Goal: Task Accomplishment & Management: Complete application form

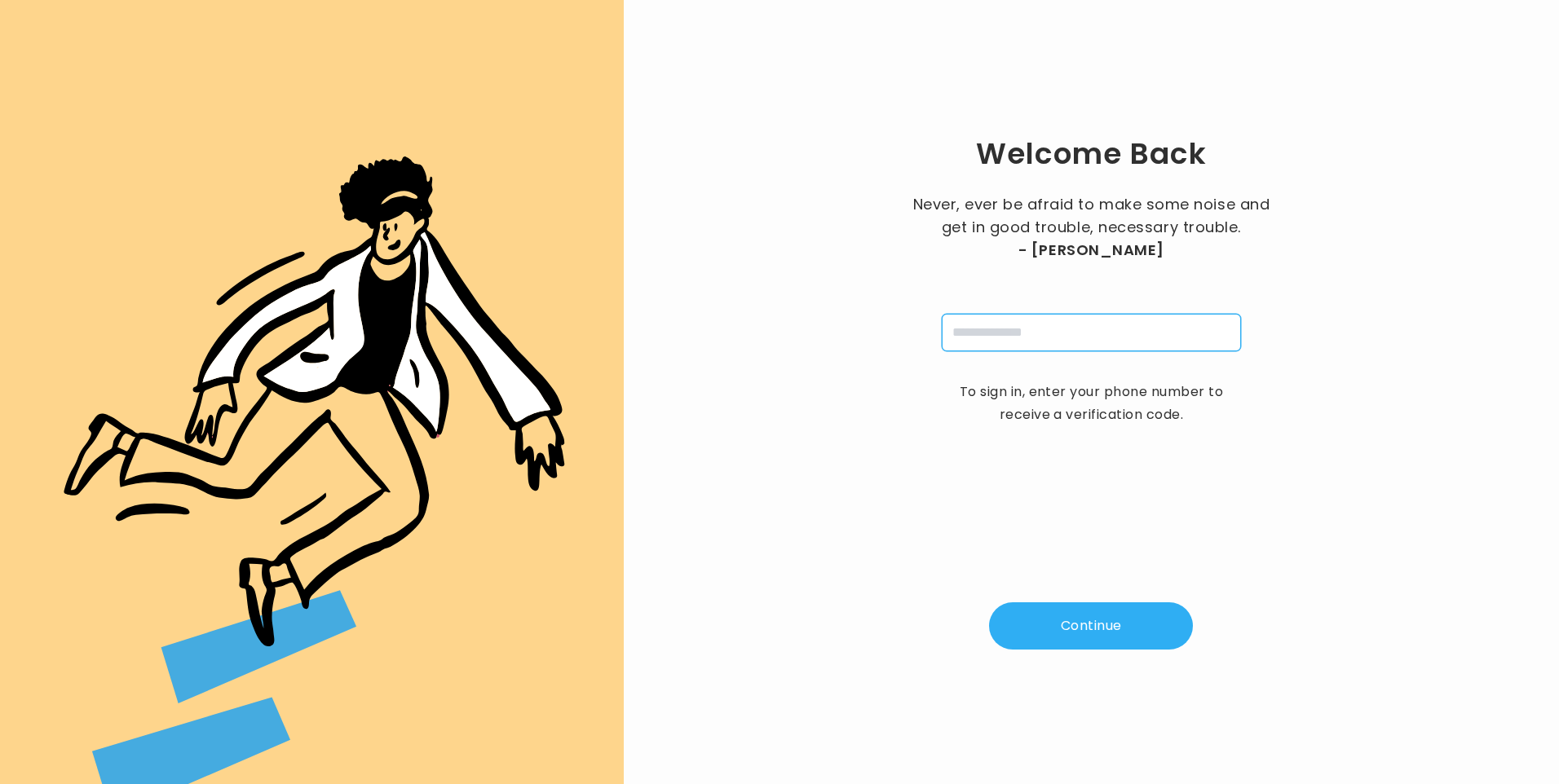
click at [993, 335] on input "tel" at bounding box center [1091, 332] width 299 height 37
type input "**********"
click at [1093, 637] on button "Continue" at bounding box center [1091, 625] width 204 height 47
type input "*"
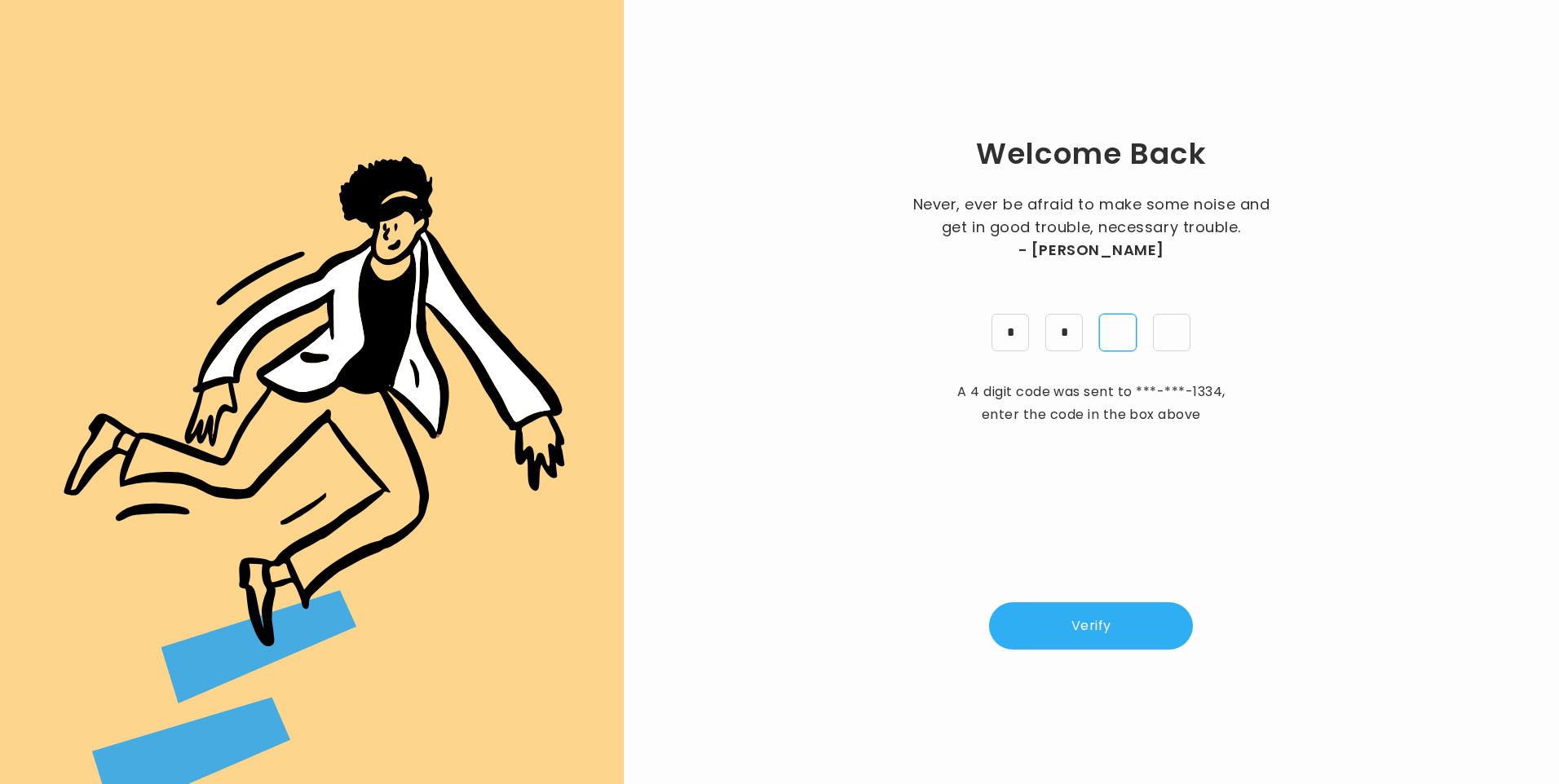
type input "*"
click at [1048, 628] on button "Verify" at bounding box center [1091, 625] width 204 height 47
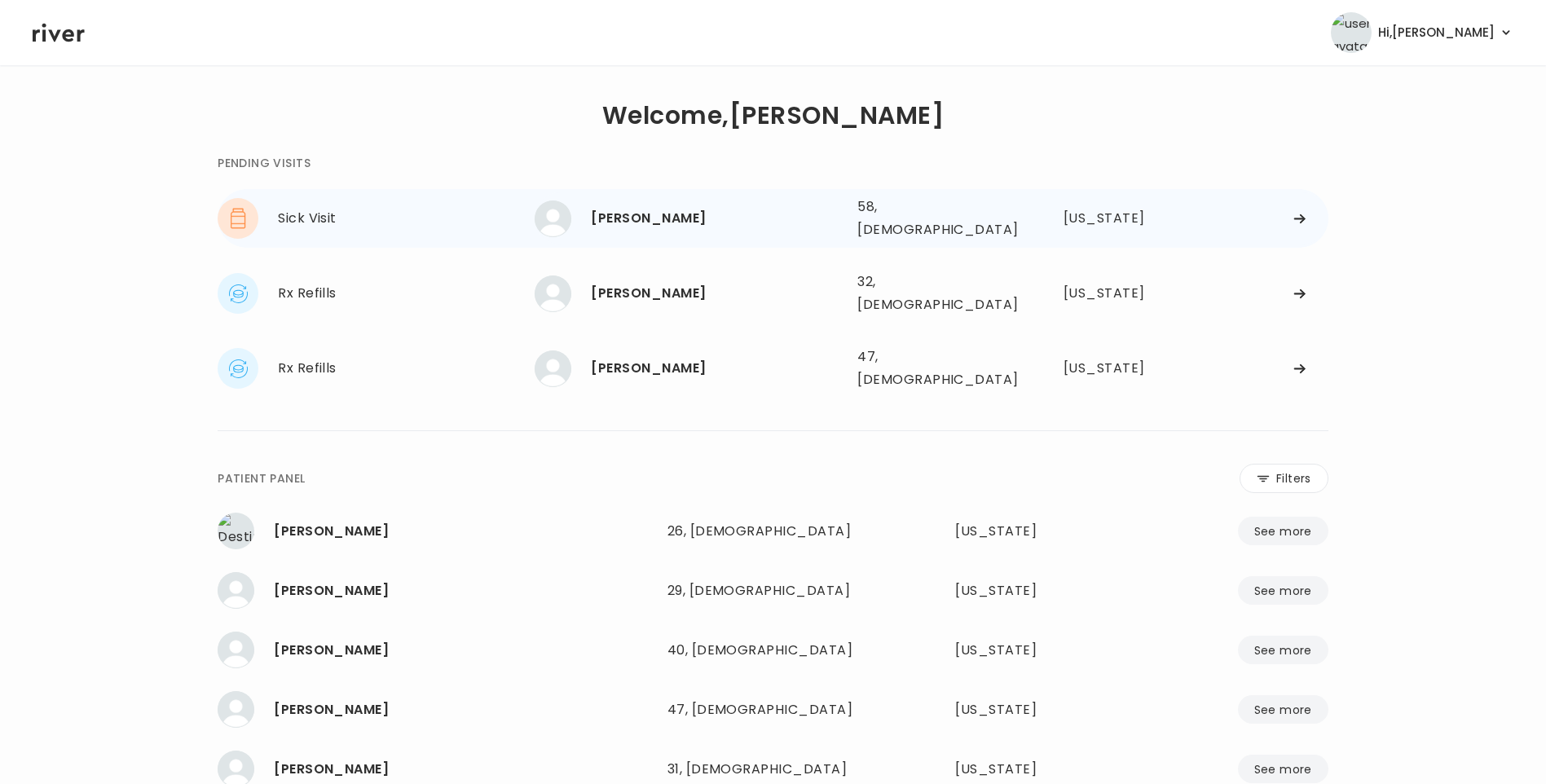
click at [712, 212] on div "Patricia Kirkland" at bounding box center [717, 218] width 254 height 23
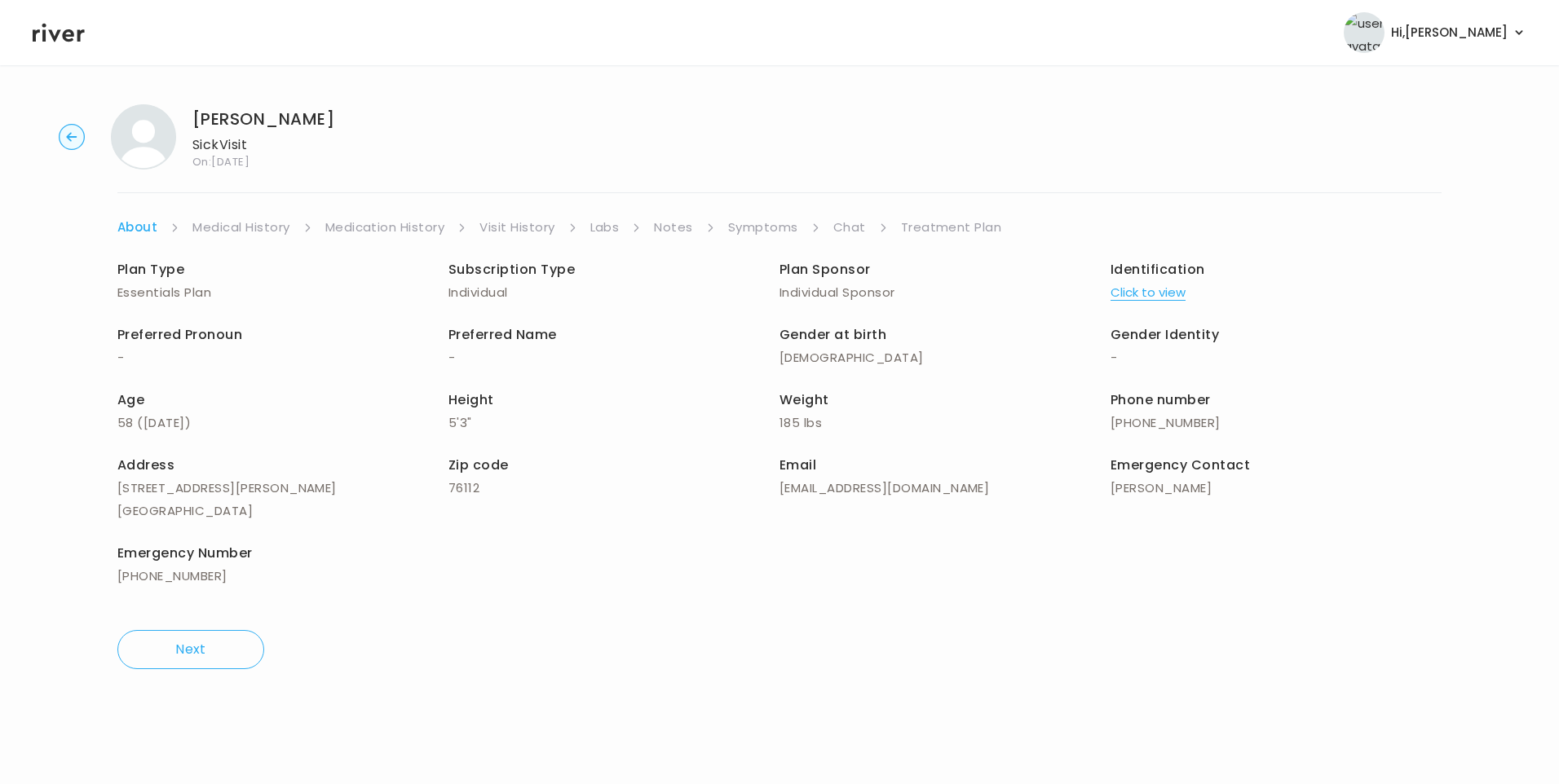
click at [833, 222] on link "Chat" at bounding box center [849, 228] width 33 height 23
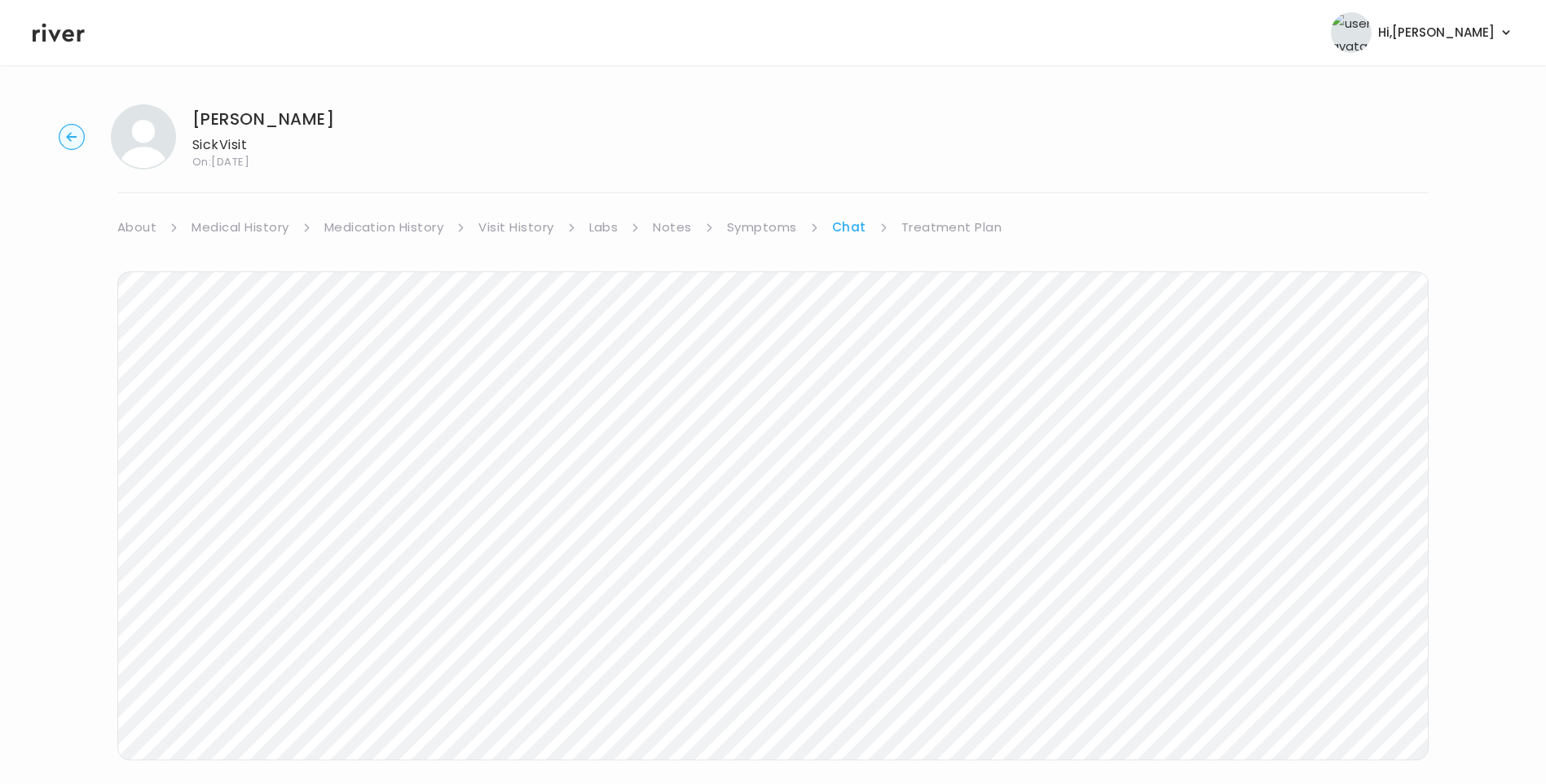
click at [61, 31] on icon at bounding box center [58, 33] width 52 height 25
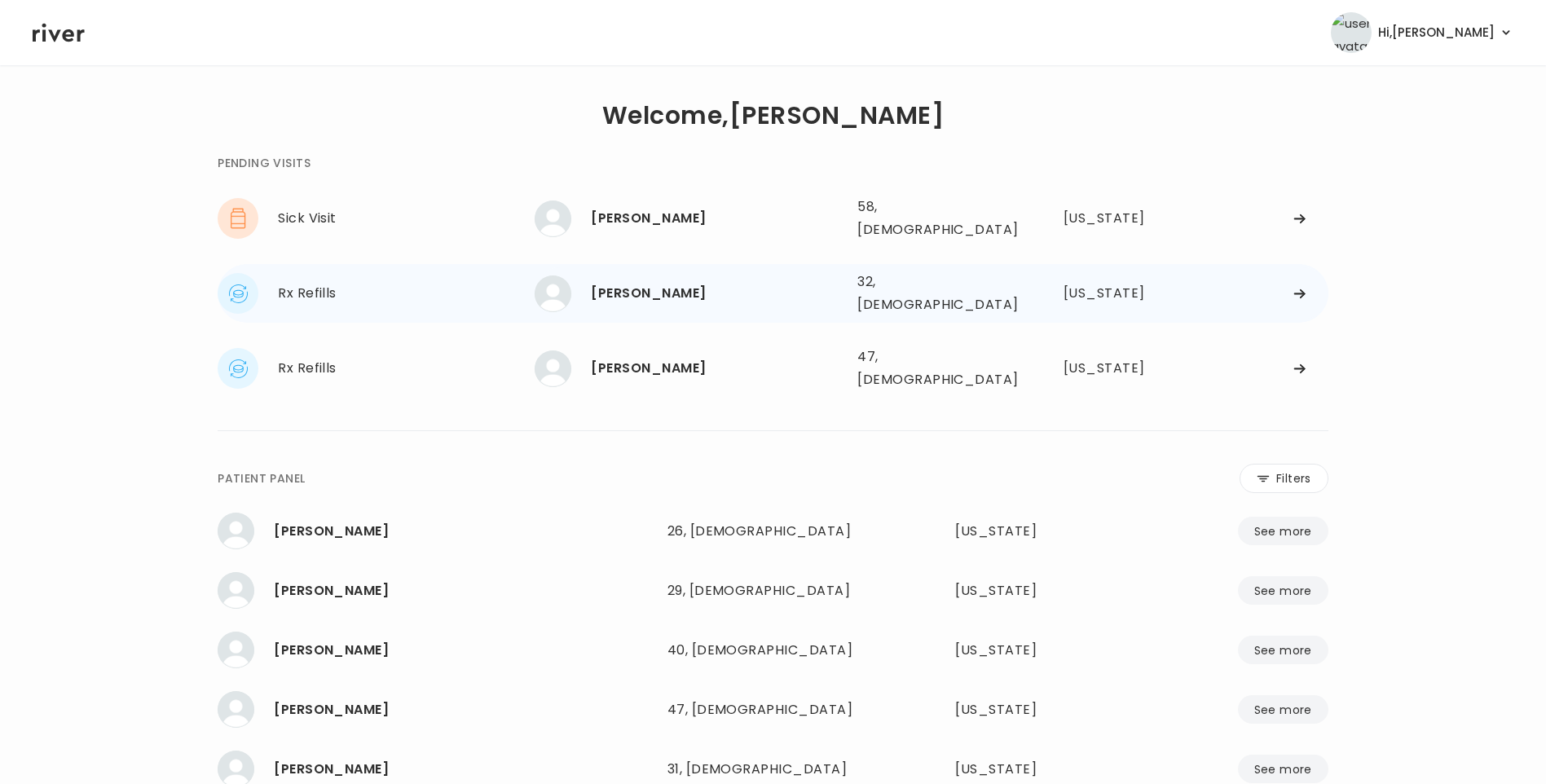
click at [651, 287] on div "[PERSON_NAME]" at bounding box center [717, 294] width 254 height 23
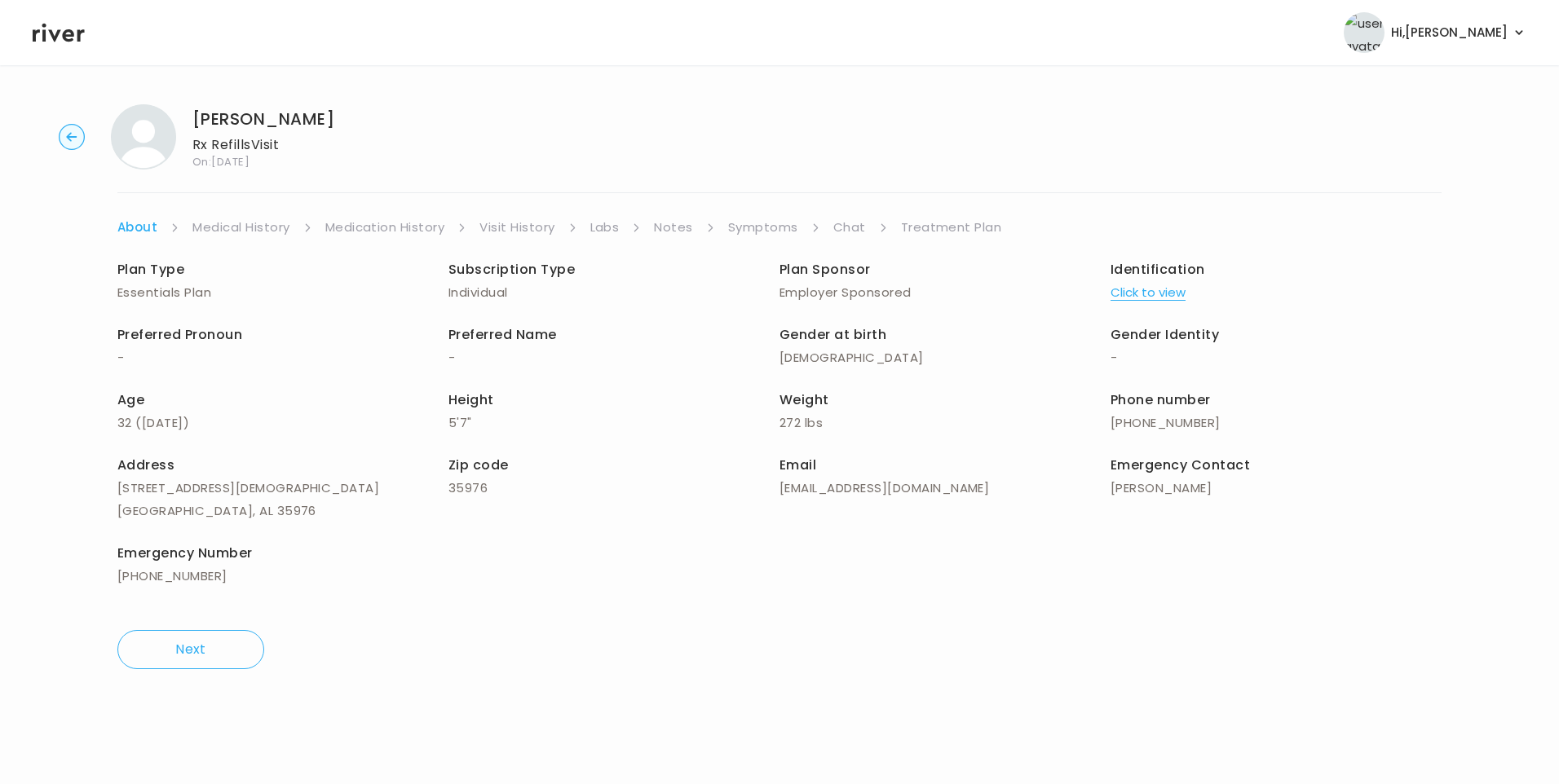
click at [860, 233] on link "Chat" at bounding box center [849, 228] width 33 height 23
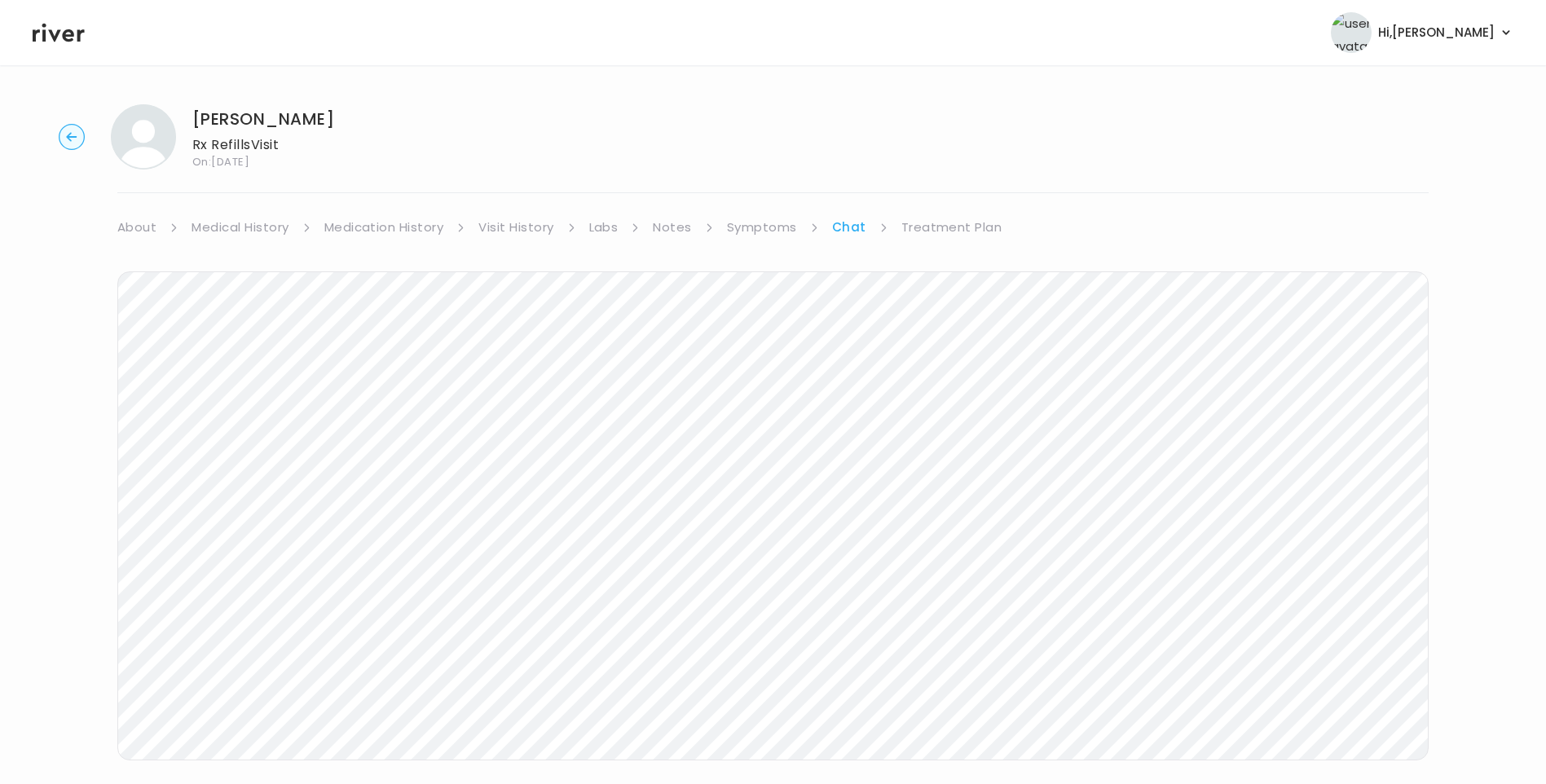
scroll to position [42, 0]
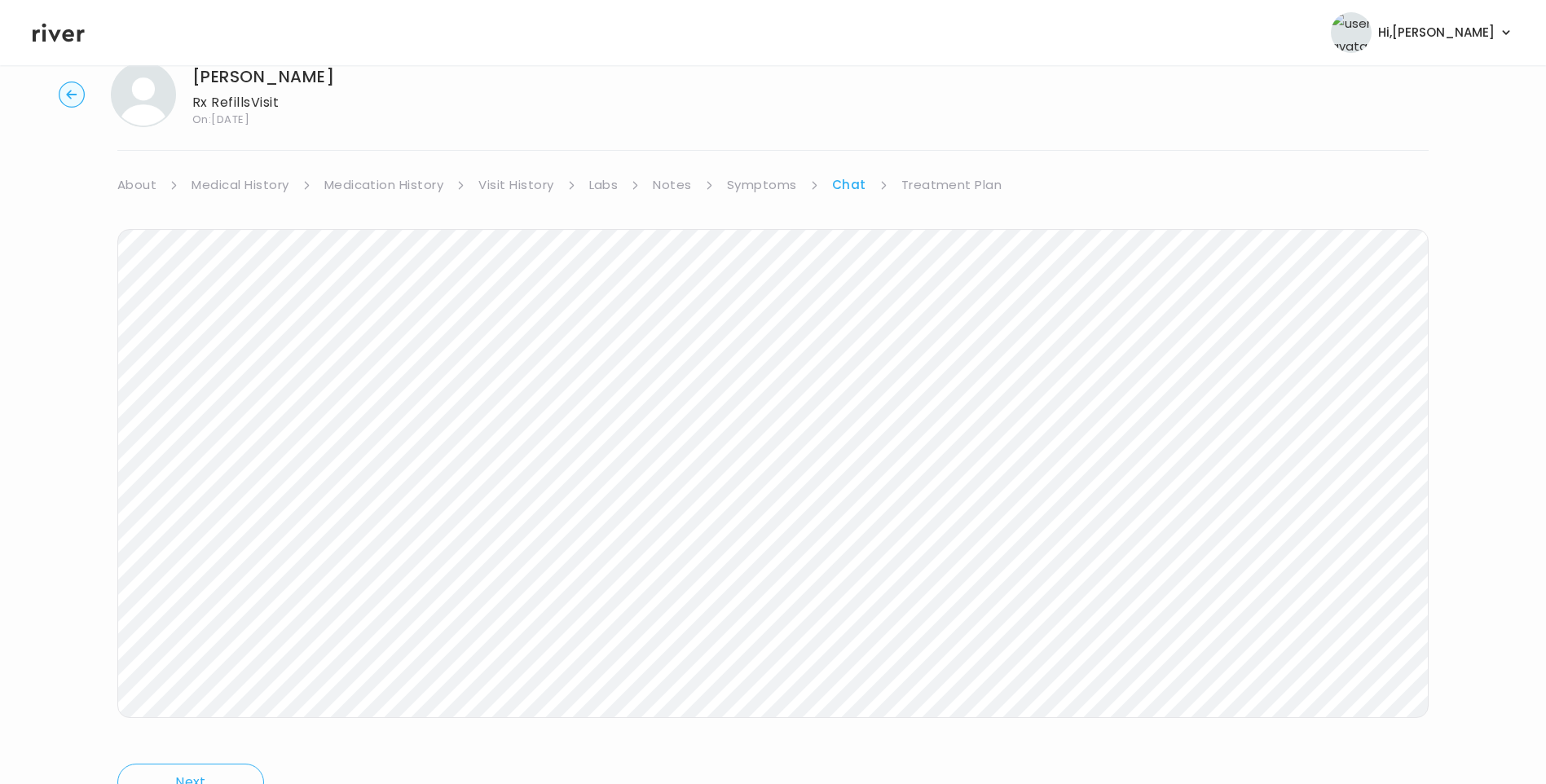
click at [62, 47] on header "Hi, Lisa Profile Logout" at bounding box center [773, 33] width 1546 height 65
click at [57, 36] on icon at bounding box center [58, 33] width 52 height 25
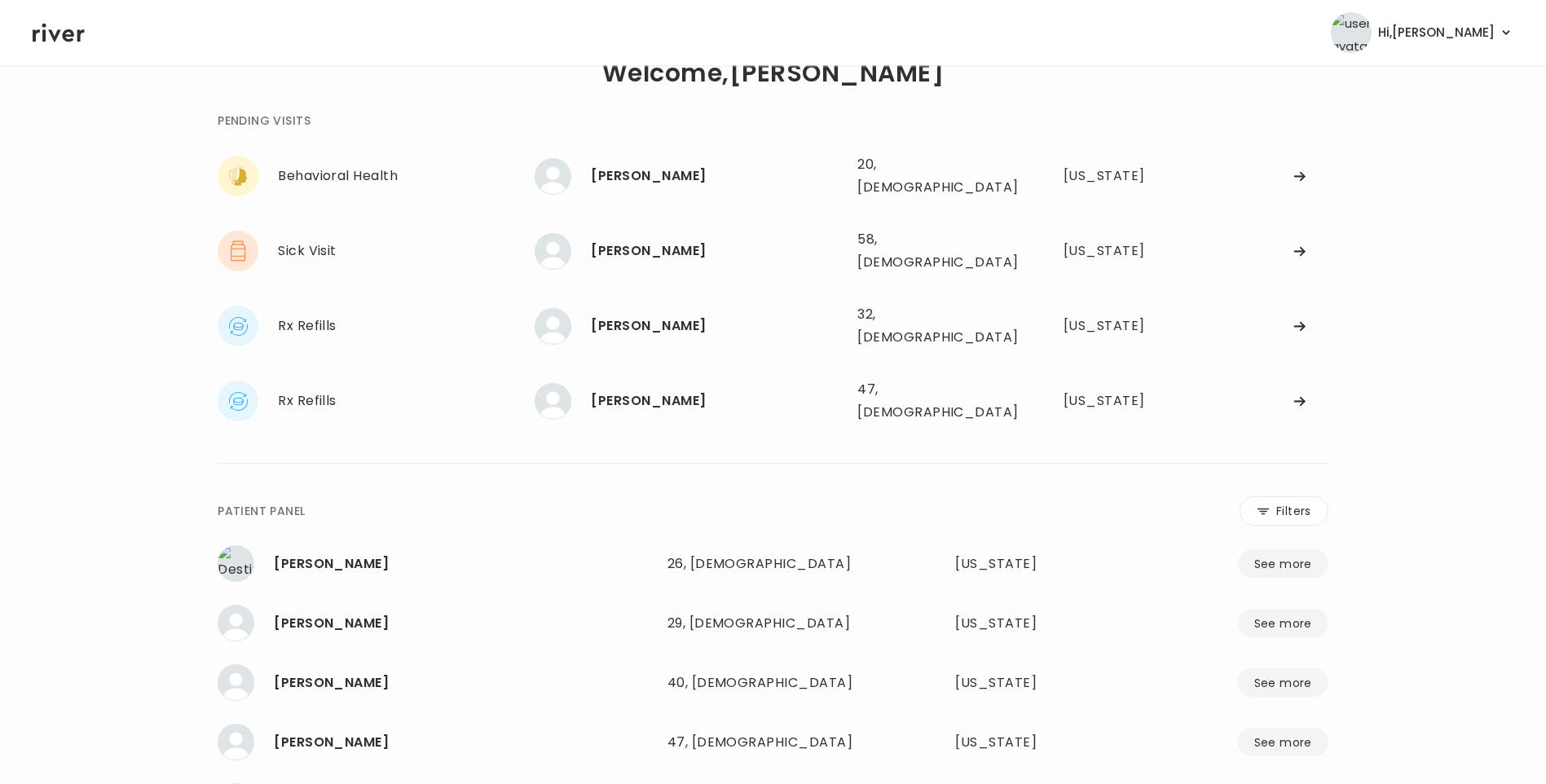
click at [62, 31] on icon at bounding box center [58, 33] width 52 height 25
click at [731, 169] on div "Christopher Booher" at bounding box center [717, 176] width 254 height 23
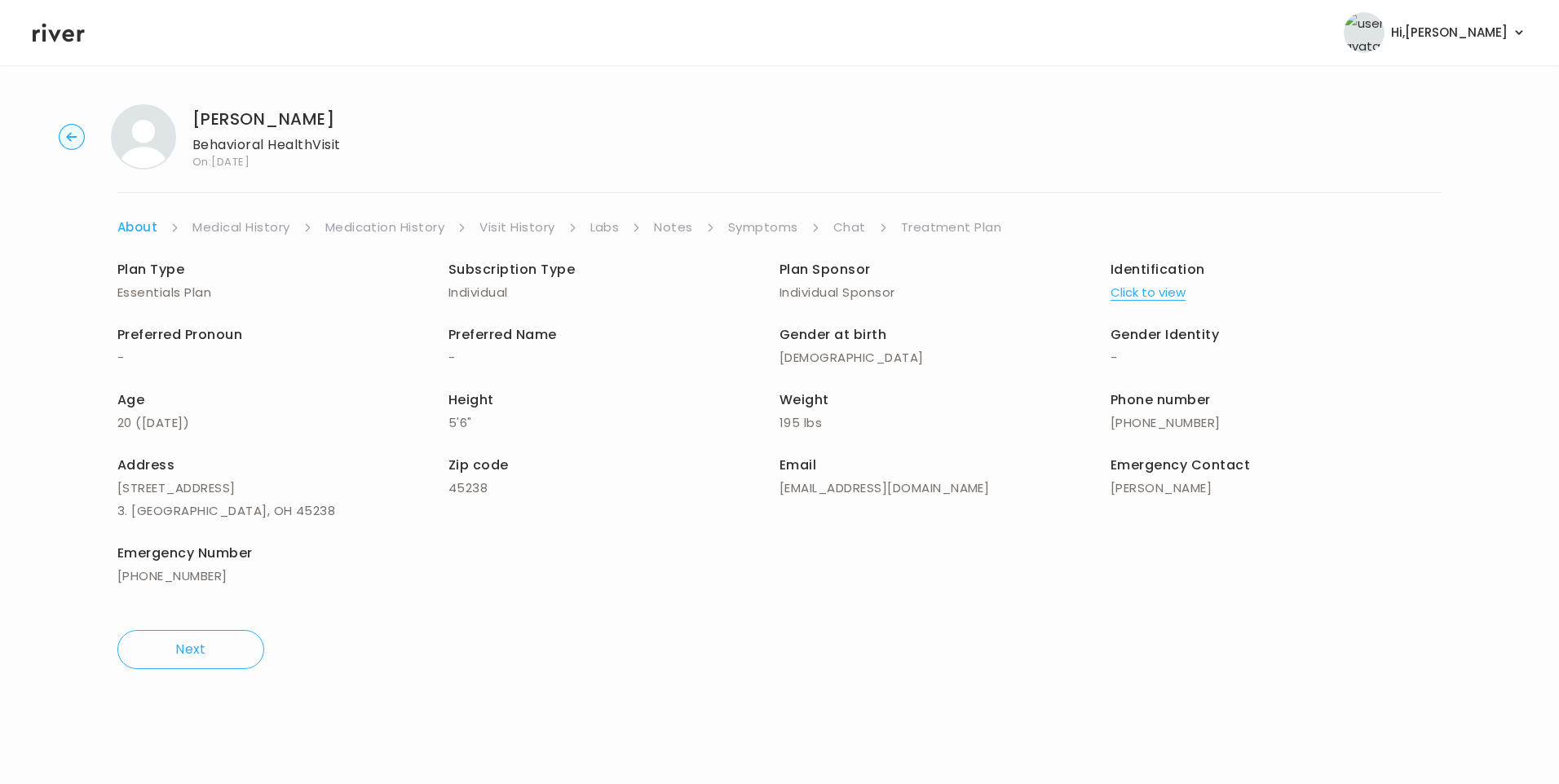
click at [535, 225] on link "Visit History" at bounding box center [517, 228] width 75 height 23
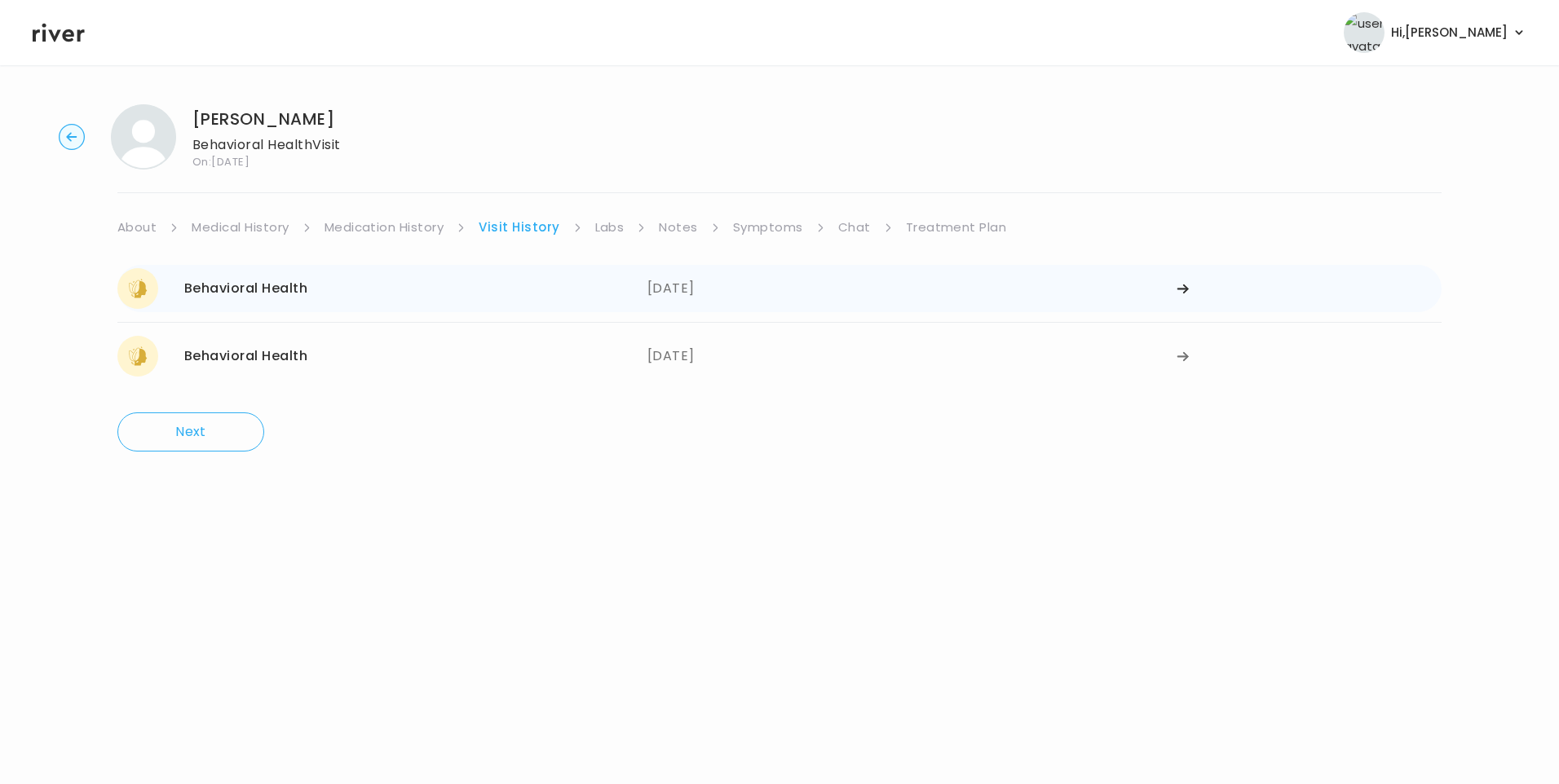
click at [685, 278] on div "07/18/2025" at bounding box center [912, 288] width 530 height 41
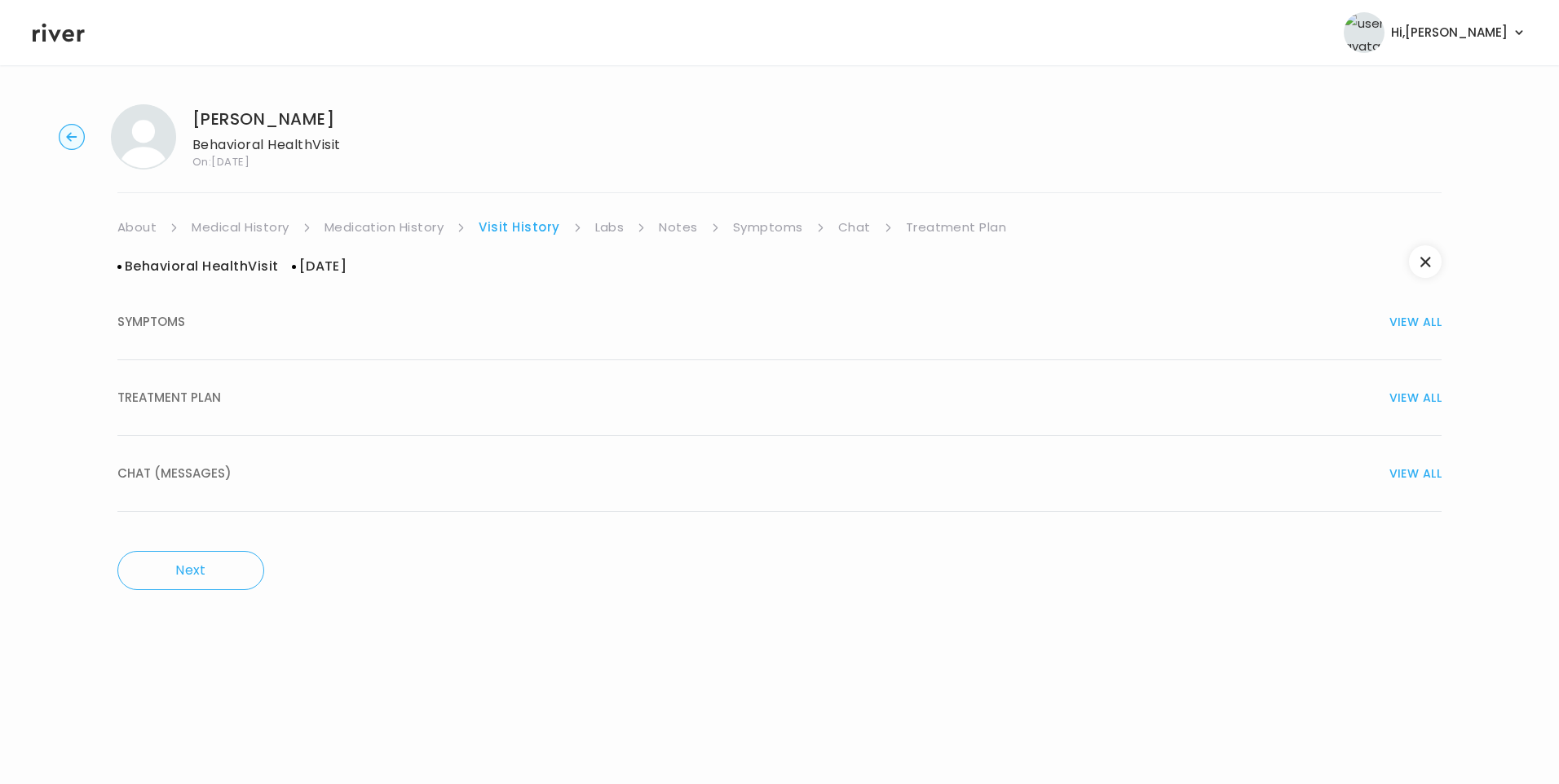
click at [331, 415] on button "TREATMENT PLAN VIEW ALL" at bounding box center [780, 397] width 1324 height 76
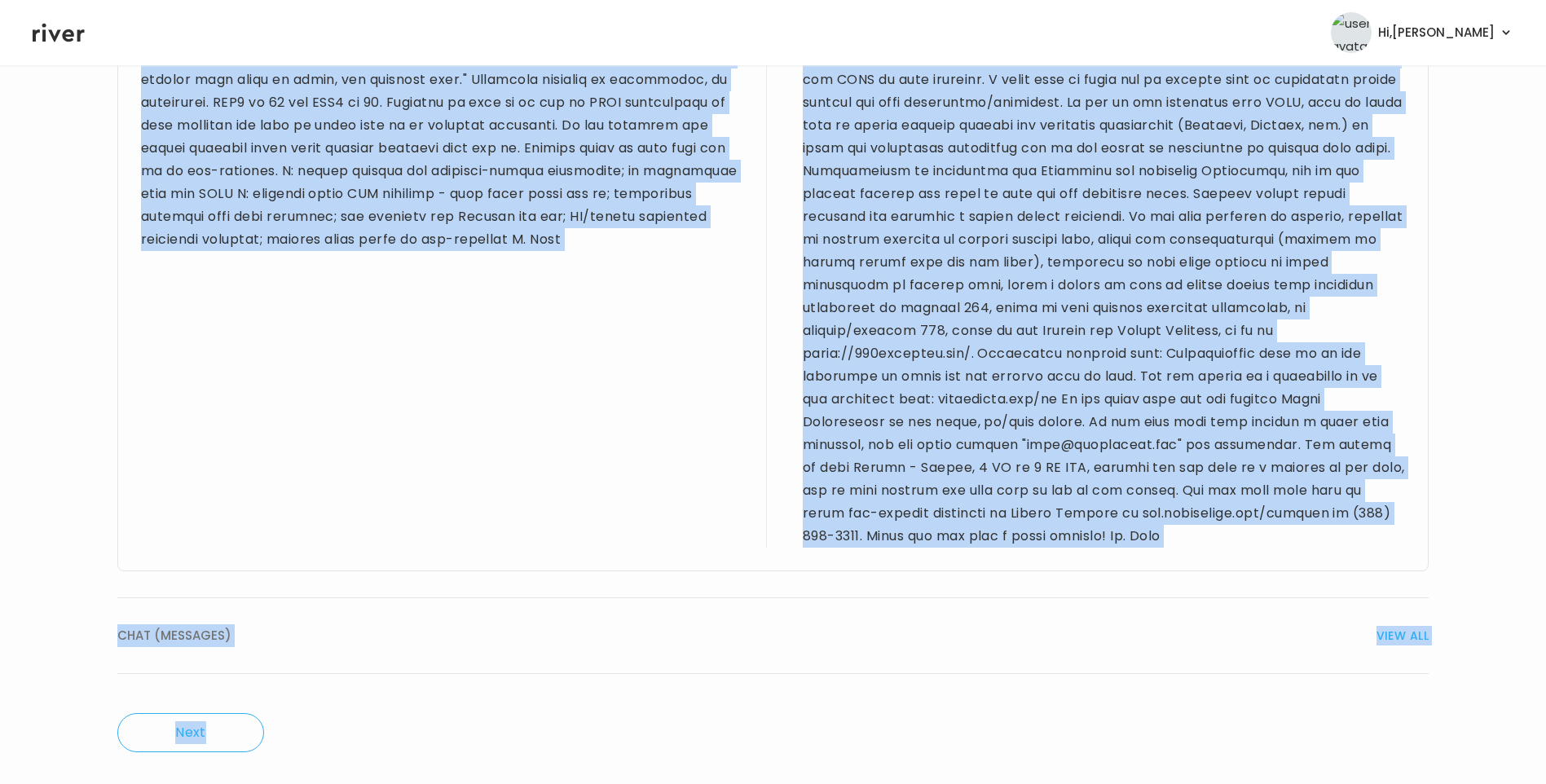
scroll to position [921, 0]
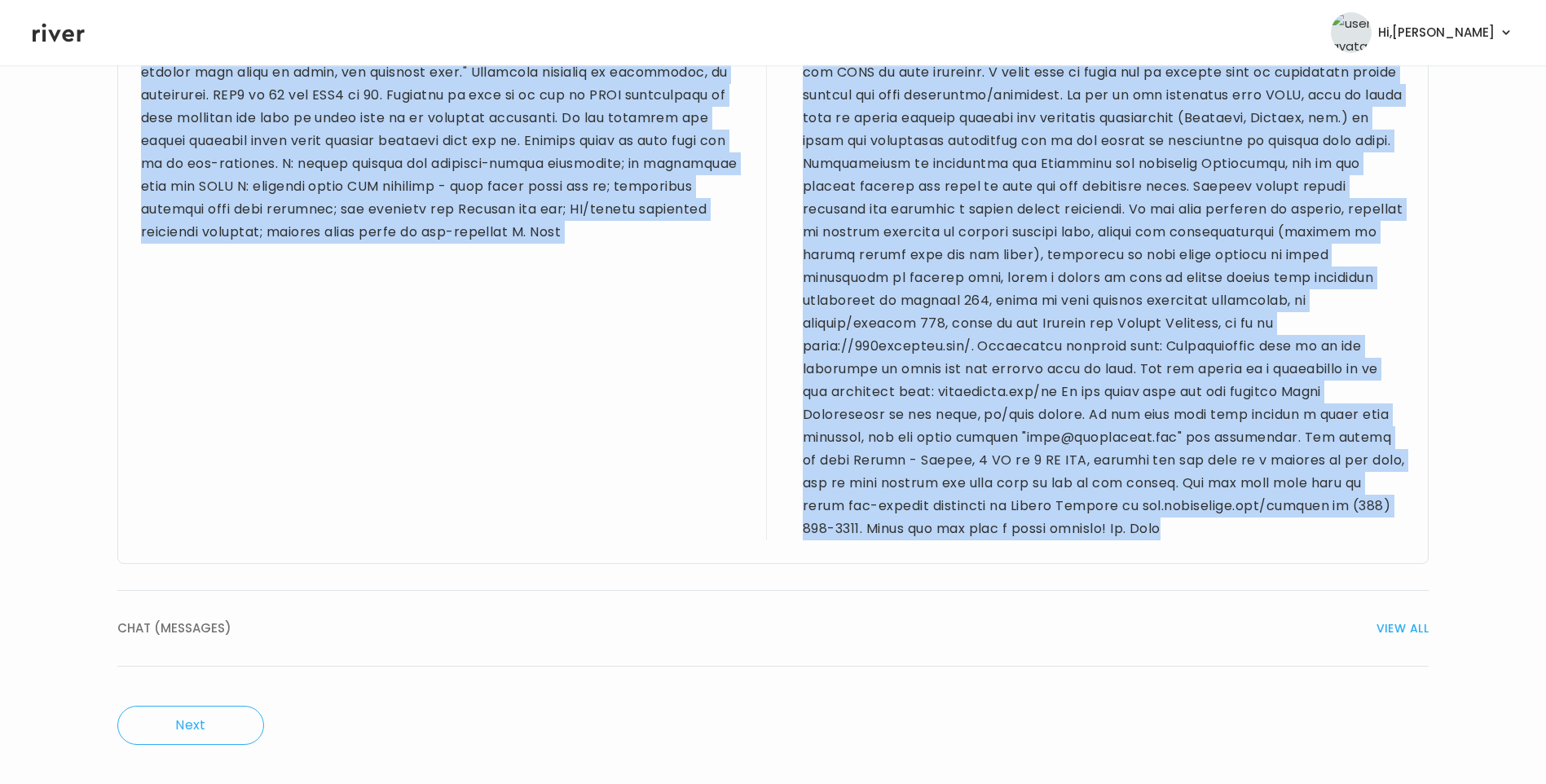
drag, startPoint x: 146, startPoint y: 338, endPoint x: 1223, endPoint y: 533, distance: 1094.5
click at [1223, 533] on div "Provider notes Notes to patient" at bounding box center [773, 165] width 1311 height 797
drag, startPoint x: 1223, startPoint y: 533, endPoint x: 1101, endPoint y: 360, distance: 211.7
copy div "0 yo M for f/u BH visit. PMH sig for depression & anxiety. Denies drug allergie…"
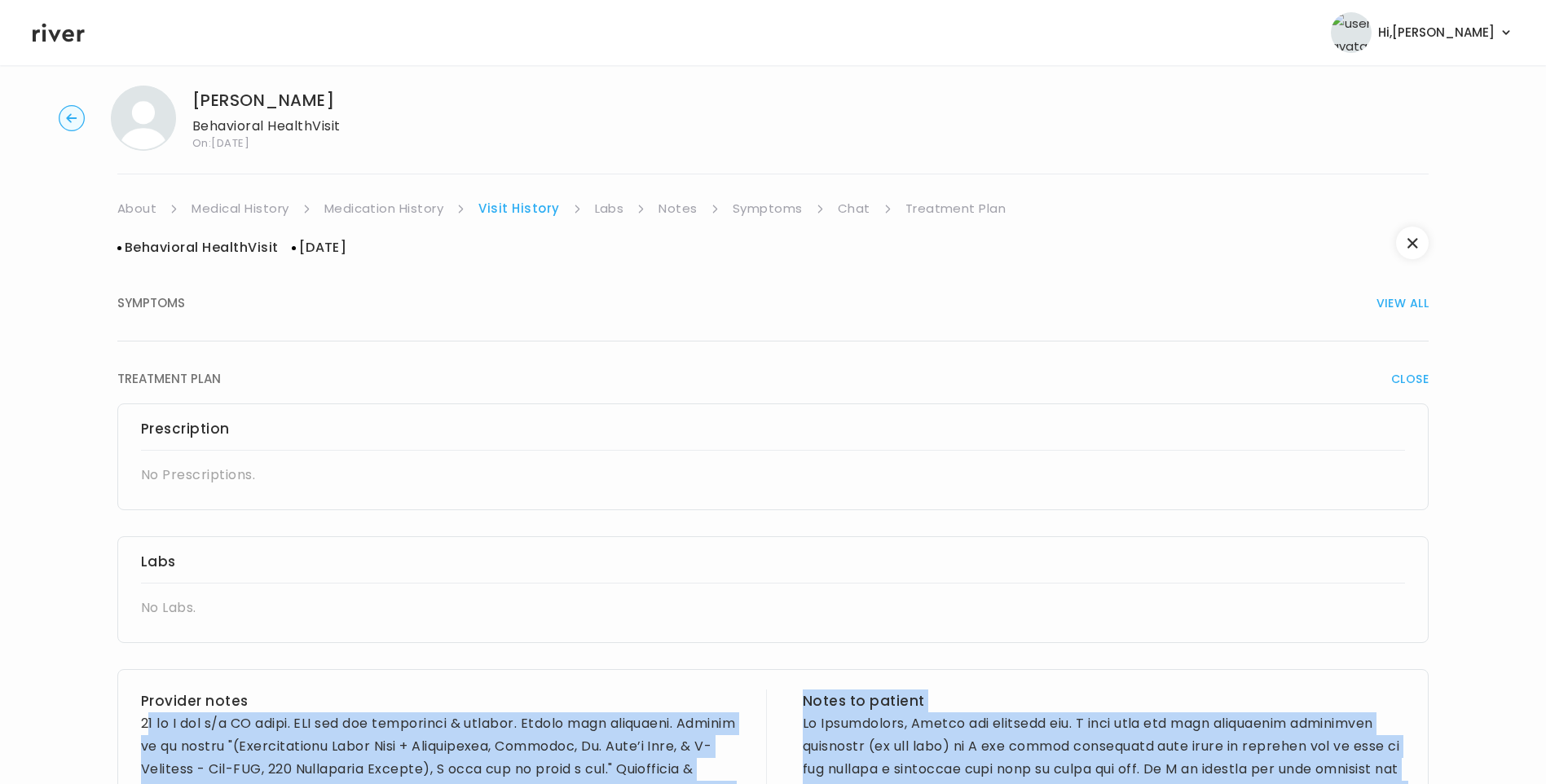
scroll to position [0, 0]
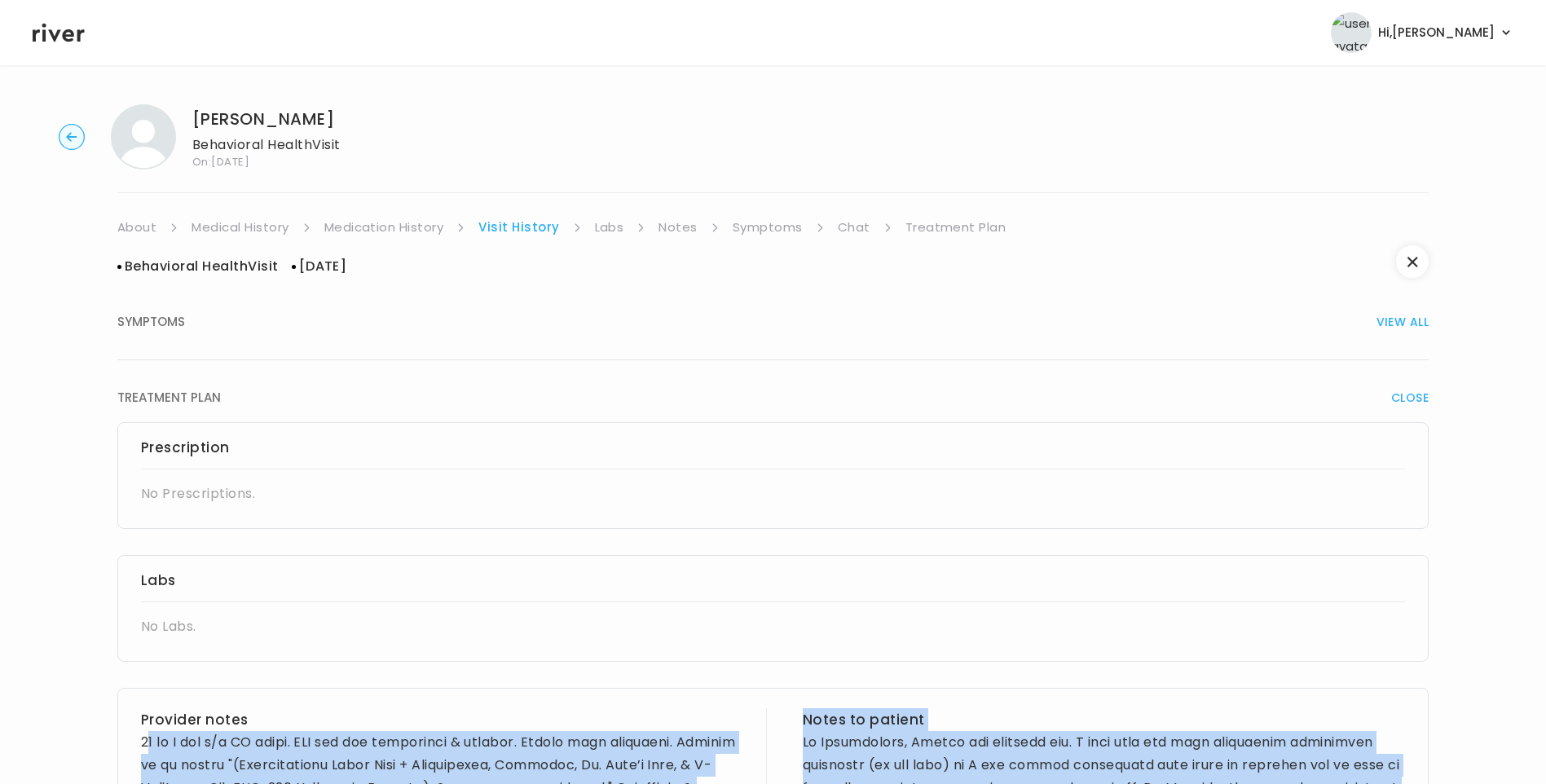
click at [278, 228] on link "Medical History" at bounding box center [239, 228] width 97 height 23
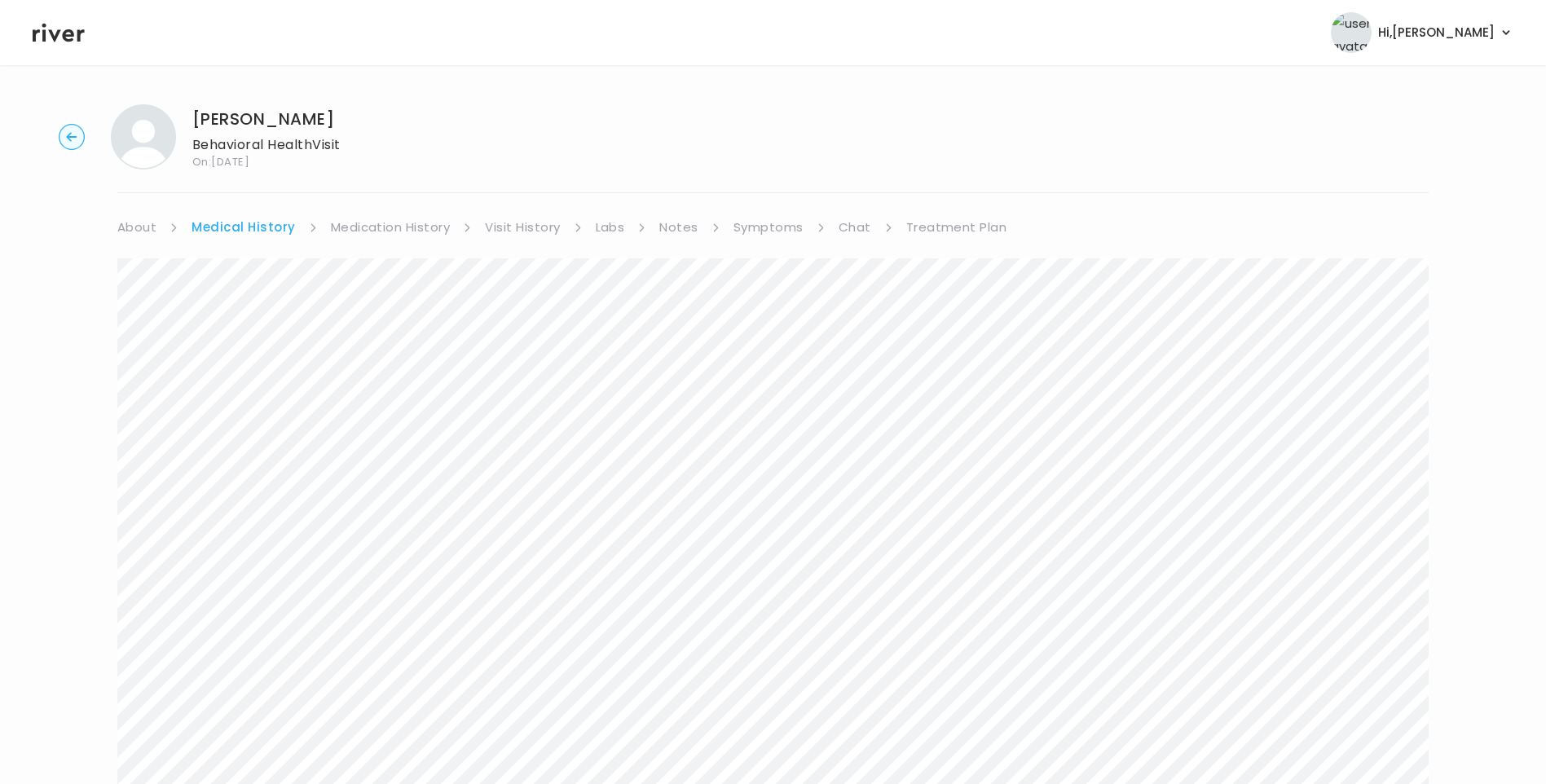
click at [784, 222] on link "Symptoms" at bounding box center [768, 228] width 70 height 23
click at [965, 217] on link "Treatment Plan" at bounding box center [953, 228] width 101 height 23
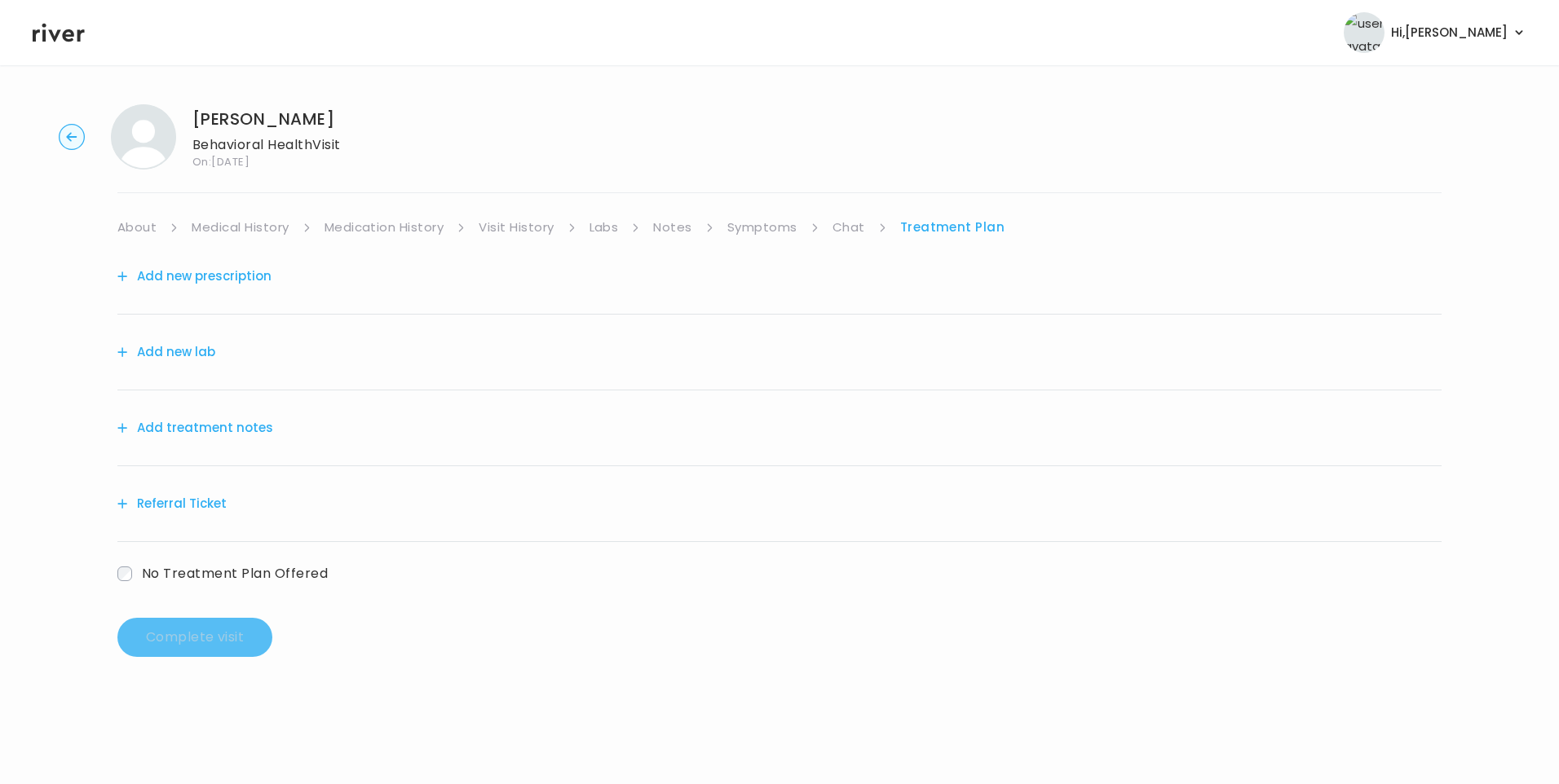
click at [409, 223] on link "Medication History" at bounding box center [384, 228] width 120 height 23
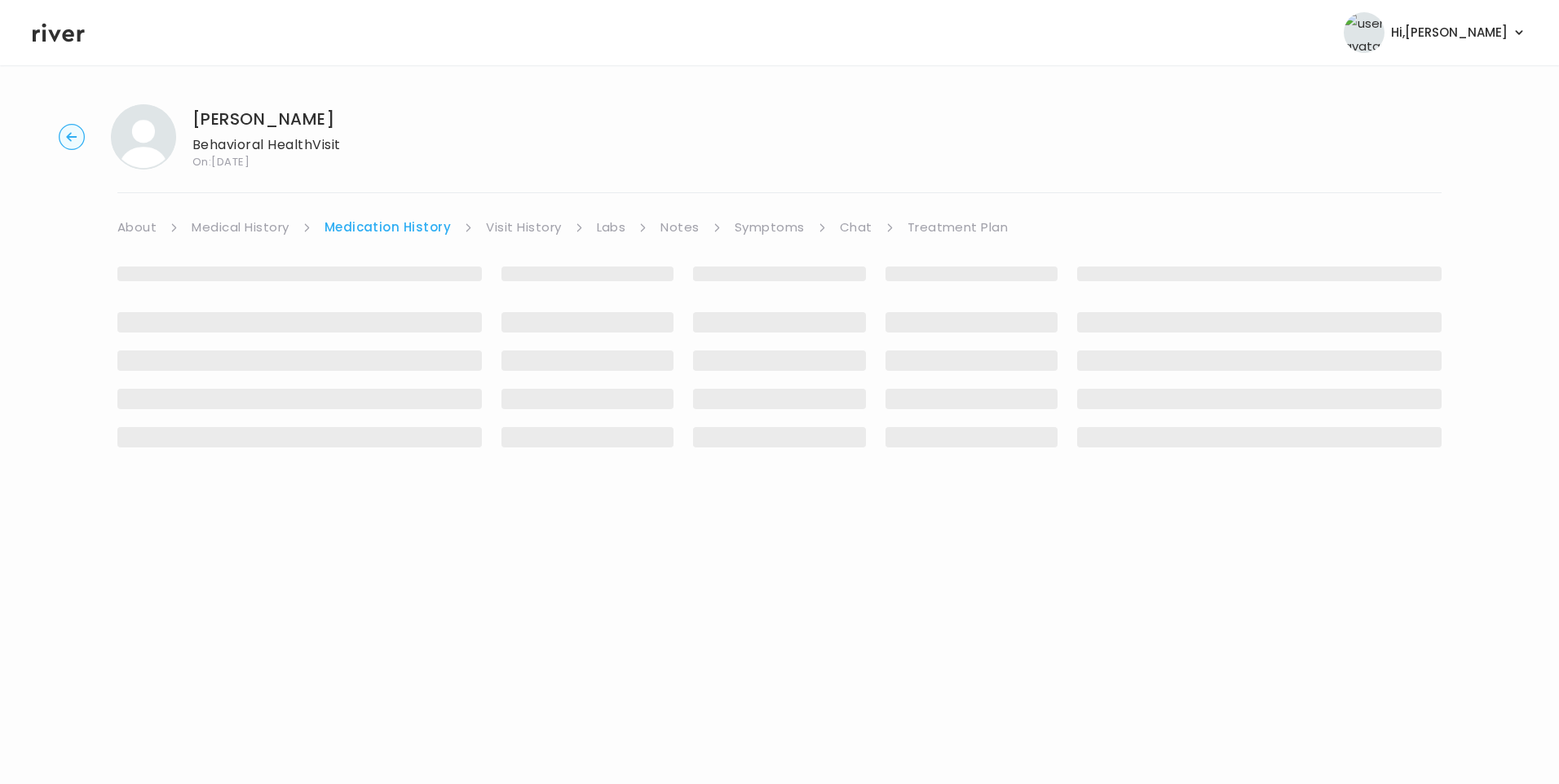
click at [510, 222] on link "Visit History" at bounding box center [523, 228] width 75 height 23
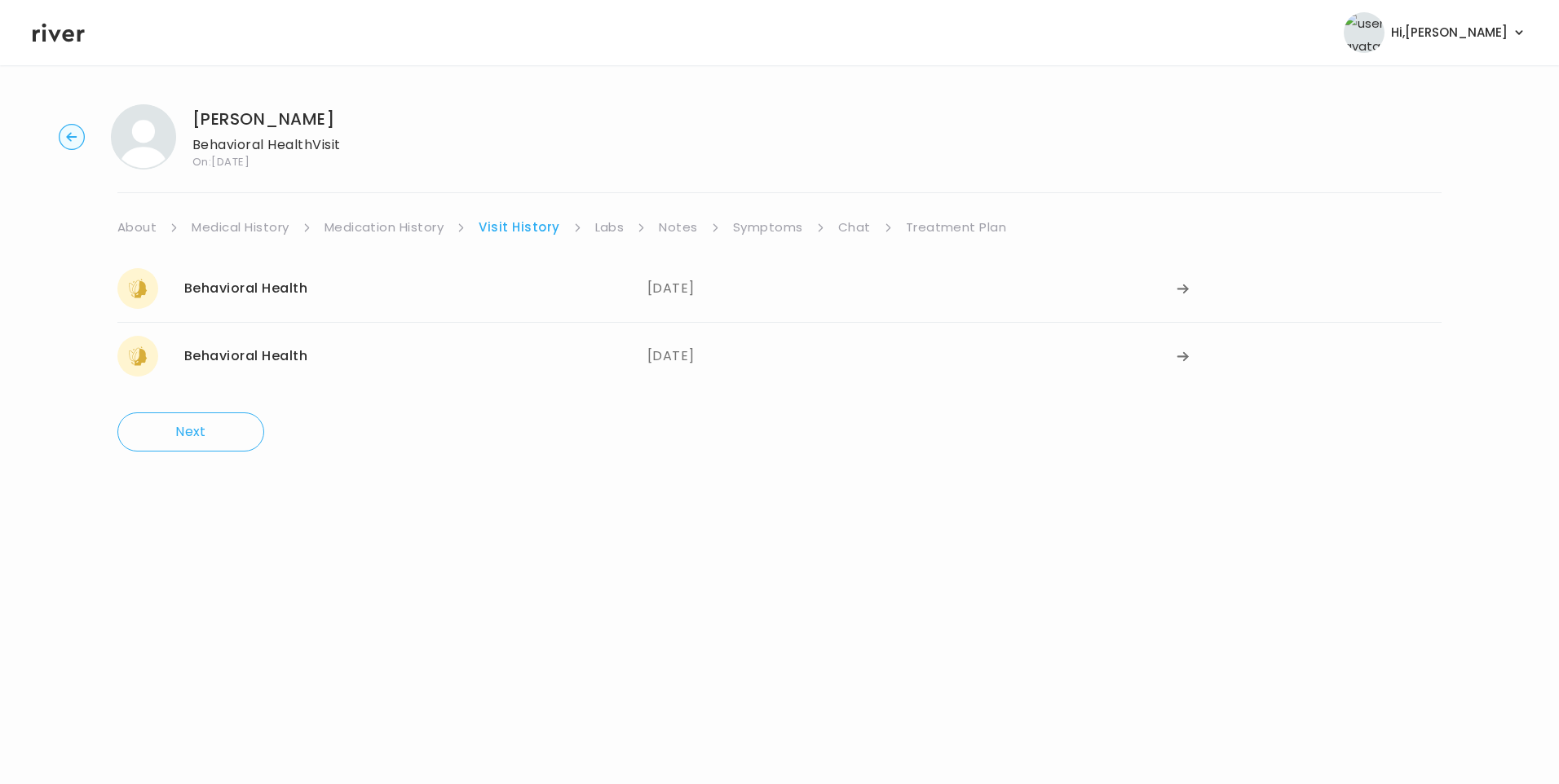
click at [941, 217] on link "Treatment Plan" at bounding box center [957, 228] width 102 height 23
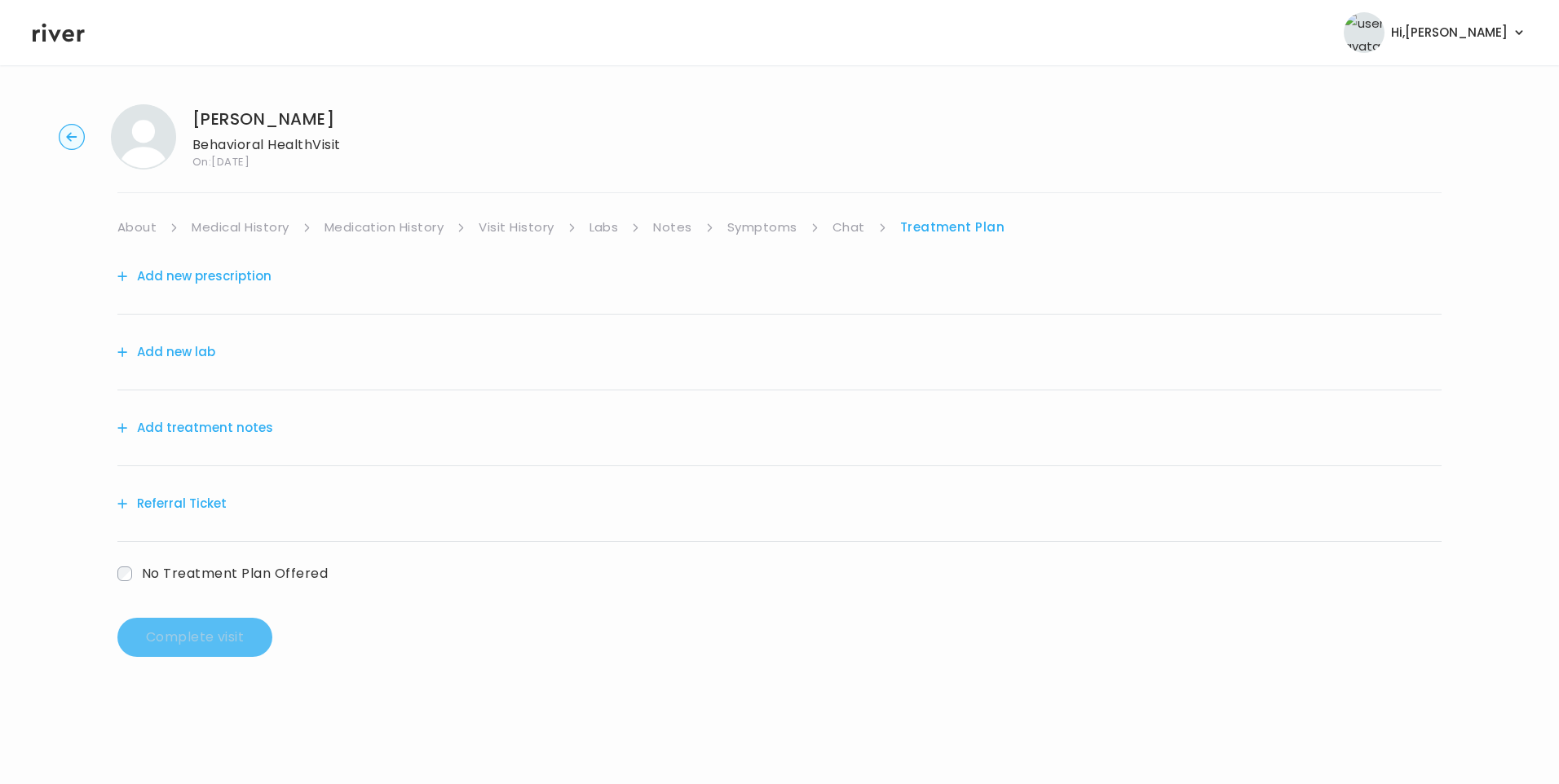
click at [256, 419] on button "Add treatment notes" at bounding box center [195, 428] width 156 height 23
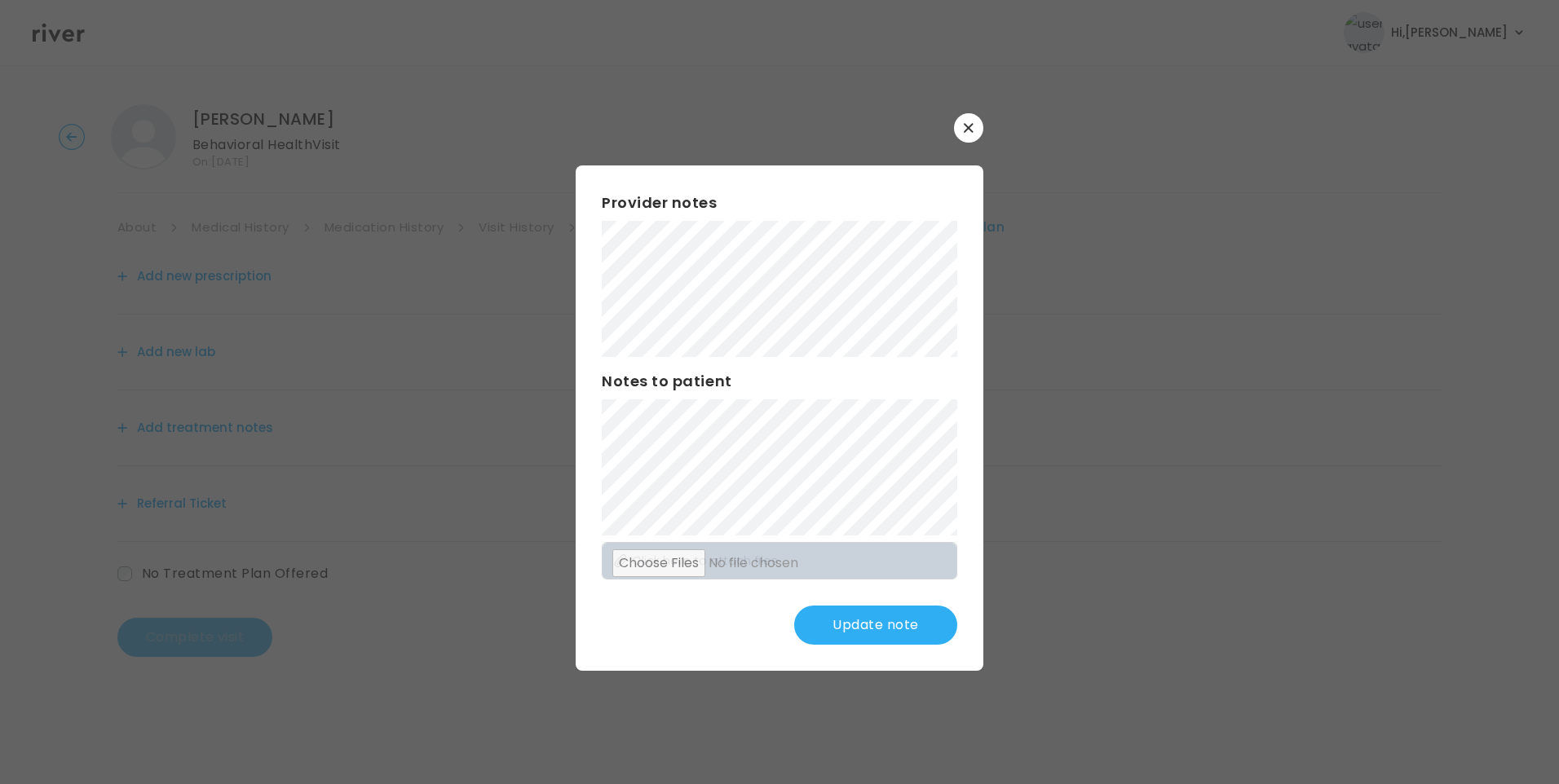
click at [454, 360] on div "​ Provider notes Notes to patient Click here to attach files Update note" at bounding box center [780, 392] width 1559 height 784
click at [872, 634] on button "Update note" at bounding box center [875, 625] width 163 height 39
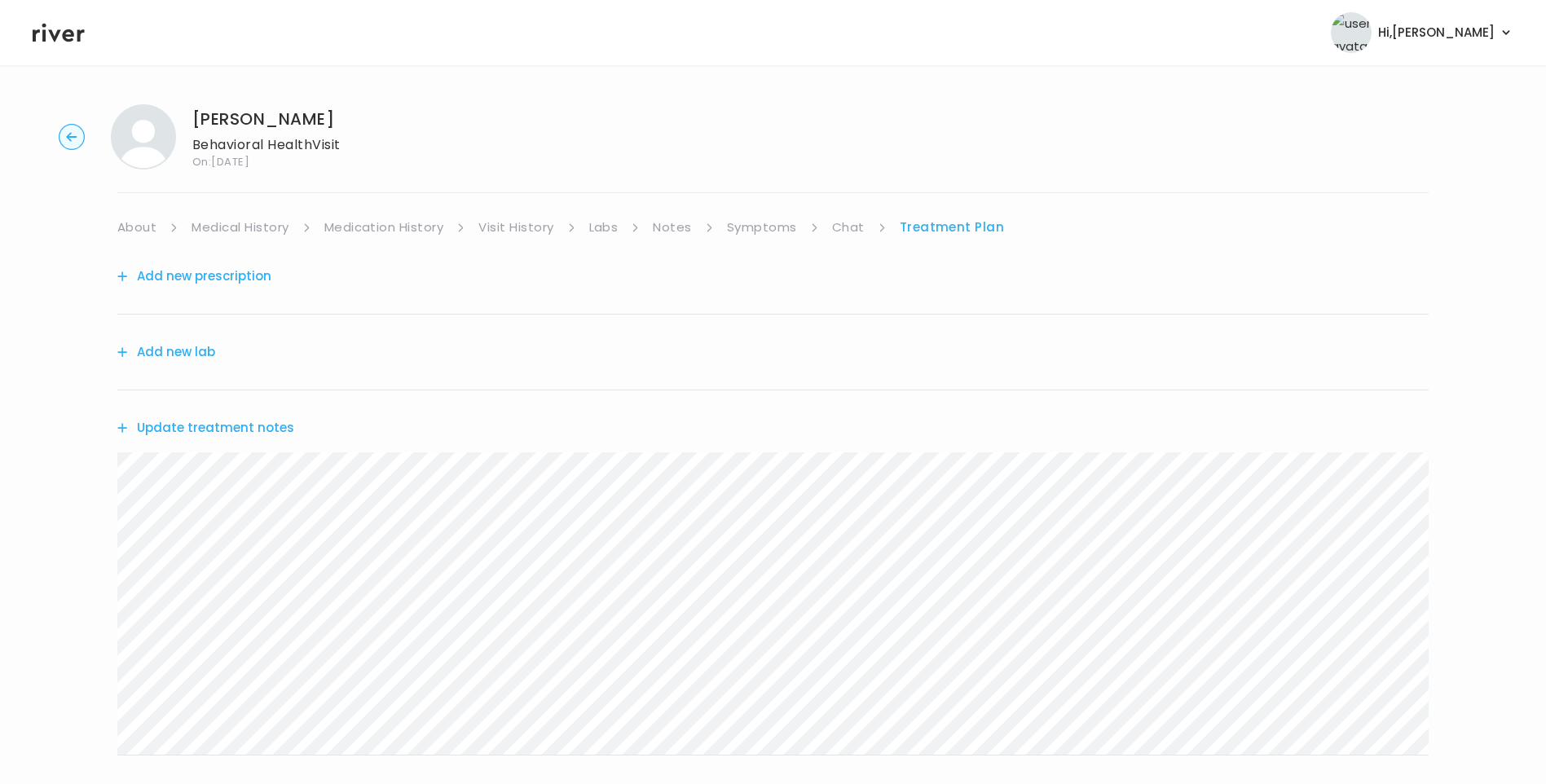
click at [262, 432] on button "Update treatment notes" at bounding box center [206, 428] width 177 height 23
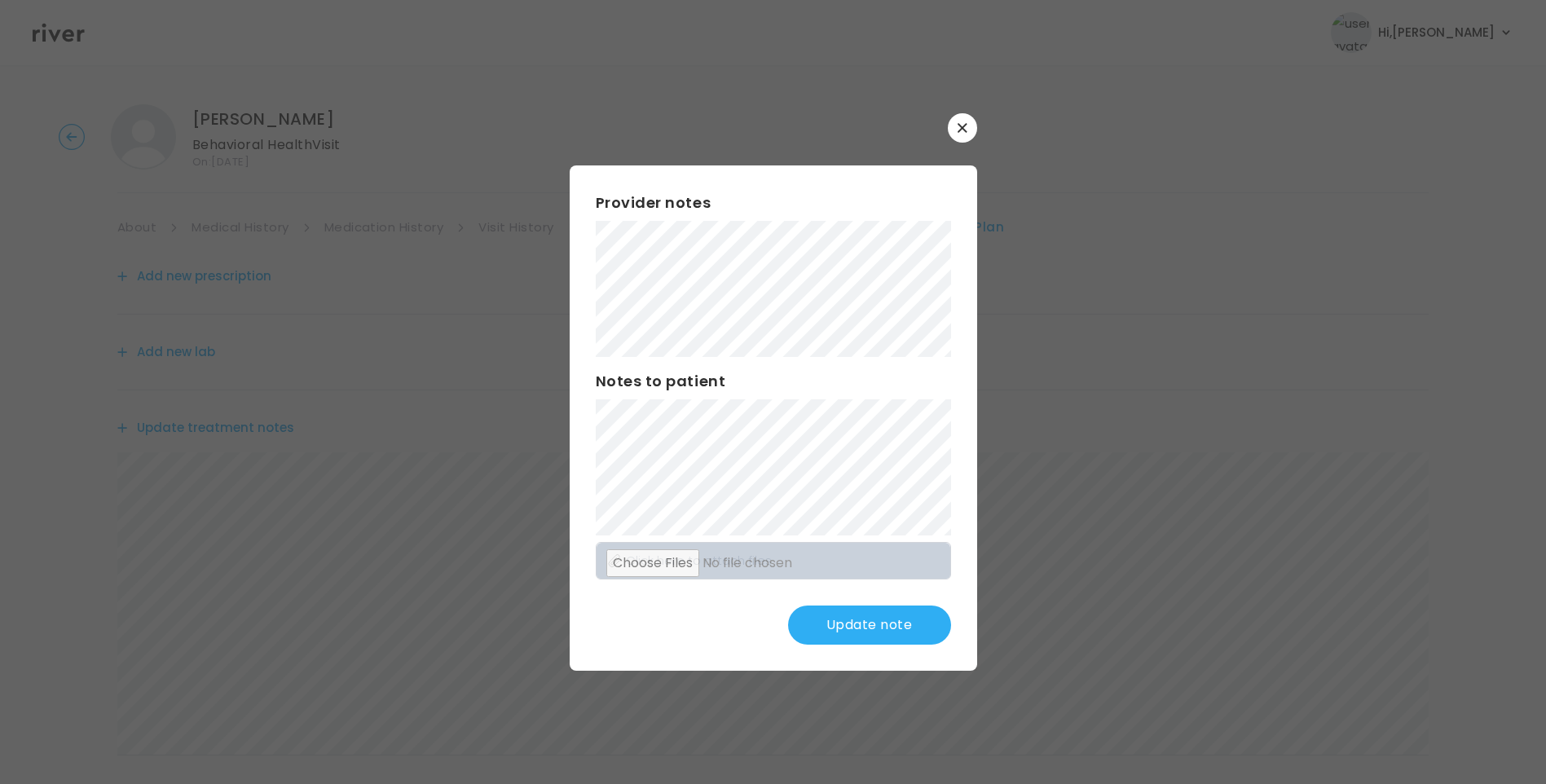
click at [864, 503] on div "Provider notes Notes to patient Click here to attach files Update note" at bounding box center [773, 418] width 408 height 505
click at [869, 602] on div "Provider notes Notes to patient Click here to attach files Update note" at bounding box center [773, 418] width 408 height 505
drag, startPoint x: 869, startPoint y: 611, endPoint x: 891, endPoint y: 640, distance: 36.4
click at [869, 612] on button "Update note" at bounding box center [869, 625] width 163 height 39
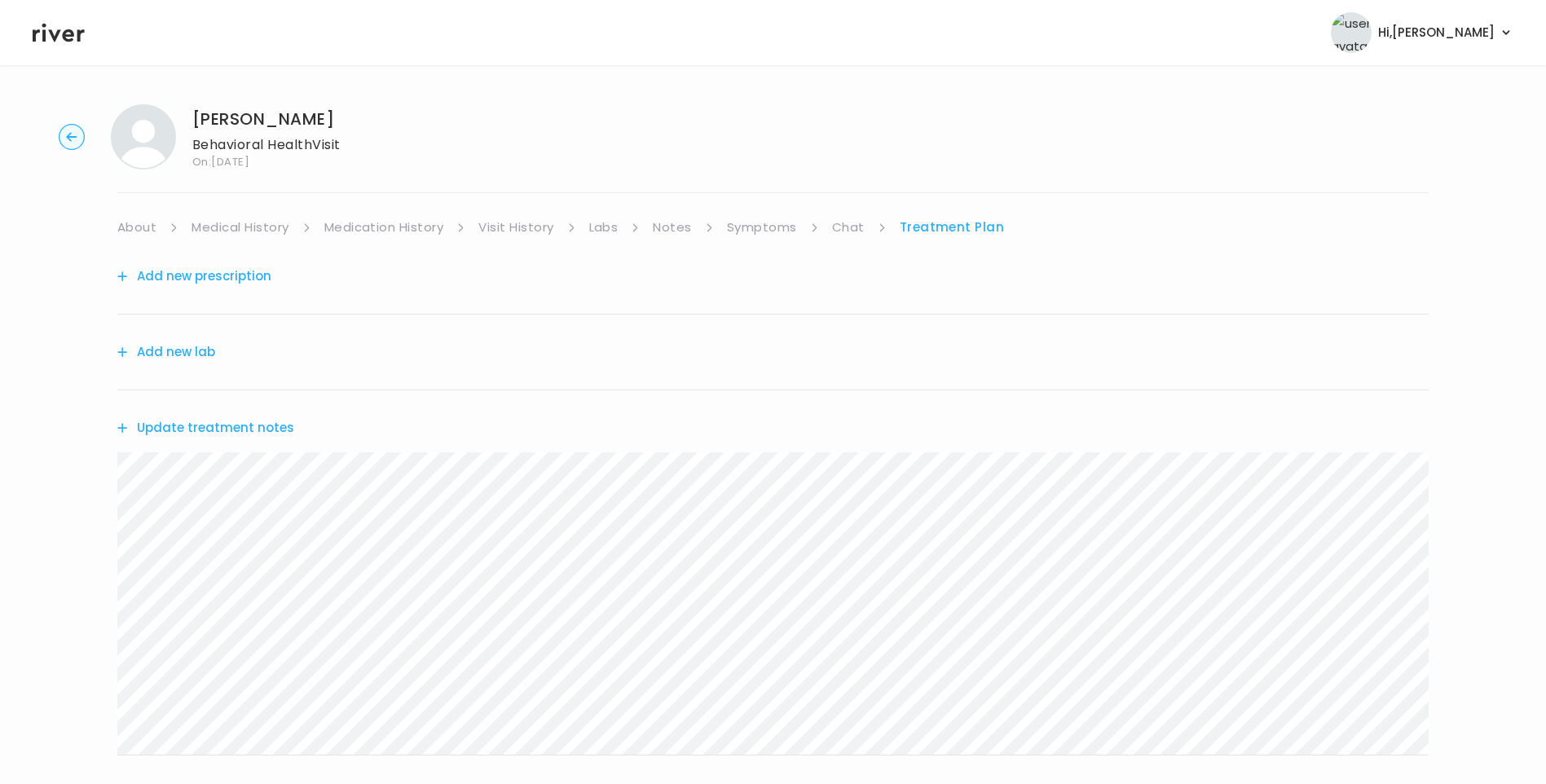
click at [760, 229] on link "Symptoms" at bounding box center [762, 228] width 70 height 23
drag, startPoint x: 197, startPoint y: 118, endPoint x: 381, endPoint y: 118, distance: 184.0
click at [381, 118] on div "Christopher Booher Behavioral Health Visit On: 18 Sep 2025" at bounding box center [773, 137] width 1494 height 65
copy h1 "Christopher Booher"
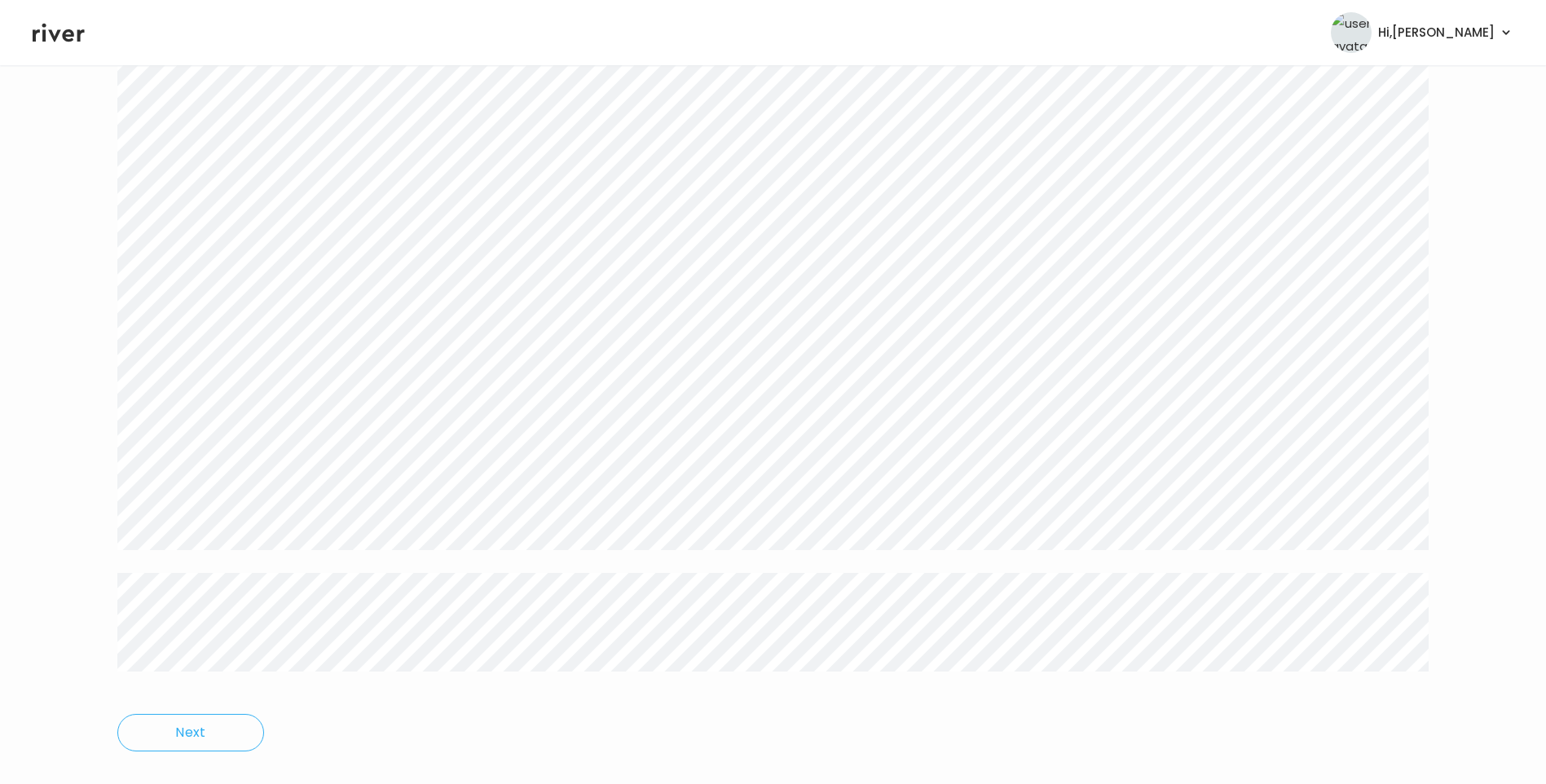
scroll to position [2692, 0]
click at [64, 35] on icon at bounding box center [58, 34] width 52 height 19
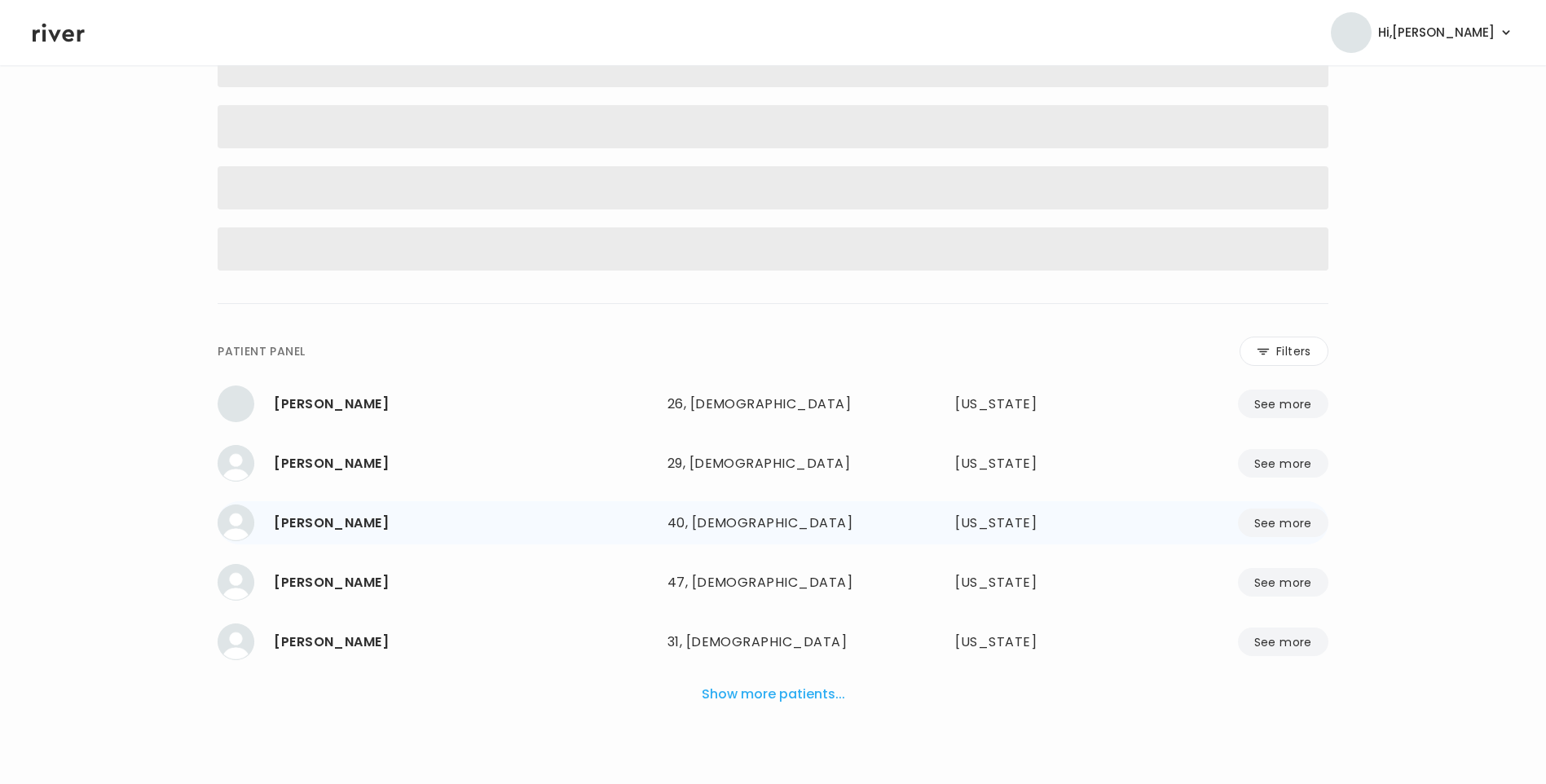
scroll to position [161, 0]
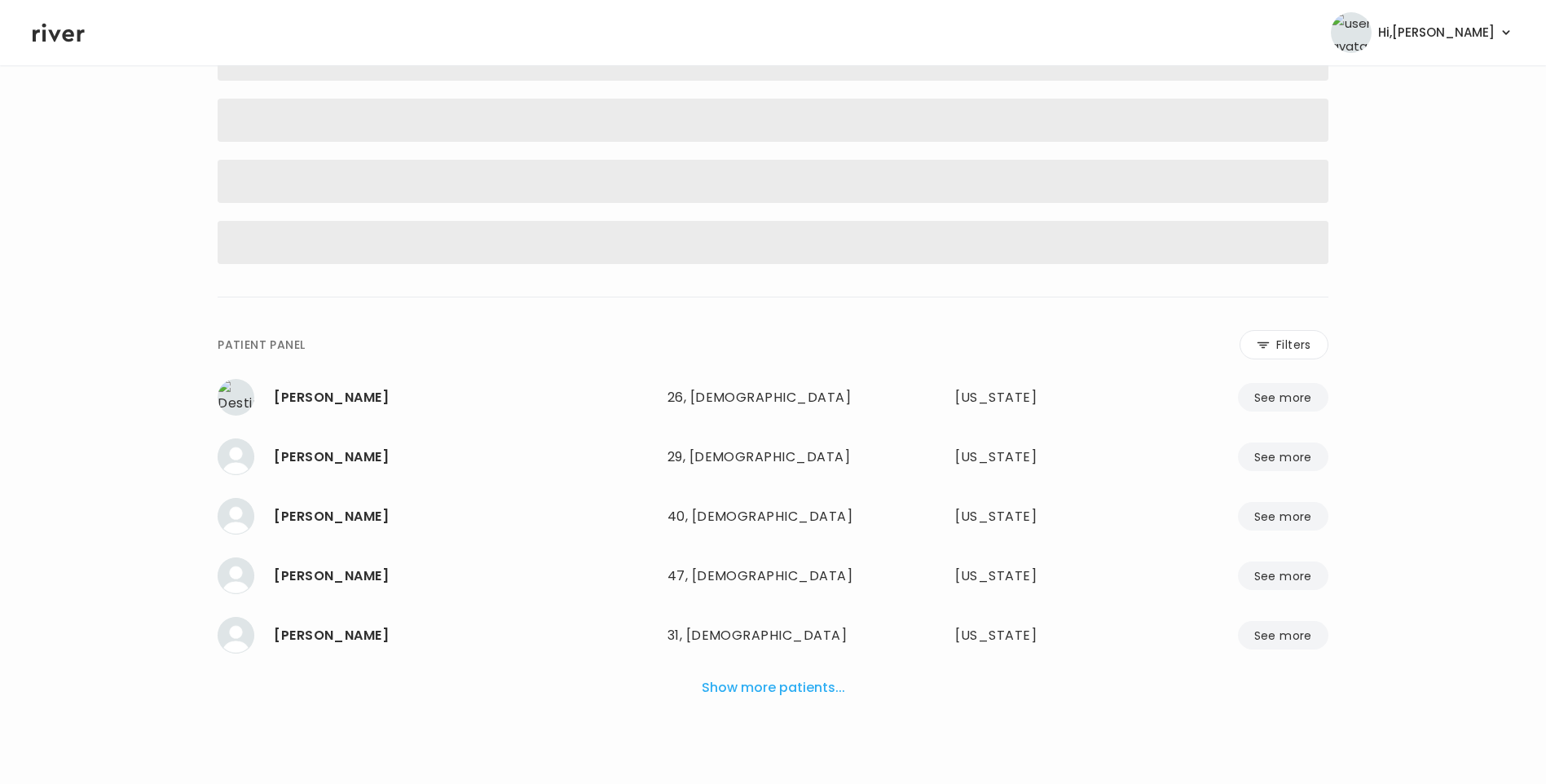
click at [803, 687] on button "Show more patients..." at bounding box center [773, 687] width 156 height 35
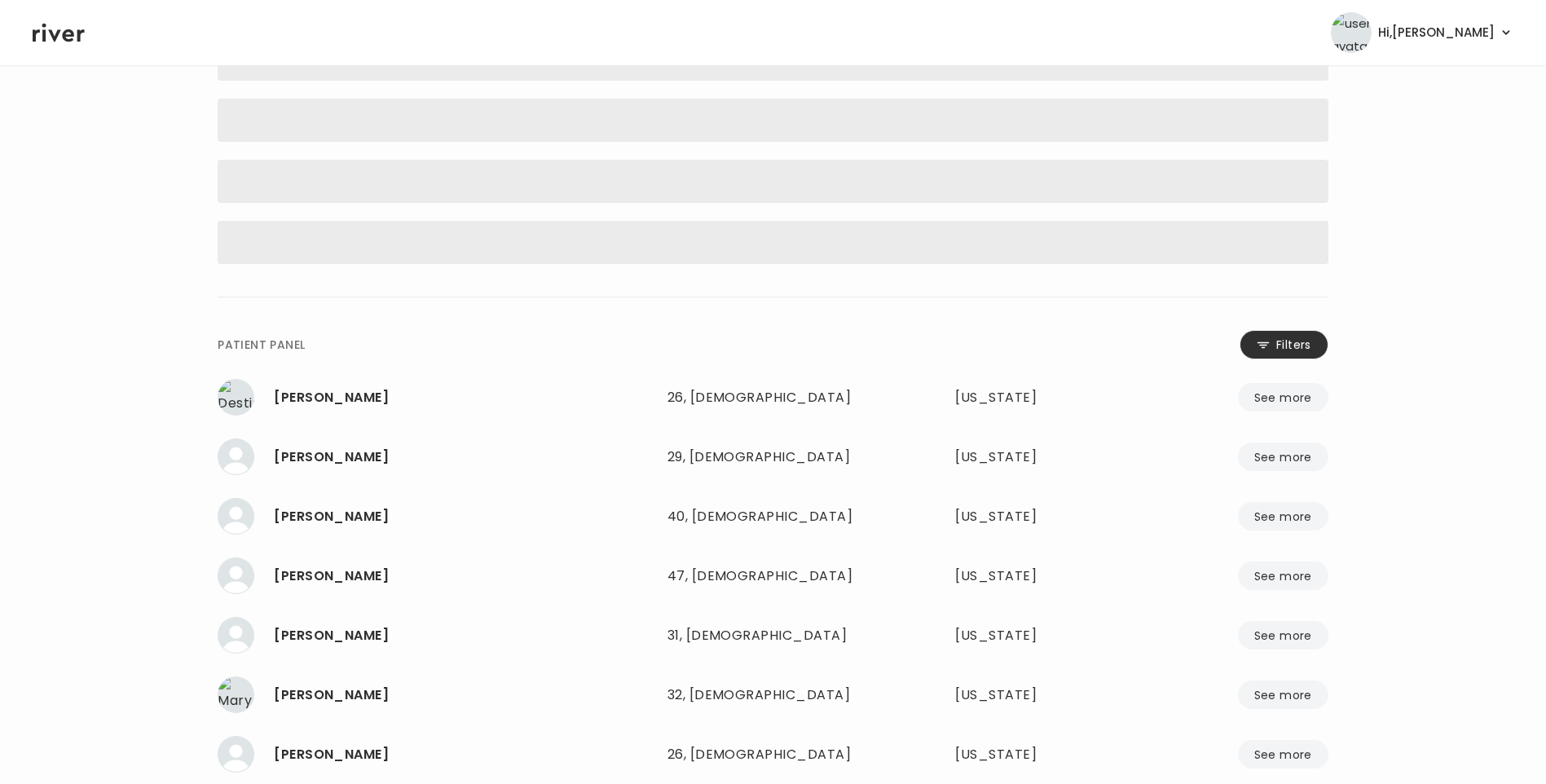
click at [1280, 335] on button "Filters" at bounding box center [1284, 345] width 89 height 30
click at [748, 361] on input "name" at bounding box center [725, 348] width 519 height 34
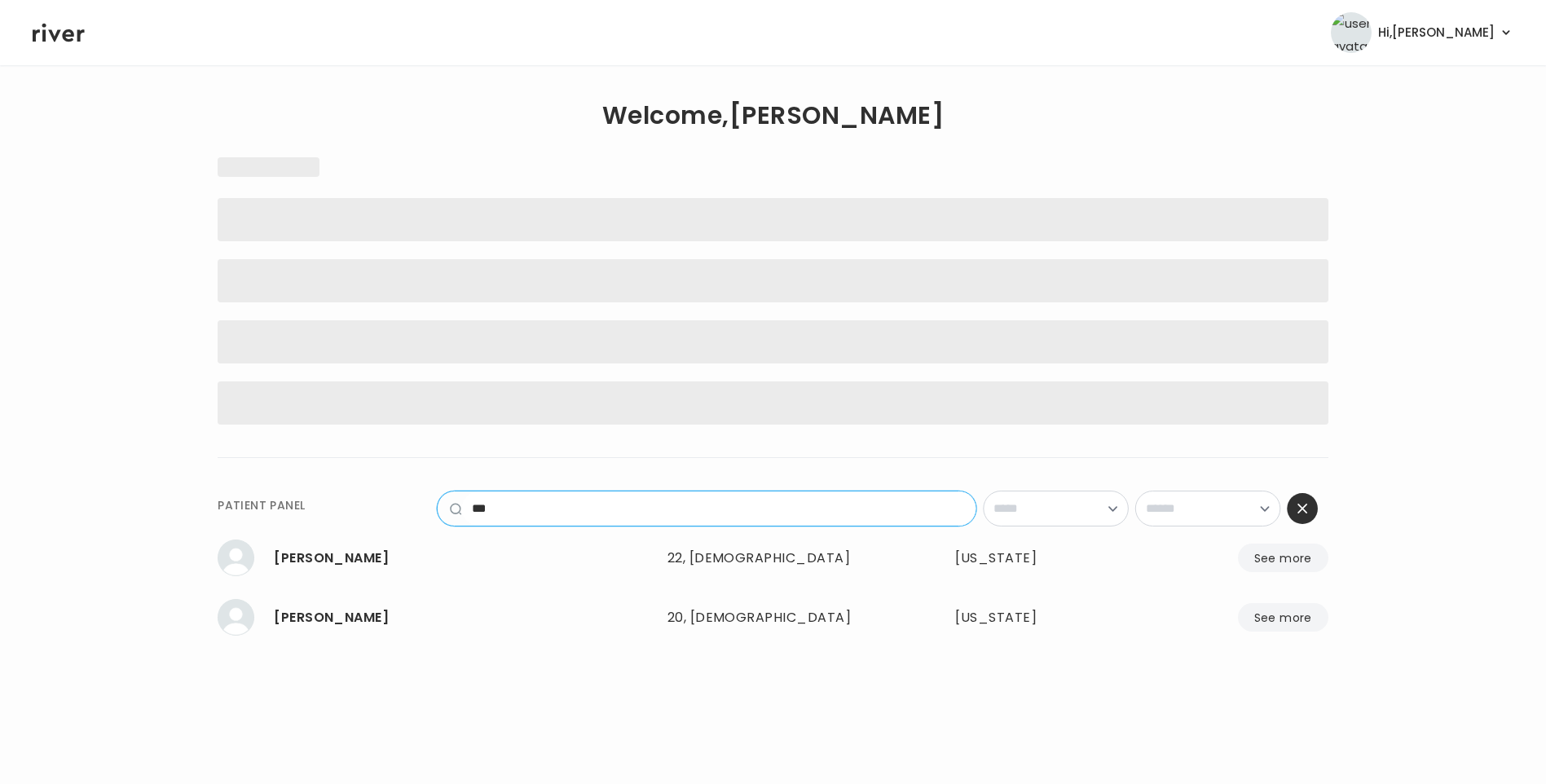
scroll to position [0, 0]
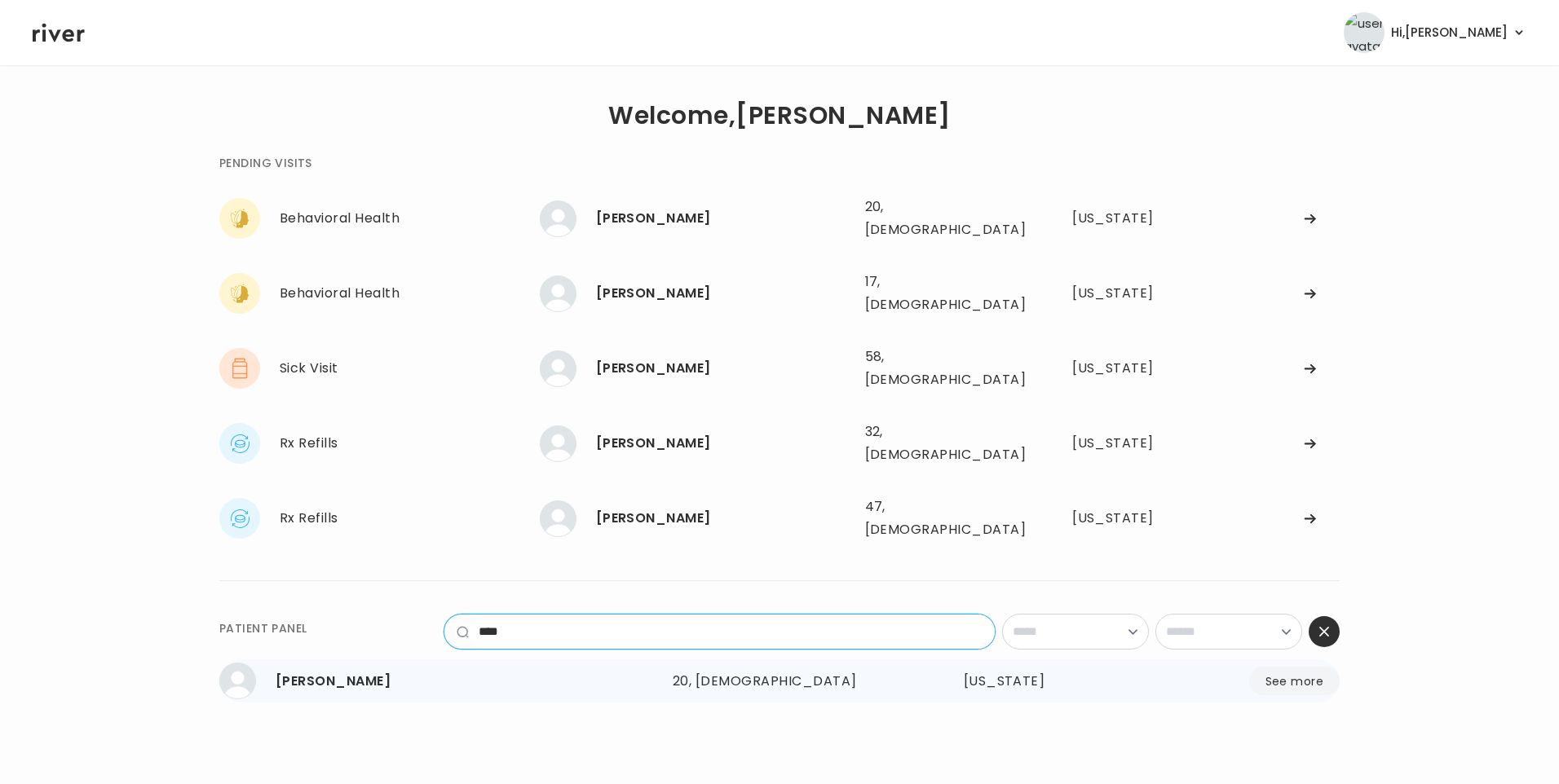
type input "****"
click at [574, 670] on div "Christopher Booher" at bounding box center [467, 682] width 384 height 23
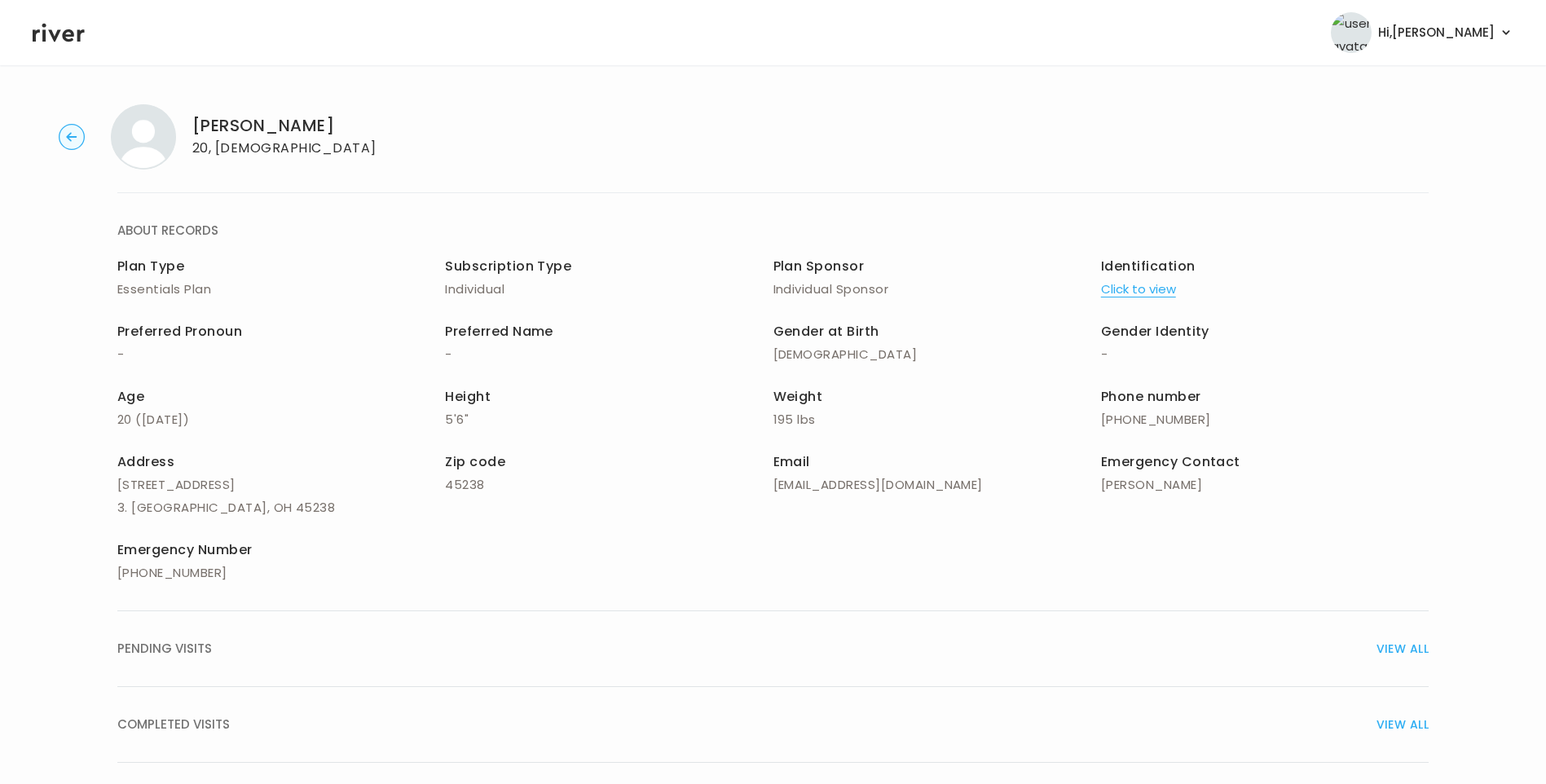
scroll to position [110, 0]
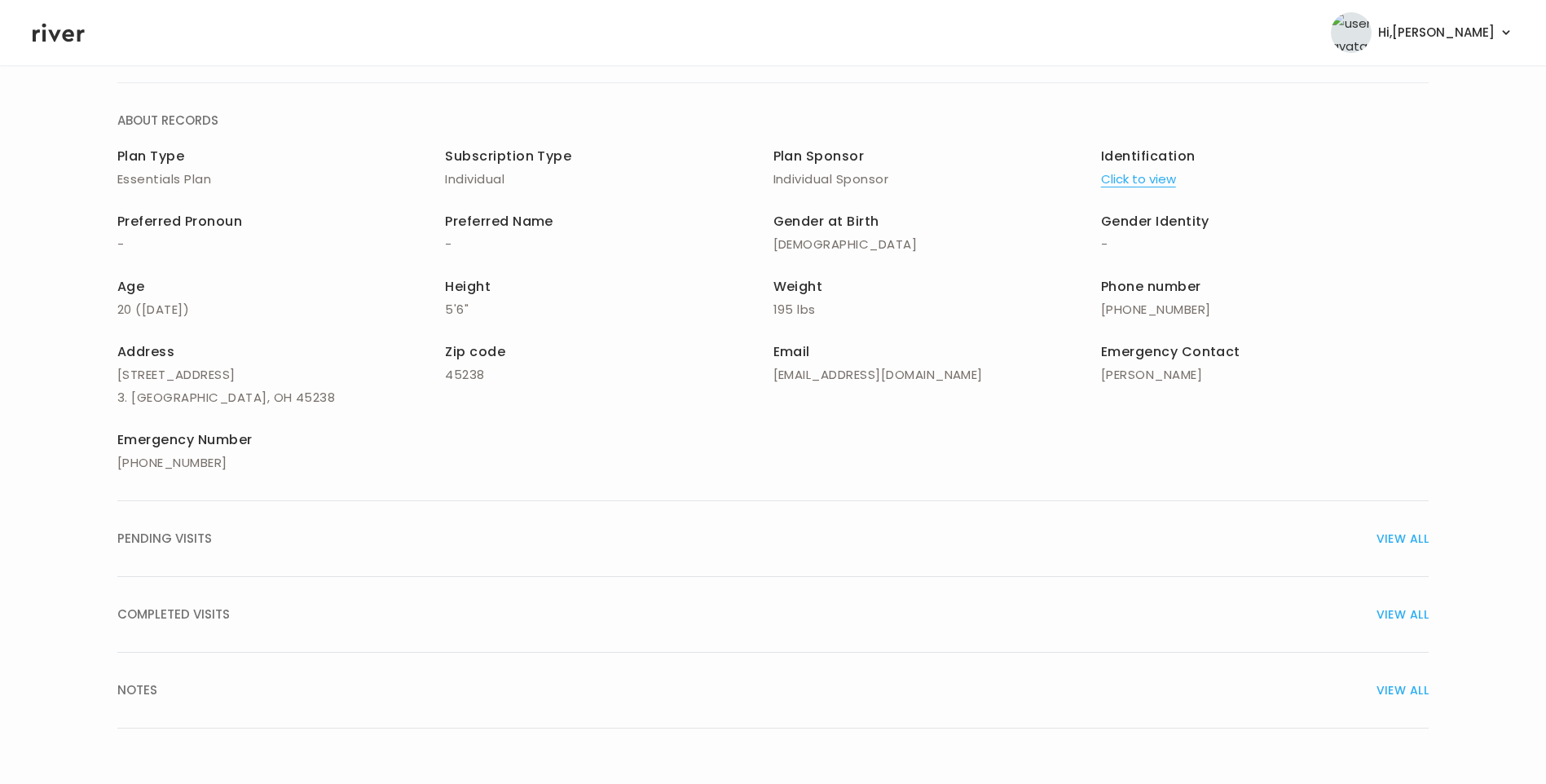
drag, startPoint x: 162, startPoint y: 601, endPoint x: 235, endPoint y: 617, distance: 74.7
click at [162, 601] on button "COMPLETED VISITS VIEW ALL" at bounding box center [773, 615] width 1311 height 76
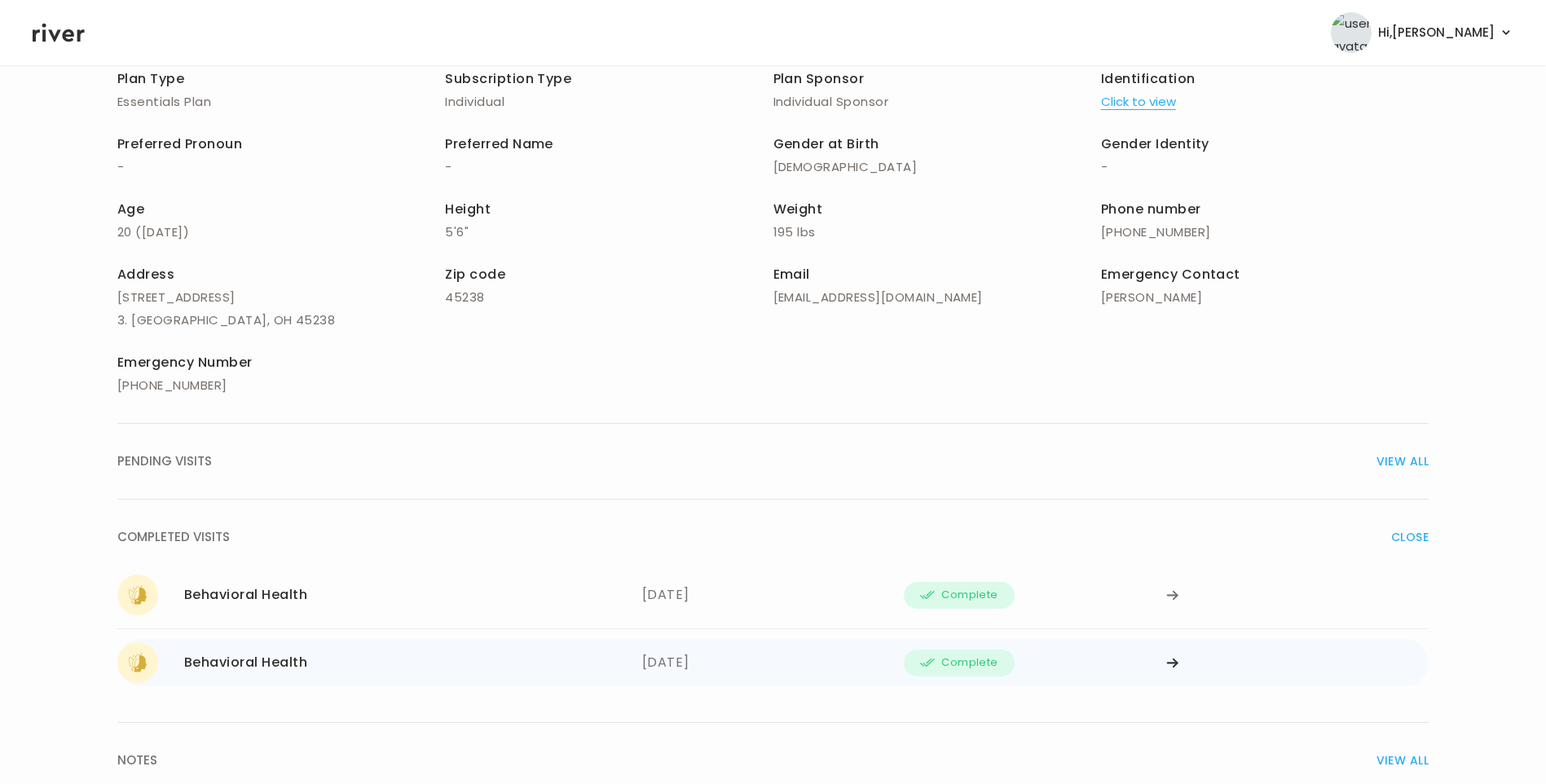
scroll to position [258, 0]
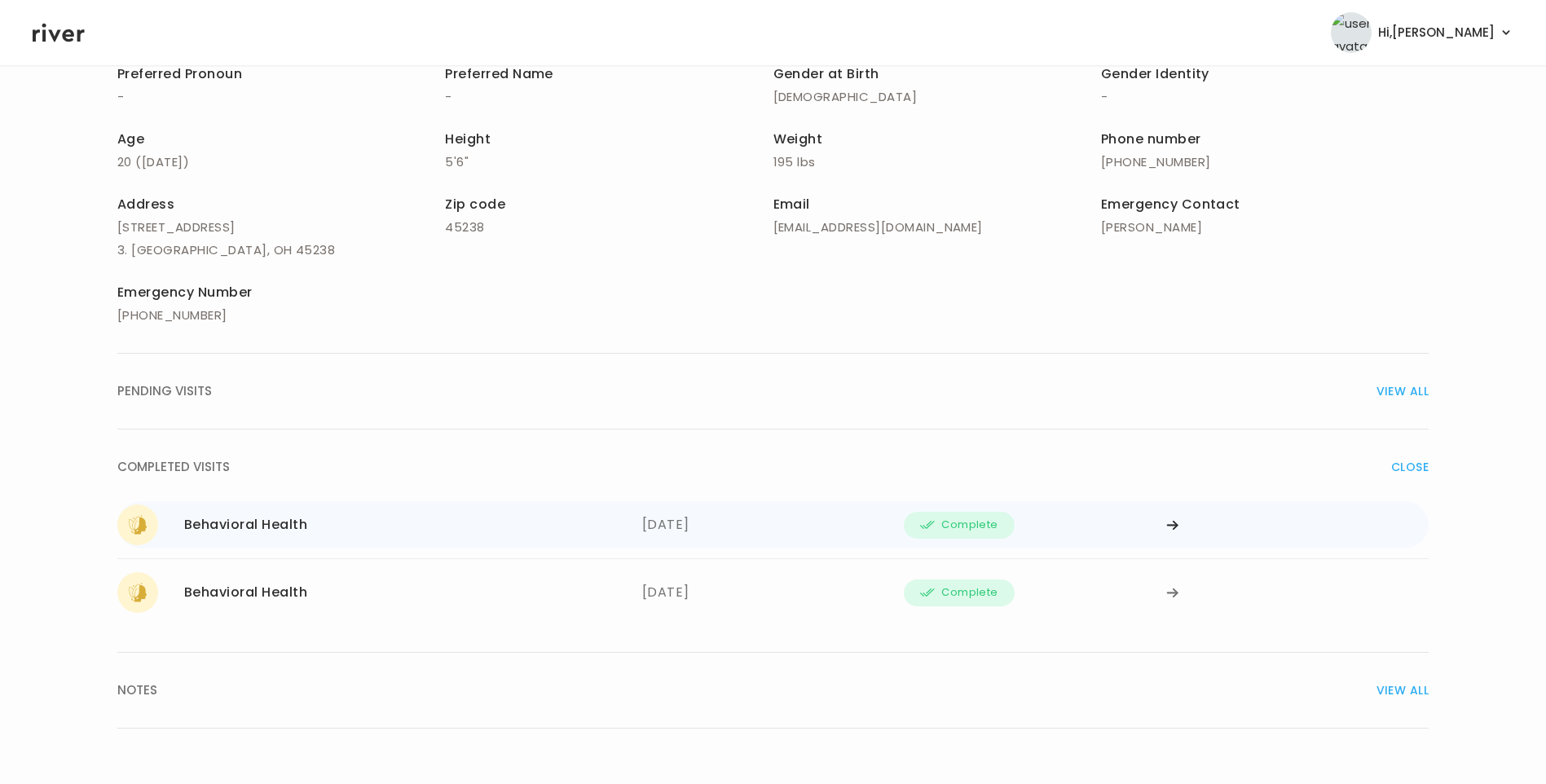
click at [317, 538] on div "Behavioral Health 07/18/2025" at bounding box center [380, 525] width 525 height 41
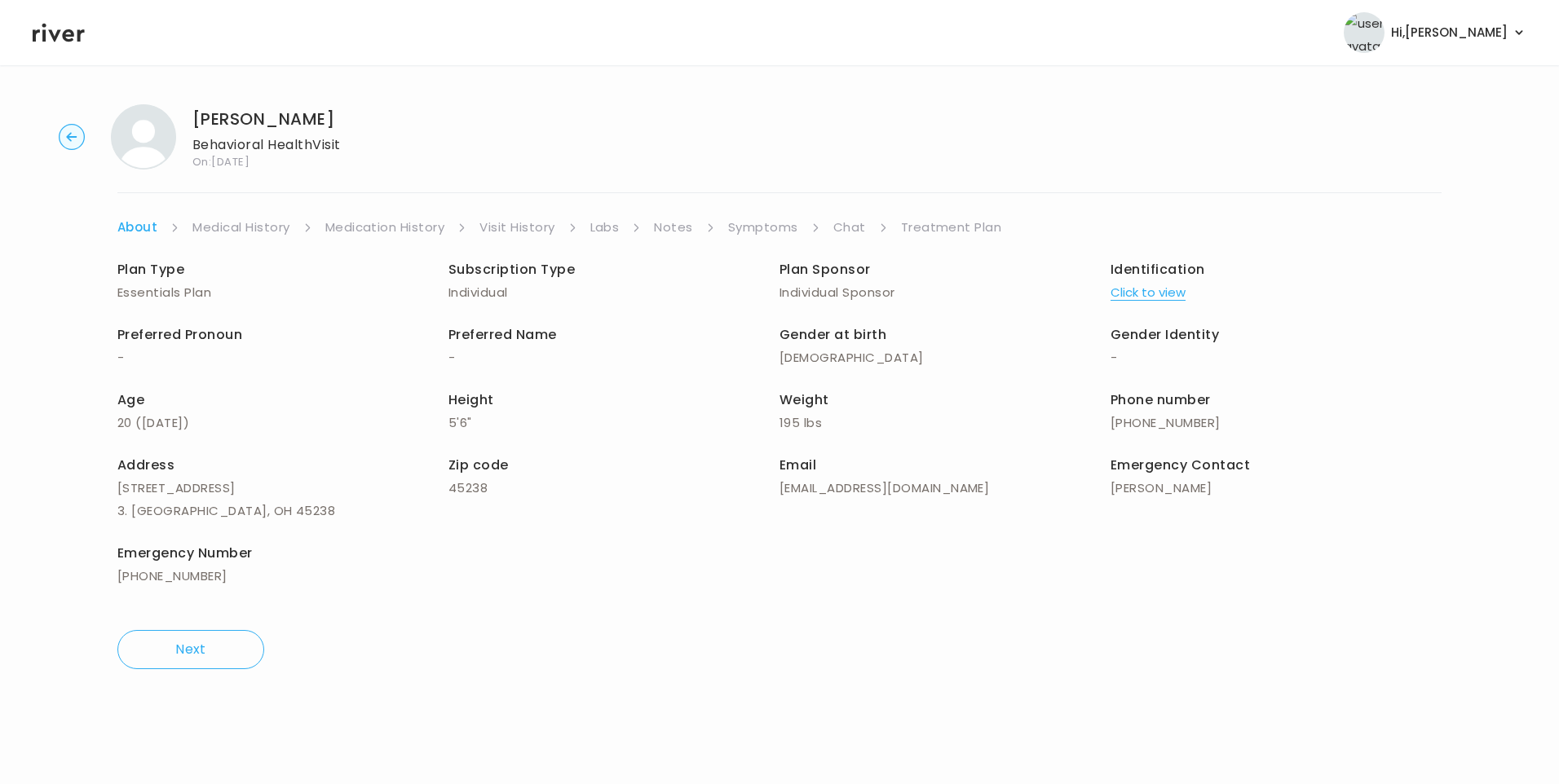
click at [939, 227] on link "Treatment Plan" at bounding box center [952, 228] width 102 height 23
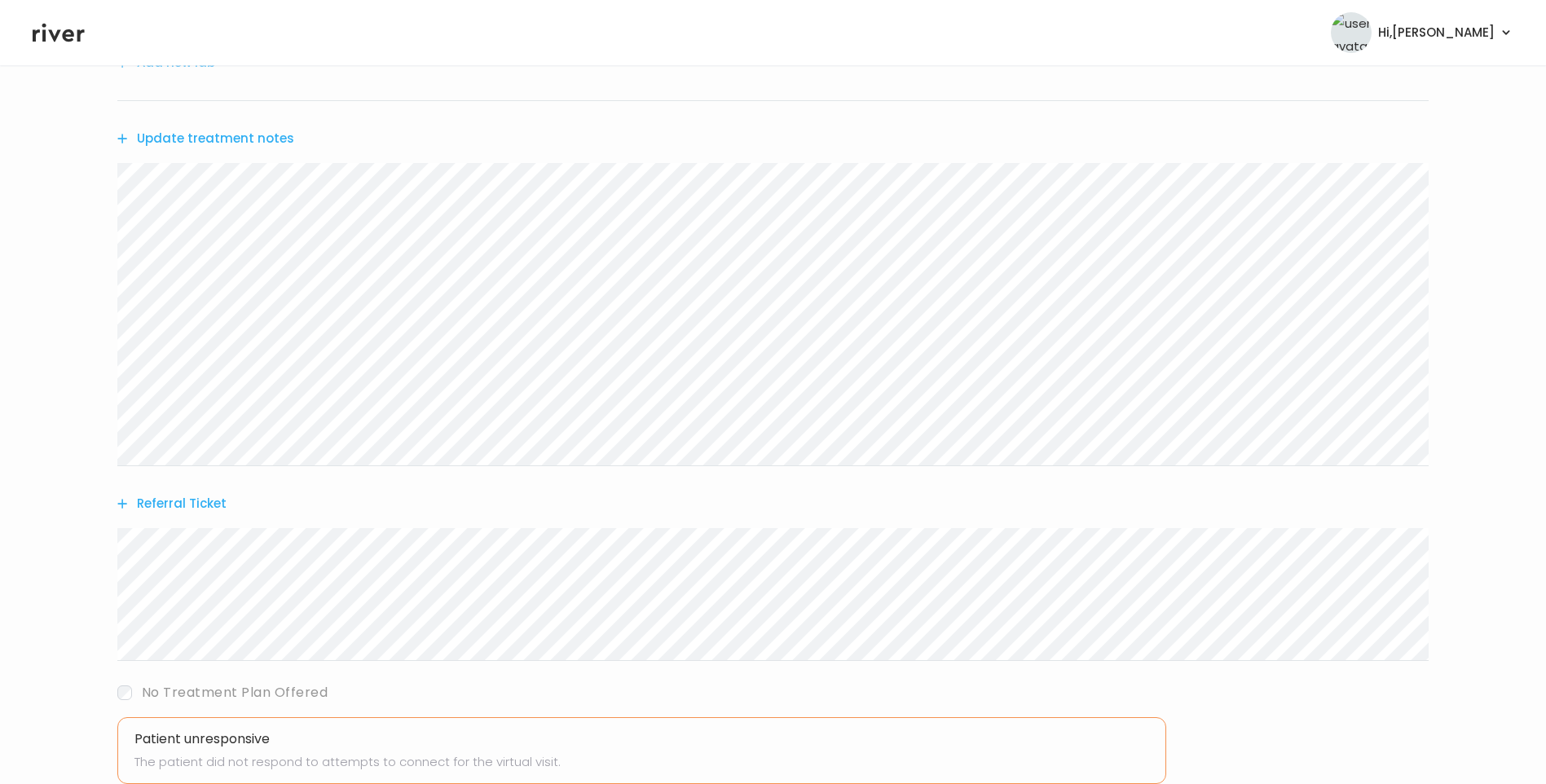
scroll to position [444, 0]
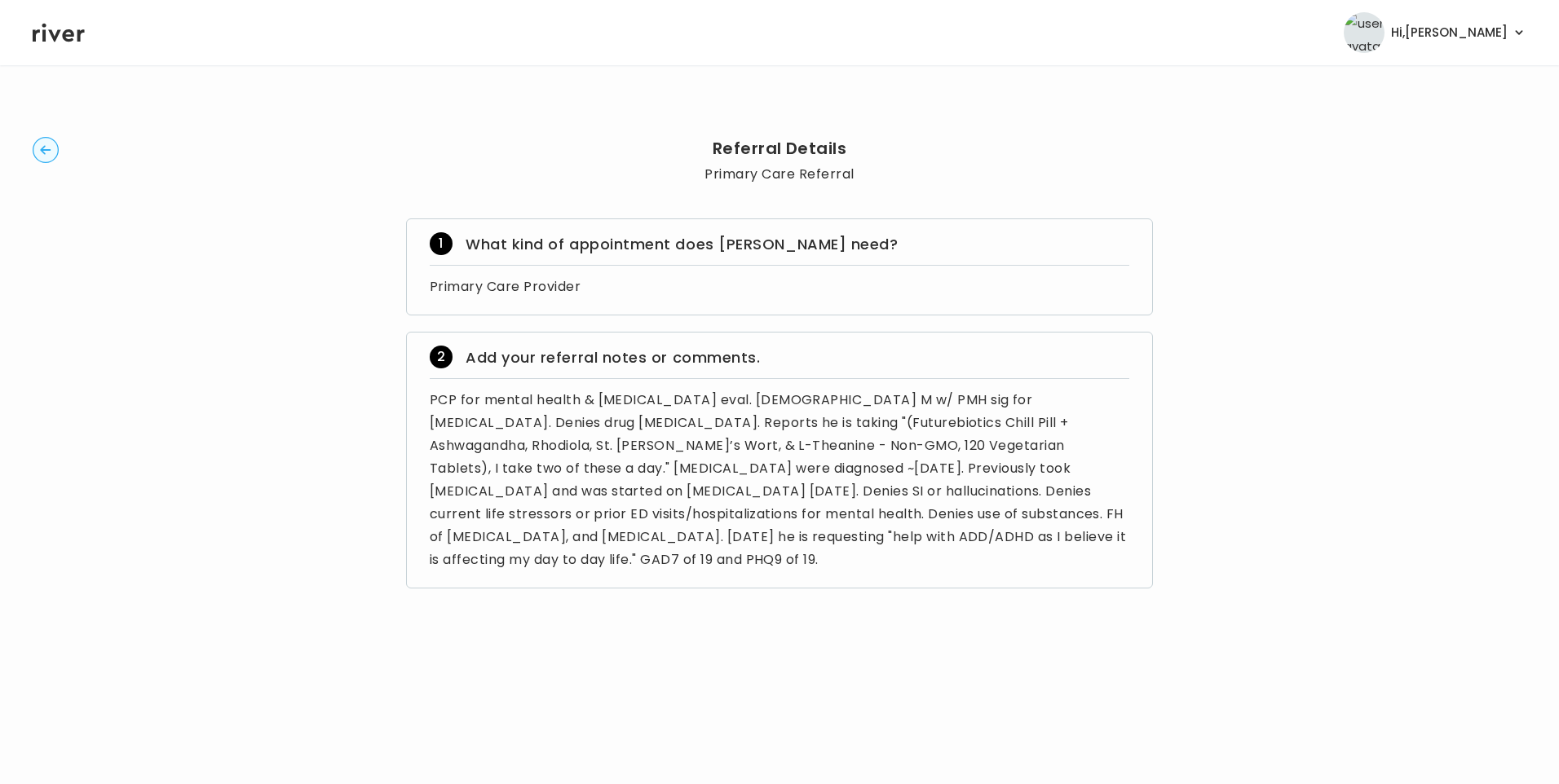
click at [64, 43] on icon at bounding box center [58, 33] width 52 height 25
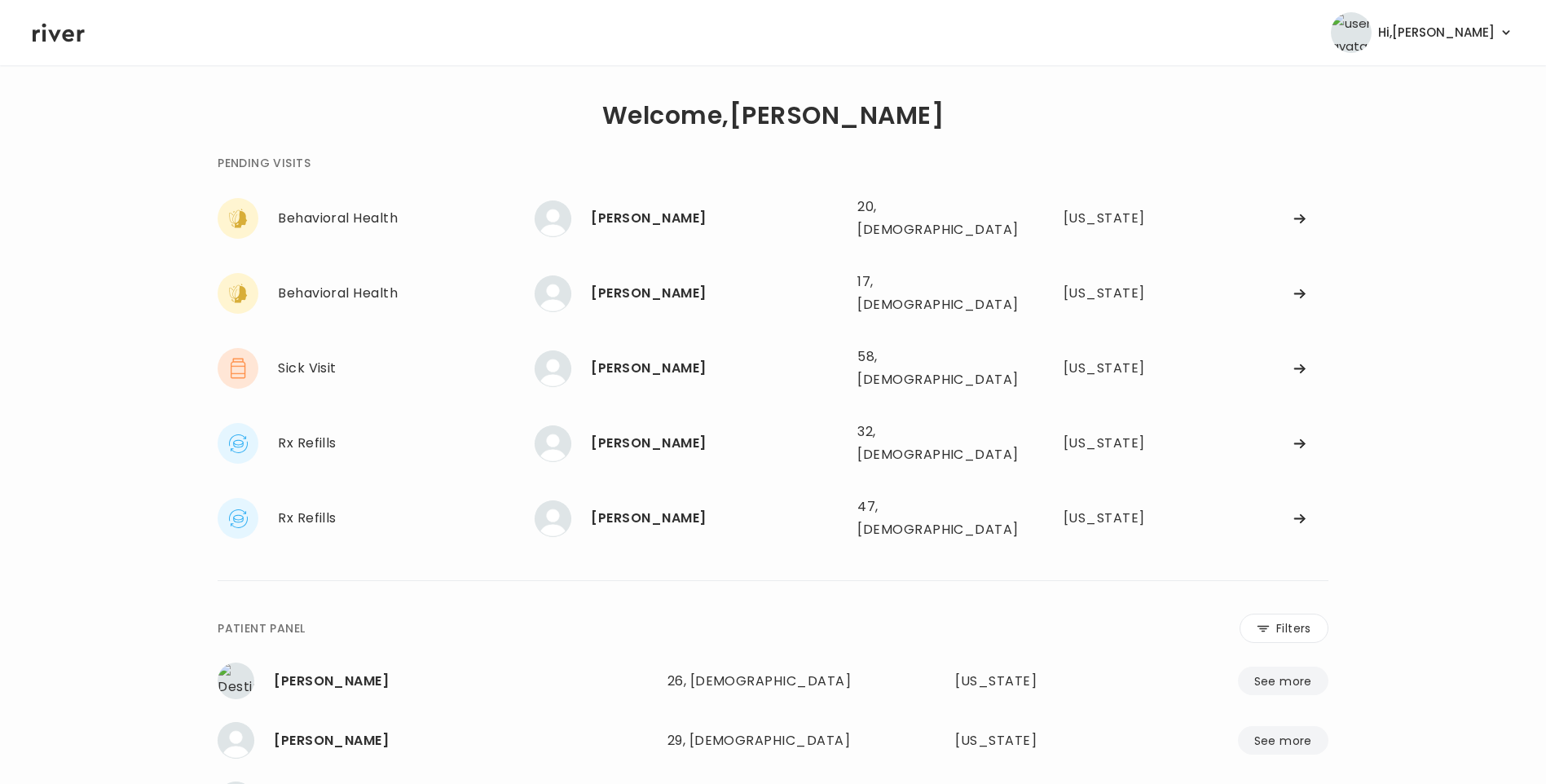
click at [56, 47] on header "Hi, Lisa Profile Logout" at bounding box center [773, 33] width 1546 height 65
click at [668, 222] on div "[PERSON_NAME]" at bounding box center [717, 218] width 254 height 23
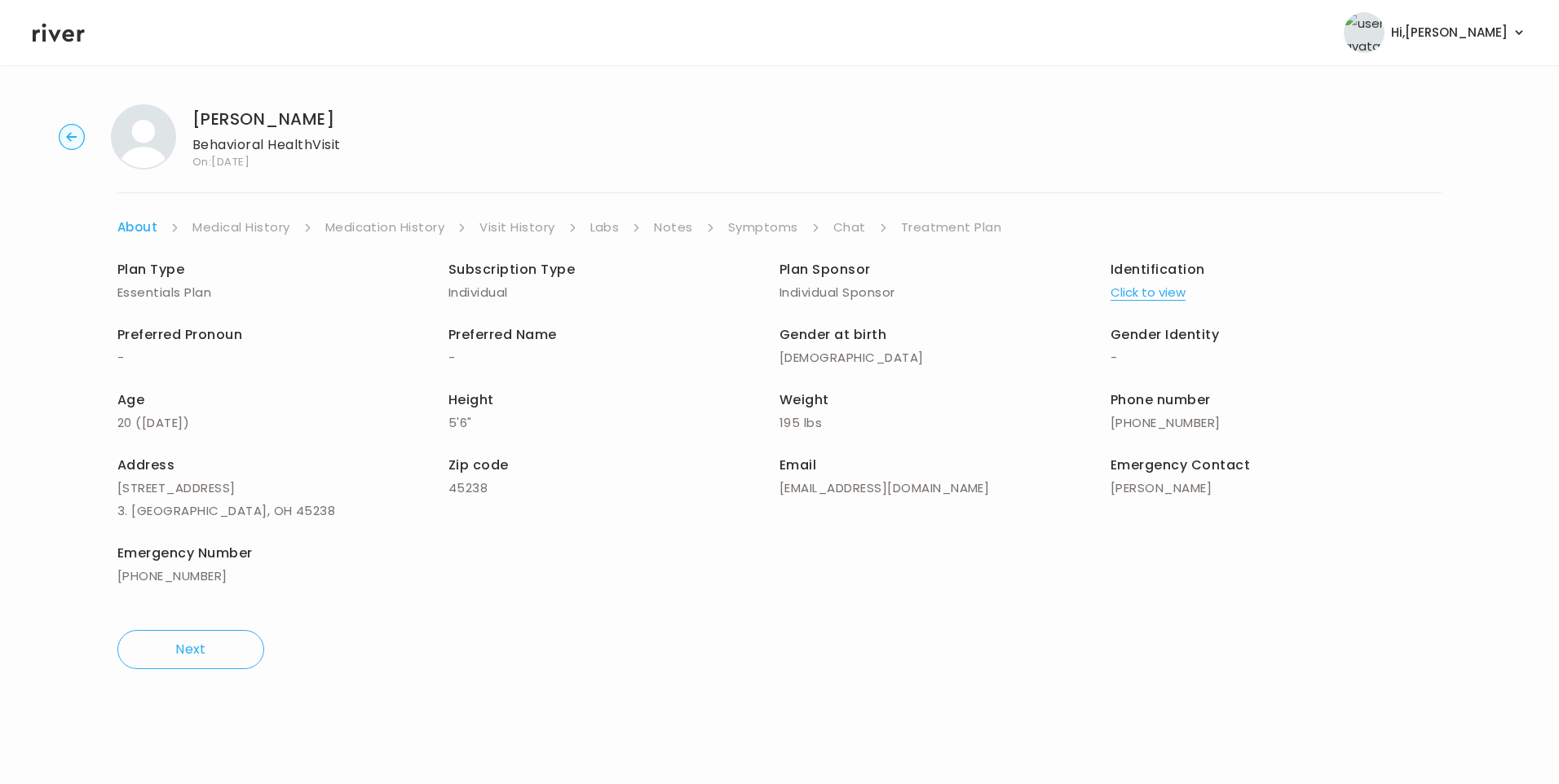
click at [945, 222] on link "Treatment Plan" at bounding box center [952, 228] width 102 height 23
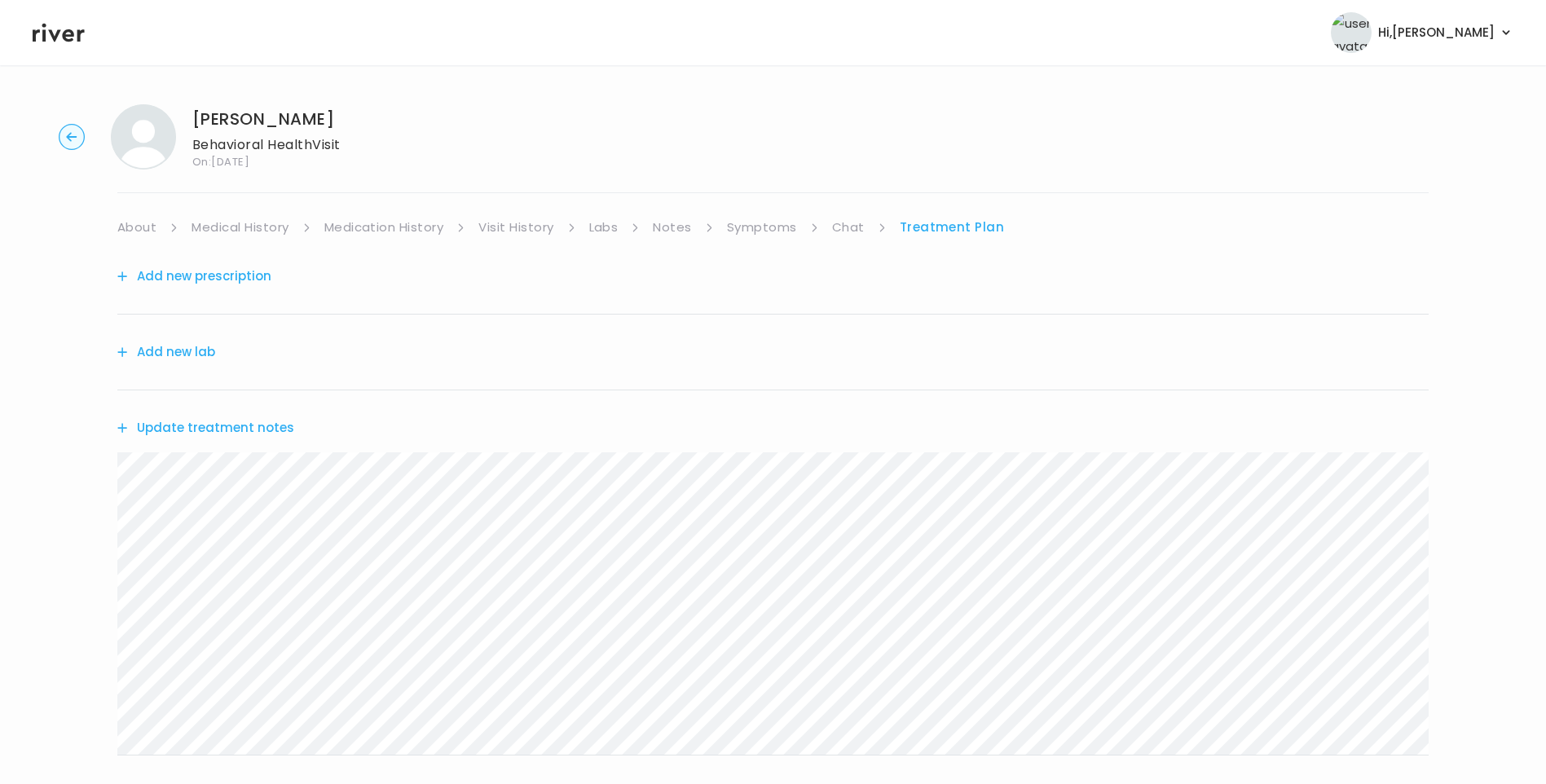
click at [265, 427] on button "Update treatment notes" at bounding box center [206, 428] width 177 height 23
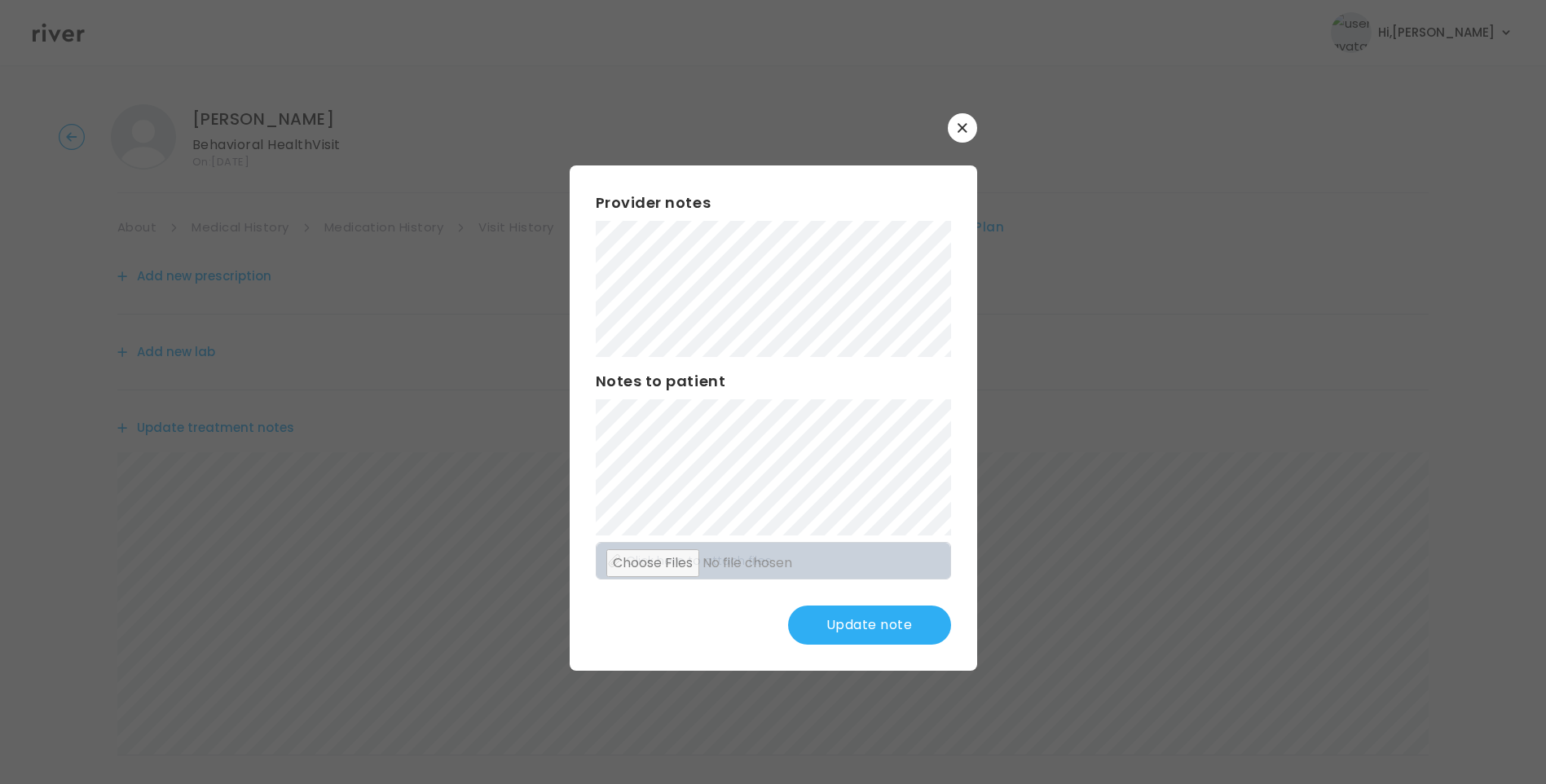
click at [857, 359] on div "Provider notes Notes to patient Click here to attach files Update note" at bounding box center [773, 418] width 408 height 505
click at [835, 371] on div "Provider notes Notes to patient Click here to attach files Update note" at bounding box center [773, 418] width 408 height 505
click at [860, 449] on div "Provider notes Notes to patient Click here to attach files Update note" at bounding box center [773, 418] width 408 height 505
click at [887, 370] on div "Provider notes Notes to patient Click here to attach files Update note" at bounding box center [773, 418] width 408 height 505
click at [863, 398] on div "Notes to patient" at bounding box center [773, 453] width 355 height 166
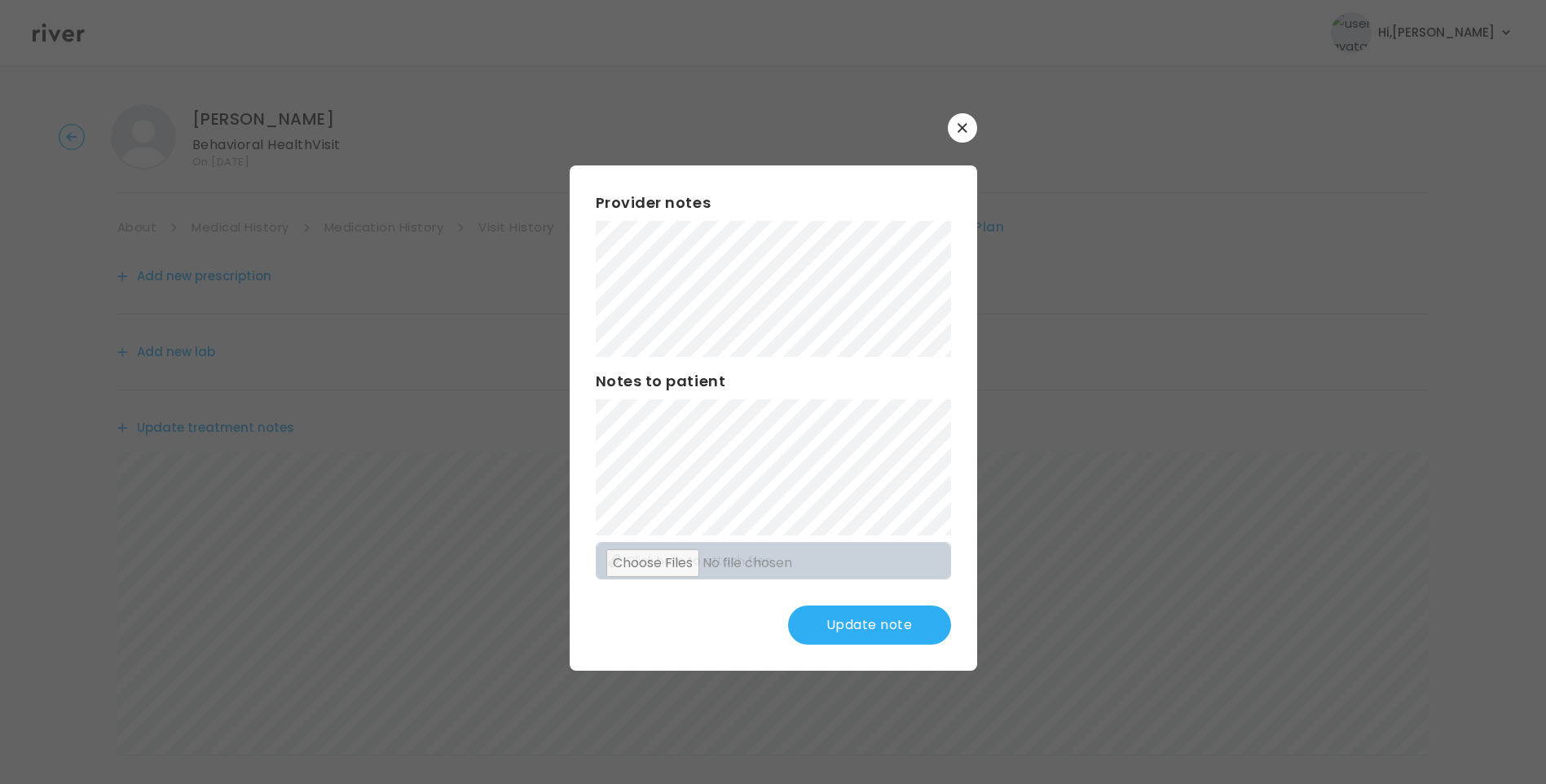
click at [893, 634] on button "Update note" at bounding box center [869, 625] width 163 height 39
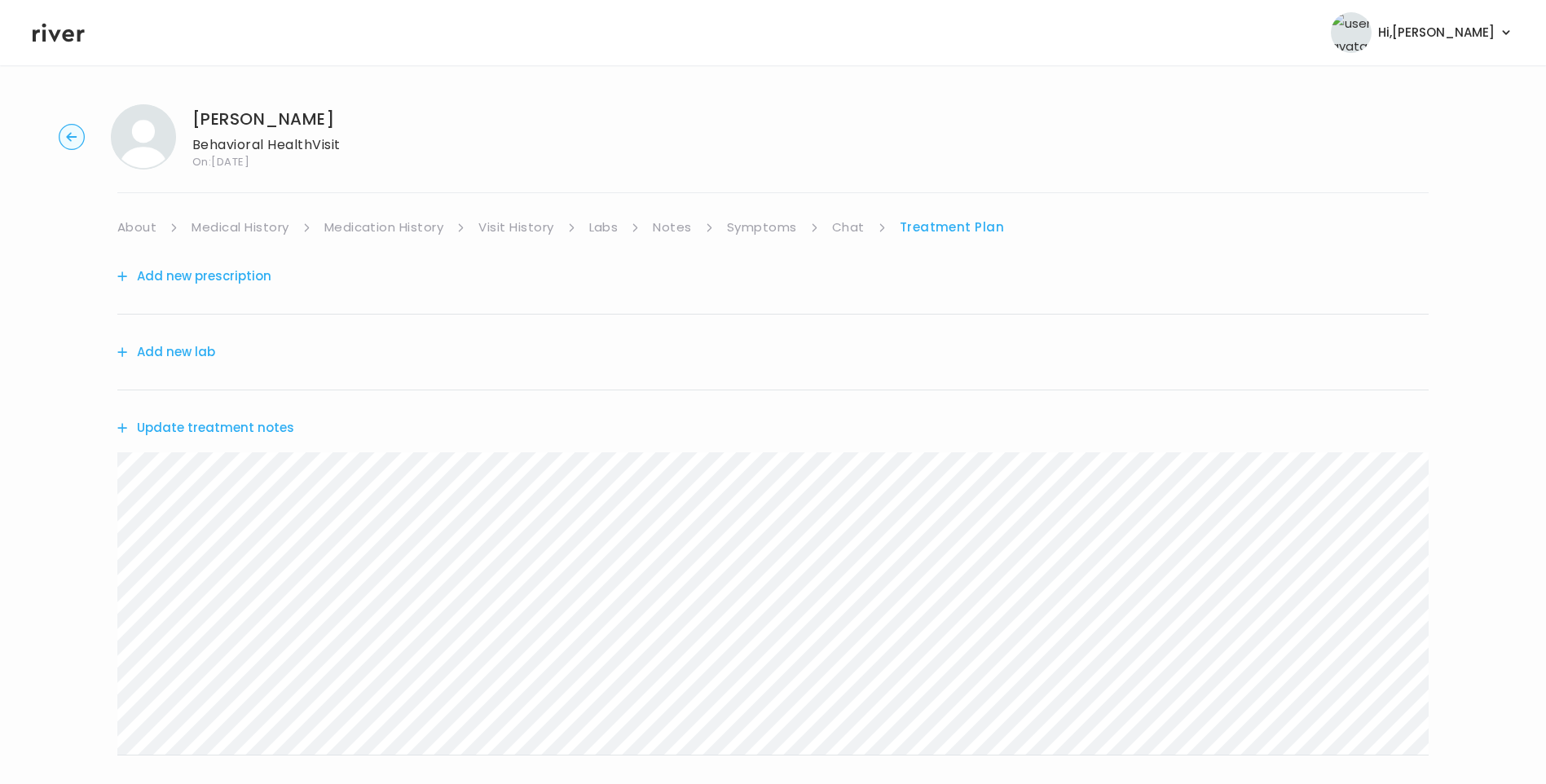
click at [767, 208] on div "Christopher Booher Behavioral Health Visit On: 18 Sep 2025 About Medical Histor…" at bounding box center [773, 525] width 1546 height 868
click at [770, 213] on div "Christopher Booher Behavioral Health Visit On: 18 Sep 2025 About Medical Histor…" at bounding box center [773, 525] width 1546 height 868
click at [775, 227] on link "Symptoms" at bounding box center [762, 228] width 70 height 23
click at [956, 228] on link "Treatment Plan" at bounding box center [953, 228] width 101 height 23
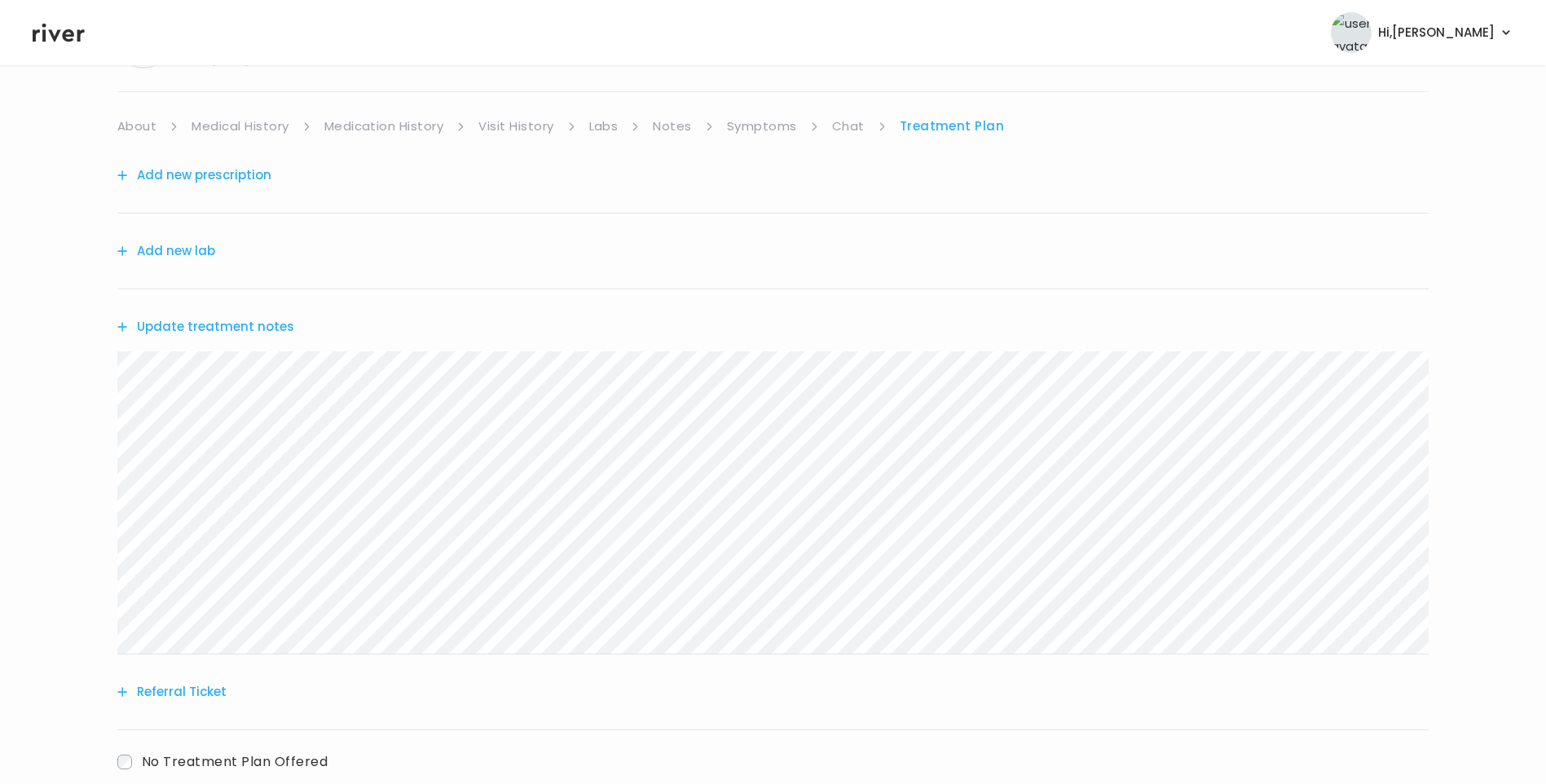
scroll to position [201, 0]
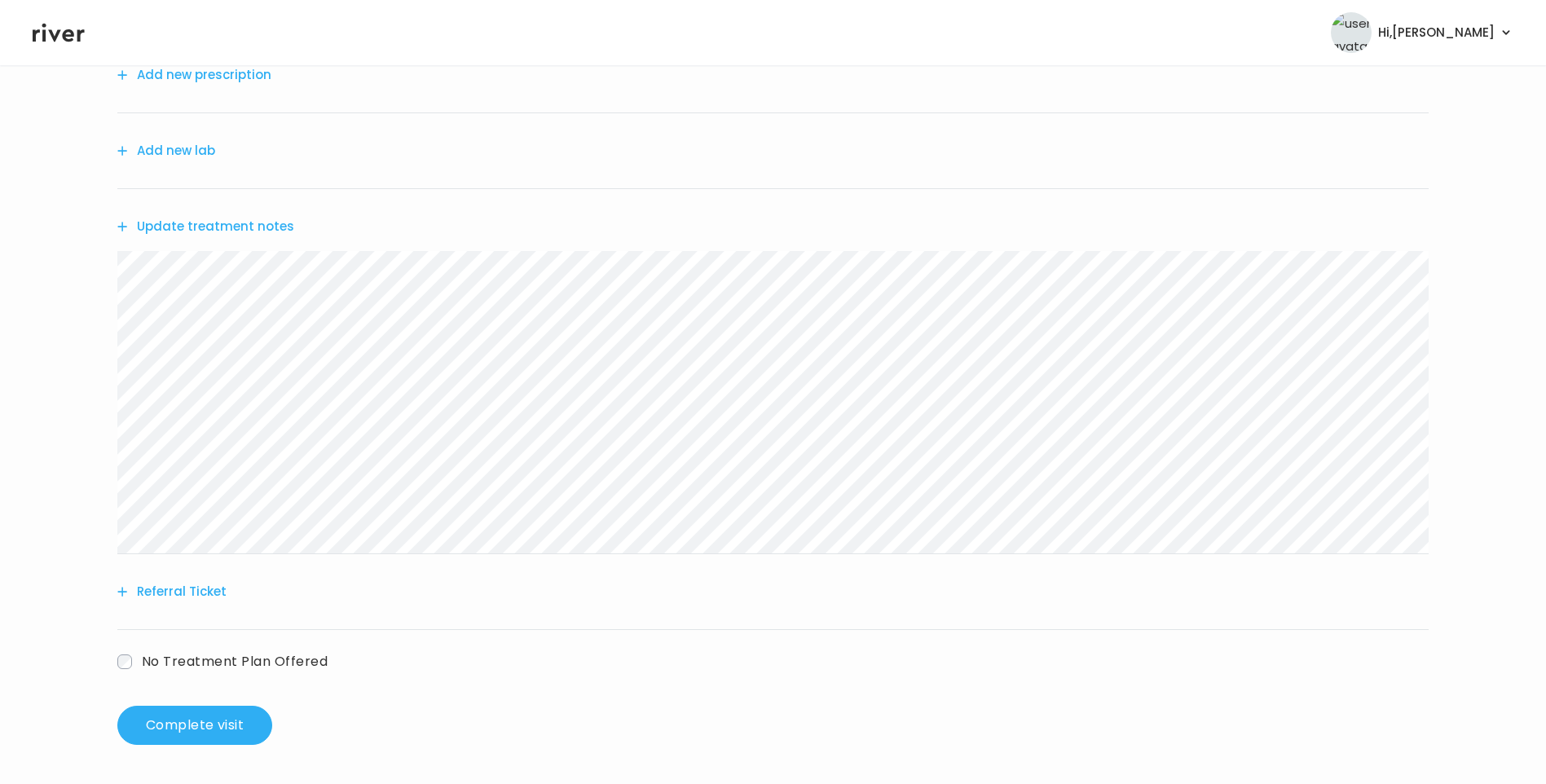
click at [0, 236] on html "Hi, Lisa Profile Logout Christopher Booher Behavioral Health Visit On: 18 Sep 2…" at bounding box center [773, 190] width 1546 height 784
click at [211, 593] on button "Referral Ticket" at bounding box center [172, 592] width 109 height 23
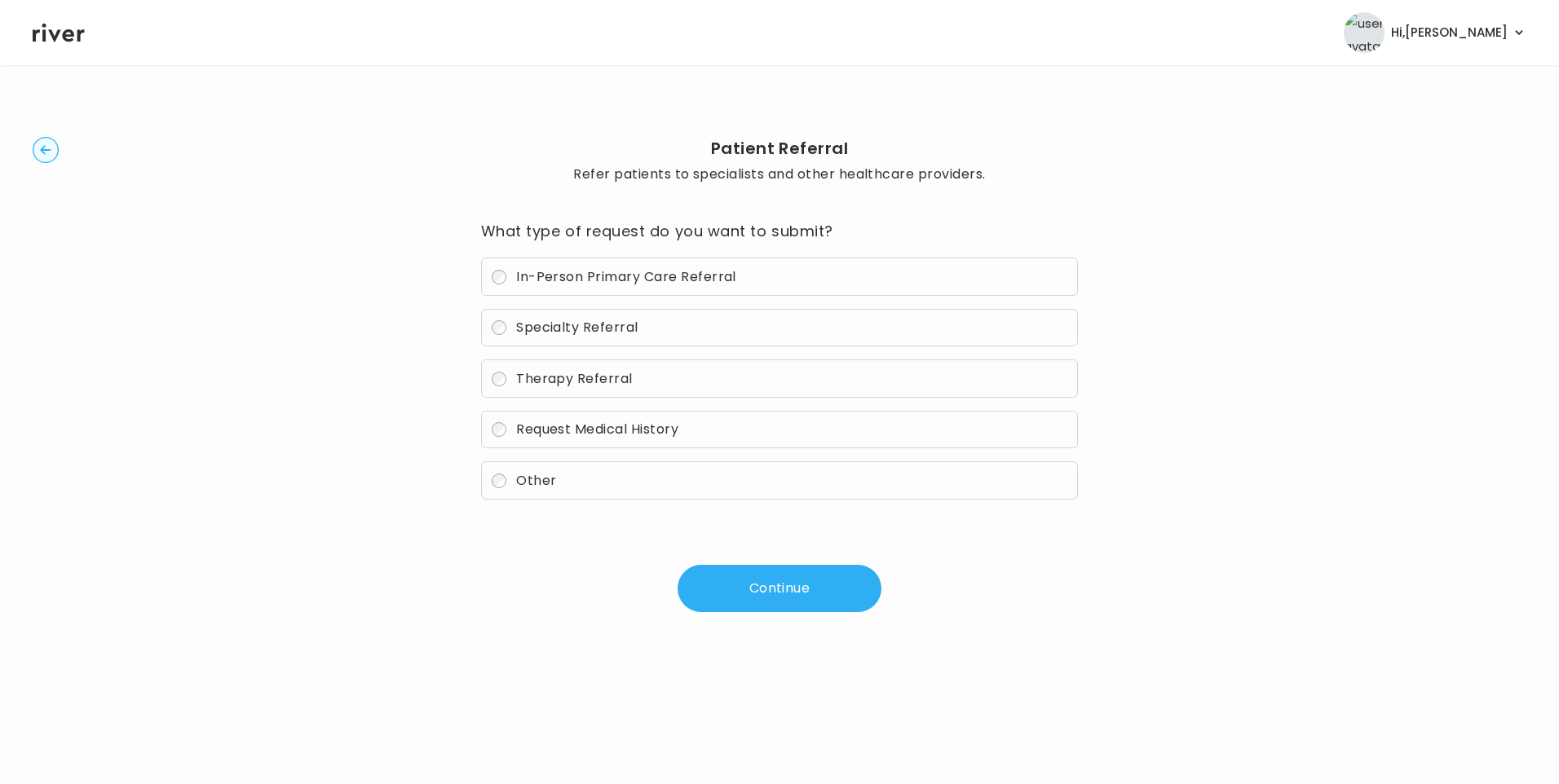
drag, startPoint x: 563, startPoint y: 275, endPoint x: 655, endPoint y: 360, distance: 125.3
click at [565, 277] on span "In-Person Primary Care Referral" at bounding box center [626, 277] width 220 height 19
click at [735, 601] on button "Continue" at bounding box center [780, 588] width 204 height 47
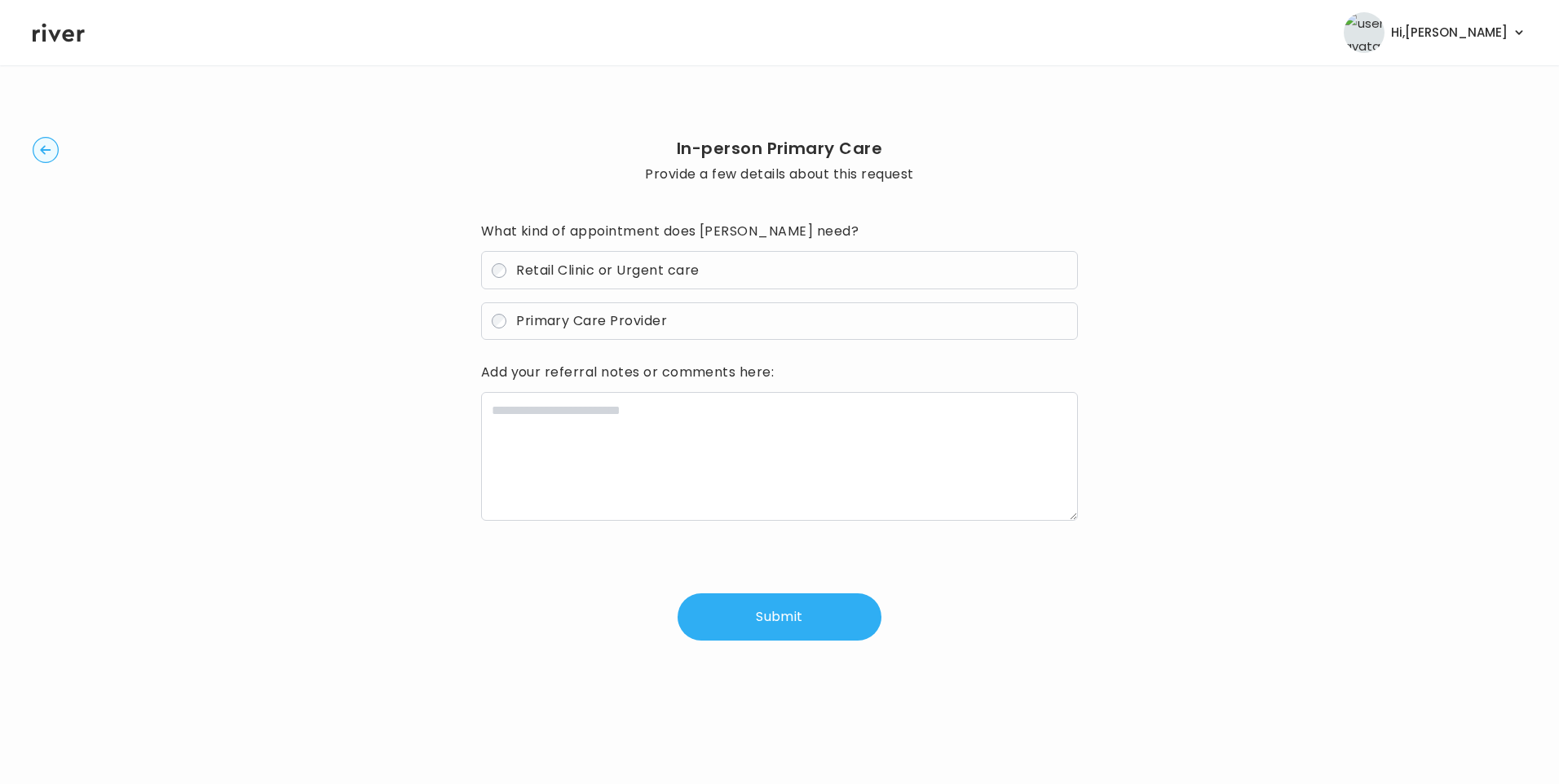
click at [574, 322] on span "Primary Care Provider" at bounding box center [592, 321] width 151 height 19
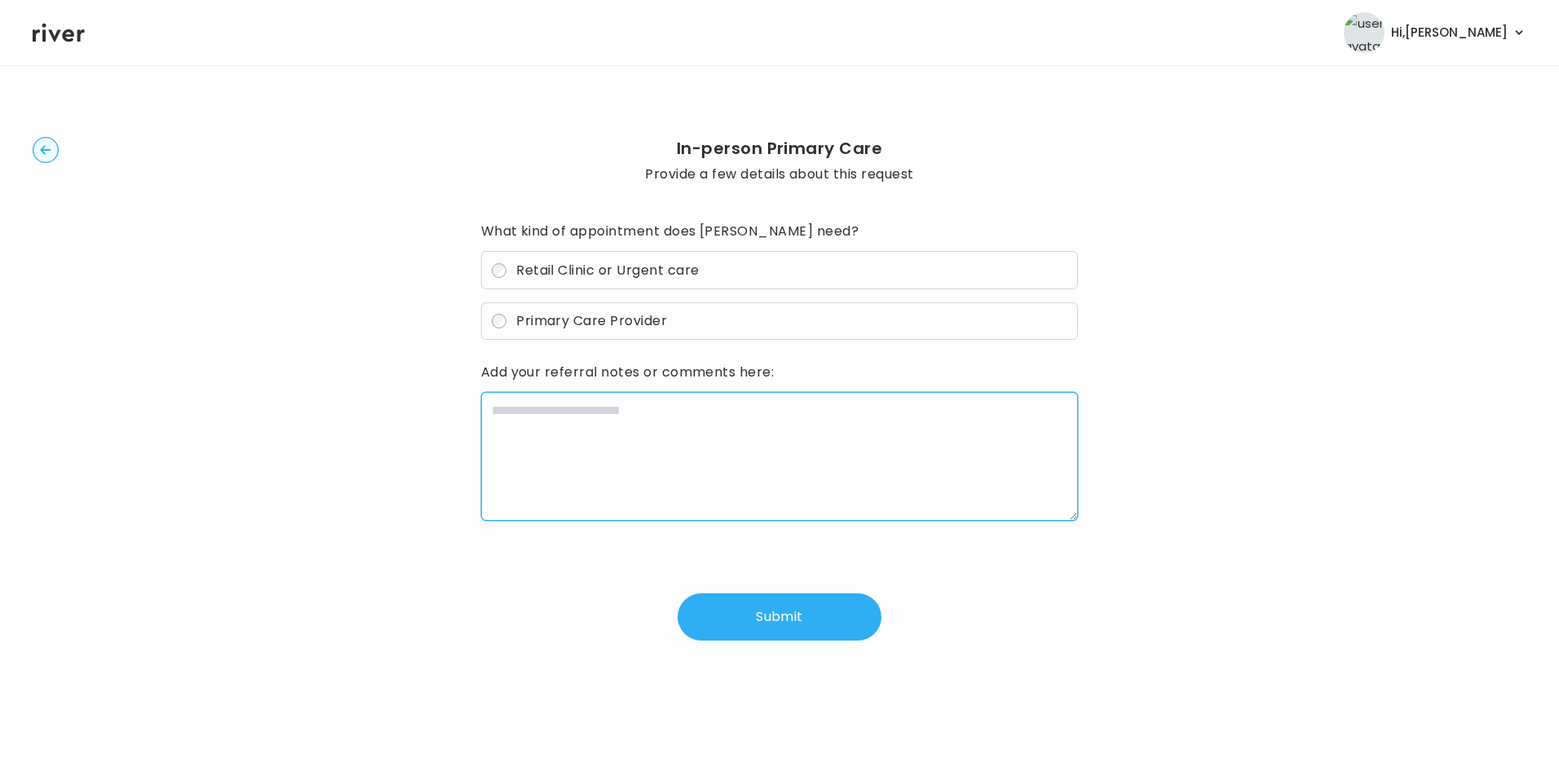
click at [585, 397] on textarea at bounding box center [780, 457] width 598 height 129
paste textarea "**********"
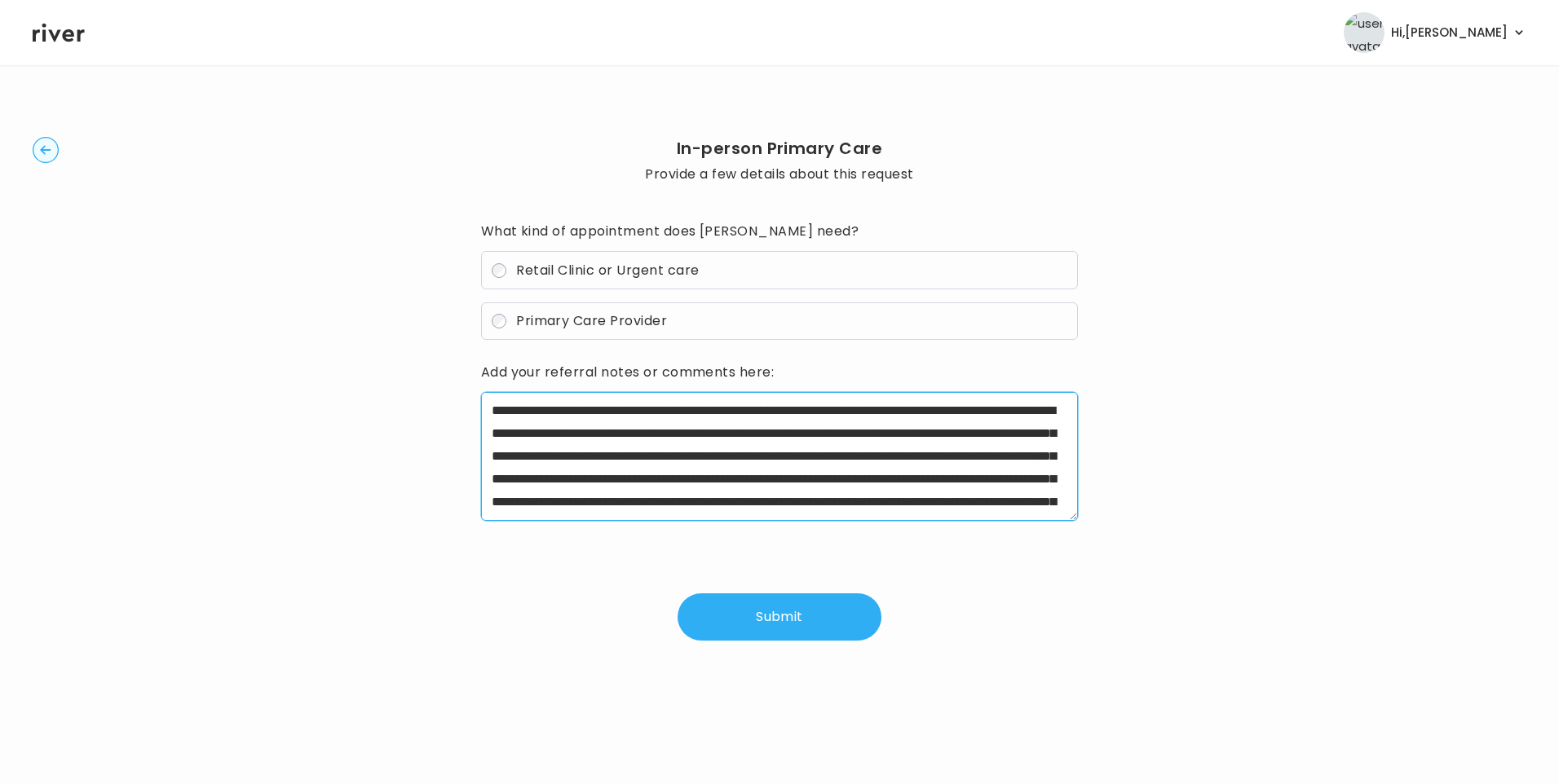
click at [489, 414] on textarea at bounding box center [780, 457] width 598 height 129
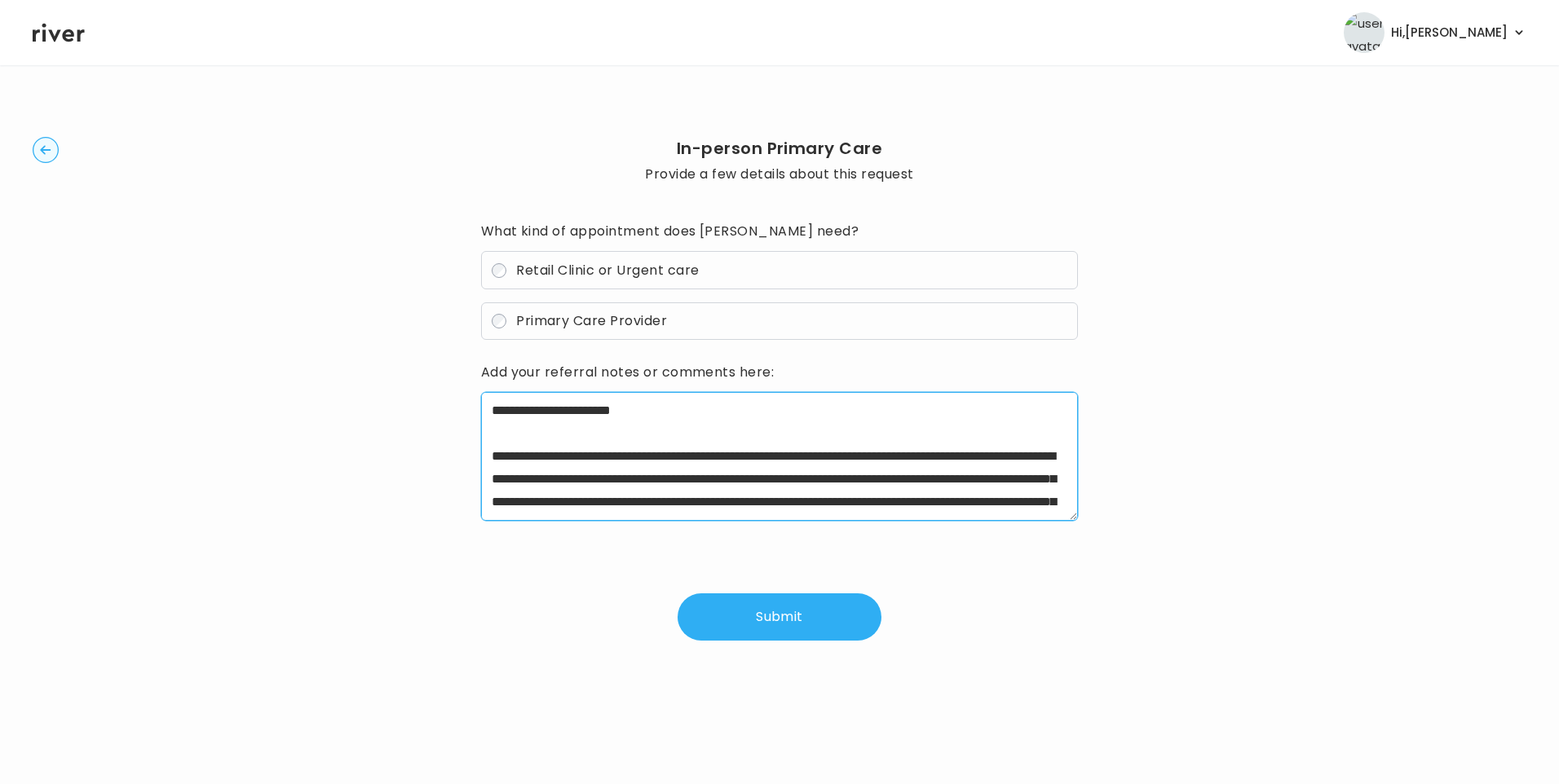
click at [694, 414] on textarea at bounding box center [780, 457] width 598 height 129
drag, startPoint x: 571, startPoint y: 459, endPoint x: 745, endPoint y: 459, distance: 174.0
click at [745, 459] on textarea at bounding box center [780, 457] width 598 height 129
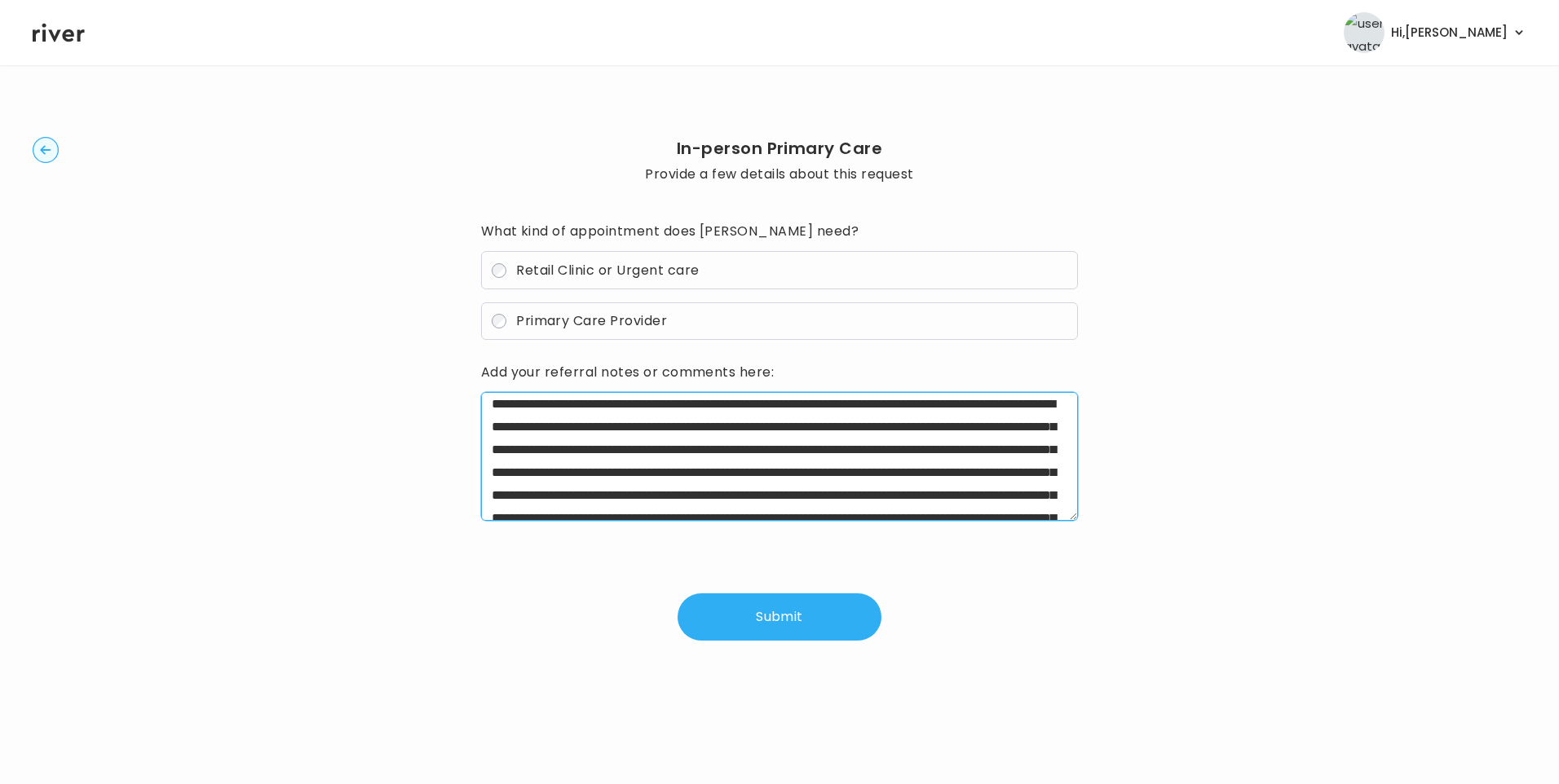
scroll to position [81, 0]
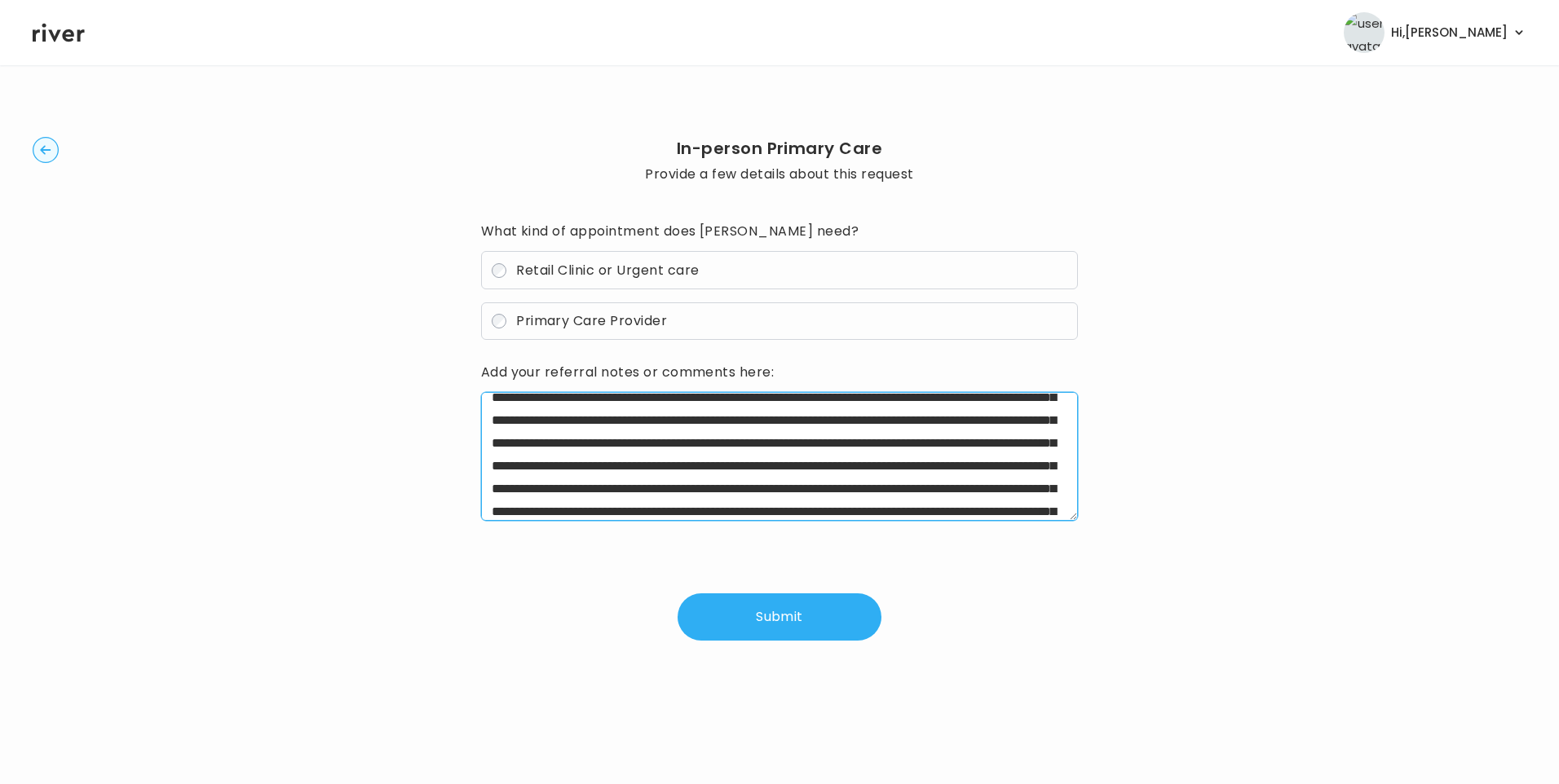
click at [933, 471] on textarea at bounding box center [780, 457] width 598 height 129
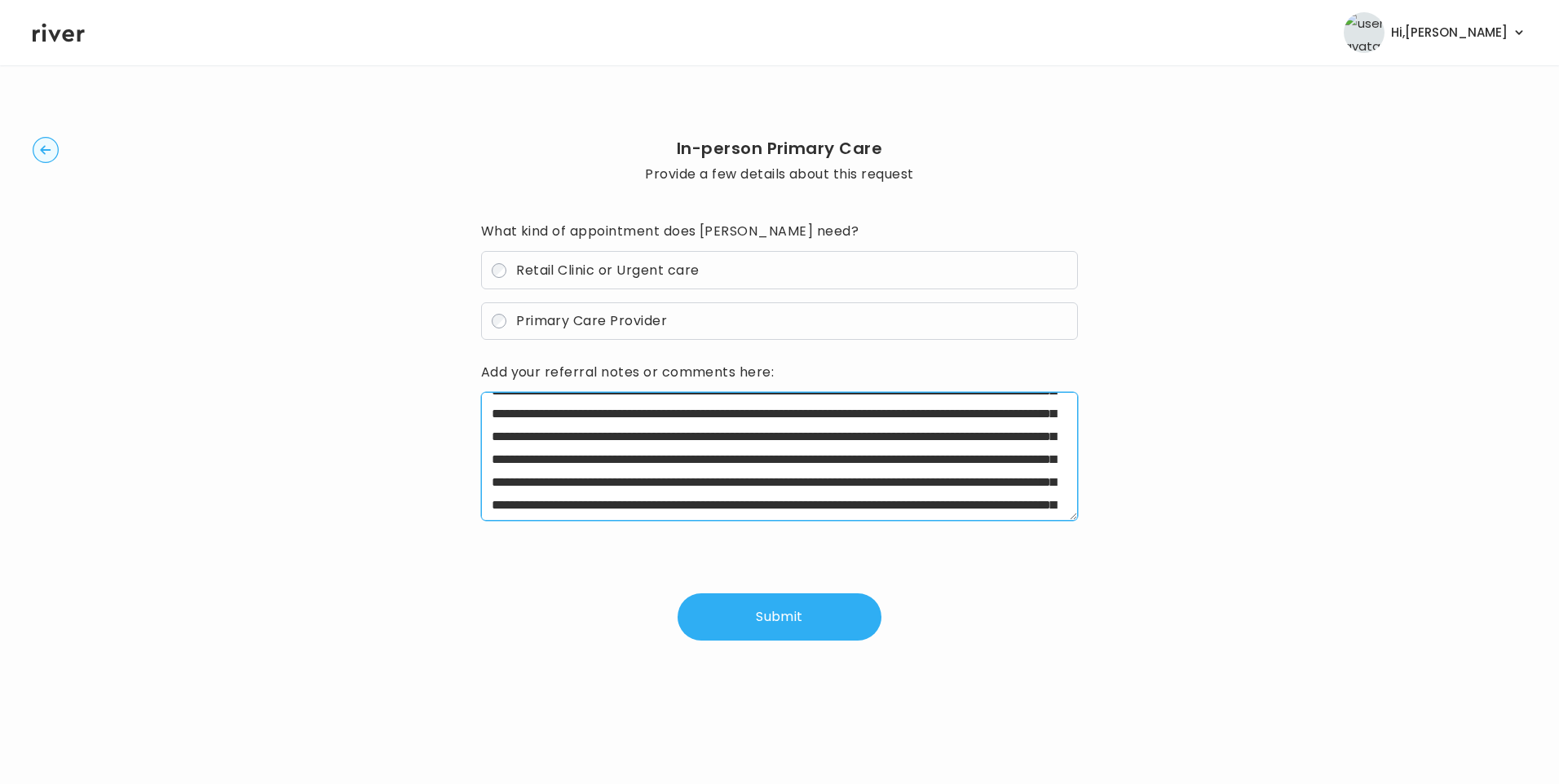
scroll to position [163, 0]
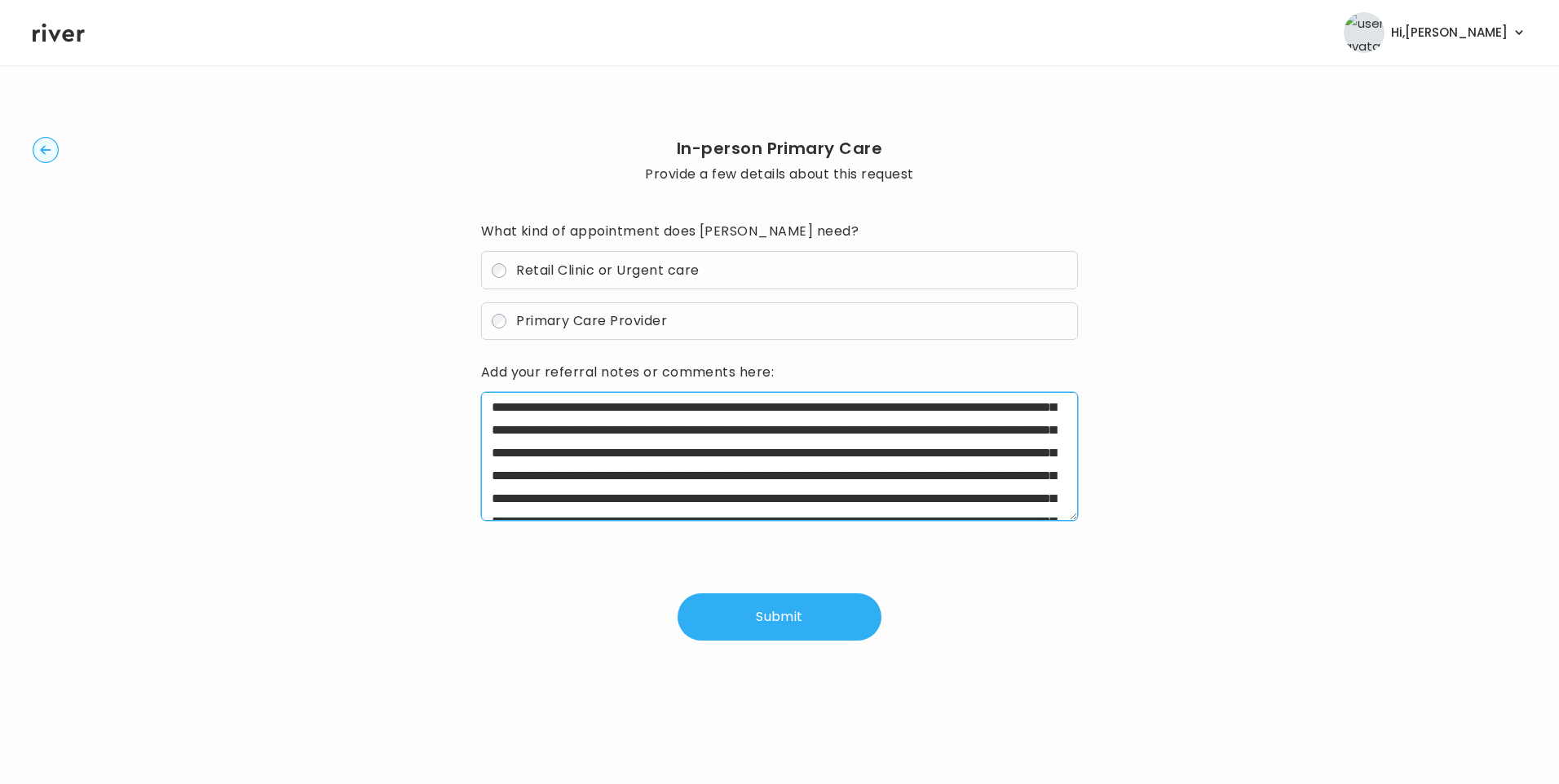
click at [1042, 423] on textarea at bounding box center [780, 457] width 598 height 129
drag, startPoint x: 937, startPoint y: 454, endPoint x: 1011, endPoint y: 480, distance: 78.4
click at [1011, 480] on textarea at bounding box center [780, 457] width 598 height 129
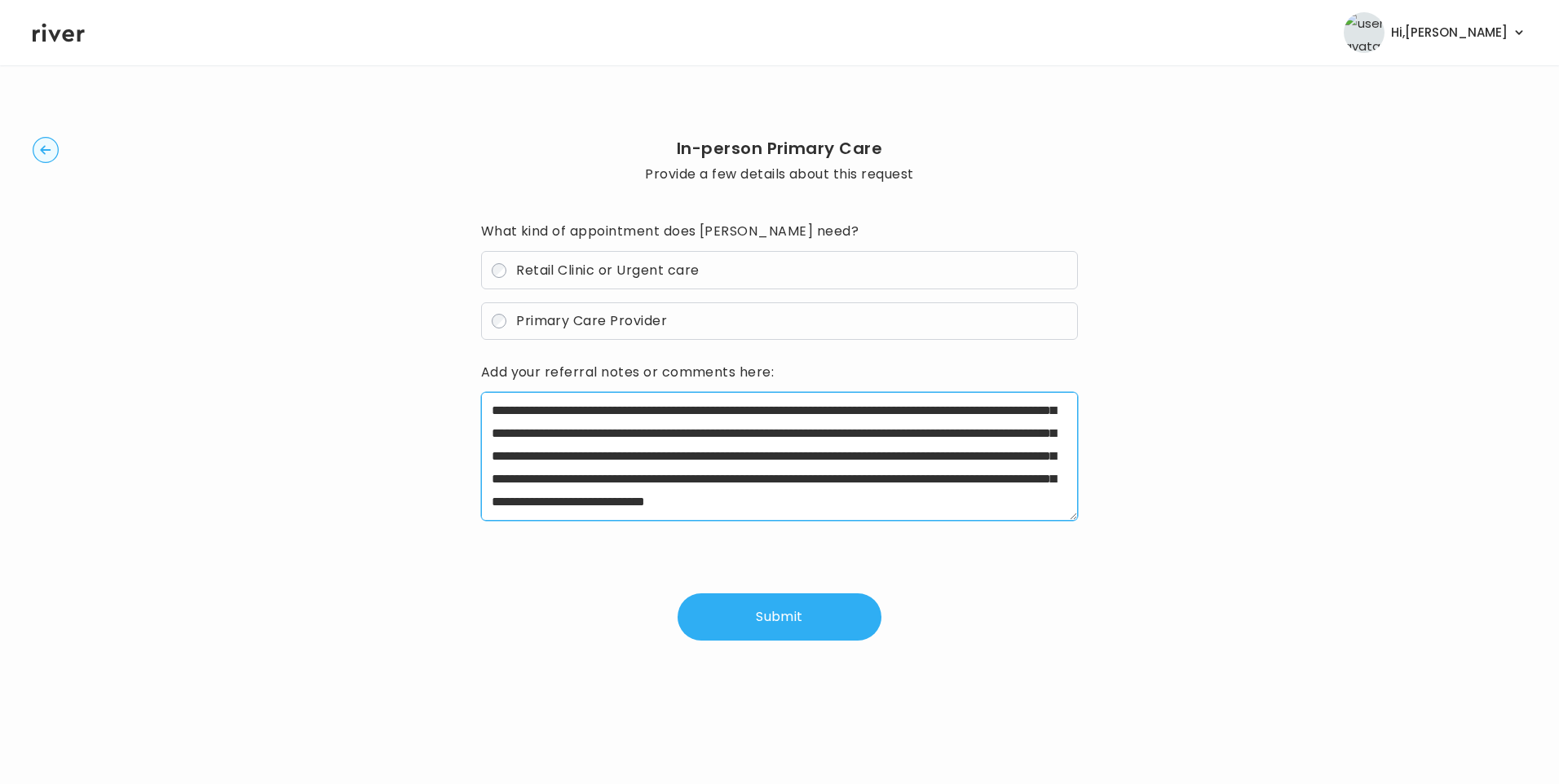
scroll to position [320, 0]
drag, startPoint x: 1005, startPoint y: 462, endPoint x: 1062, endPoint y: 526, distance: 85.7
click at [1062, 526] on div at bounding box center [780, 460] width 598 height 136
click at [1005, 445] on textarea at bounding box center [780, 457] width 598 height 129
click at [915, 491] on textarea at bounding box center [780, 457] width 598 height 129
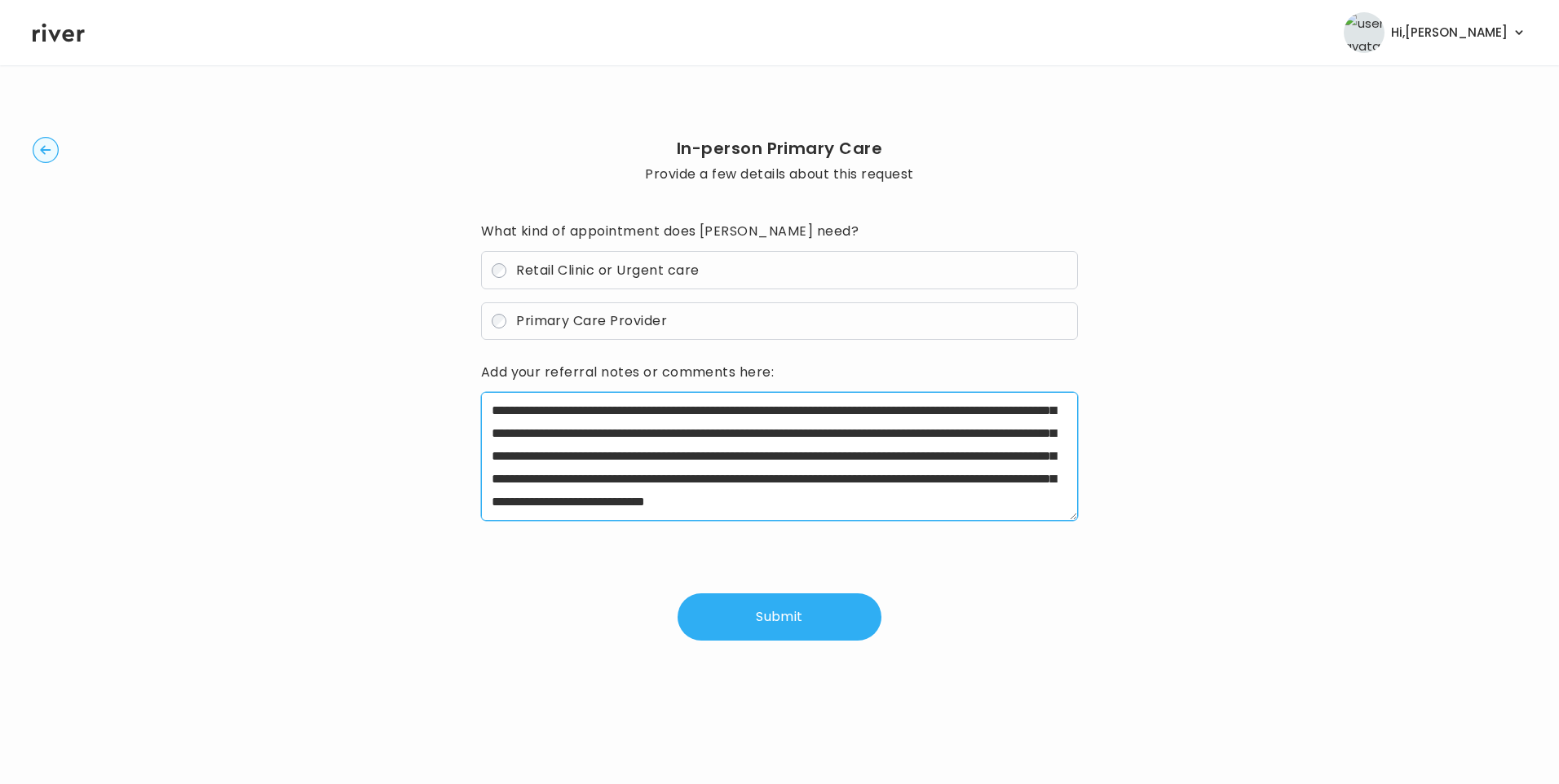
drag, startPoint x: 1004, startPoint y: 469, endPoint x: 1057, endPoint y: 451, distance: 56.0
click at [1057, 451] on textarea at bounding box center [780, 457] width 598 height 129
drag, startPoint x: 1005, startPoint y: 481, endPoint x: 849, endPoint y: 504, distance: 157.7
click at [849, 504] on textarea at bounding box center [780, 457] width 598 height 129
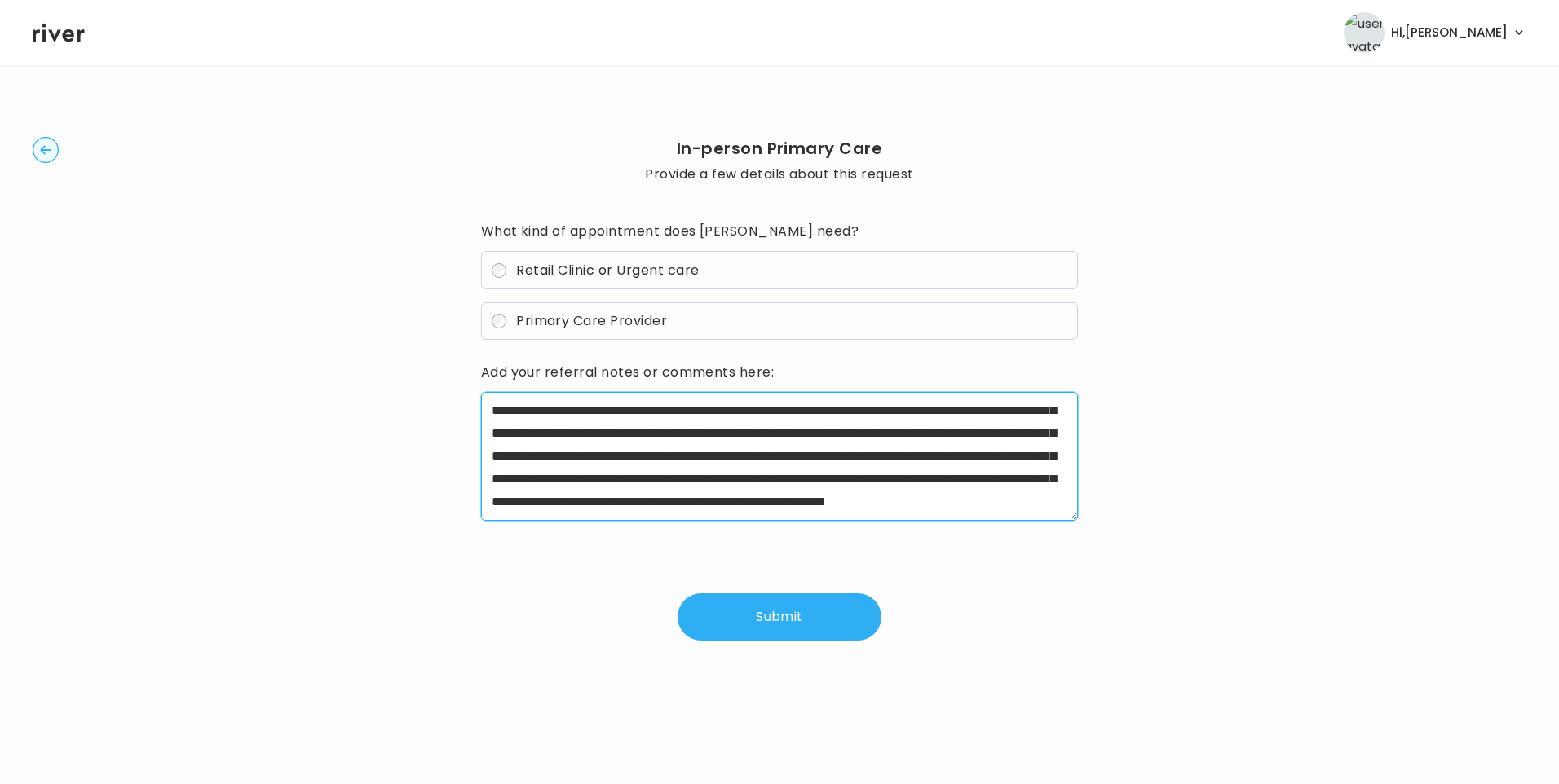
click at [699, 507] on textarea "**********" at bounding box center [780, 457] width 598 height 129
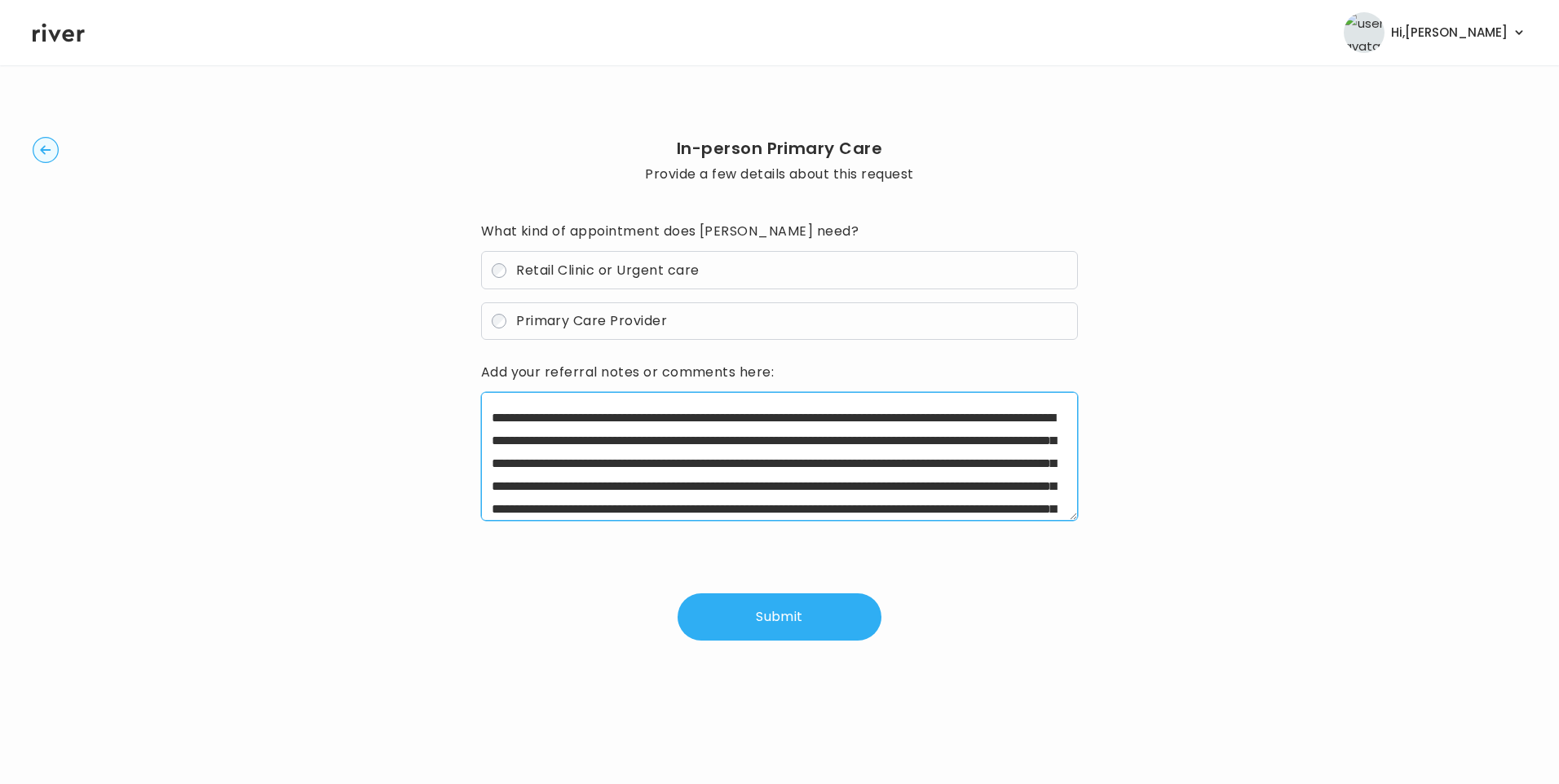
scroll to position [0, 0]
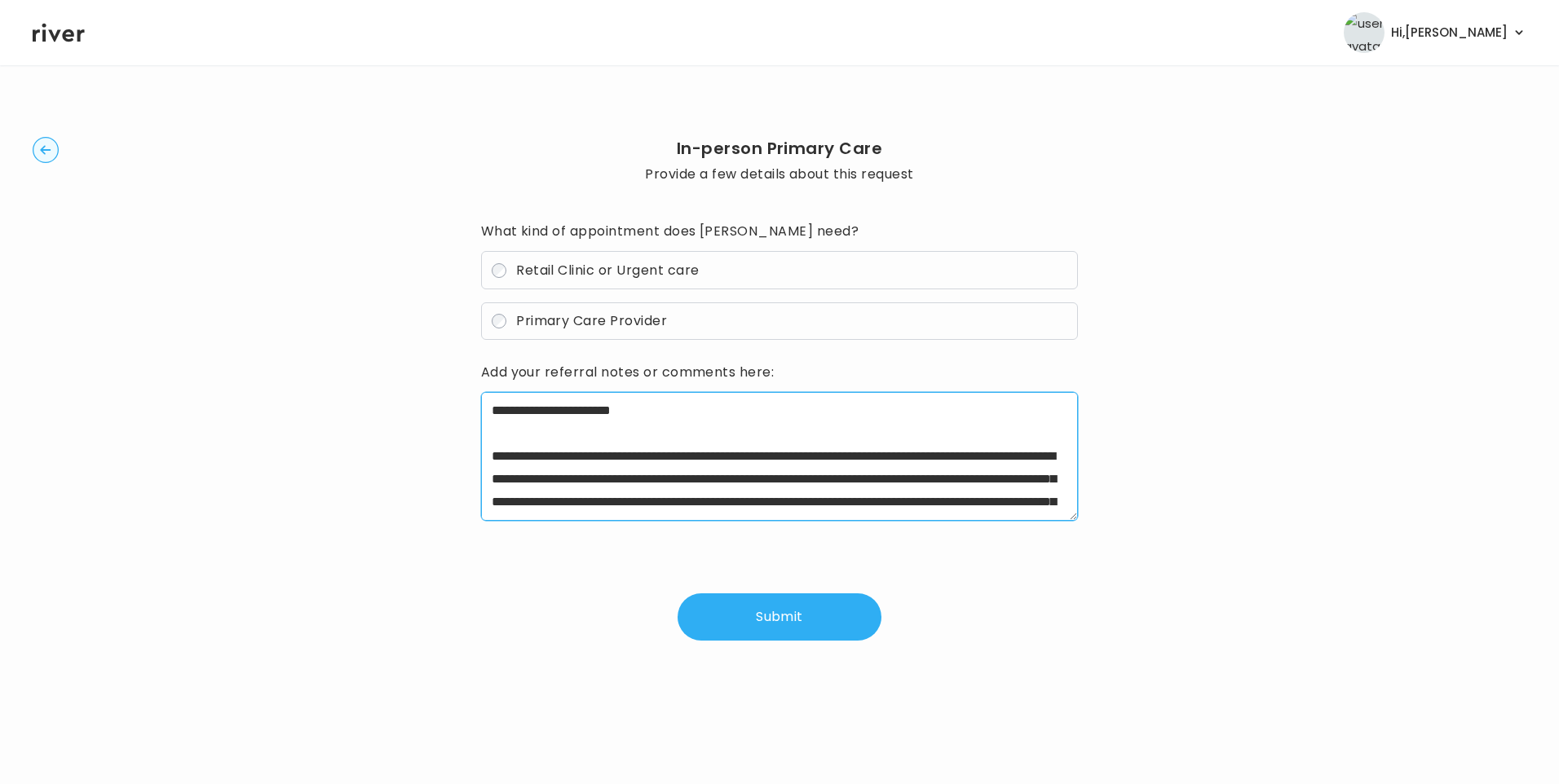
click at [788, 420] on textarea "**********" at bounding box center [780, 457] width 598 height 129
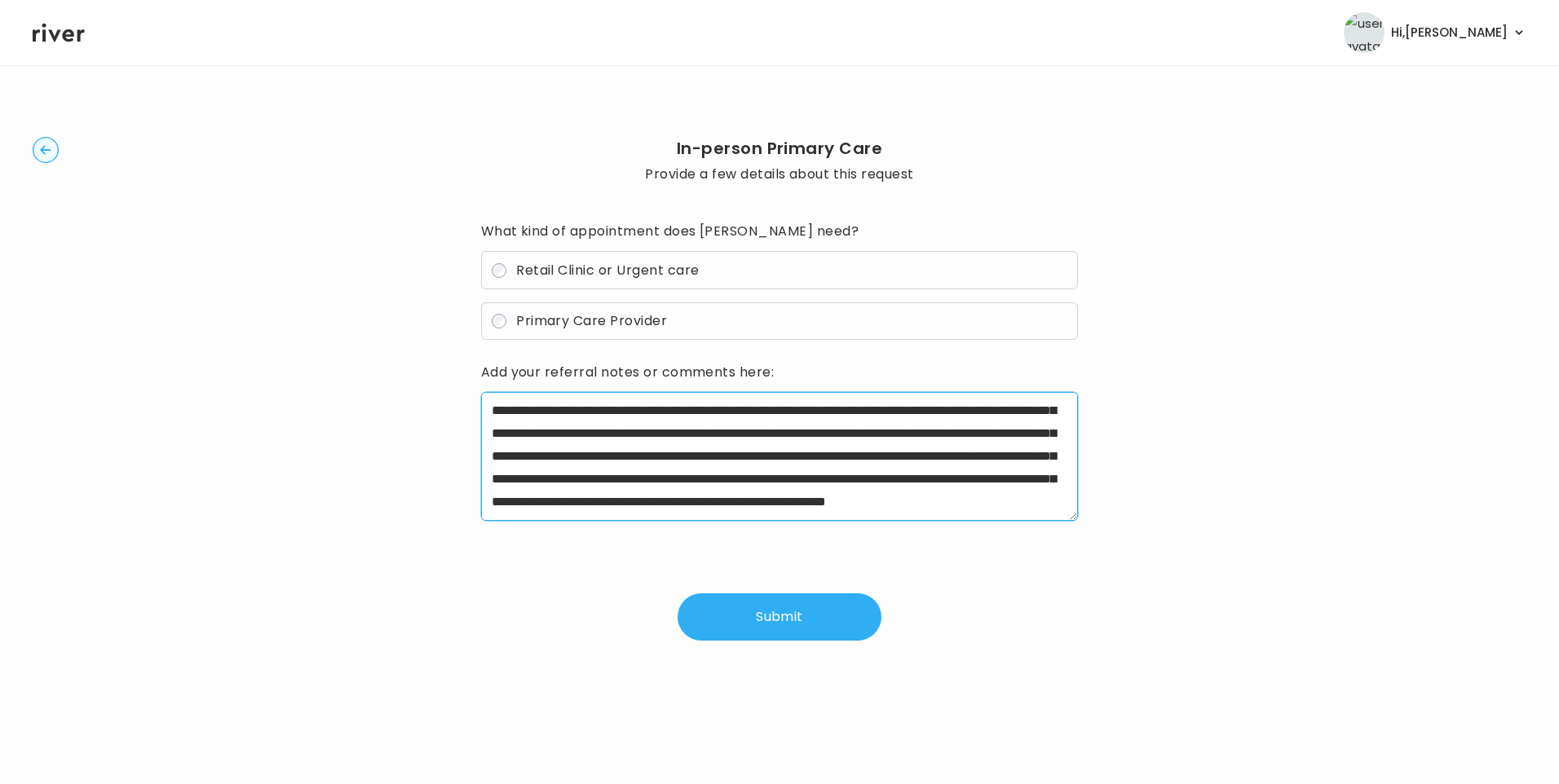
scroll to position [228, 0]
click at [656, 500] on textarea "**********" at bounding box center [780, 457] width 598 height 129
click at [830, 465] on textarea "**********" at bounding box center [780, 457] width 598 height 129
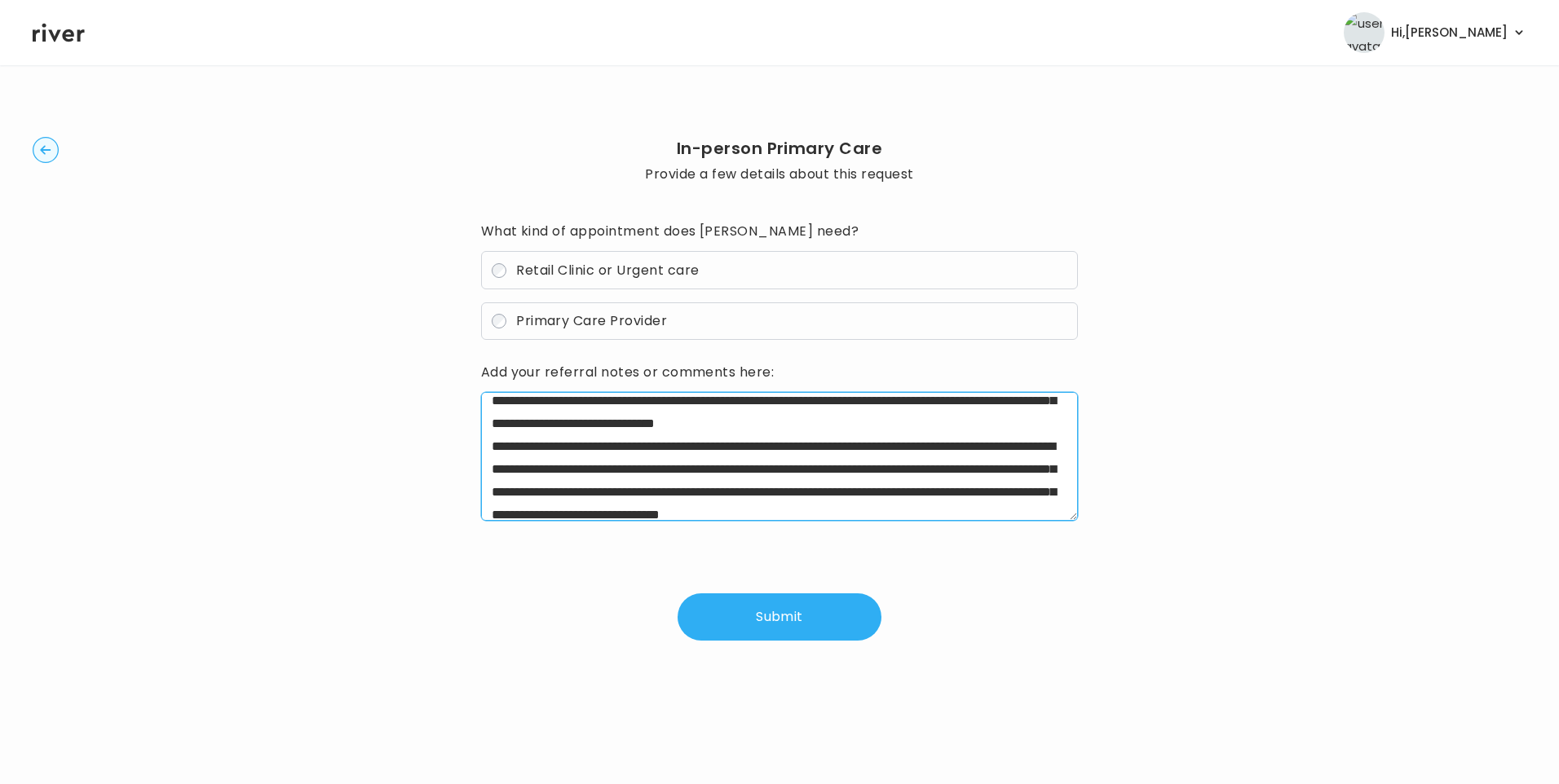
scroll to position [228, 0]
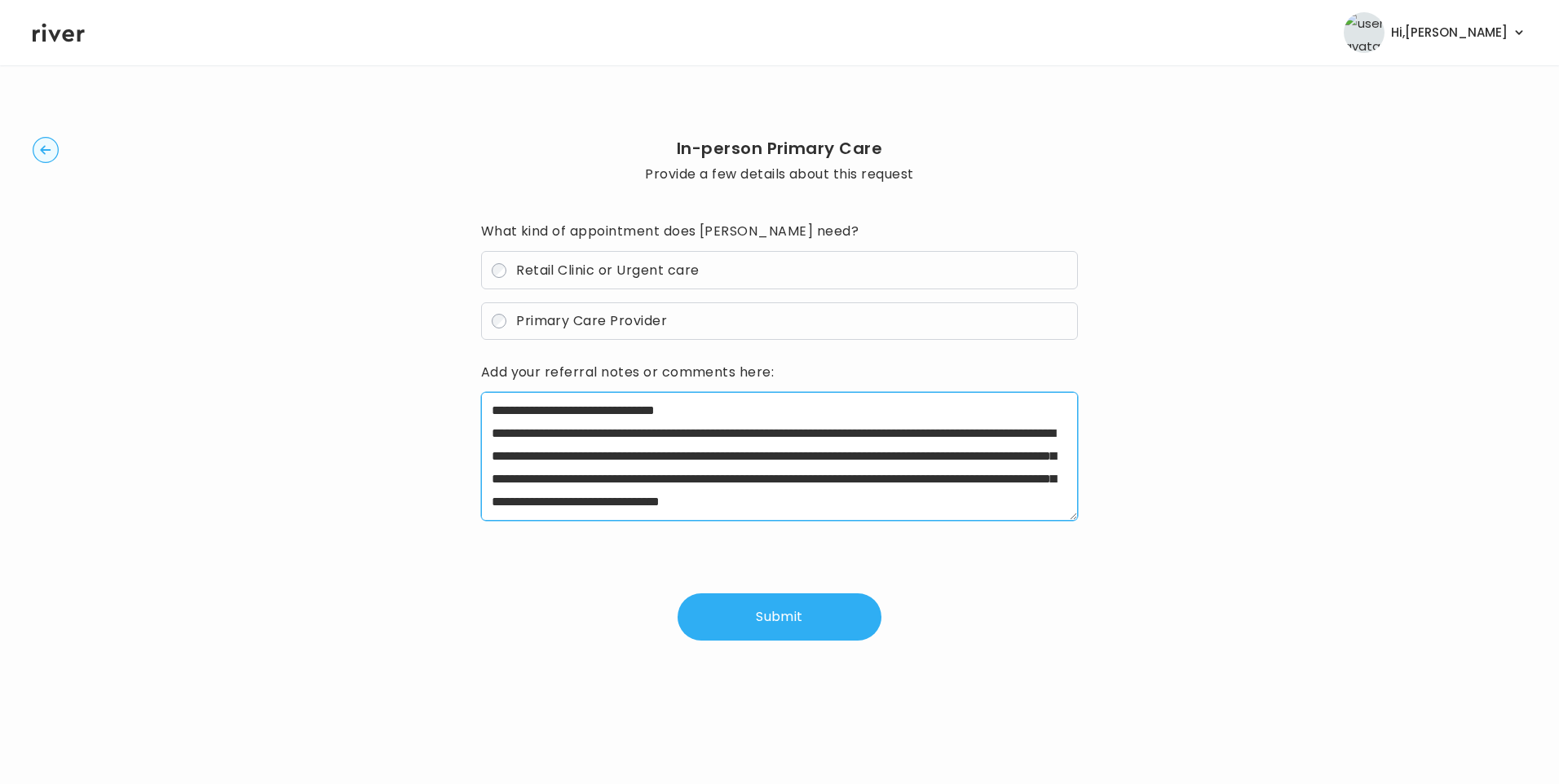
click at [736, 503] on textarea "**********" at bounding box center [780, 457] width 598 height 129
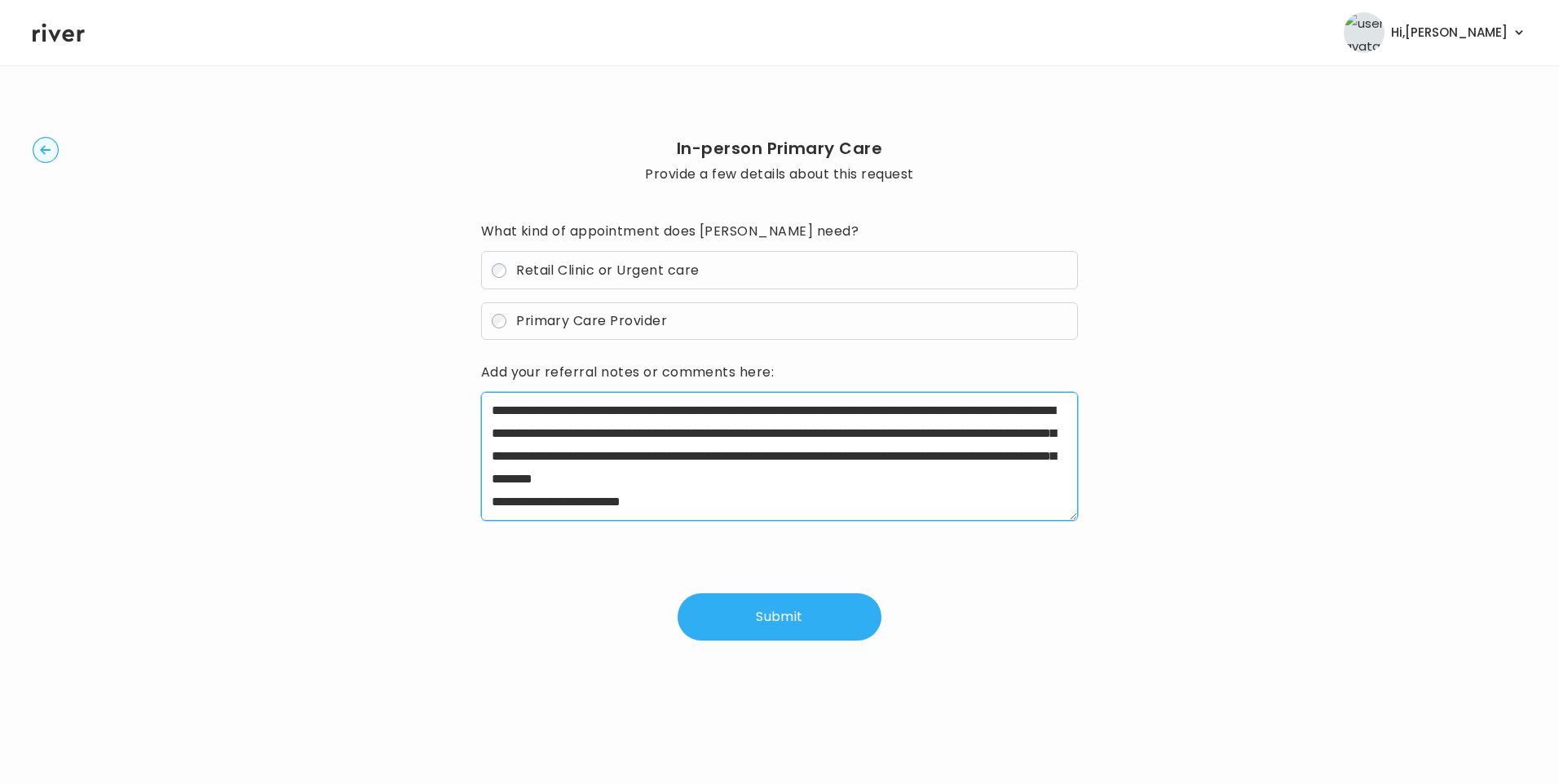
scroll to position [251, 0]
type textarea "**********"
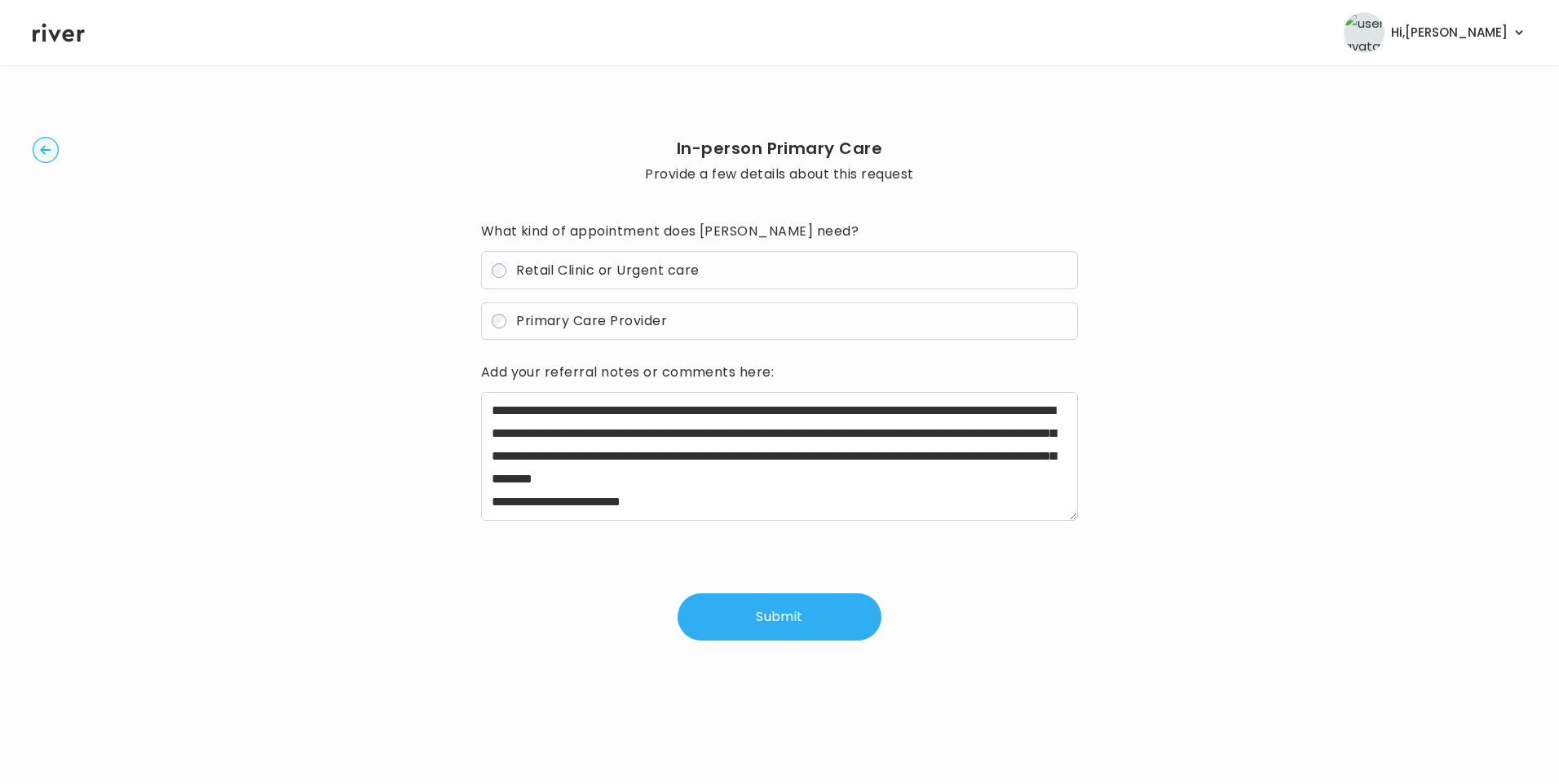
click at [795, 606] on button "Submit" at bounding box center [780, 616] width 204 height 47
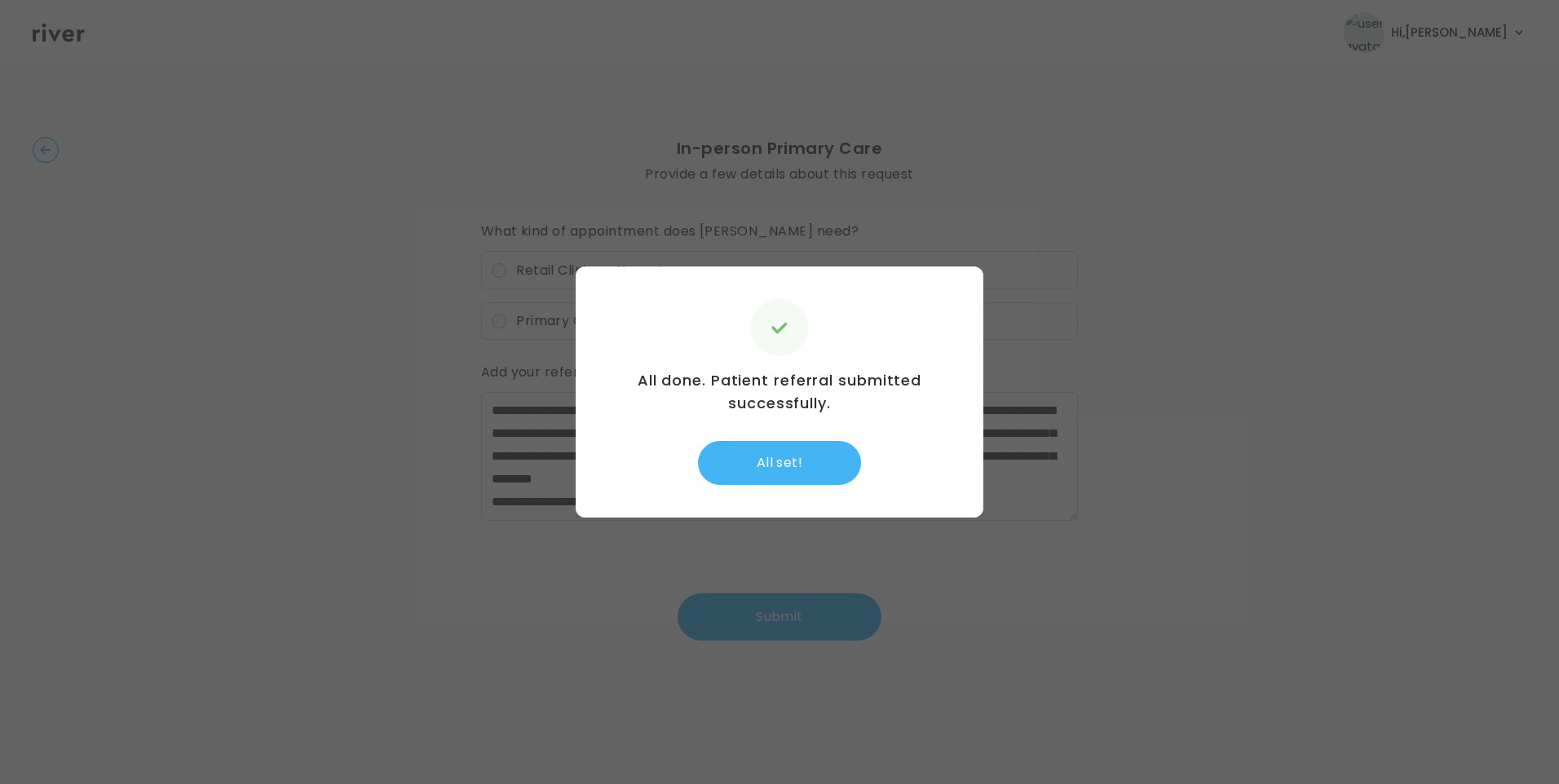
click at [791, 479] on button "All set!" at bounding box center [780, 463] width 163 height 44
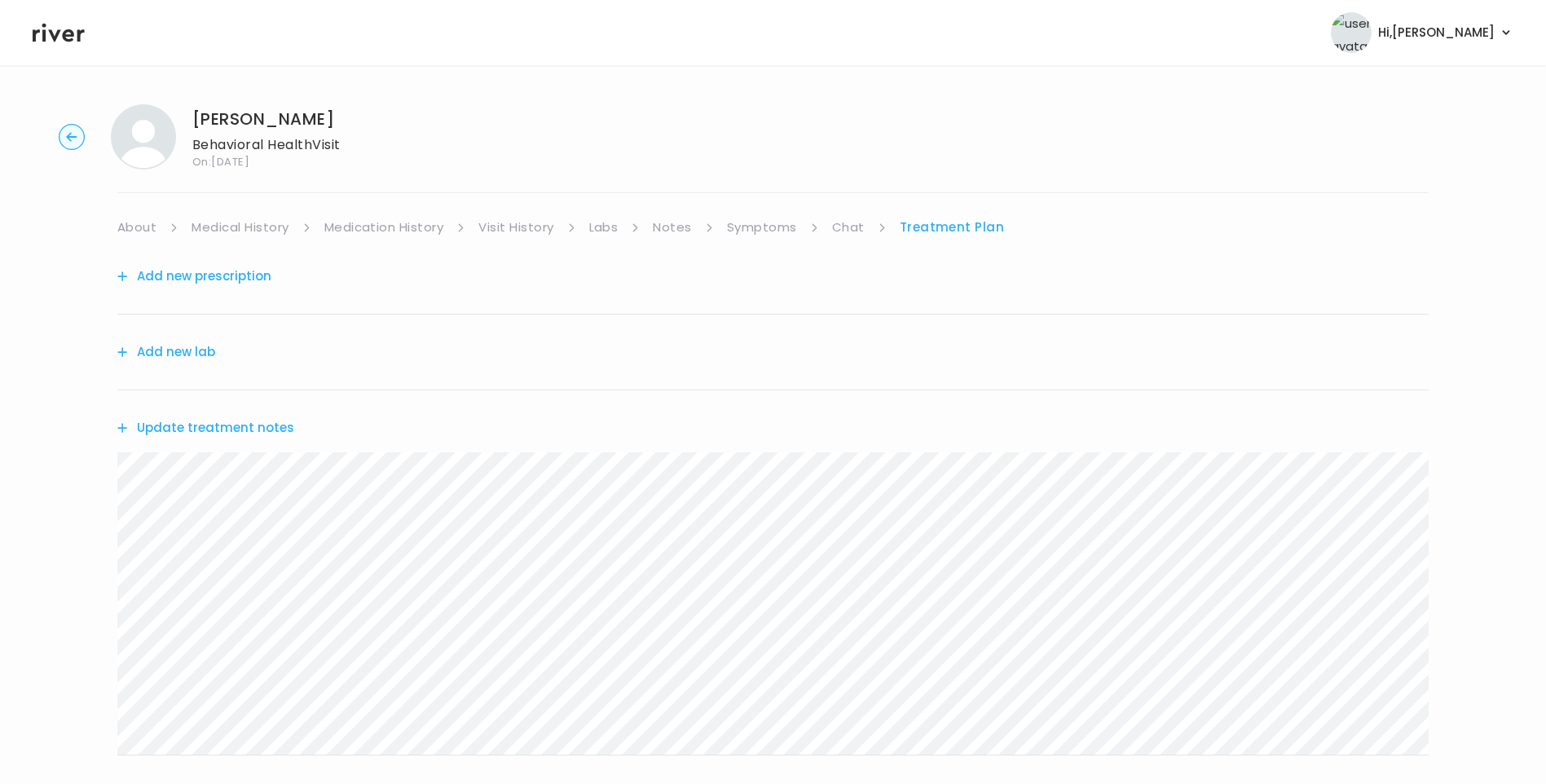
click at [229, 424] on button "Update treatment notes" at bounding box center [206, 428] width 177 height 23
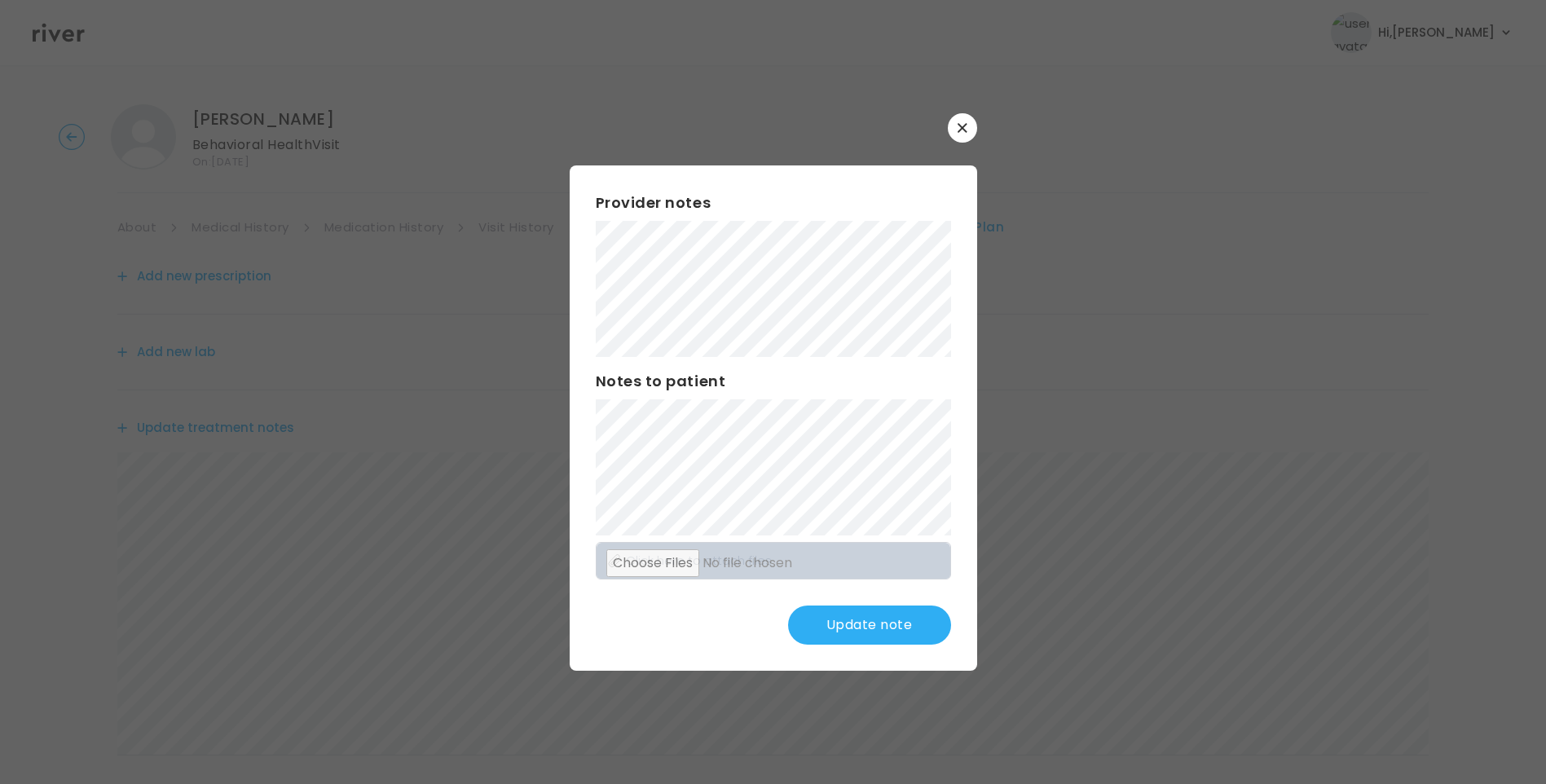
click at [874, 612] on button "Update note" at bounding box center [869, 625] width 163 height 39
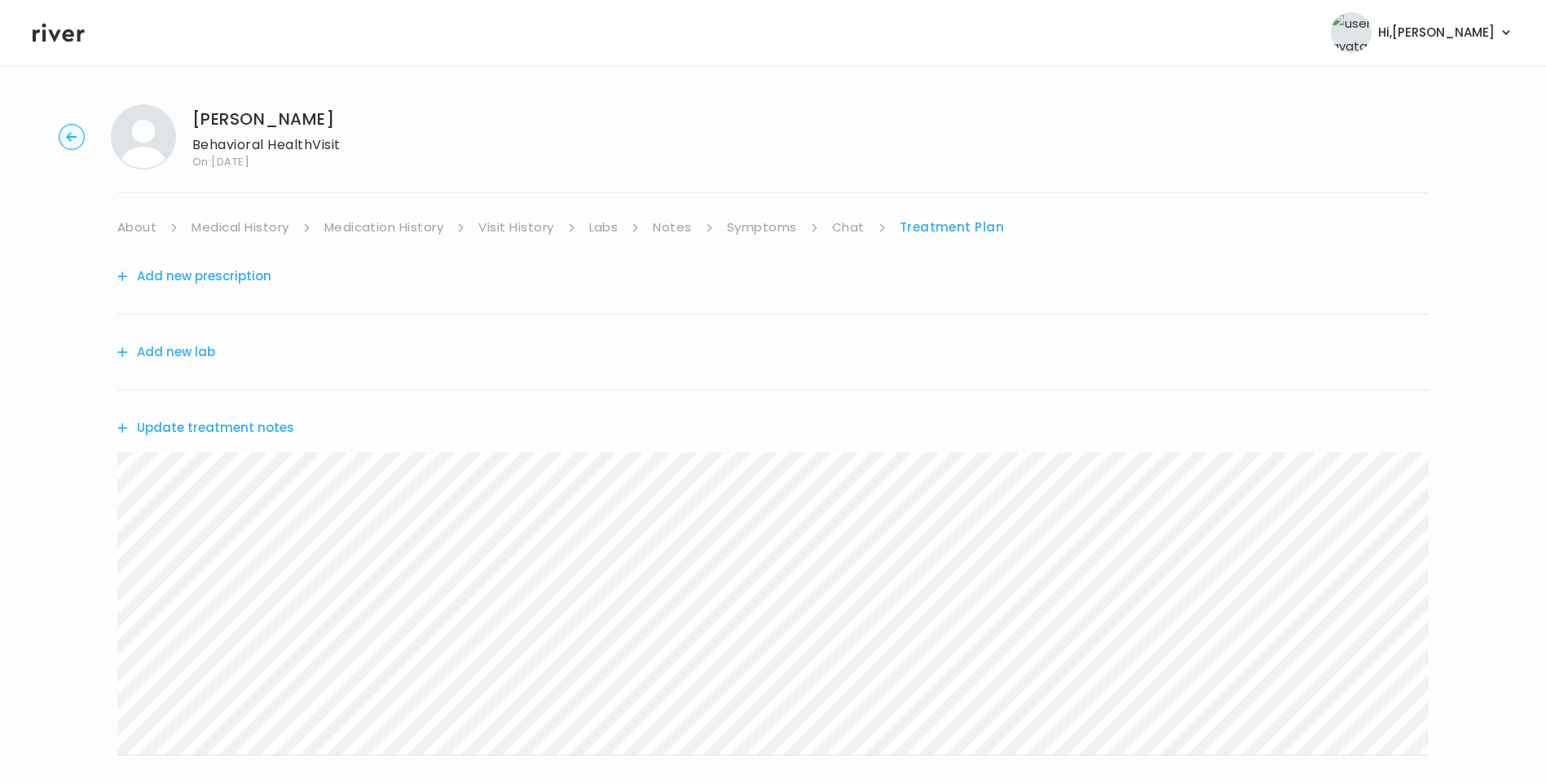
click at [138, 224] on link "About" at bounding box center [137, 228] width 39 height 23
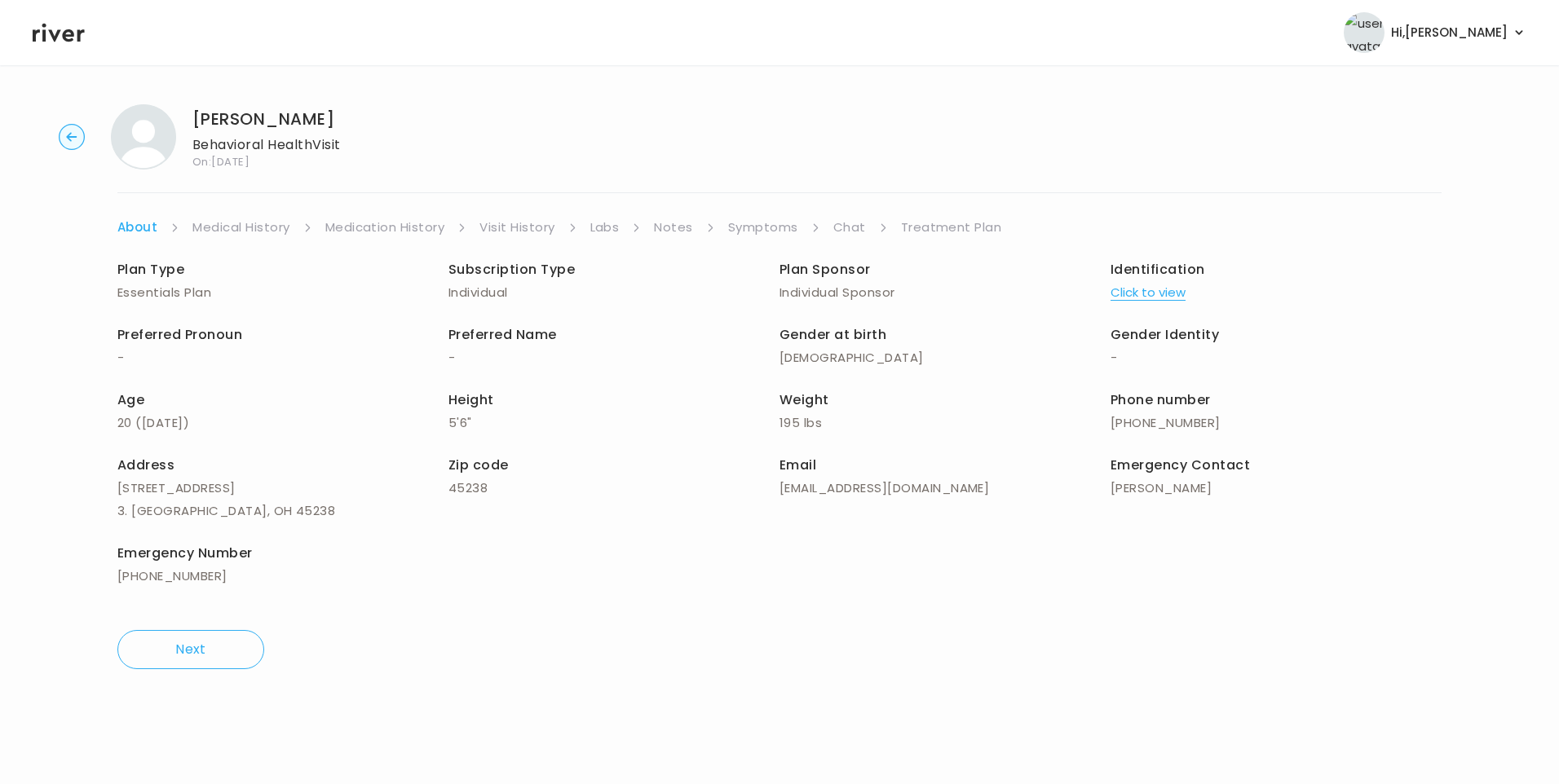
click at [936, 221] on link "Treatment Plan" at bounding box center [952, 228] width 102 height 23
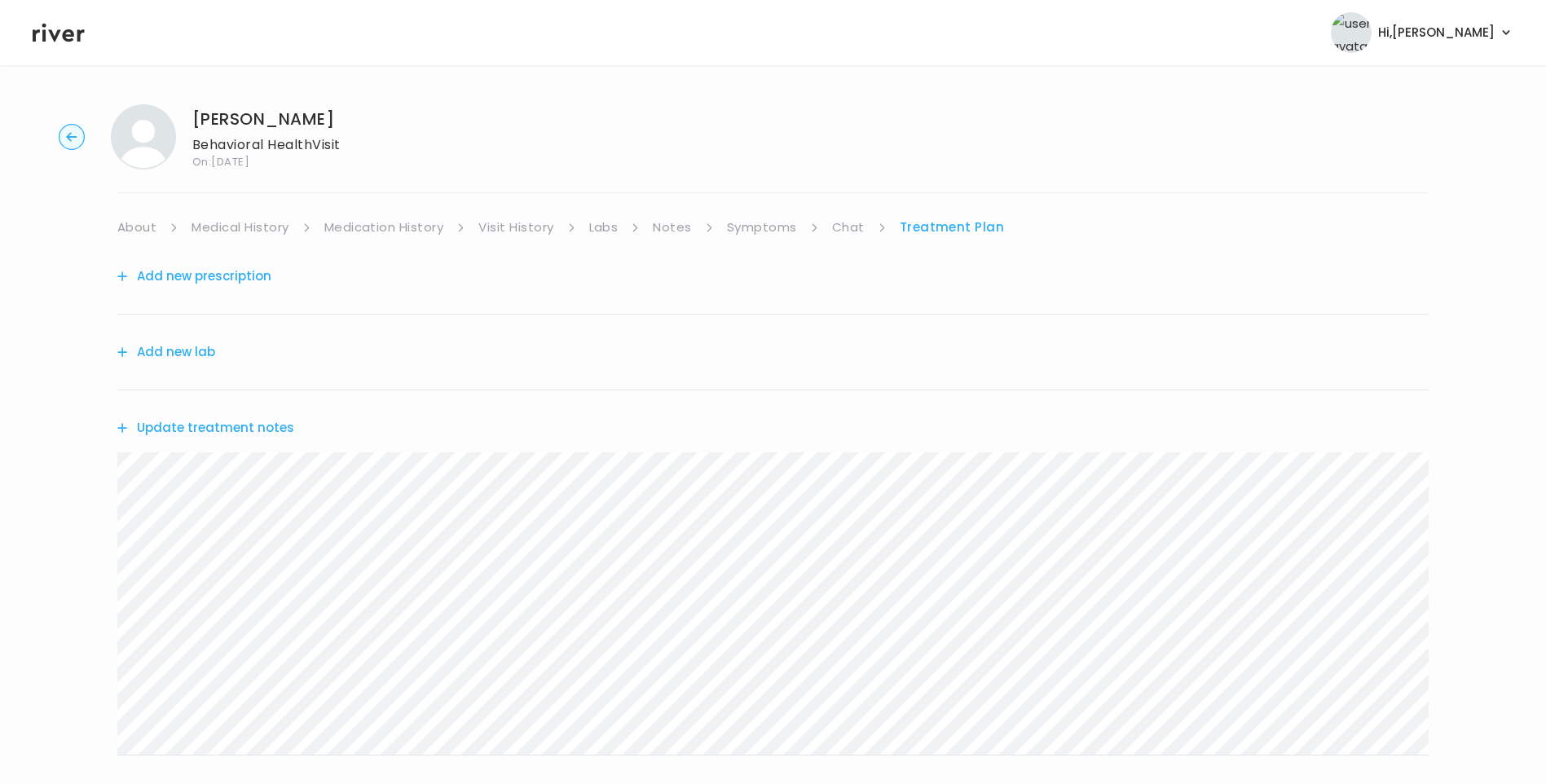
click at [273, 432] on button "Update treatment notes" at bounding box center [206, 428] width 177 height 23
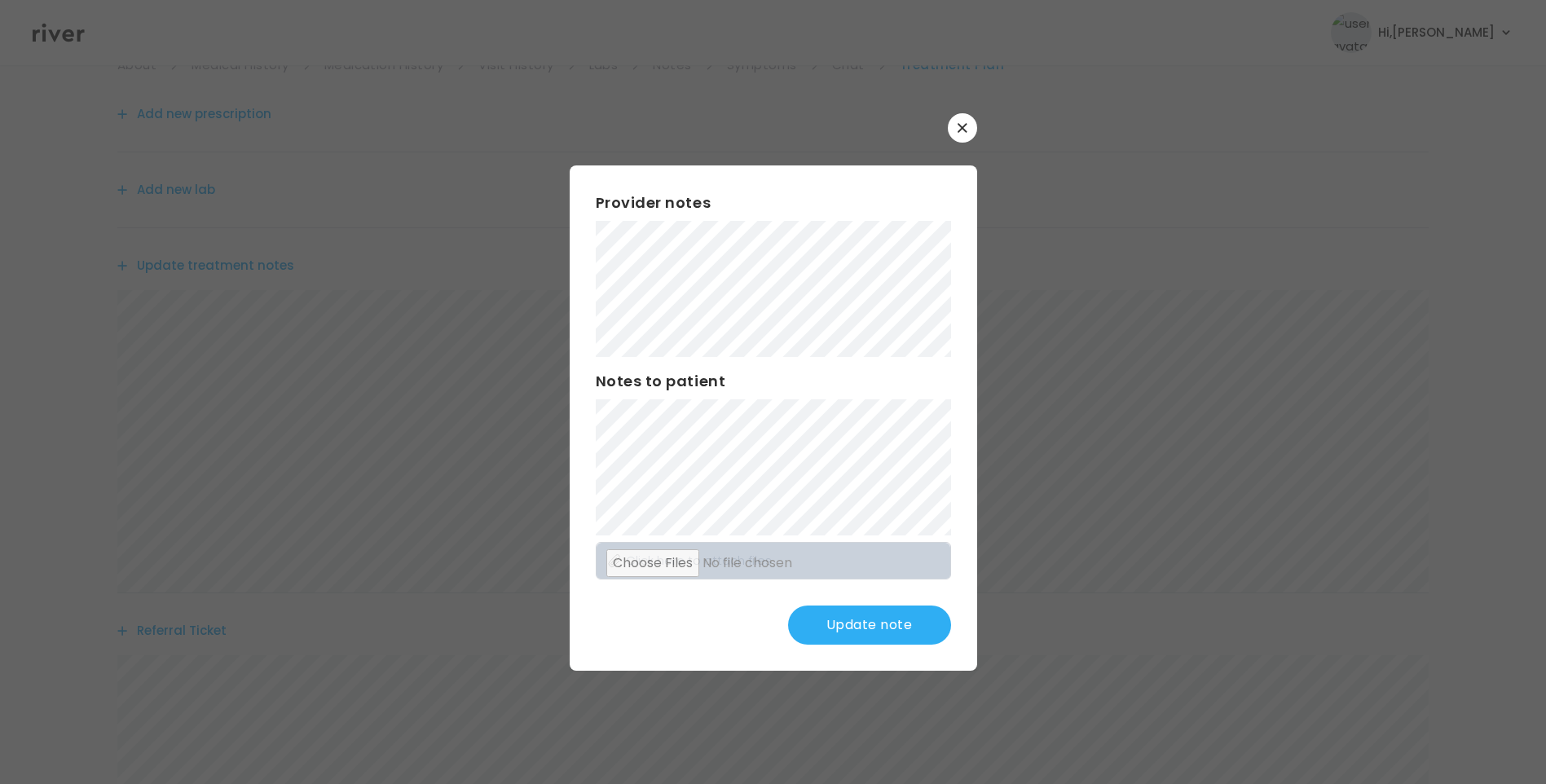
scroll to position [163, 0]
click at [874, 625] on button "Update note" at bounding box center [869, 625] width 163 height 39
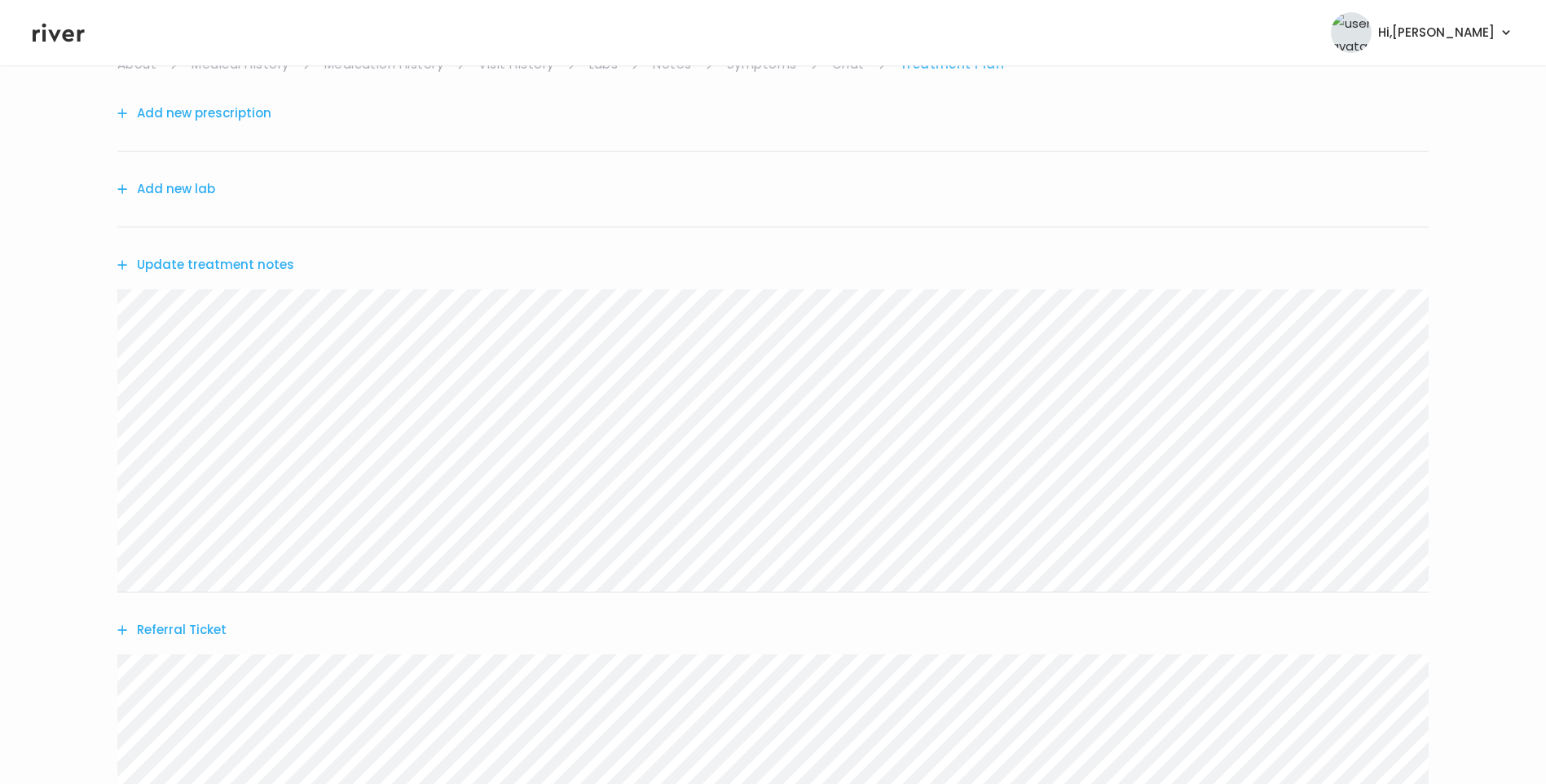
drag, startPoint x: 249, startPoint y: 253, endPoint x: 256, endPoint y: 263, distance: 12.2
click at [249, 255] on div "Update treatment notes" at bounding box center [773, 265] width 1311 height 75
click at [256, 263] on button "Update treatment notes" at bounding box center [206, 265] width 177 height 23
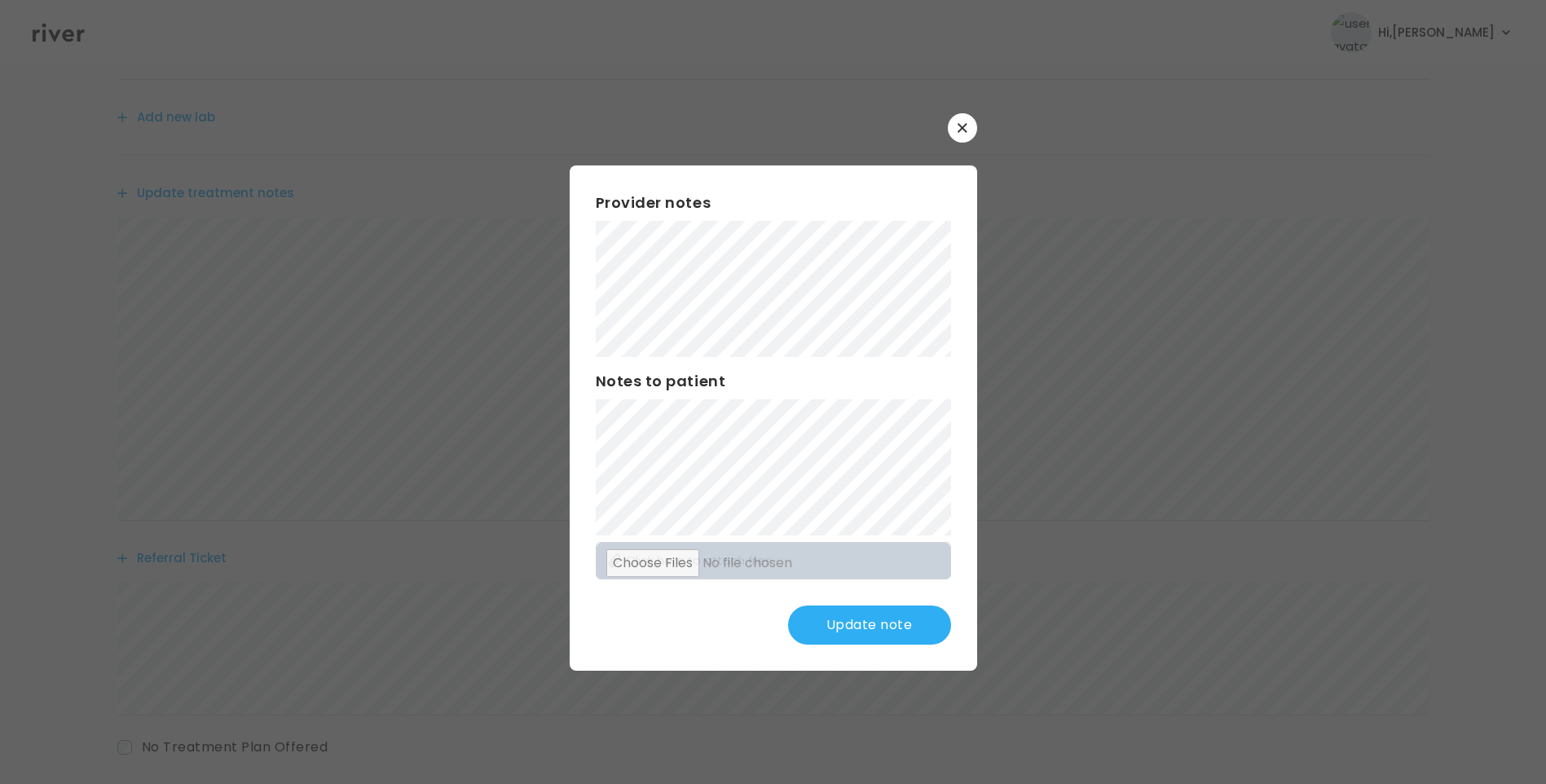
scroll to position [321, 0]
click at [863, 619] on button "Update note" at bounding box center [869, 625] width 163 height 39
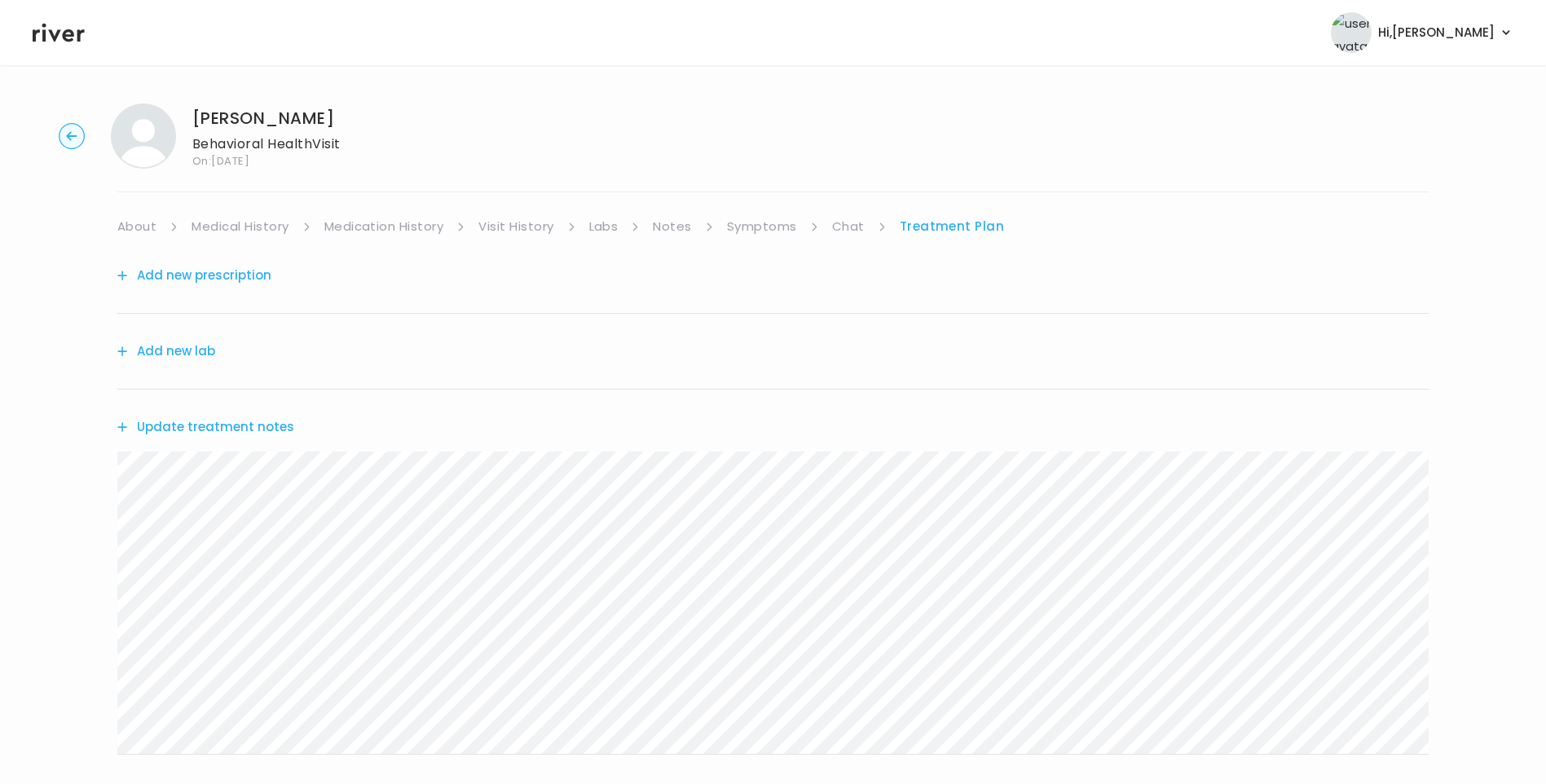
scroll to position [0, 0]
click at [770, 223] on link "Symptoms" at bounding box center [762, 228] width 70 height 23
click at [930, 234] on link "Treatment Plan" at bounding box center [953, 228] width 101 height 23
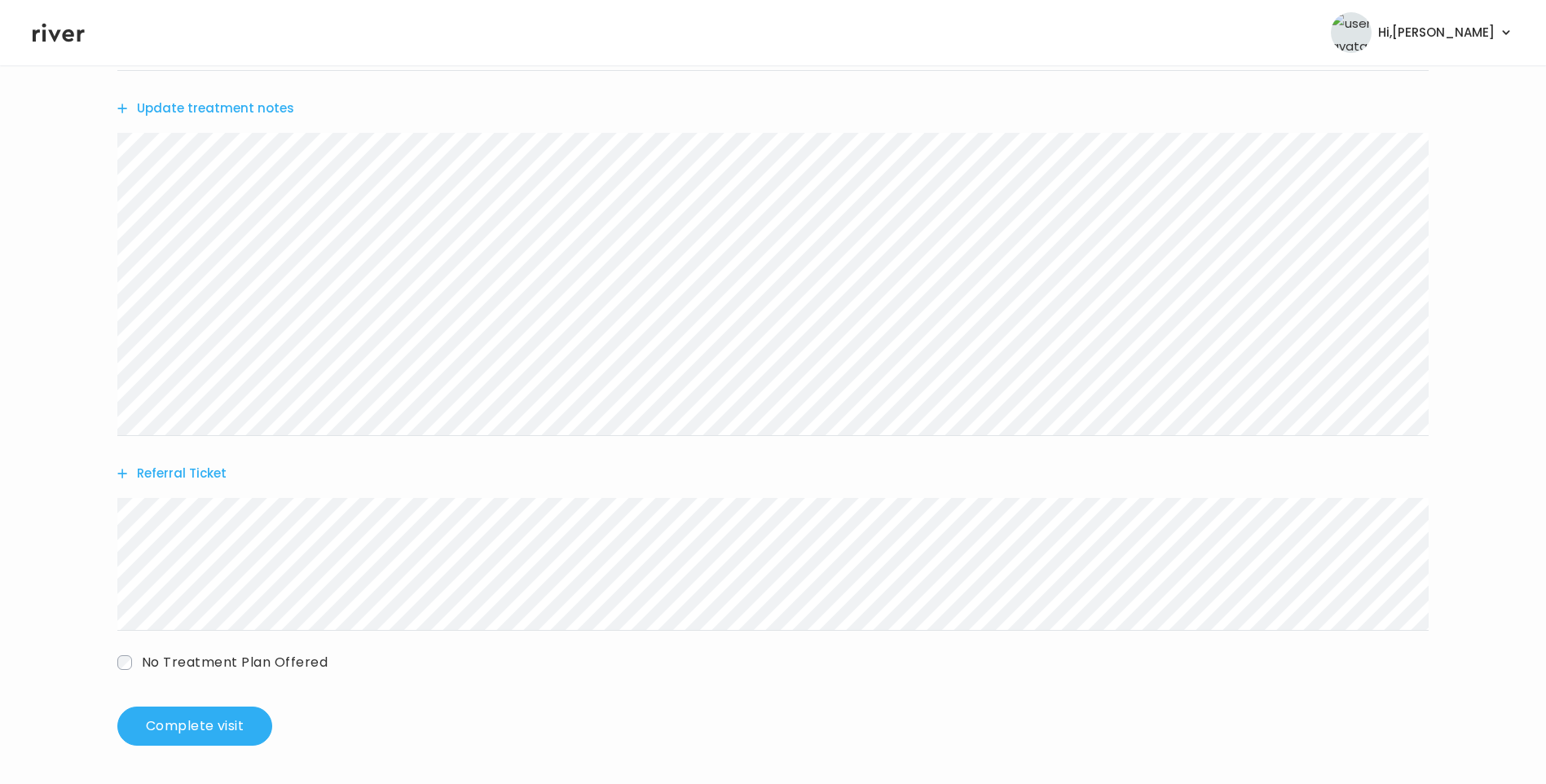
scroll to position [321, 0]
click at [226, 716] on button "Complete visit" at bounding box center [195, 725] width 155 height 39
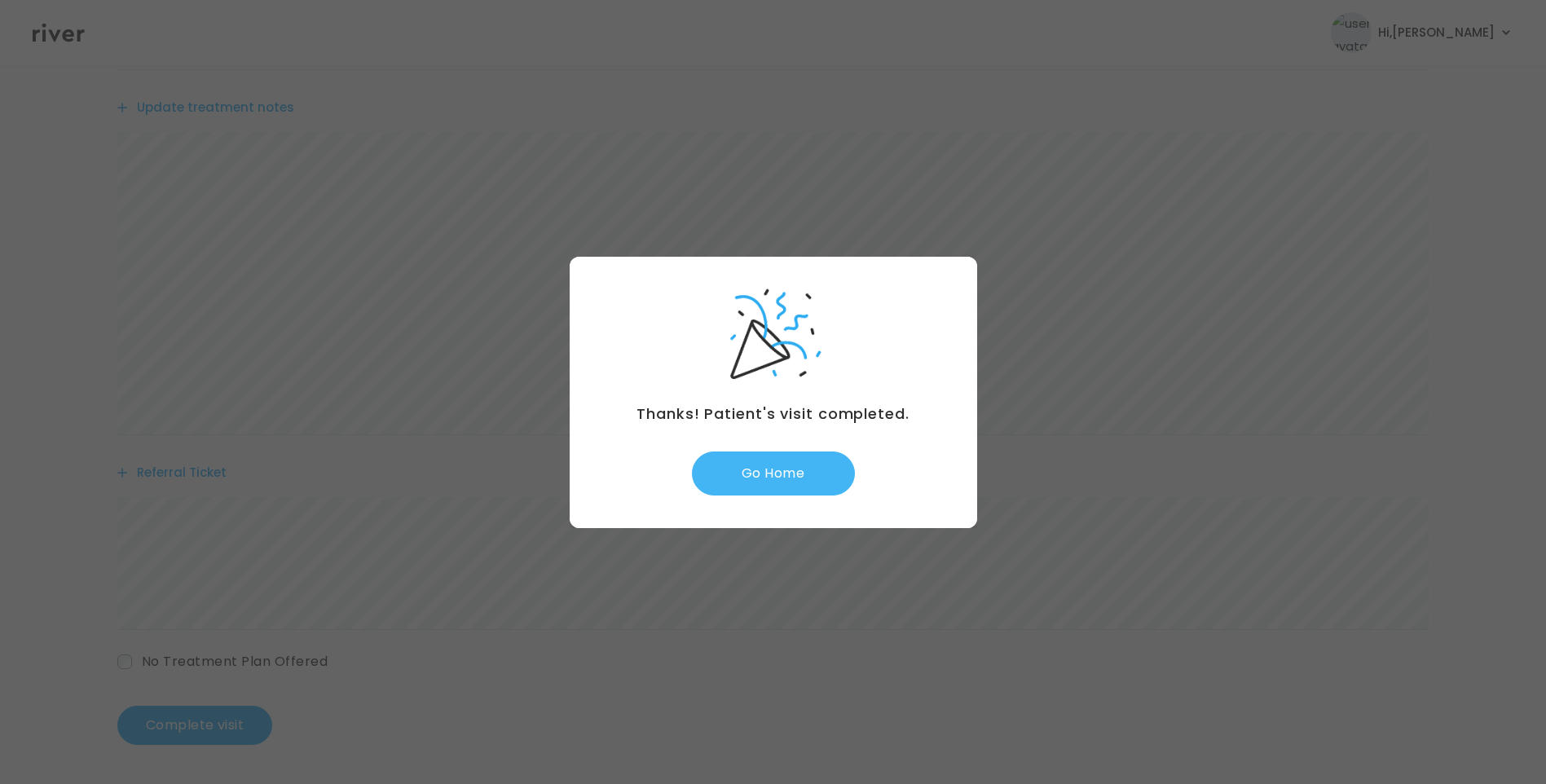
click at [788, 473] on button "Go Home" at bounding box center [773, 474] width 163 height 44
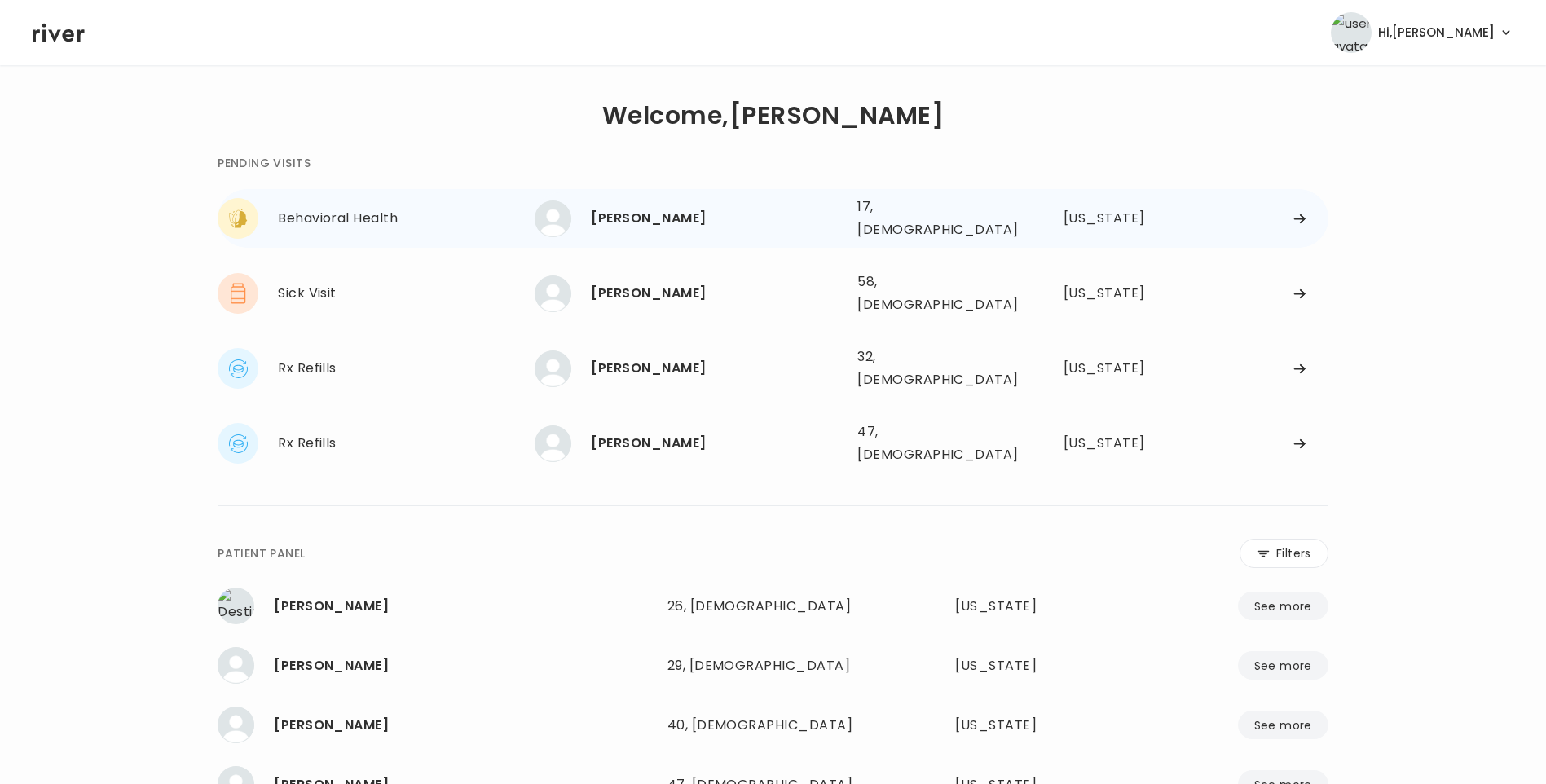
click at [632, 220] on div "[PERSON_NAME]" at bounding box center [717, 218] width 254 height 23
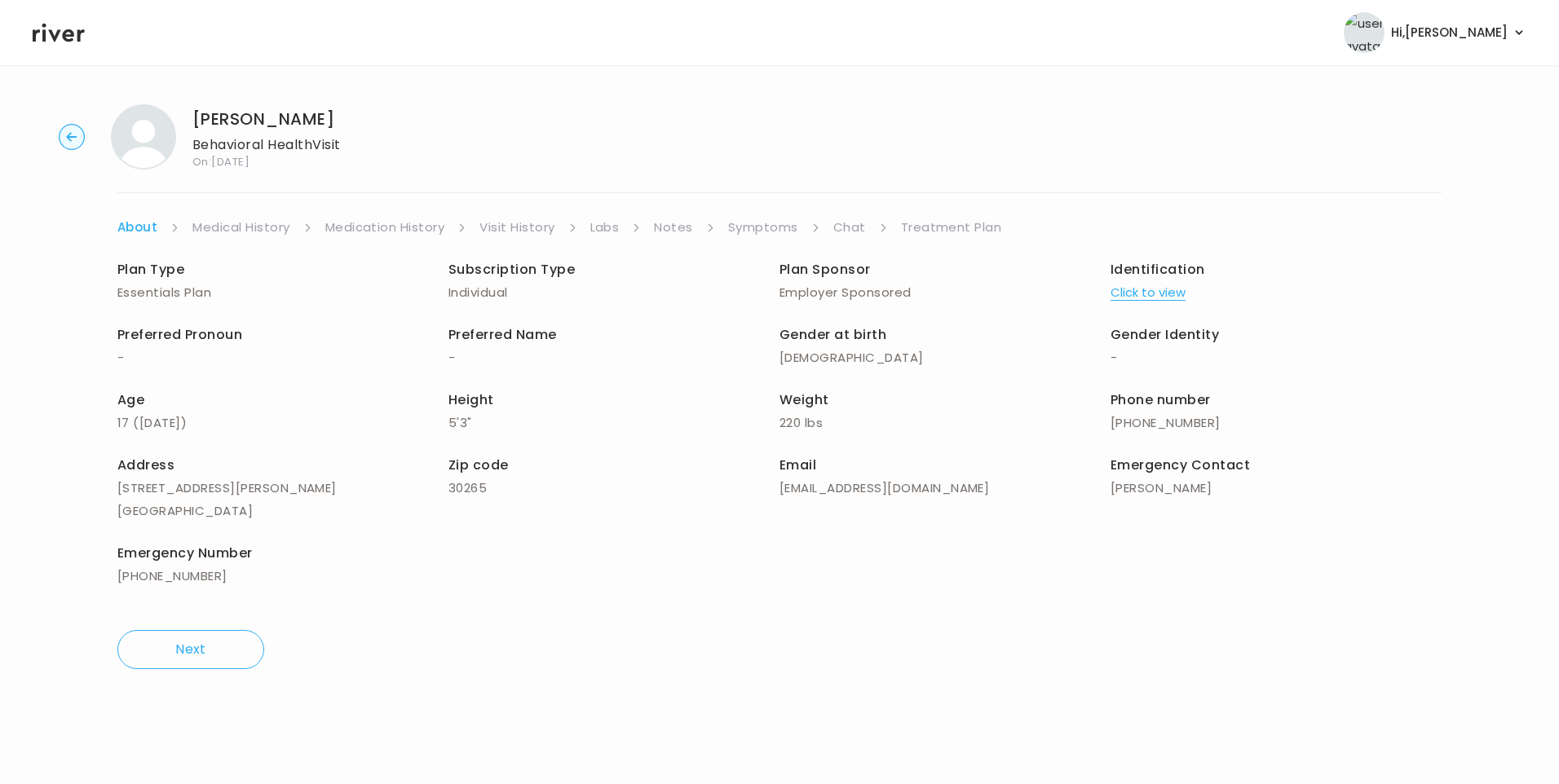
click at [538, 230] on link "Visit History" at bounding box center [517, 228] width 75 height 23
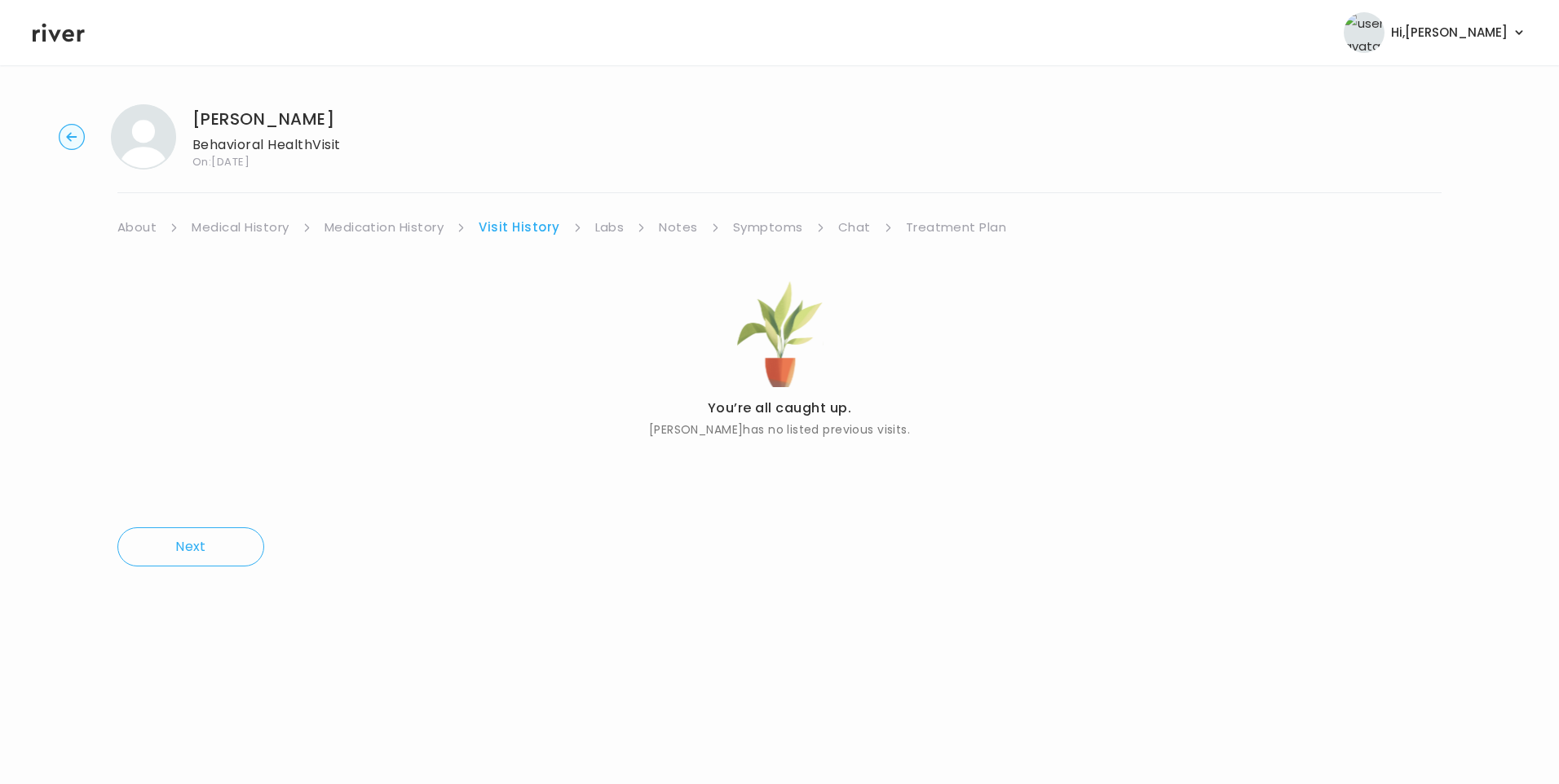
click at [136, 228] on link "About" at bounding box center [137, 228] width 39 height 23
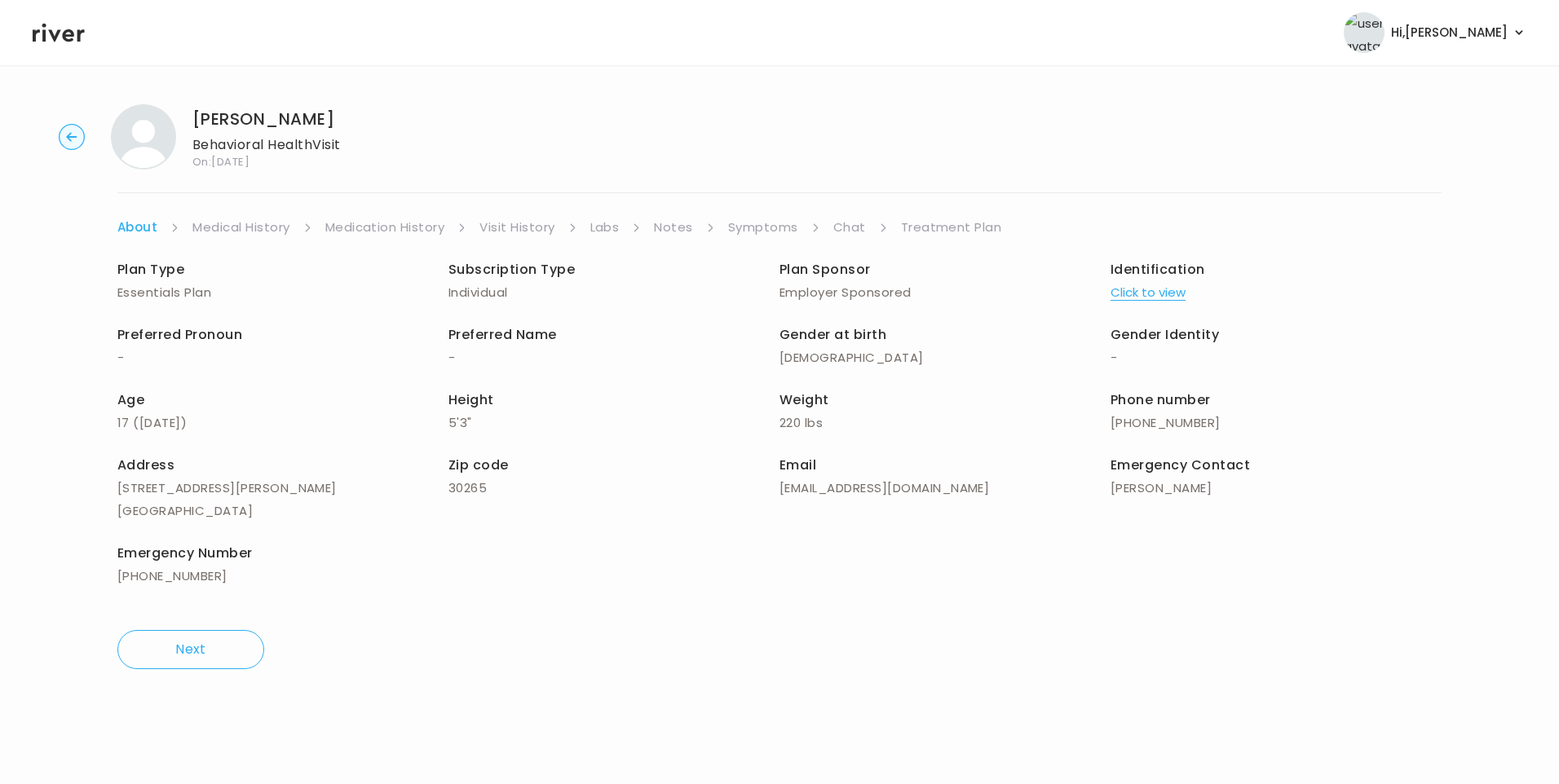
click at [1172, 293] on button "Click to view" at bounding box center [1148, 293] width 75 height 23
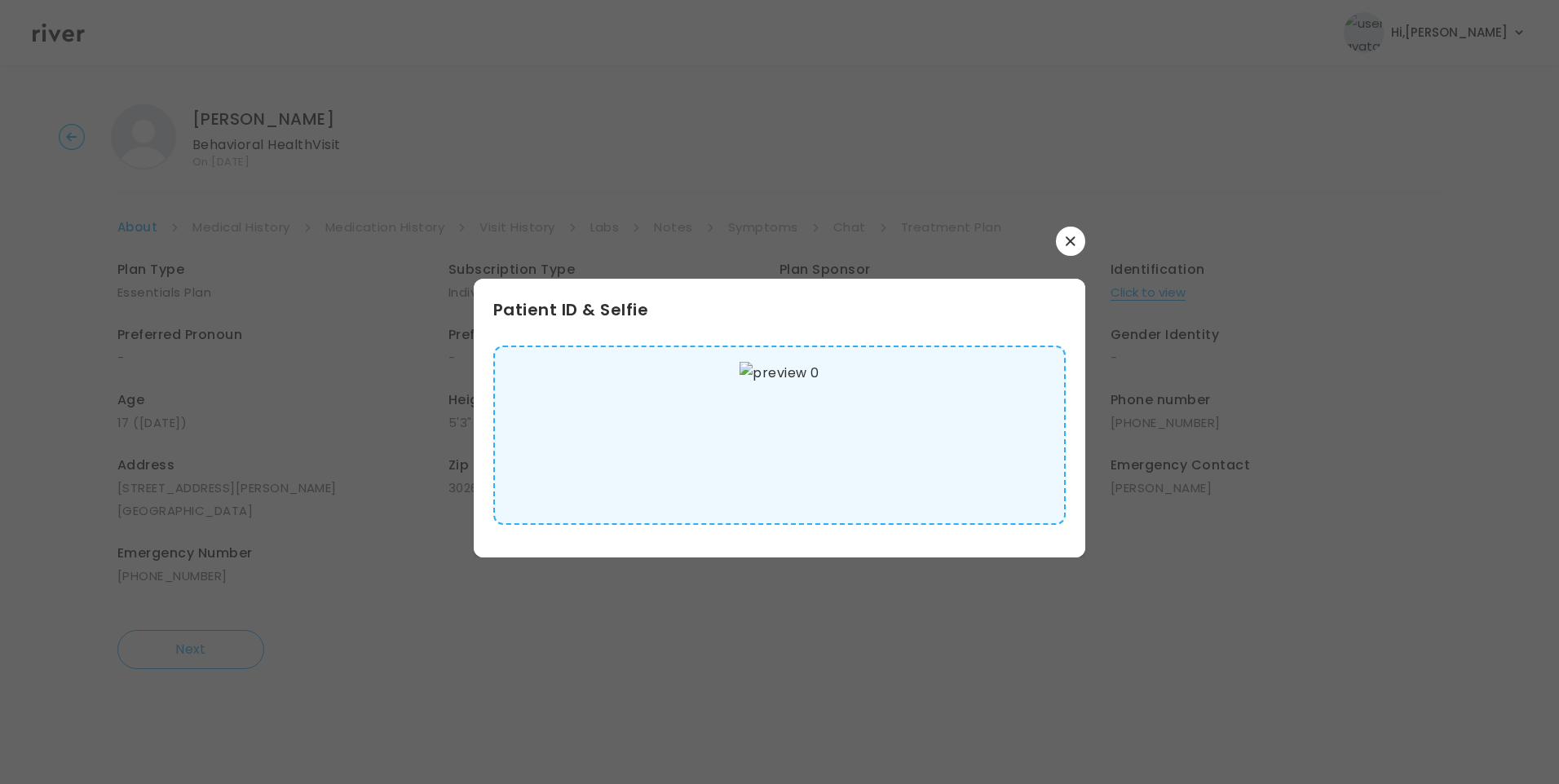
click at [799, 437] on img at bounding box center [779, 435] width 79 height 146
drag, startPoint x: 1072, startPoint y: 239, endPoint x: 966, endPoint y: 299, distance: 121.8
click at [1071, 239] on icon "button" at bounding box center [1071, 241] width 10 height 10
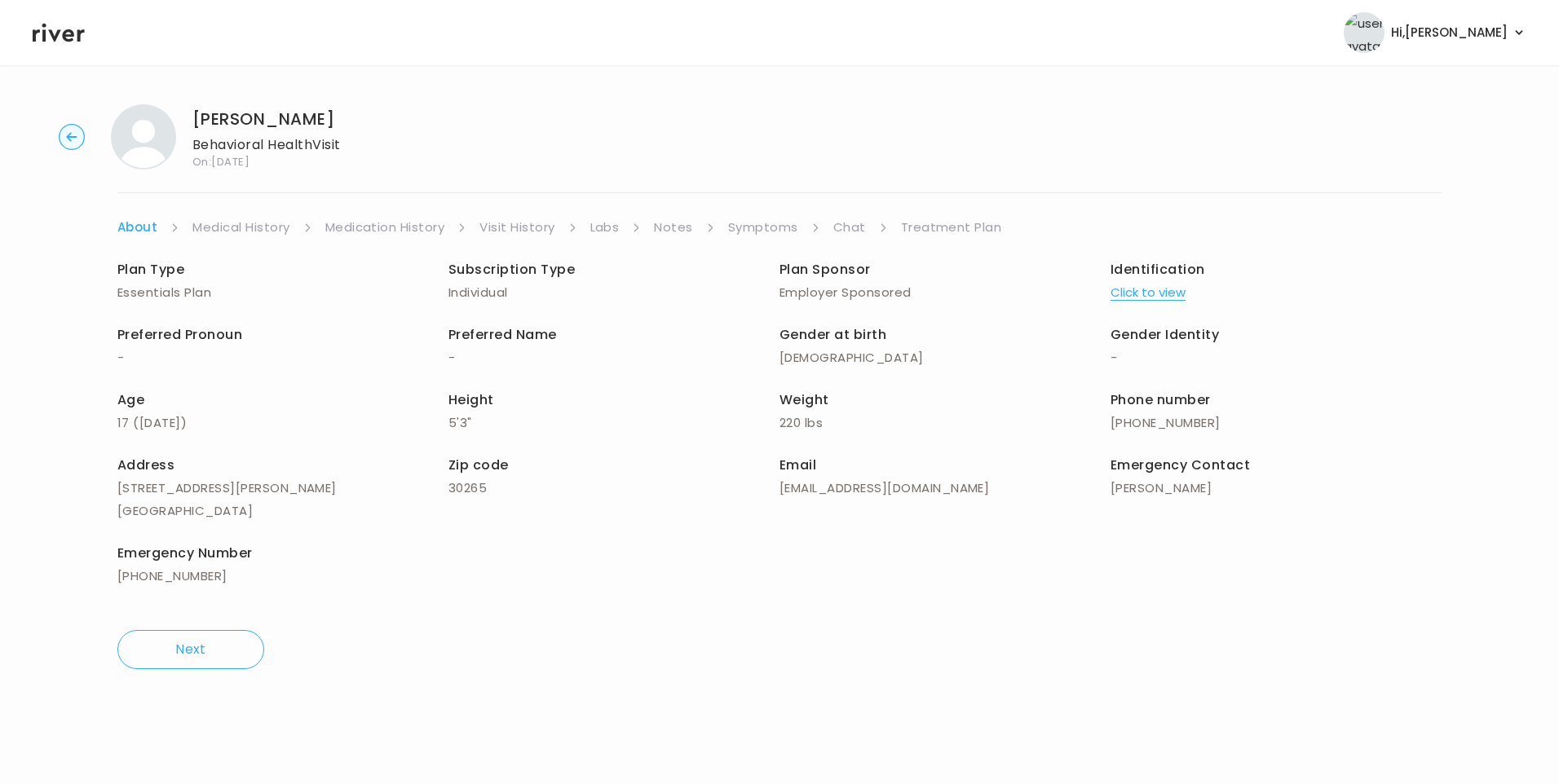
click at [262, 232] on link "Medical History" at bounding box center [240, 228] width 97 height 23
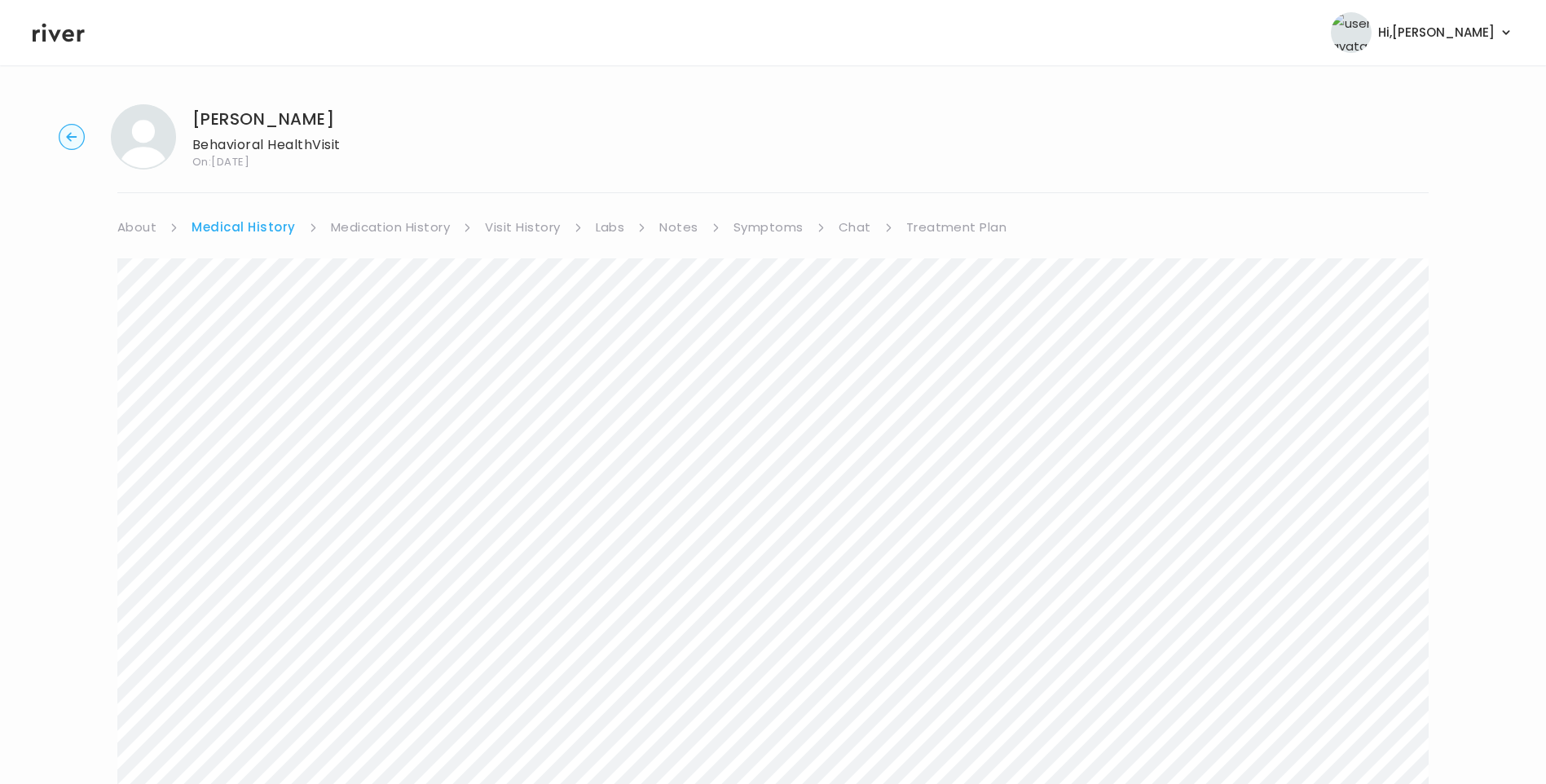
click at [764, 226] on link "Symptoms" at bounding box center [768, 228] width 70 height 23
click at [952, 223] on link "Treatment Plan" at bounding box center [953, 228] width 101 height 23
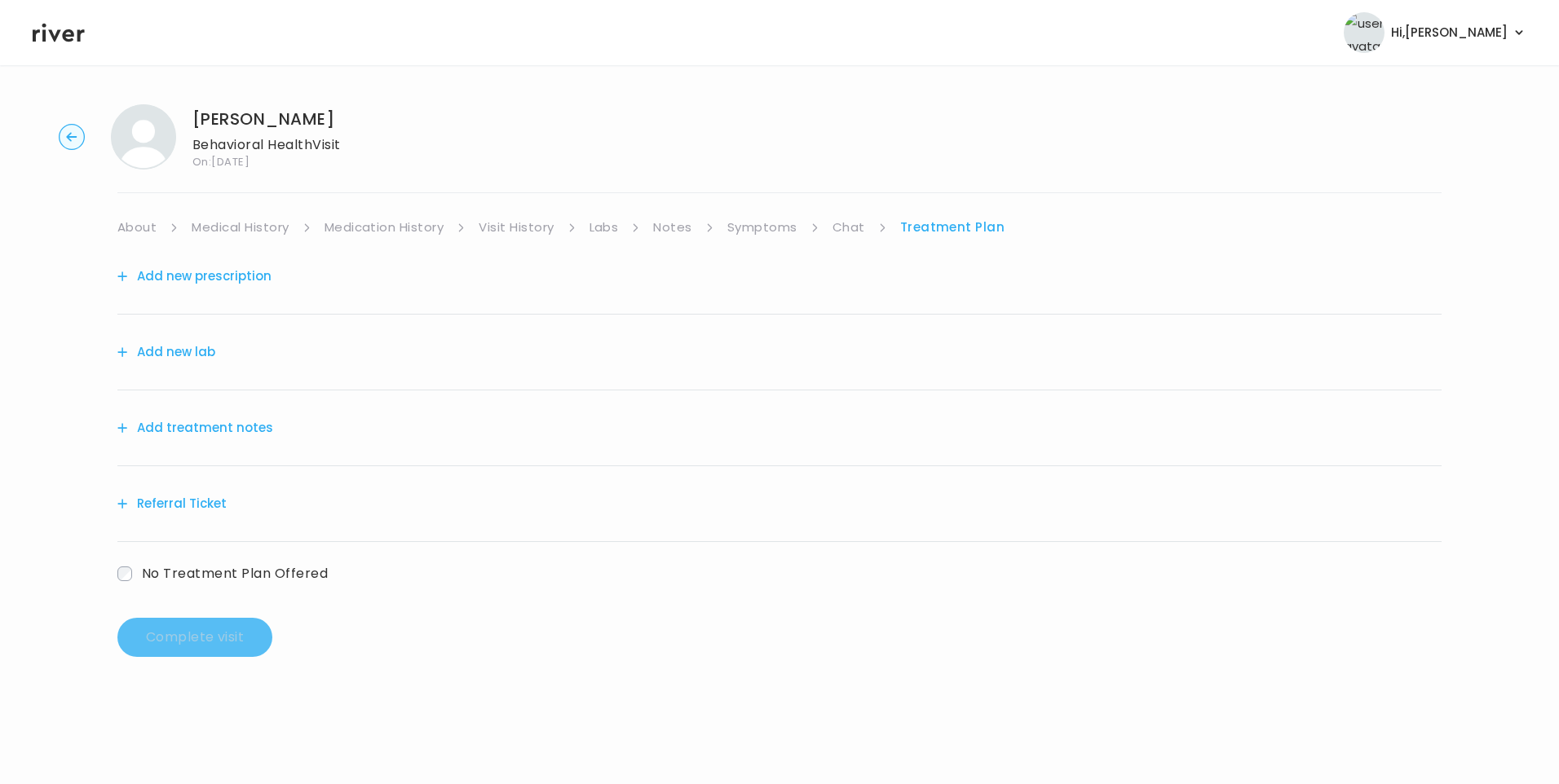
click at [233, 420] on button "Add treatment notes" at bounding box center [195, 428] width 156 height 23
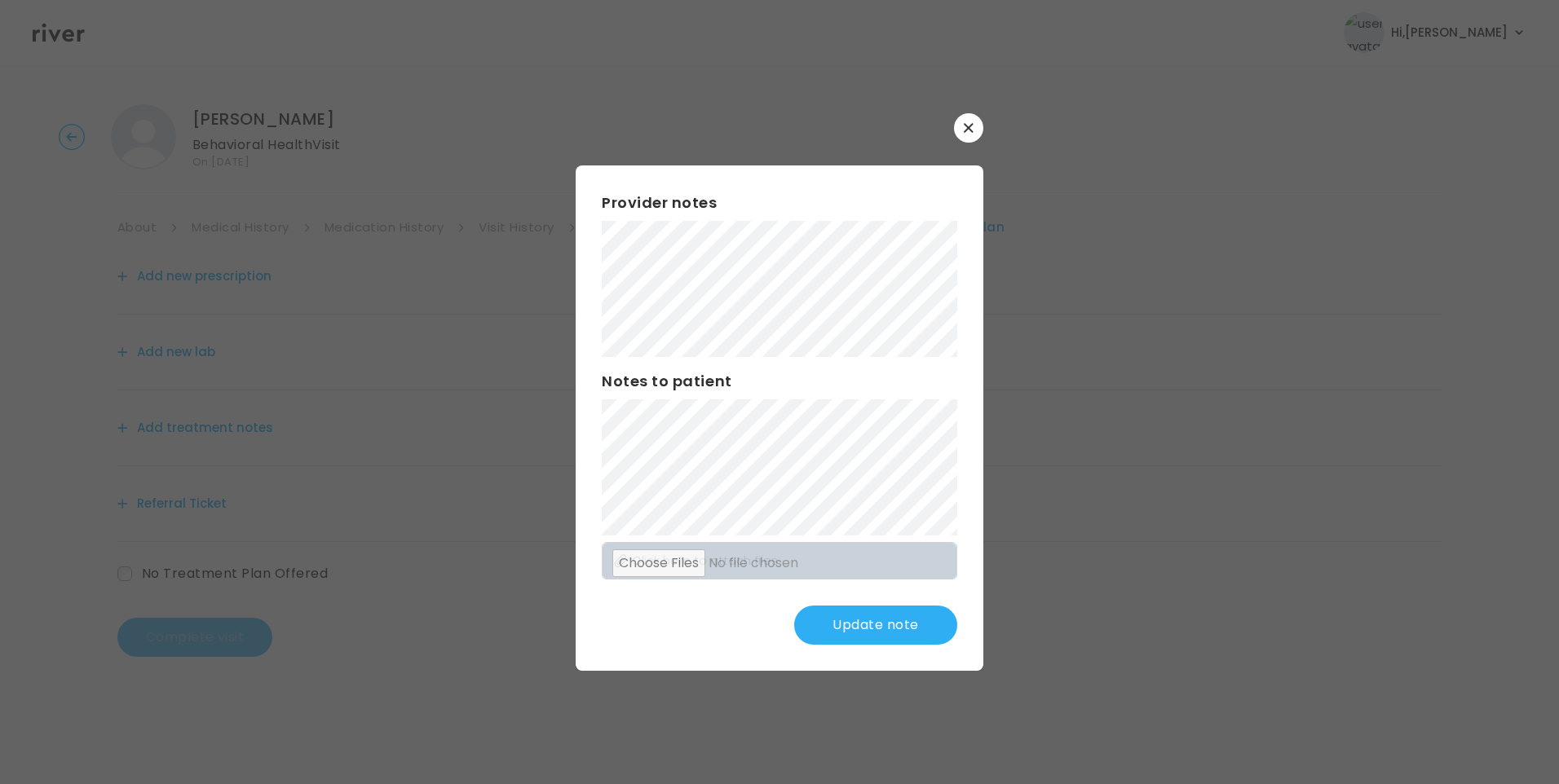
click at [959, 416] on div "Provider notes Notes to patient Click here to attach files Update note" at bounding box center [780, 418] width 408 height 505
click at [900, 634] on button "Update note" at bounding box center [875, 625] width 163 height 39
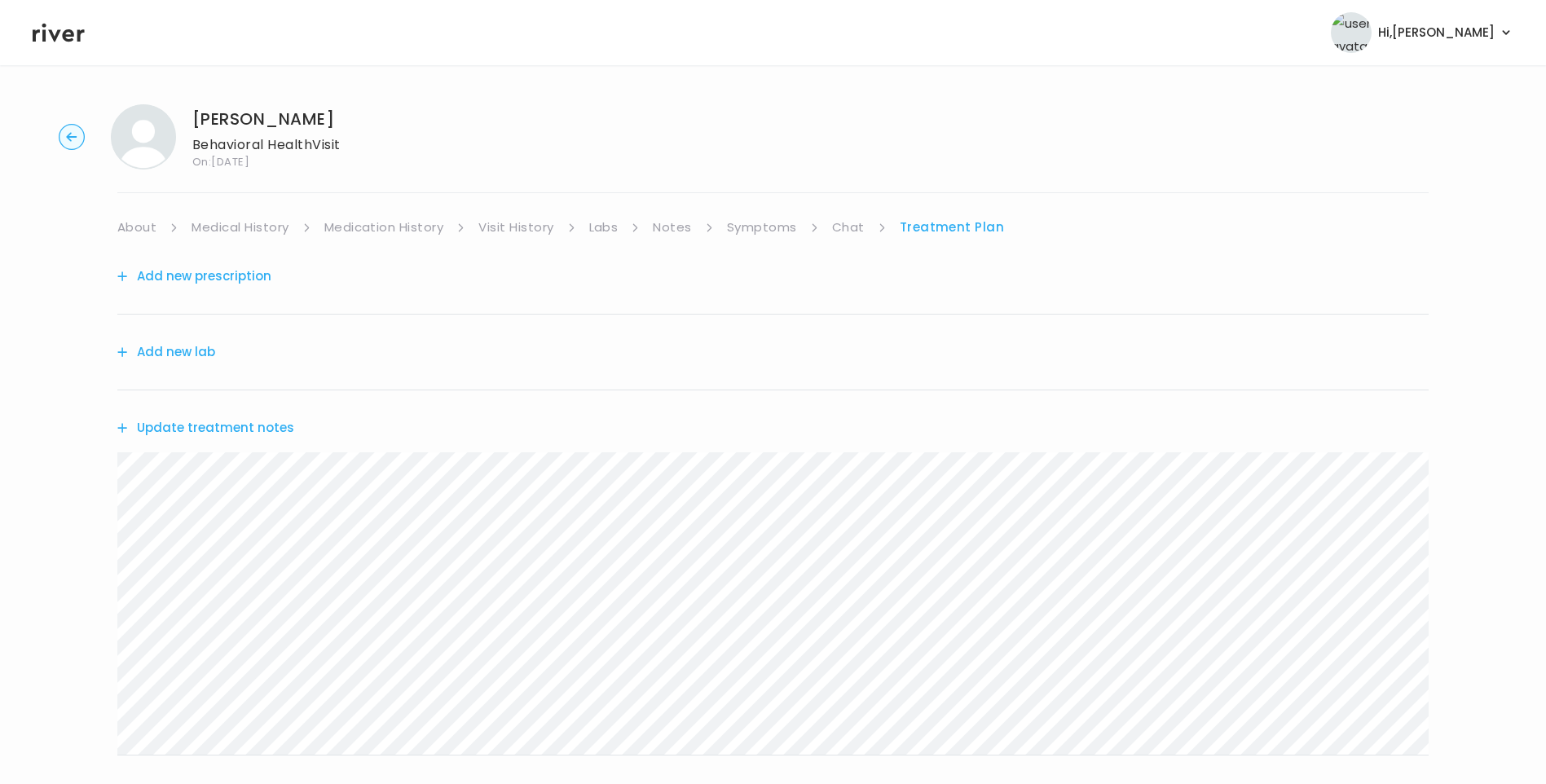
click at [66, 495] on div "Ava Hernandez Behavioral Health Visit On: 18 Sep 2025 About Medical History Med…" at bounding box center [773, 525] width 1546 height 868
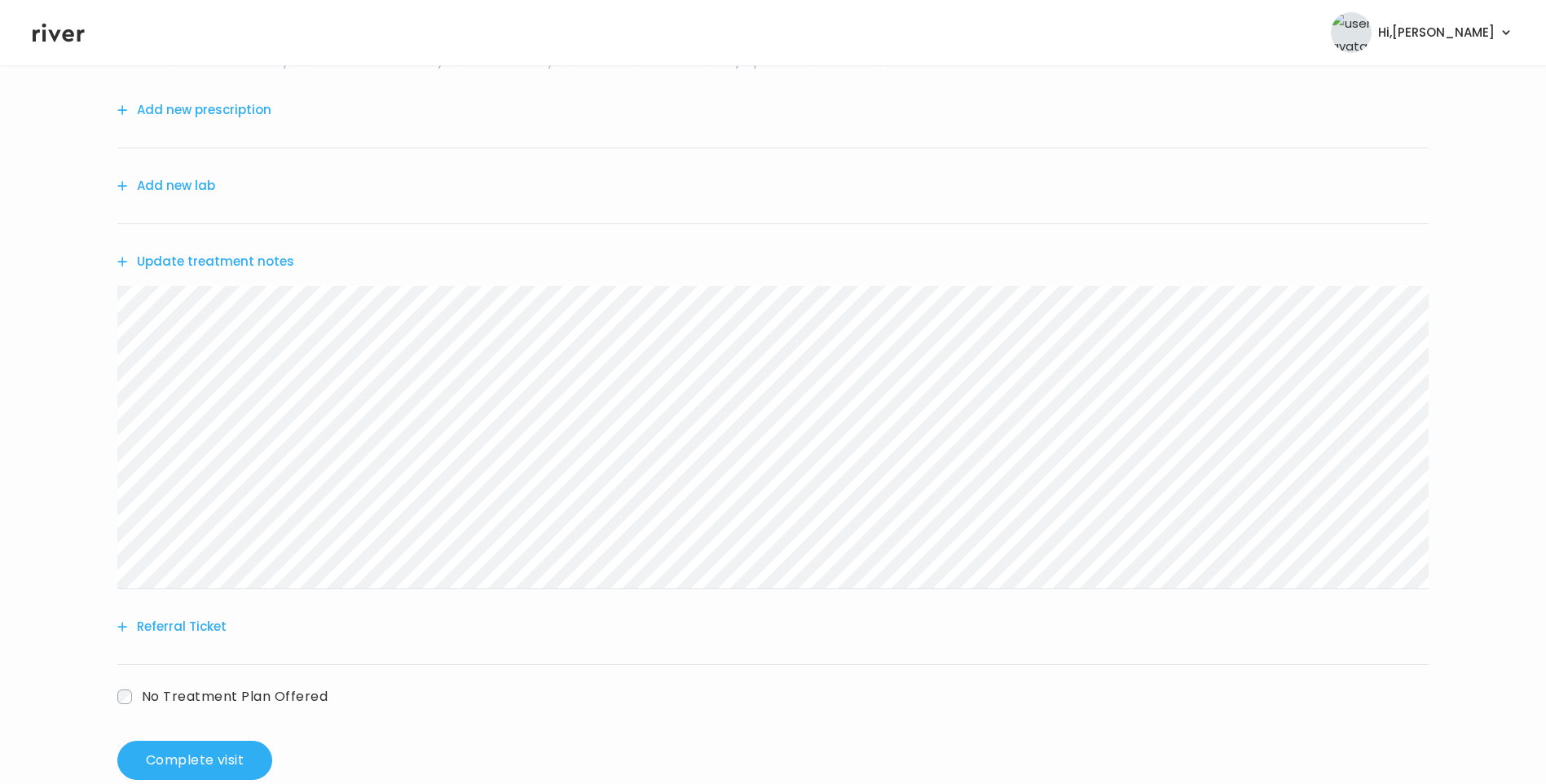
scroll to position [201, 0]
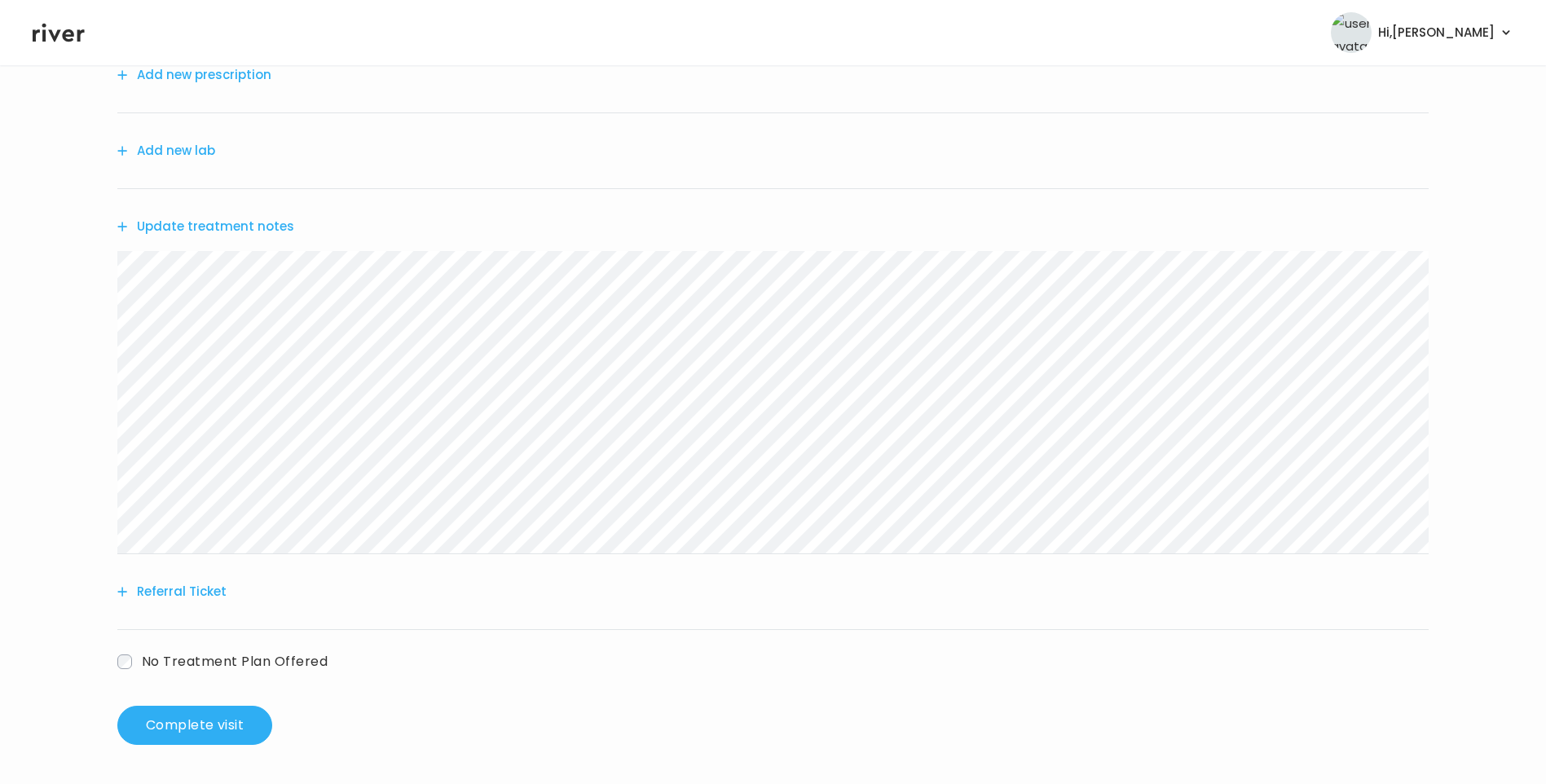
click at [195, 585] on button "Referral Ticket" at bounding box center [172, 592] width 109 height 23
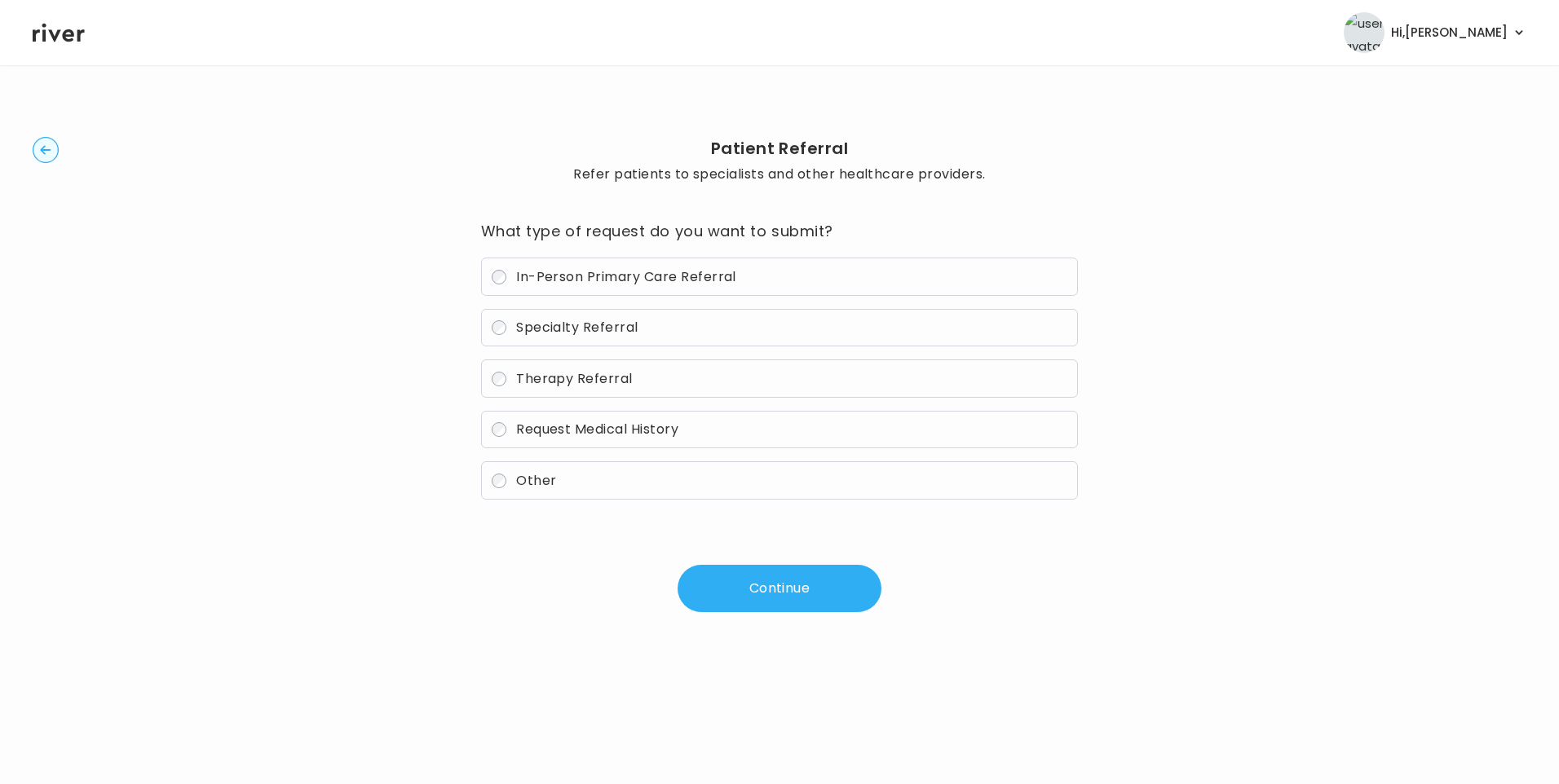
click at [667, 384] on label "Therapy Referral" at bounding box center [780, 379] width 598 height 38
click at [733, 588] on button "Continue" at bounding box center [780, 588] width 204 height 47
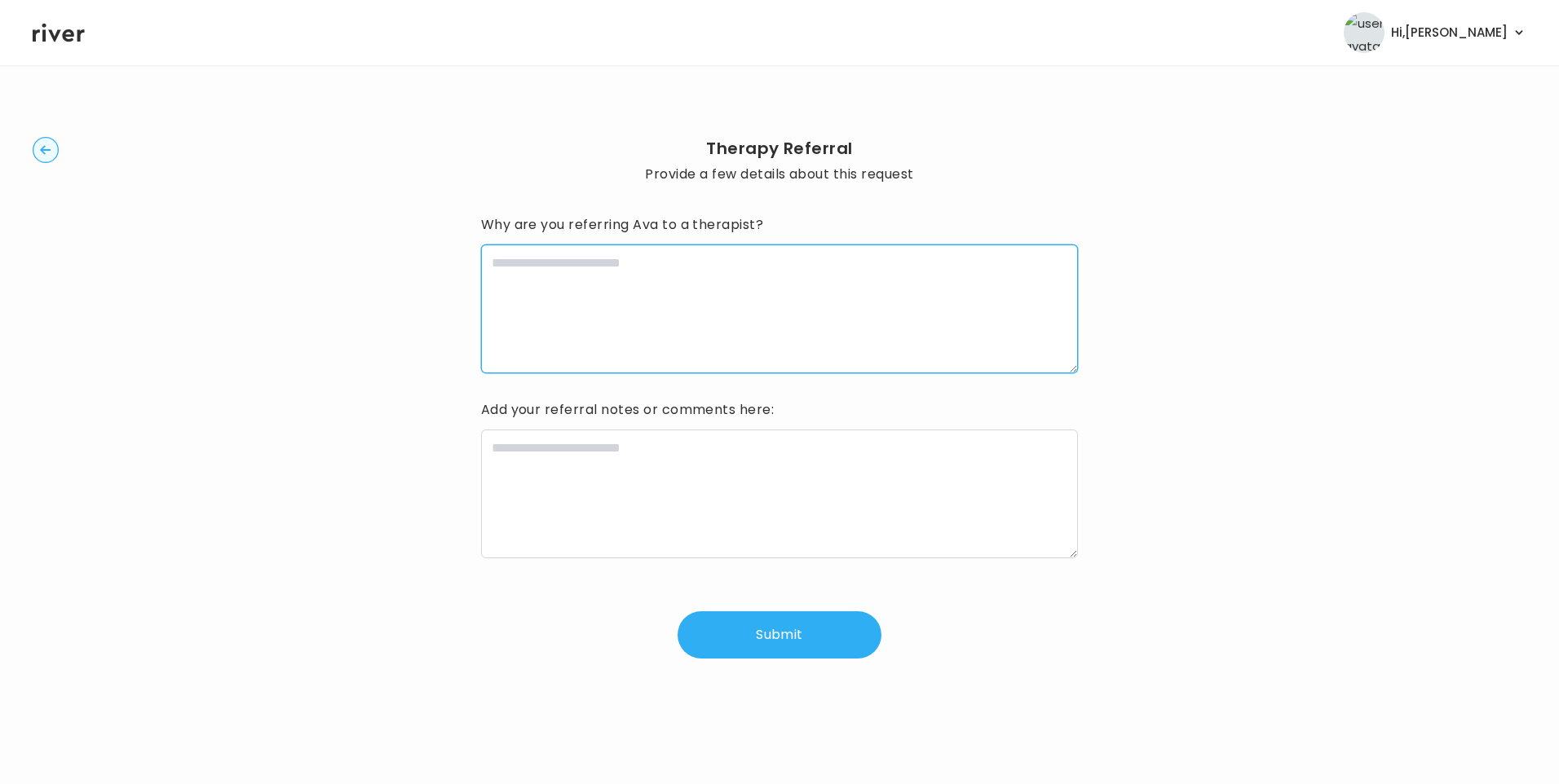
click at [584, 311] on textarea at bounding box center [780, 308] width 598 height 129
type textarea "**********"
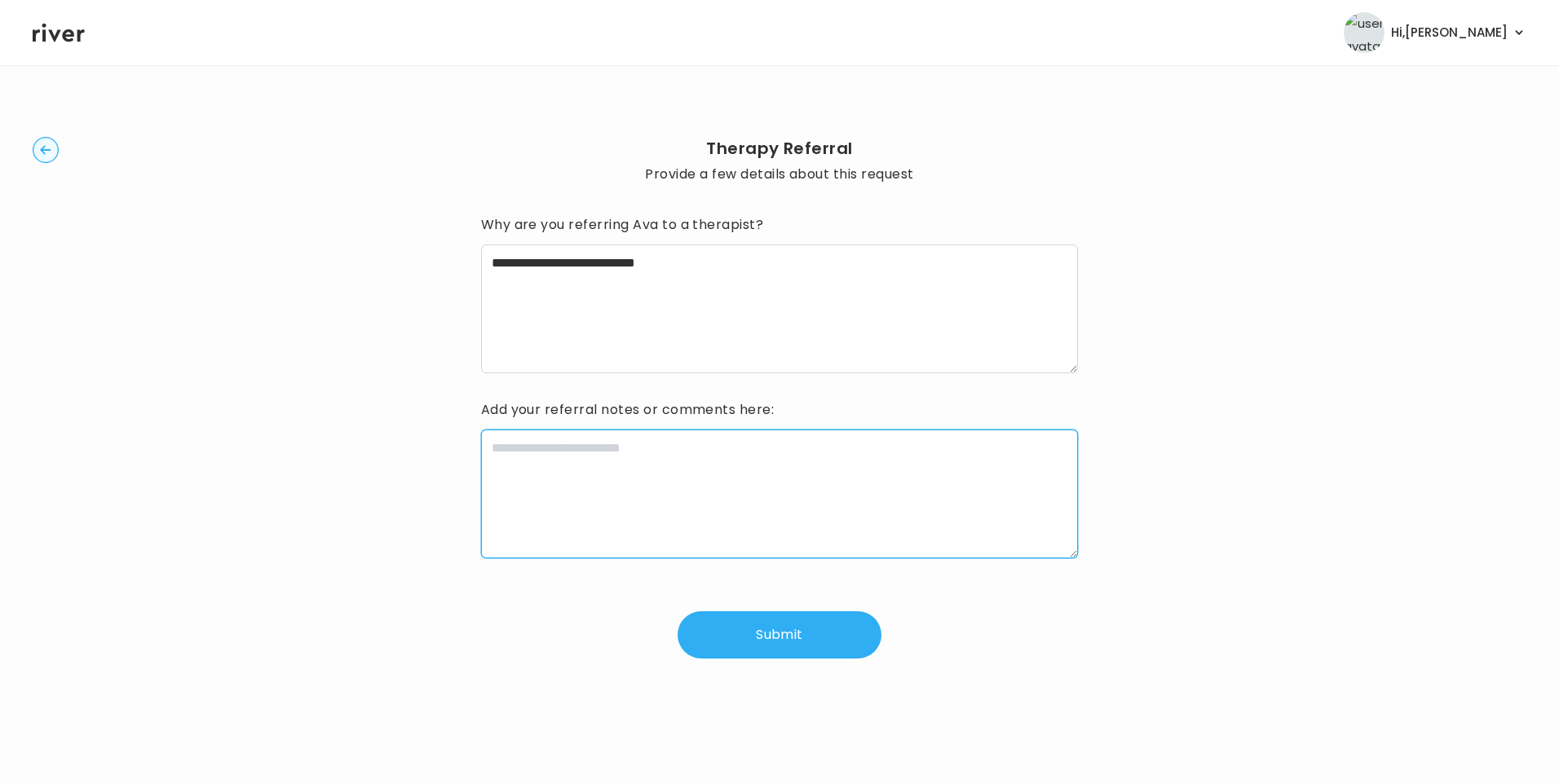
click at [694, 509] on textarea at bounding box center [780, 494] width 598 height 129
paste textarea "**********"
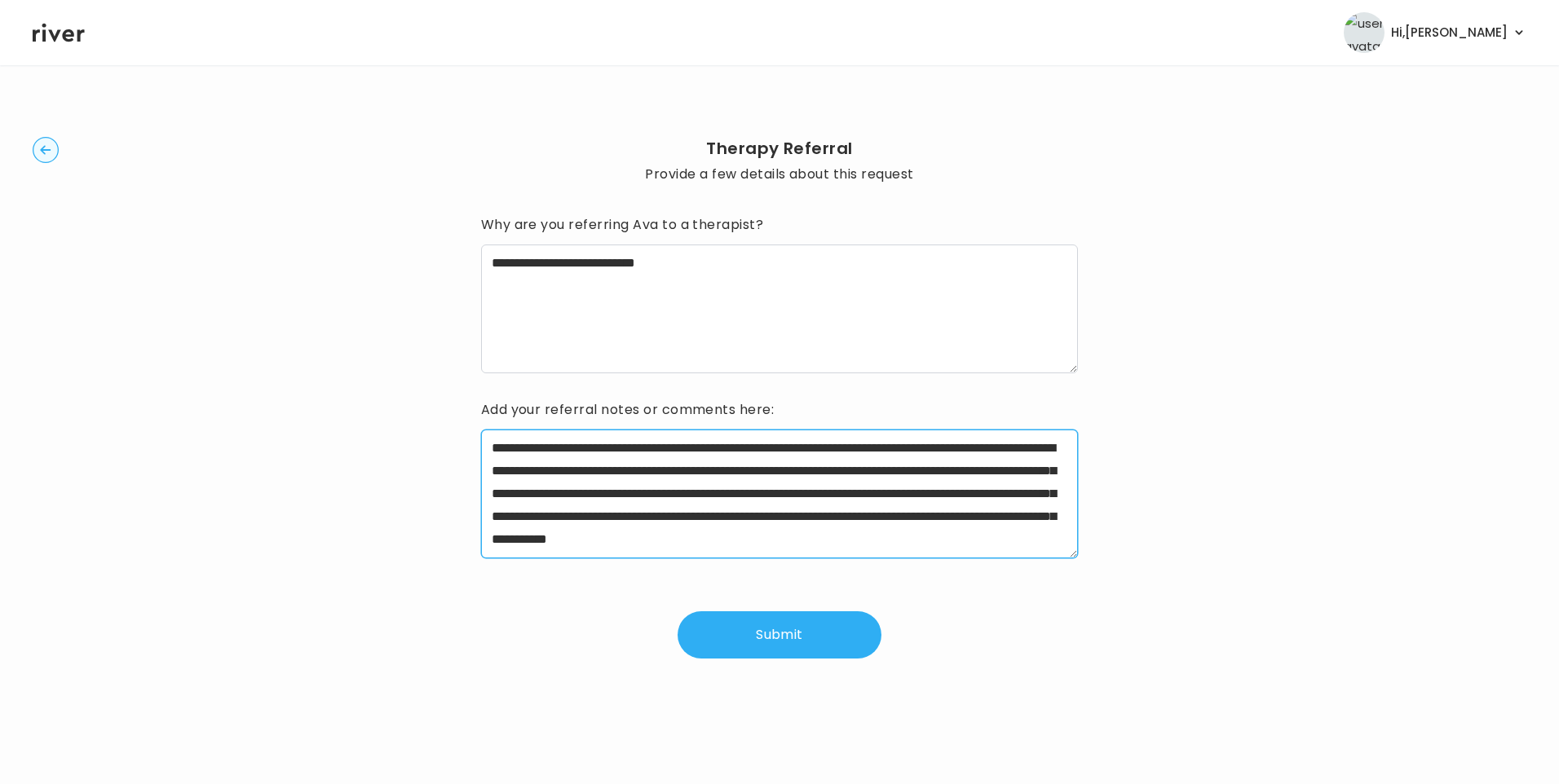
drag, startPoint x: 541, startPoint y: 447, endPoint x: 623, endPoint y: 443, distance: 82.1
click at [623, 443] on textarea "**********" at bounding box center [780, 494] width 598 height 129
drag, startPoint x: 987, startPoint y: 447, endPoint x: 582, endPoint y: 476, distance: 406.0
click at [582, 476] on textarea "**********" at bounding box center [780, 494] width 598 height 129
click at [542, 466] on textarea "**********" at bounding box center [780, 494] width 598 height 129
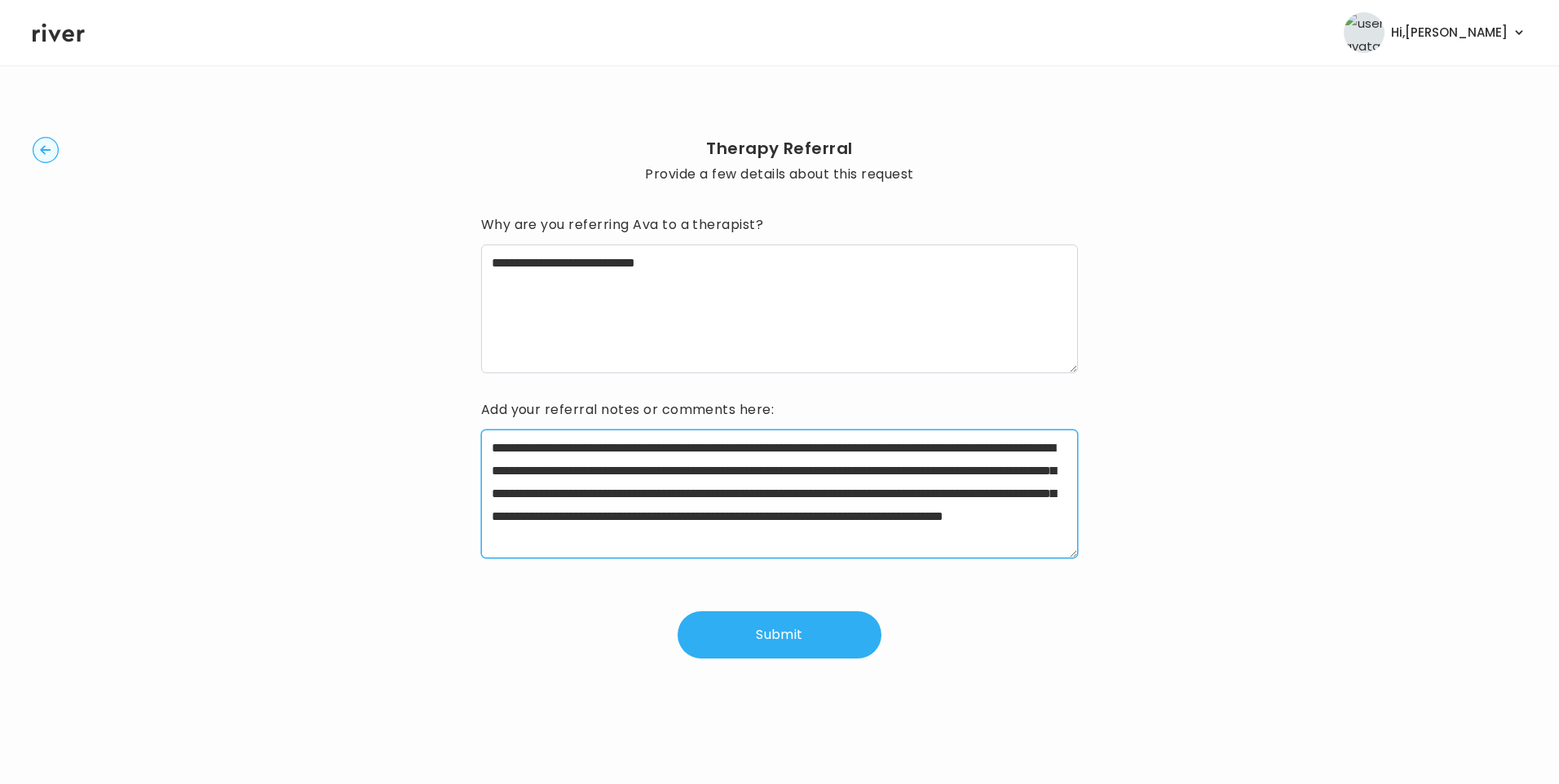
click at [542, 466] on textarea "**********" at bounding box center [780, 494] width 598 height 129
click at [753, 491] on textarea "**********" at bounding box center [780, 494] width 598 height 129
click at [713, 470] on textarea "**********" at bounding box center [780, 494] width 598 height 129
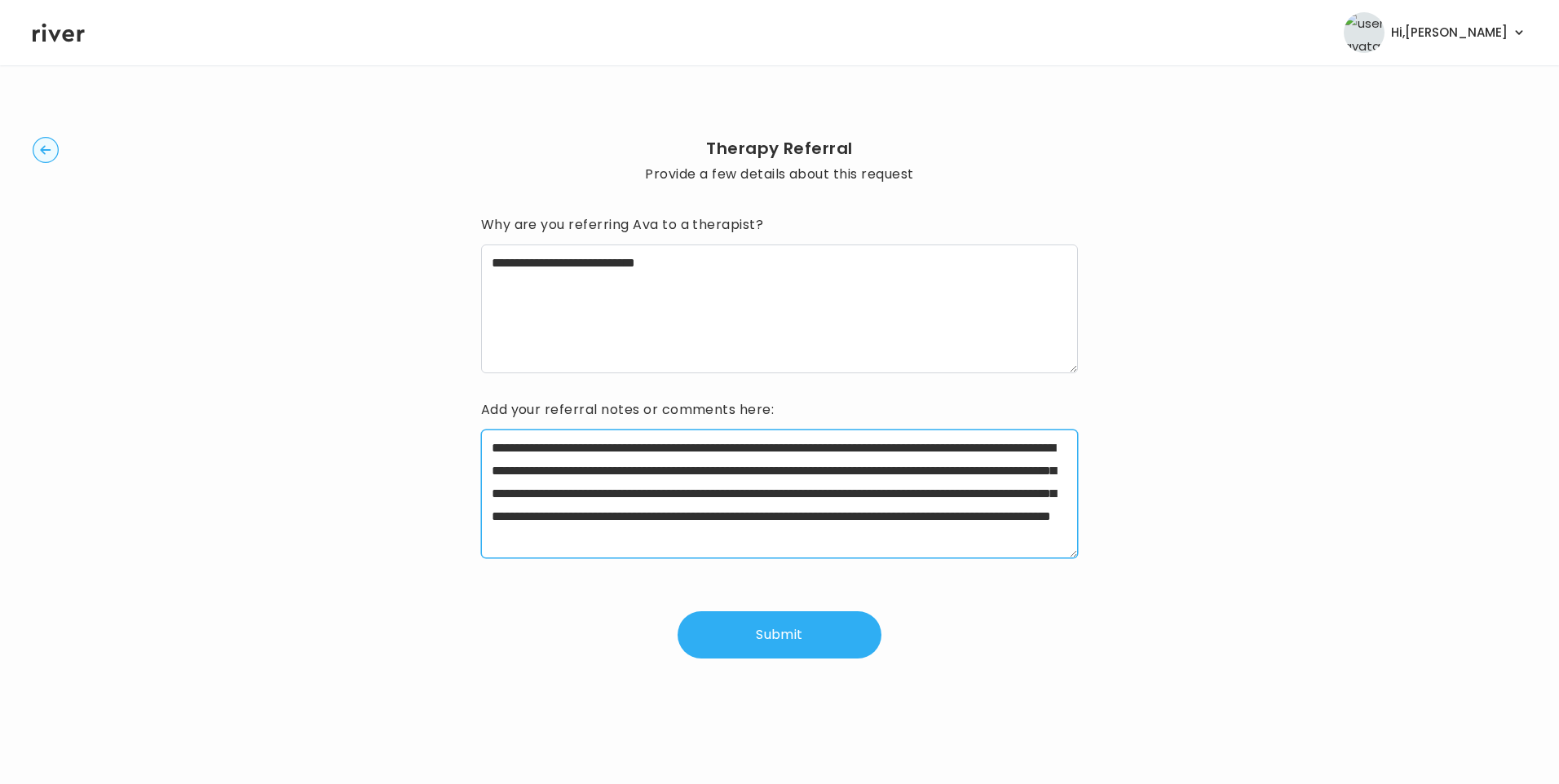
click at [1039, 486] on textarea "**********" at bounding box center [780, 494] width 598 height 129
drag, startPoint x: 560, startPoint y: 516, endPoint x: 725, endPoint y: 524, distance: 165.2
click at [725, 524] on textarea "**********" at bounding box center [780, 494] width 598 height 129
drag, startPoint x: 621, startPoint y: 511, endPoint x: 634, endPoint y: 511, distance: 13.0
click at [622, 511] on textarea "**********" at bounding box center [780, 494] width 598 height 129
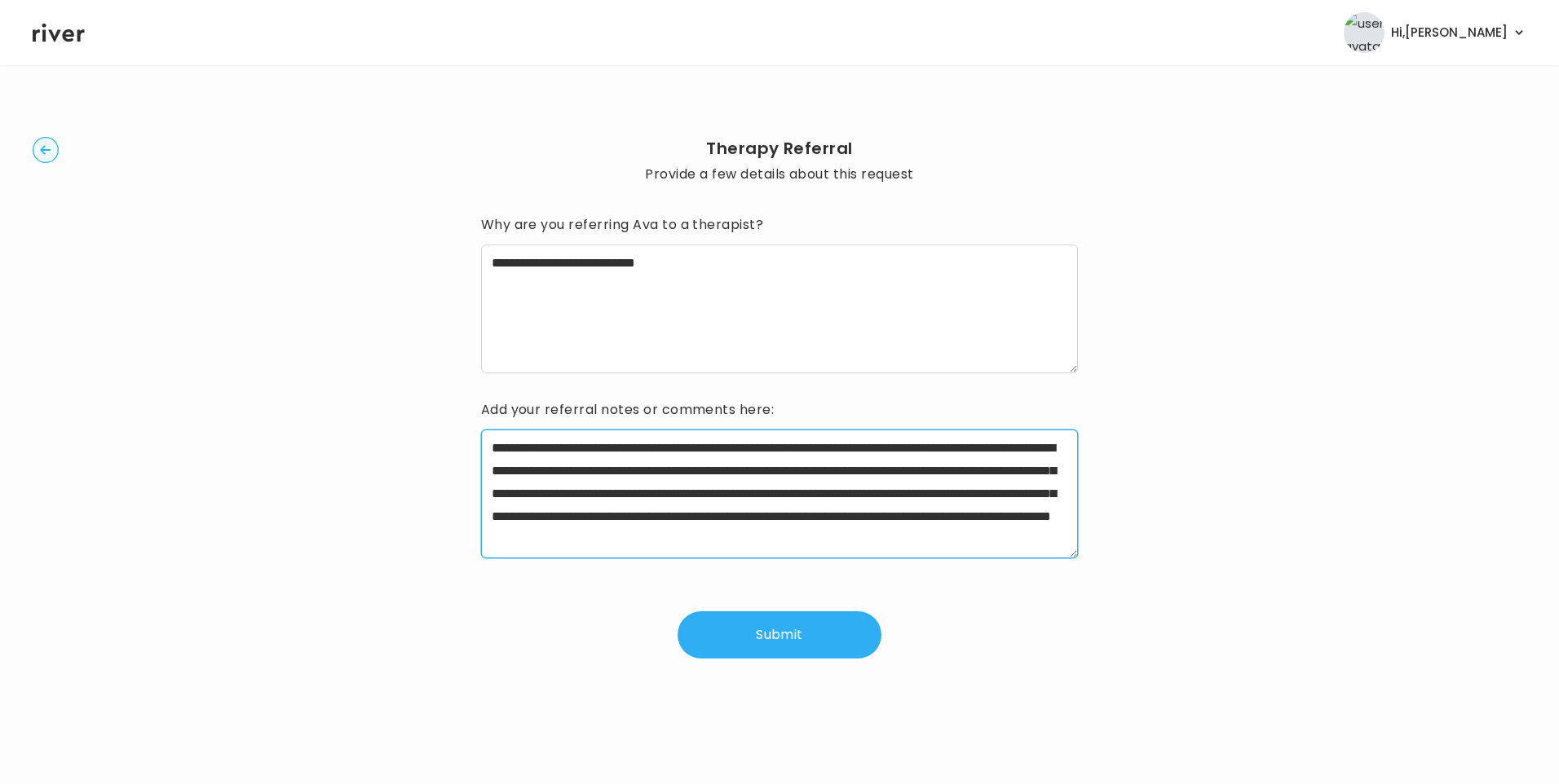
click at [627, 519] on textarea "**********" at bounding box center [780, 494] width 598 height 129
click at [651, 475] on textarea "**********" at bounding box center [780, 494] width 598 height 129
drag, startPoint x: 628, startPoint y: 519, endPoint x: 644, endPoint y: 523, distance: 16.5
click at [628, 520] on textarea "**********" at bounding box center [780, 494] width 598 height 129
click at [990, 541] on textarea "**********" at bounding box center [780, 494] width 598 height 129
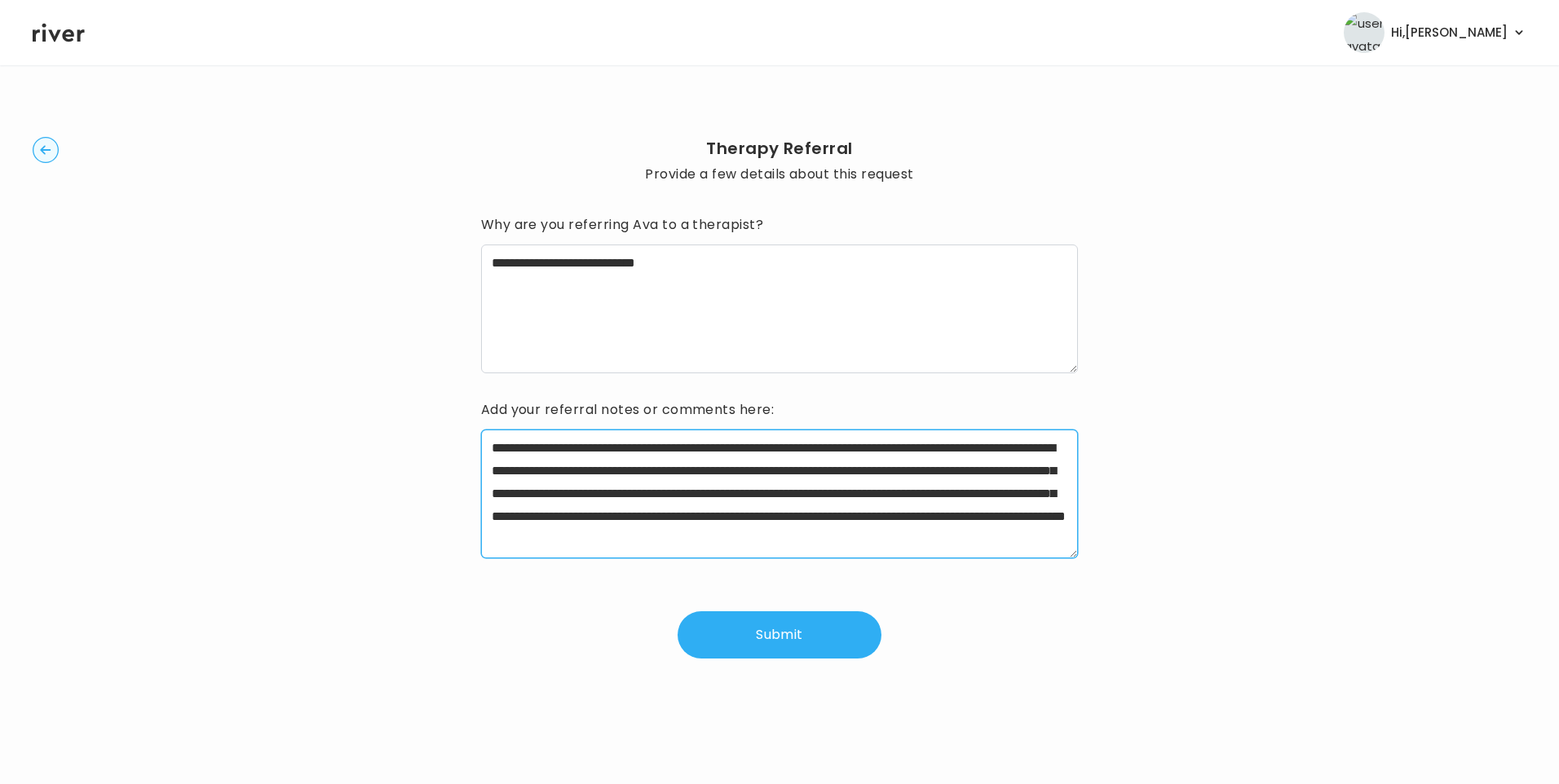
drag, startPoint x: 960, startPoint y: 518, endPoint x: 777, endPoint y: 535, distance: 183.8
click at [777, 535] on textarea "**********" at bounding box center [780, 494] width 598 height 129
click at [760, 556] on textarea "**********" at bounding box center [780, 494] width 598 height 129
type textarea "**********"
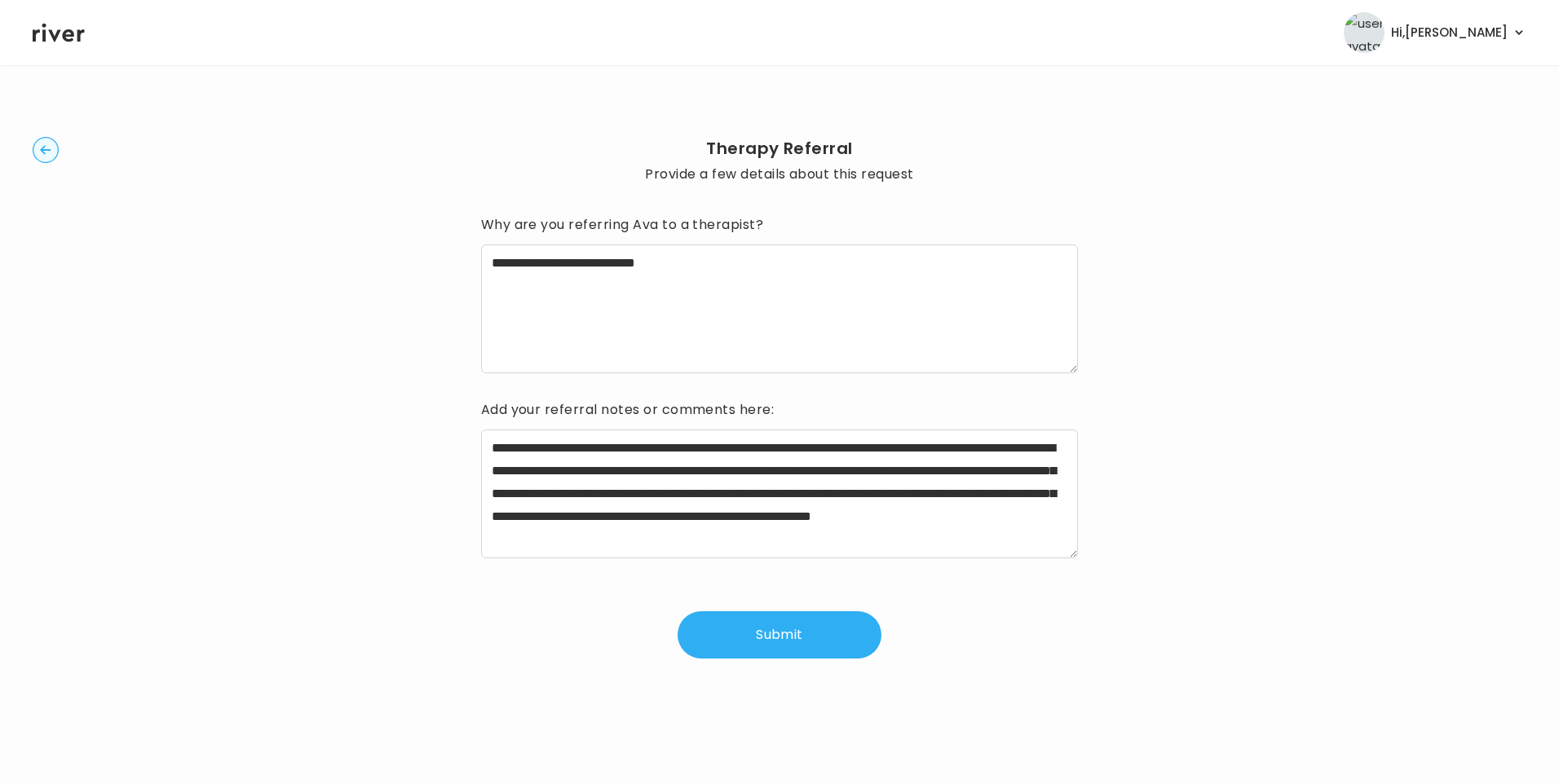
click at [809, 639] on button "Submit" at bounding box center [780, 635] width 204 height 47
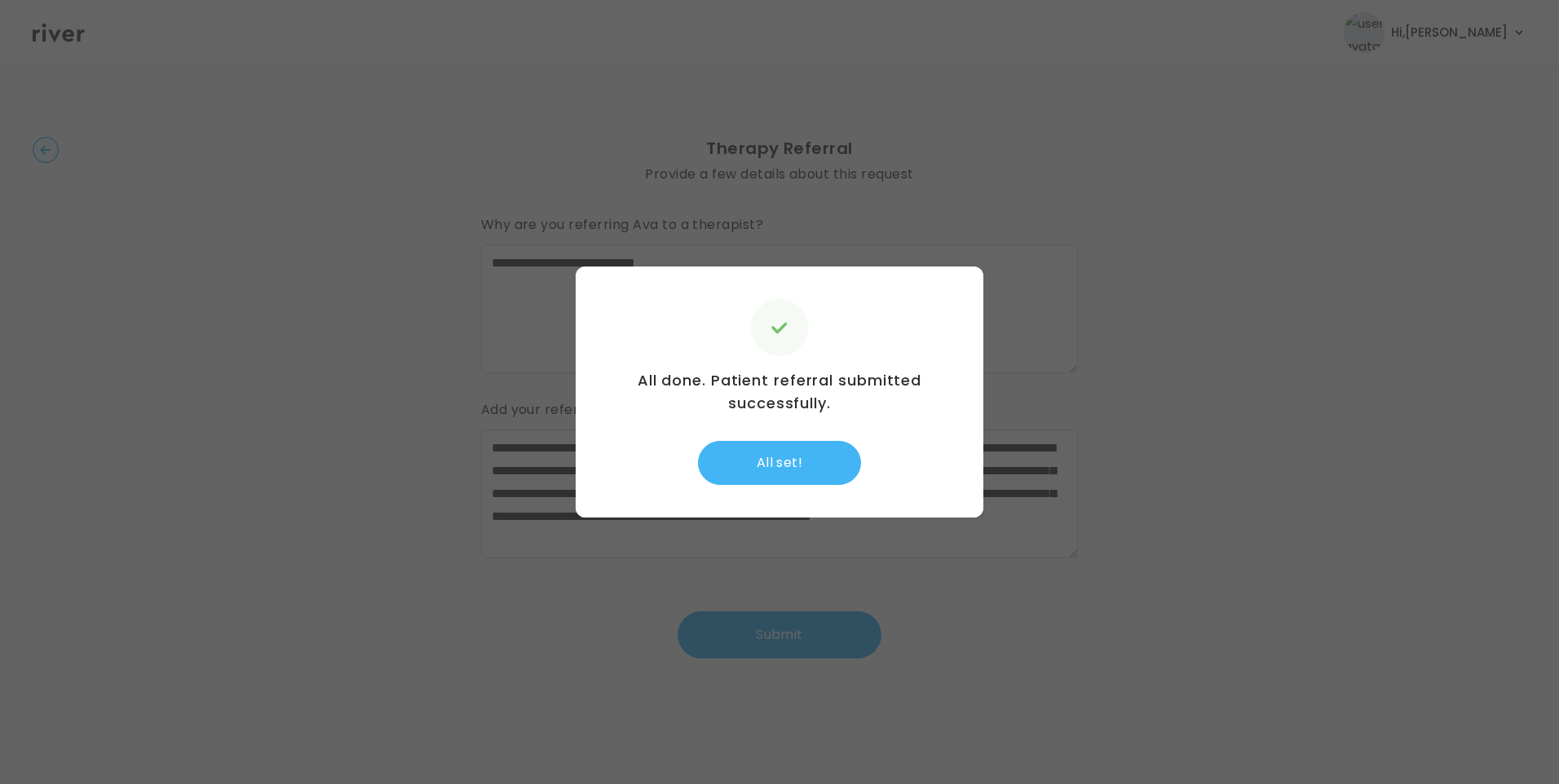
click at [806, 460] on button "All set!" at bounding box center [780, 463] width 163 height 44
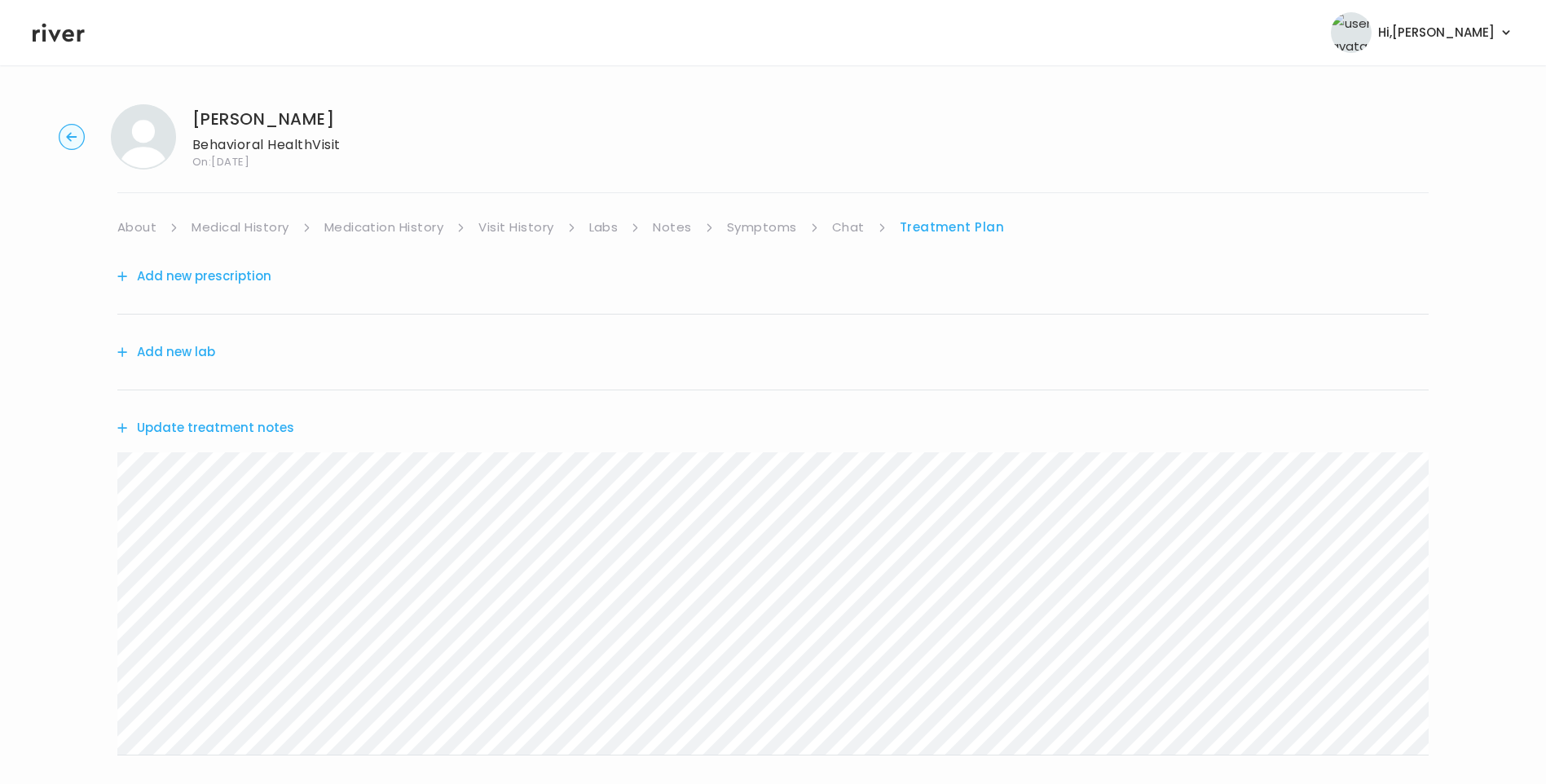
click at [257, 428] on button "Update treatment notes" at bounding box center [206, 428] width 177 height 23
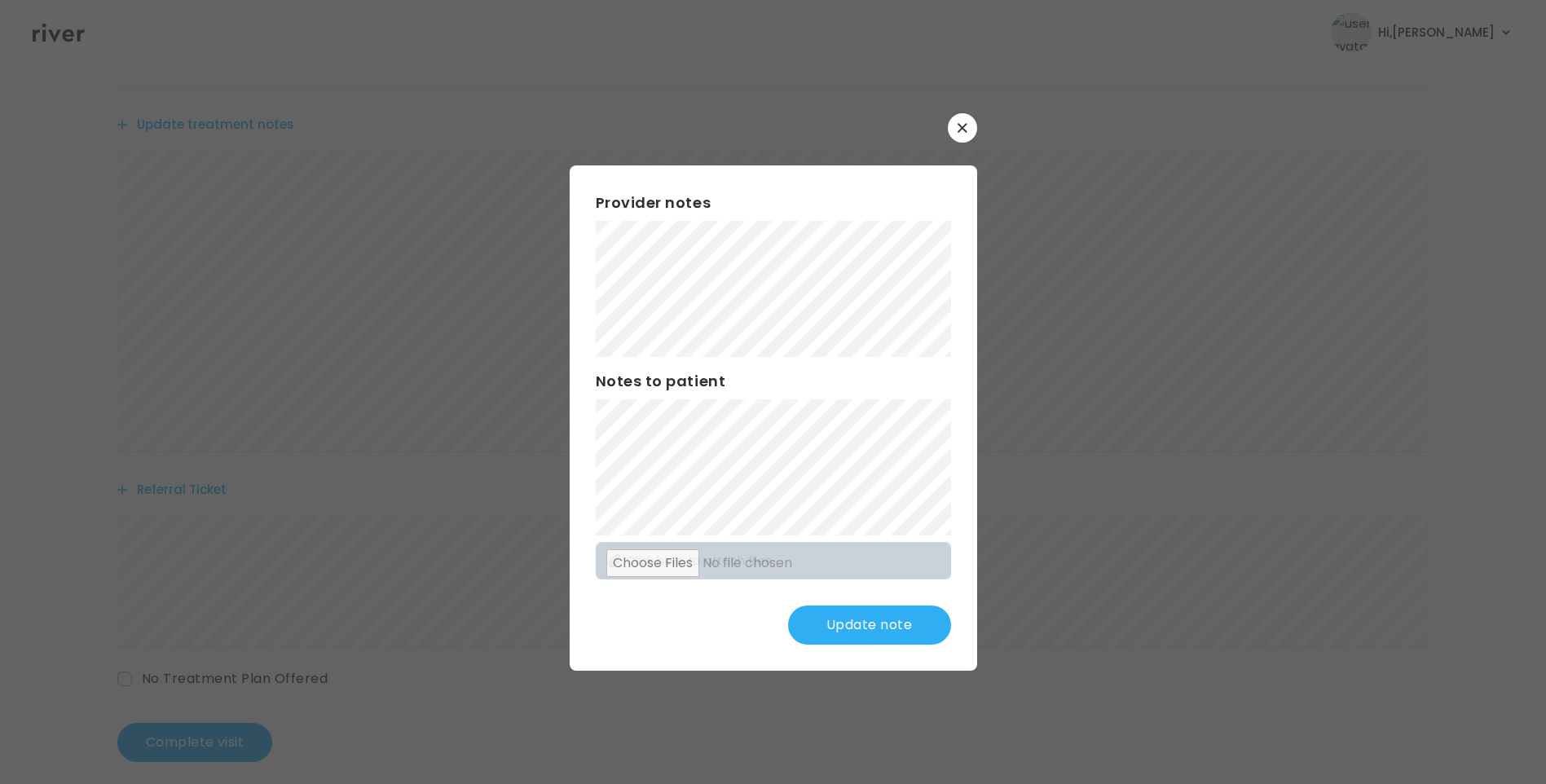
scroll to position [321, 0]
click at [885, 628] on button "Update note" at bounding box center [869, 625] width 163 height 39
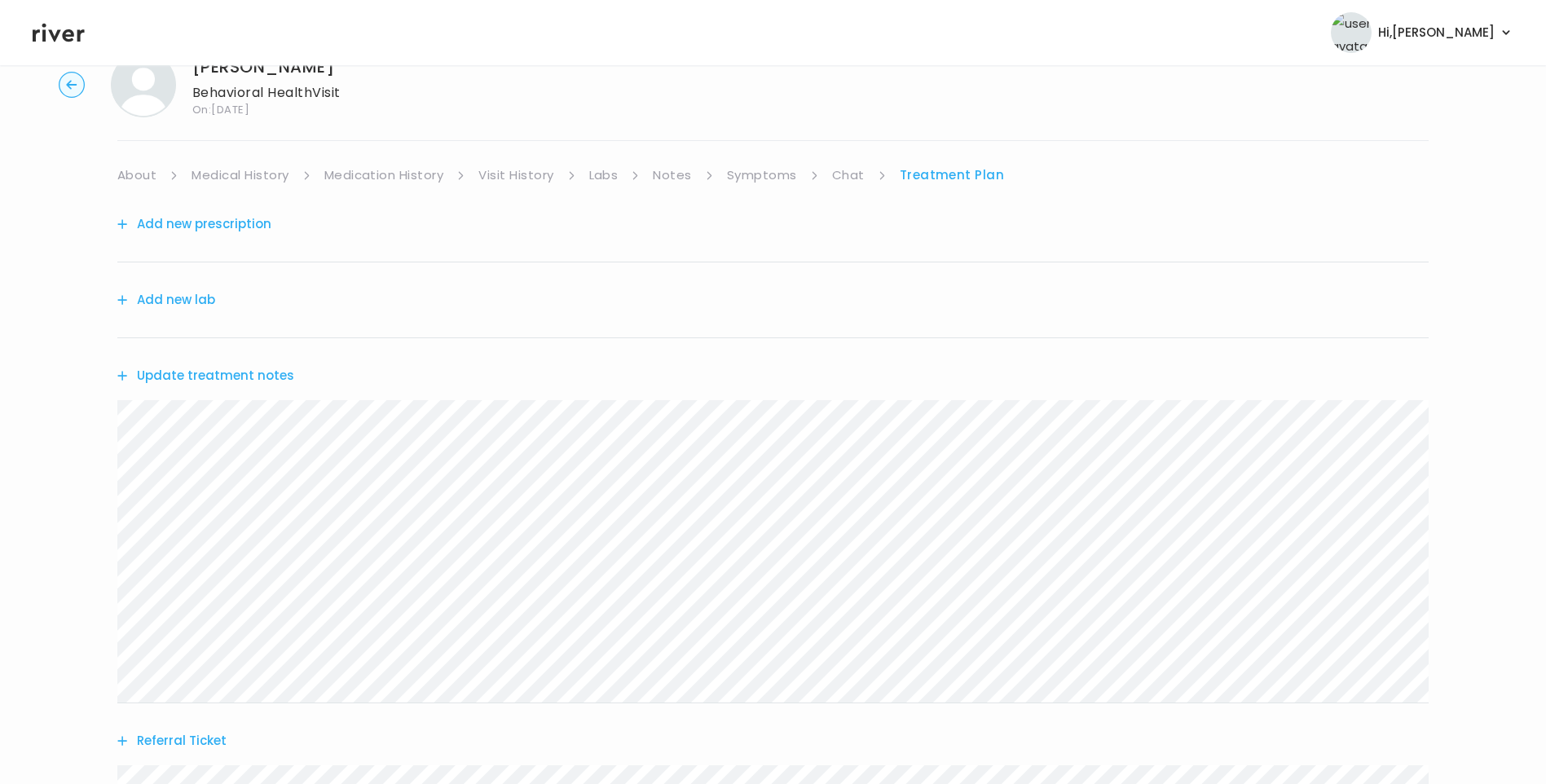
scroll to position [0, 0]
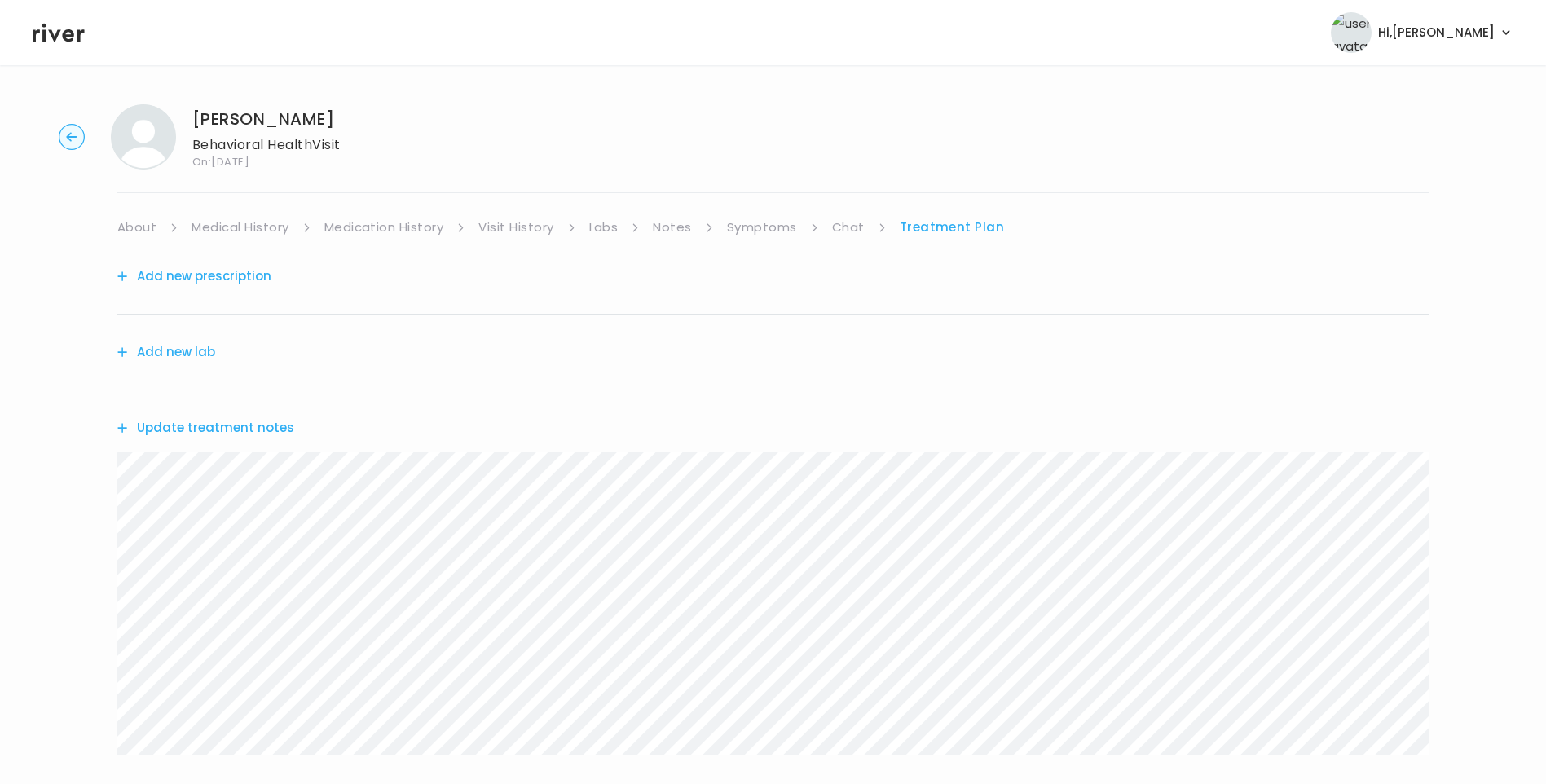
click at [260, 427] on button "Update treatment notes" at bounding box center [206, 428] width 177 height 23
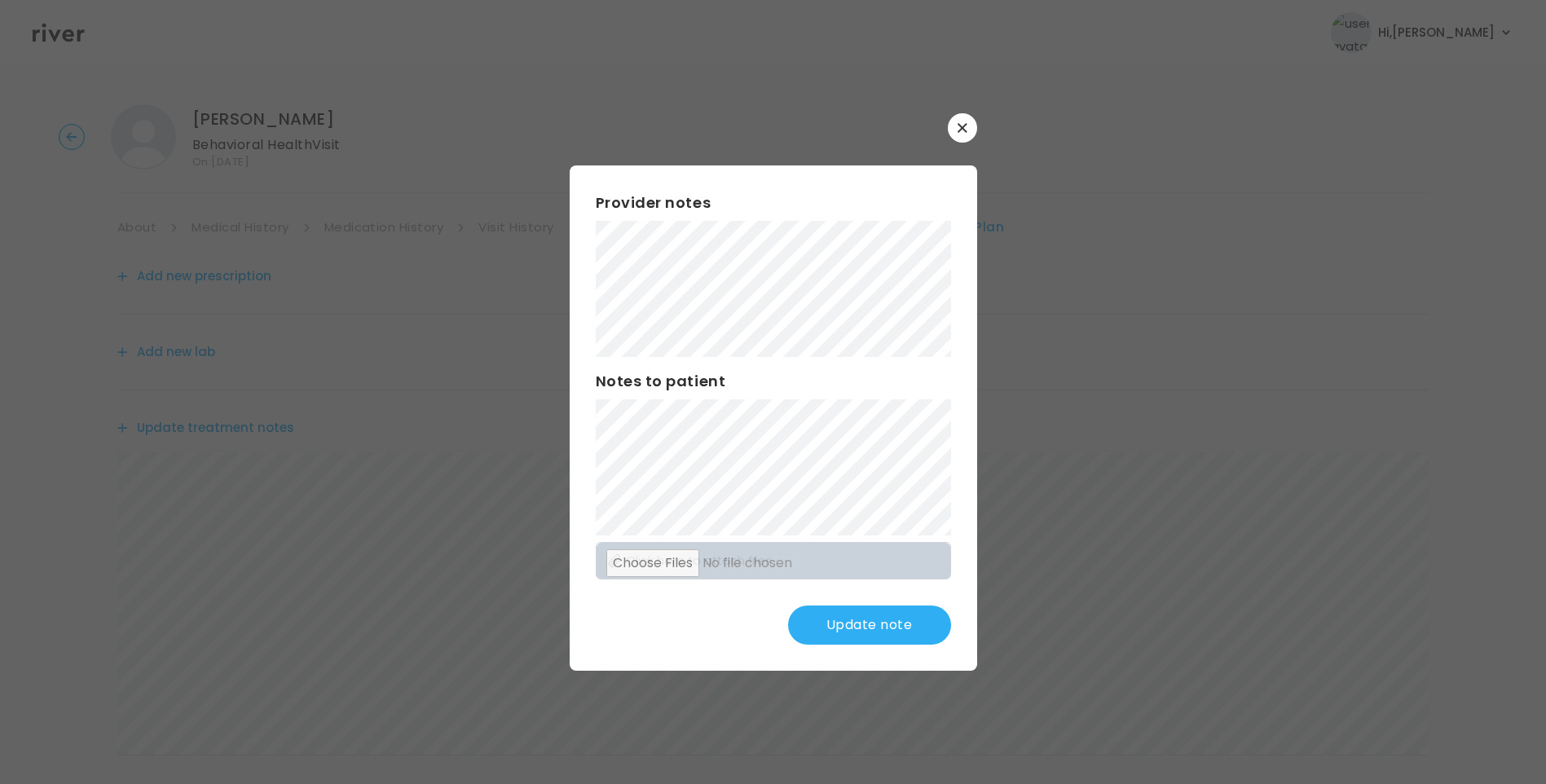
click at [861, 609] on button "Update note" at bounding box center [869, 625] width 163 height 39
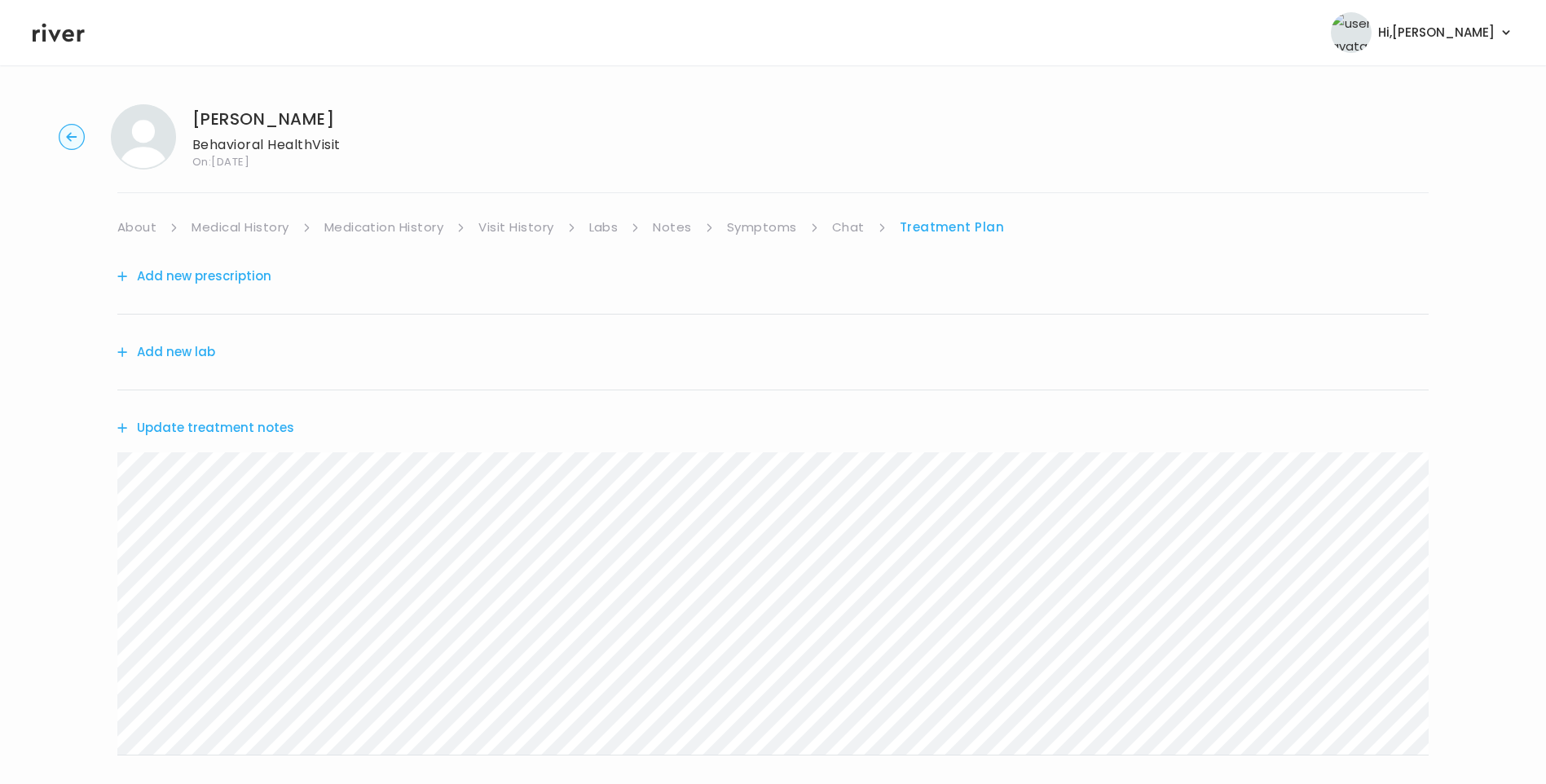
click at [272, 425] on button "Update treatment notes" at bounding box center [206, 428] width 177 height 23
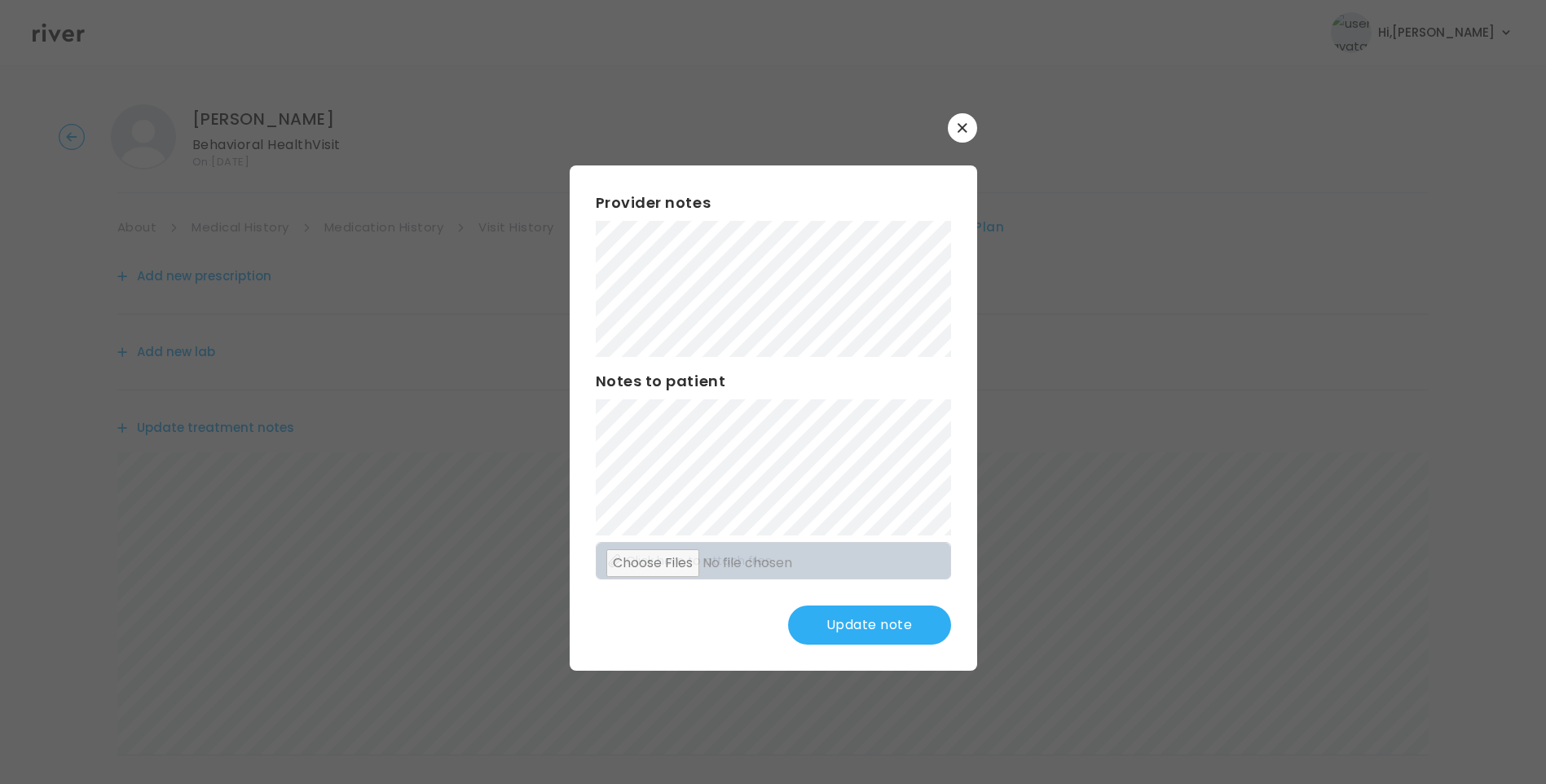
click at [875, 628] on button "Update note" at bounding box center [869, 625] width 163 height 39
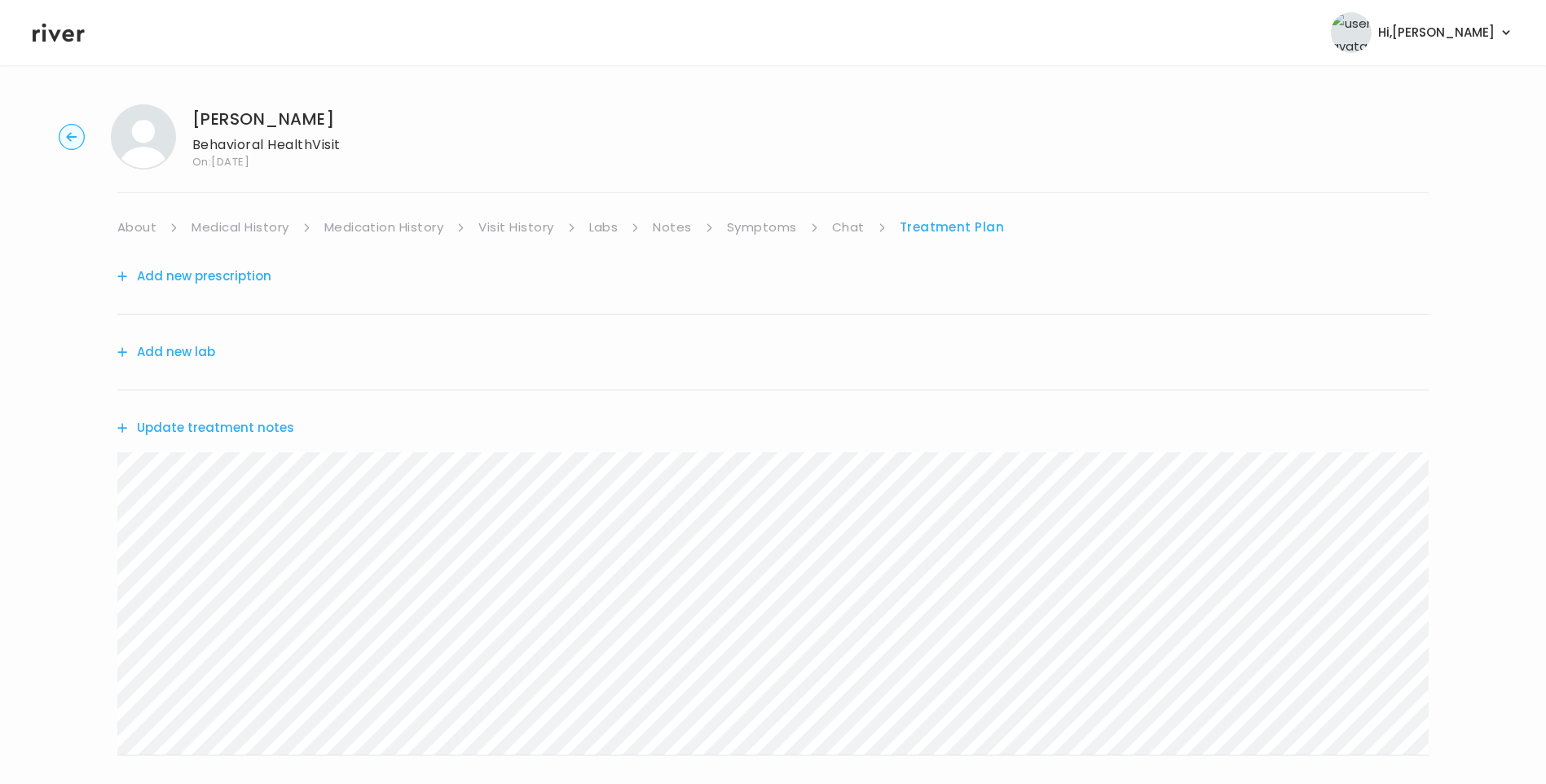
click at [241, 265] on button "Add new prescription" at bounding box center [194, 277] width 154 height 23
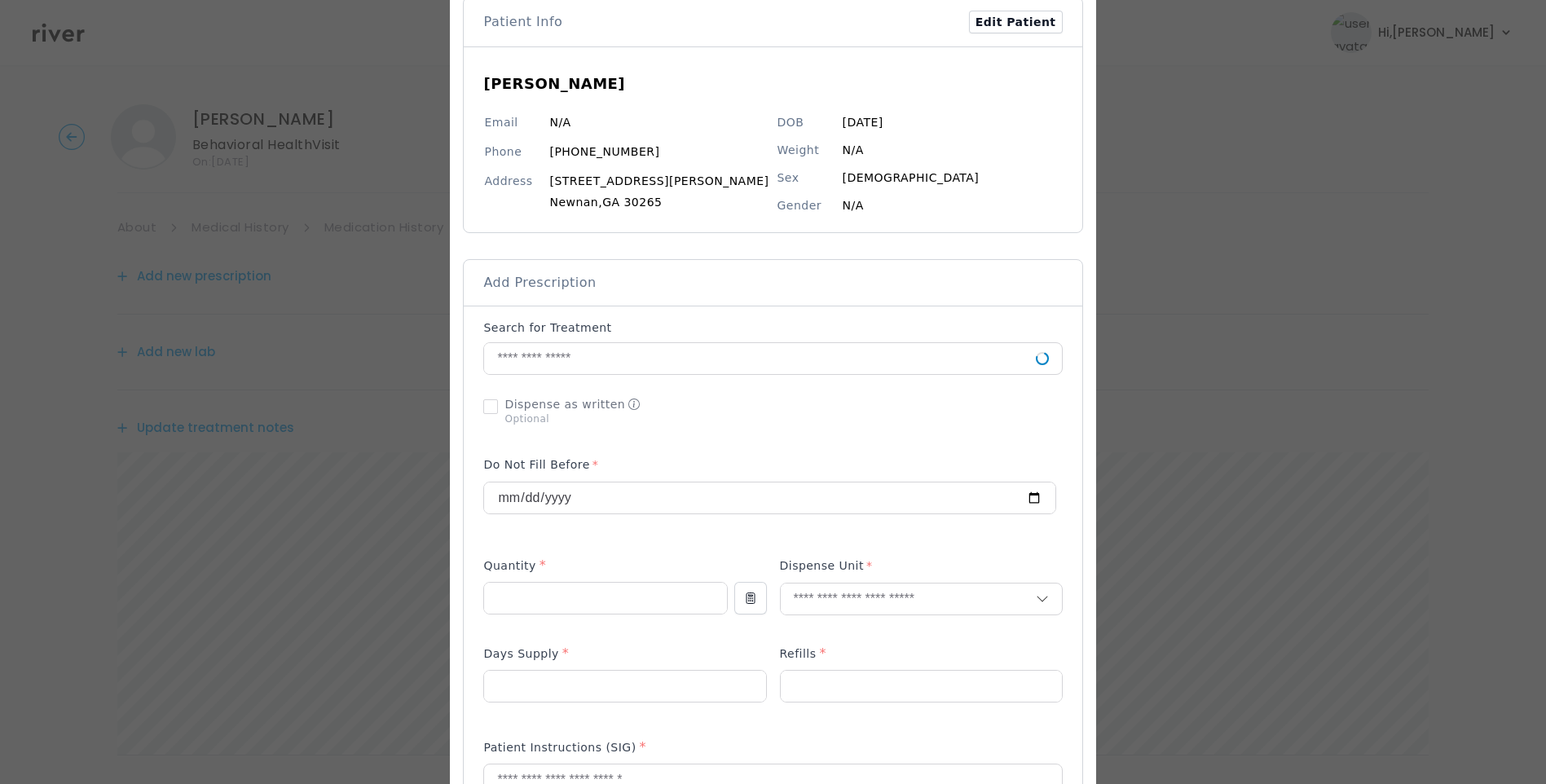
scroll to position [326, 0]
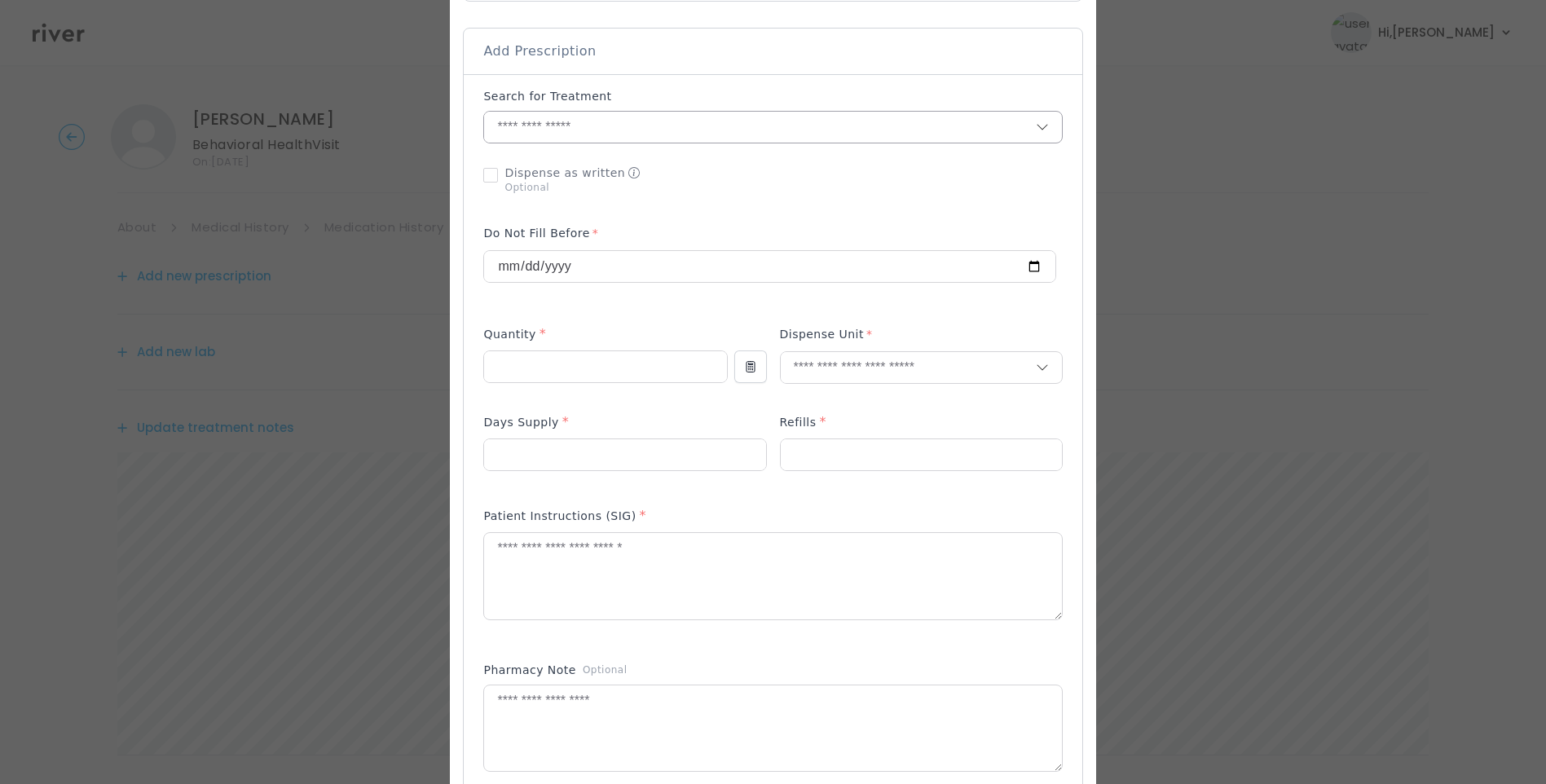
click at [590, 129] on input "text" at bounding box center [760, 127] width 551 height 31
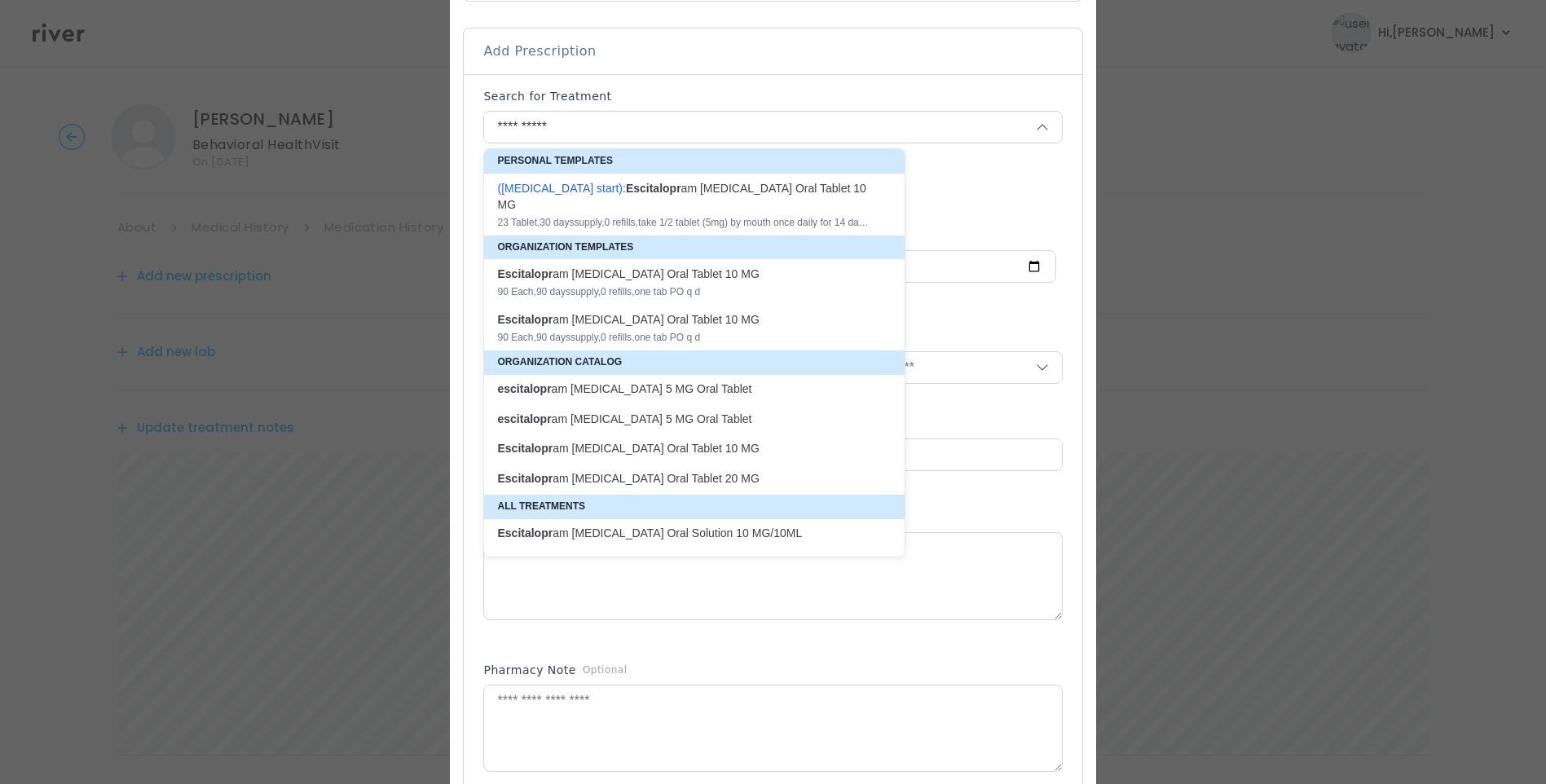
click at [699, 381] on p "escitalopr am [MEDICAL_DATA] 5 MG Oral Tablet" at bounding box center [684, 389] width 375 height 15
type input "**********"
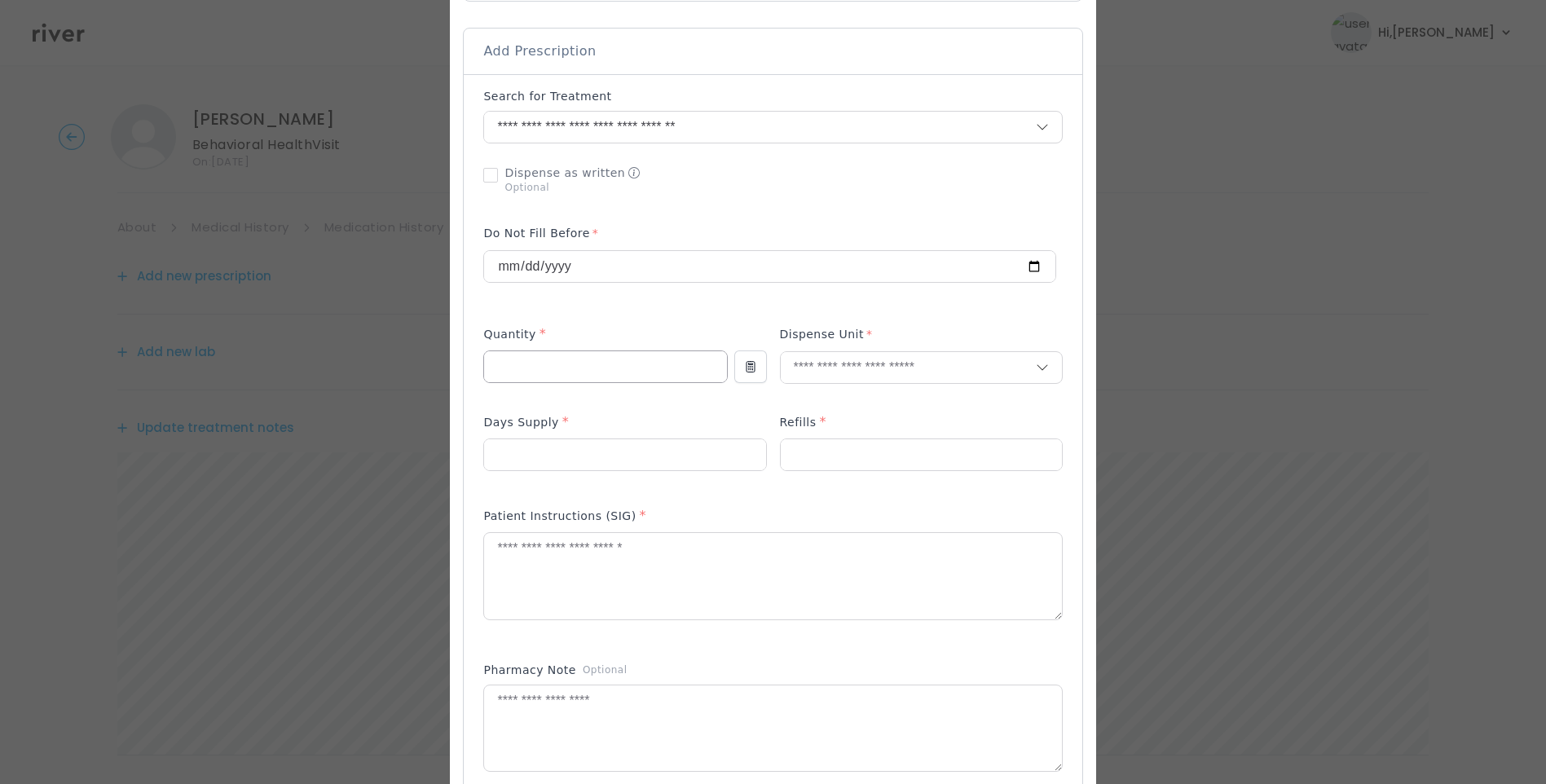
click at [591, 367] on input "number" at bounding box center [605, 367] width 242 height 31
type input "**"
type input "****"
click at [817, 407] on p "Tablet" at bounding box center [889, 402] width 214 height 24
click at [815, 442] on input "number" at bounding box center [922, 455] width 281 height 31
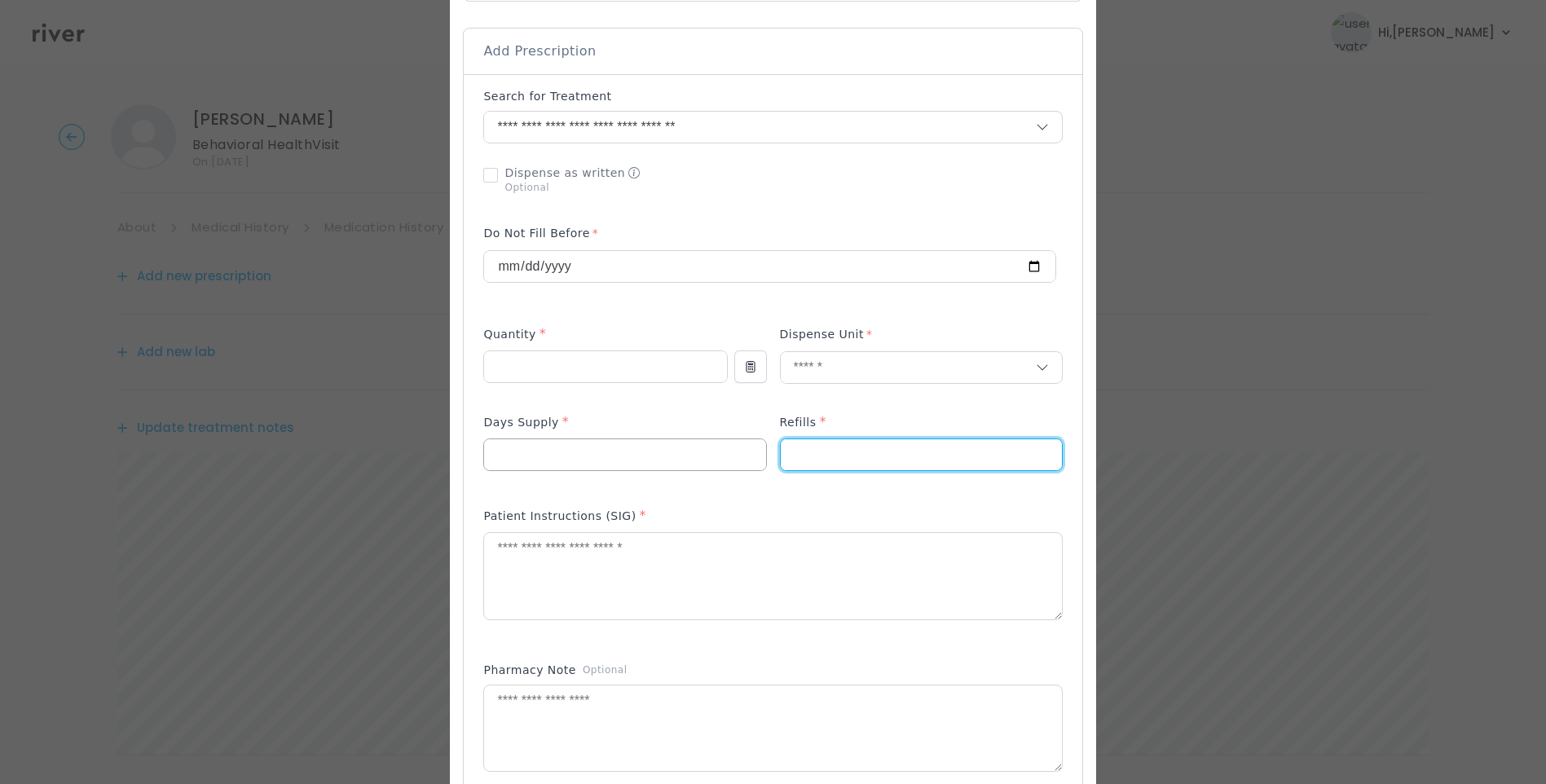
type input "*"
click at [590, 456] on input "number" at bounding box center [625, 455] width 281 height 31
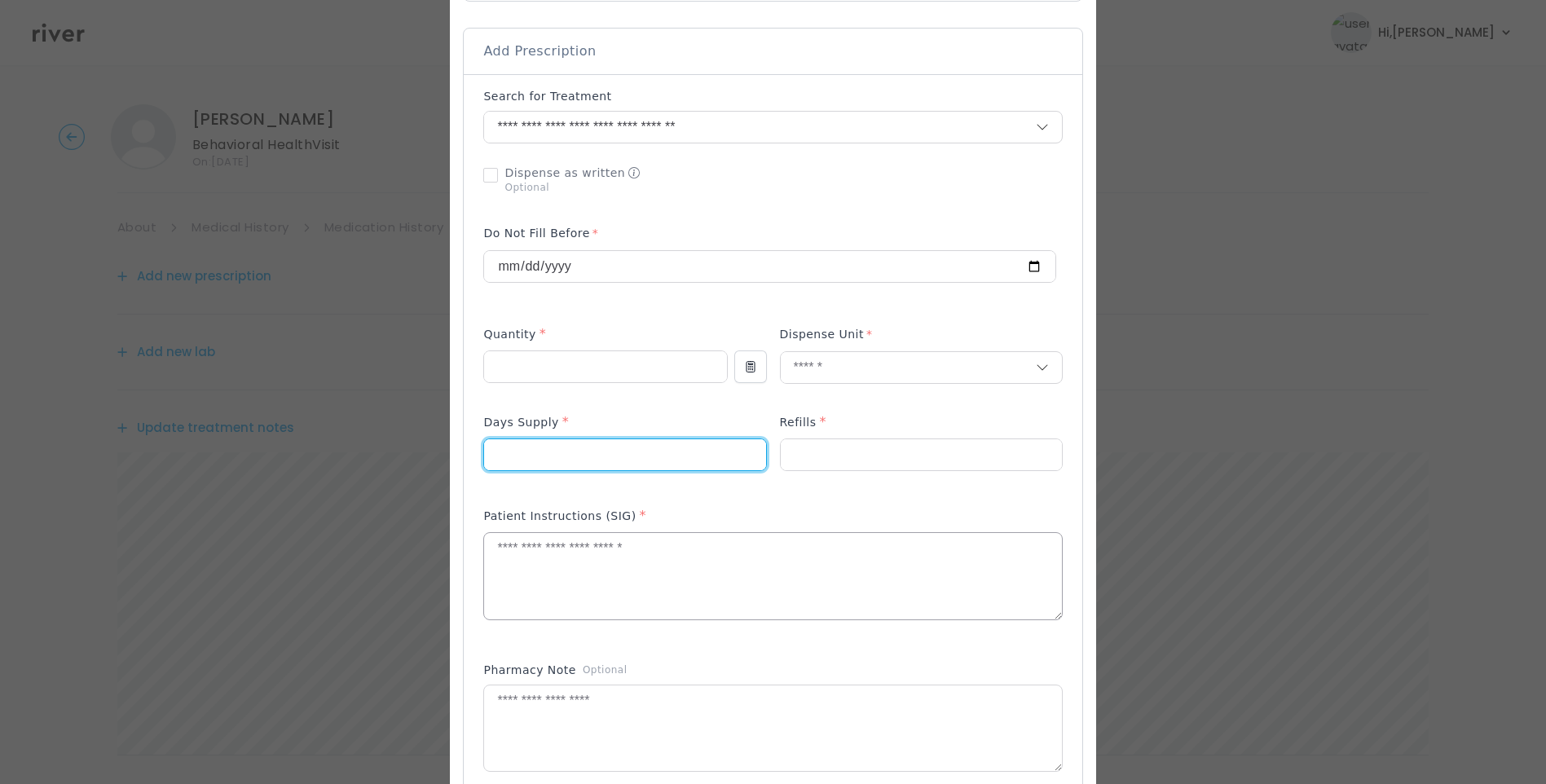
type input "**"
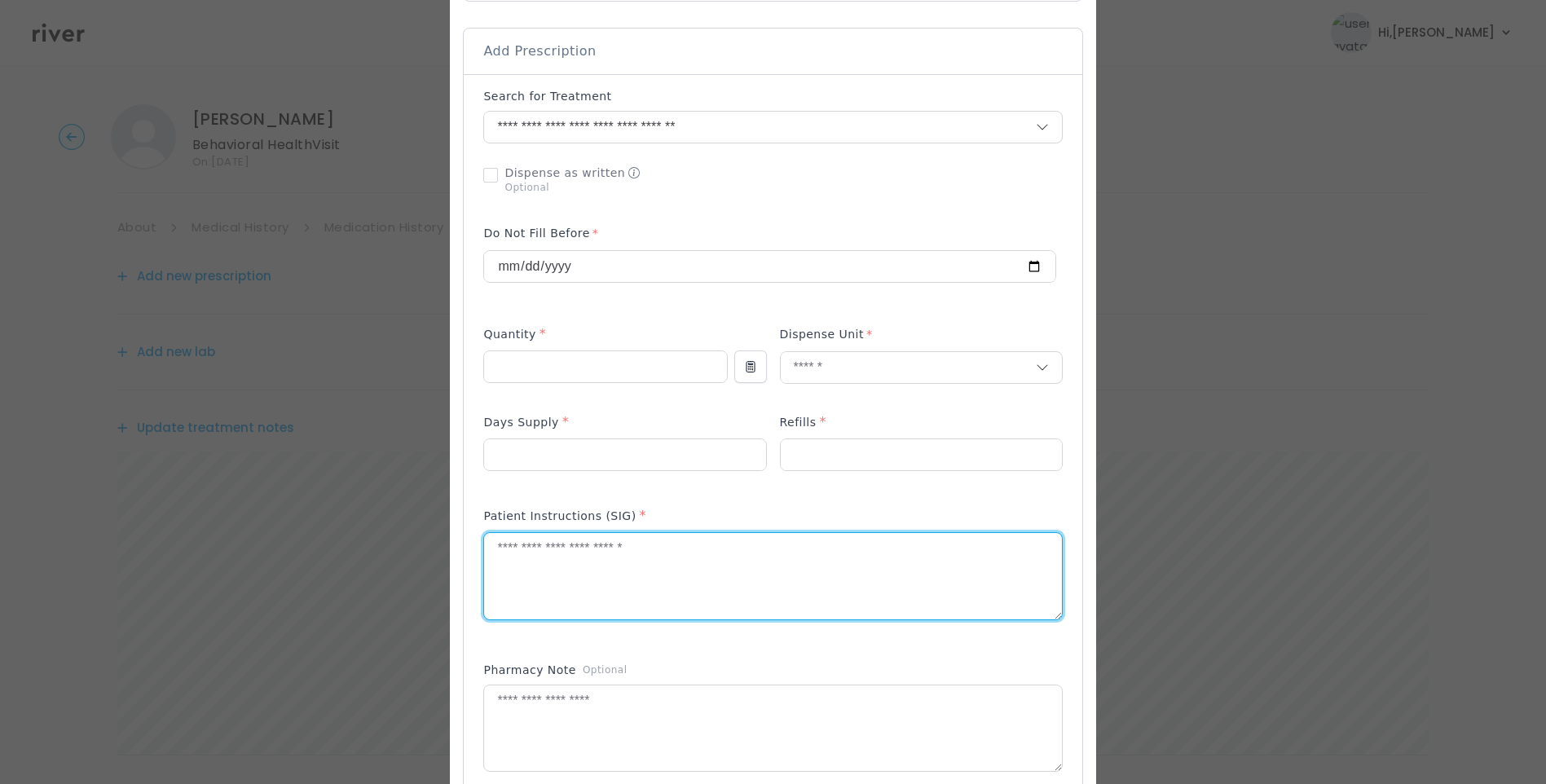
click at [578, 591] on textarea at bounding box center [773, 576] width 577 height 86
type textarea "**********"
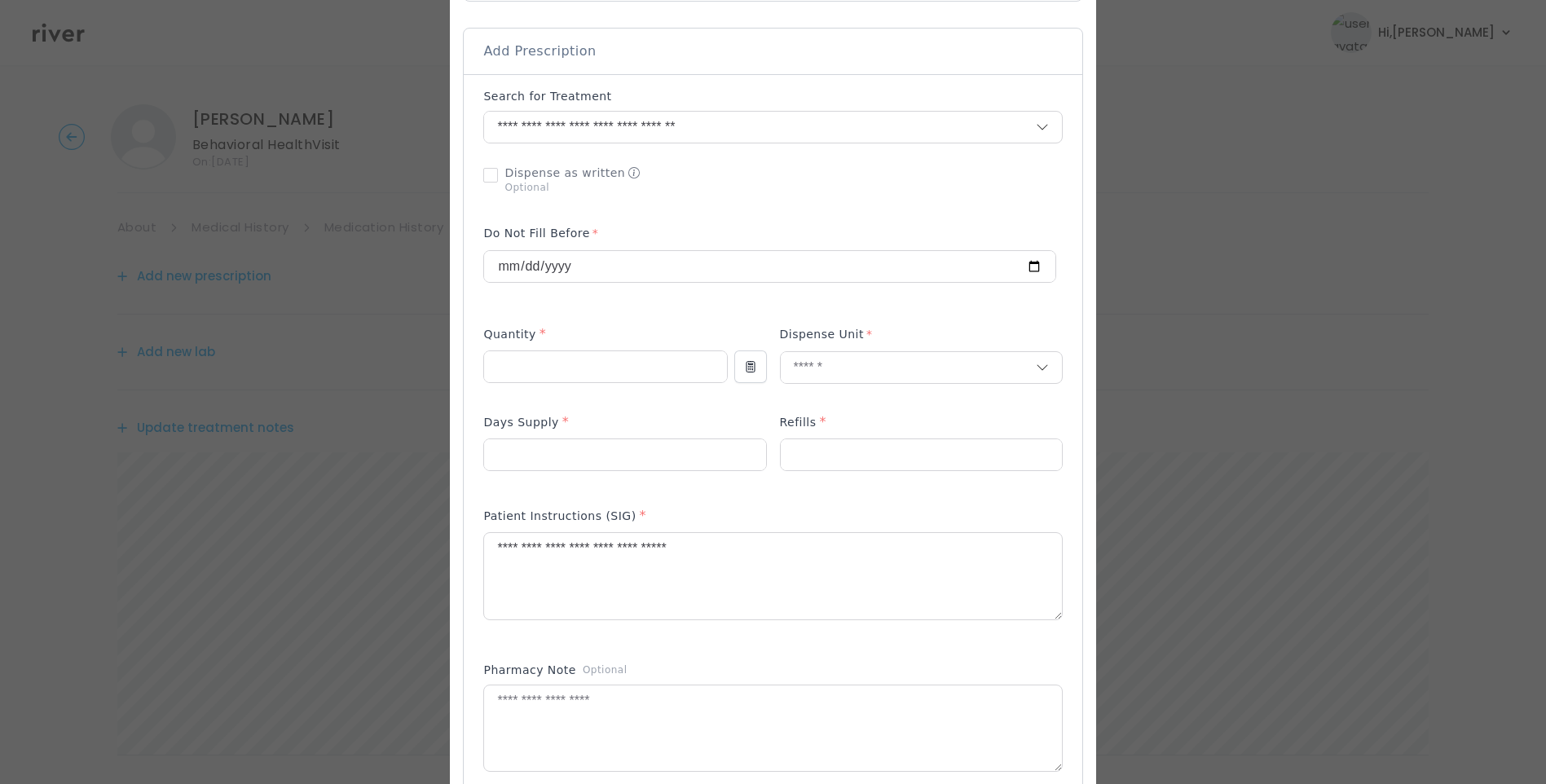
click at [866, 495] on div "Add Prescription to Order" at bounding box center [773, 486] width 579 height 797
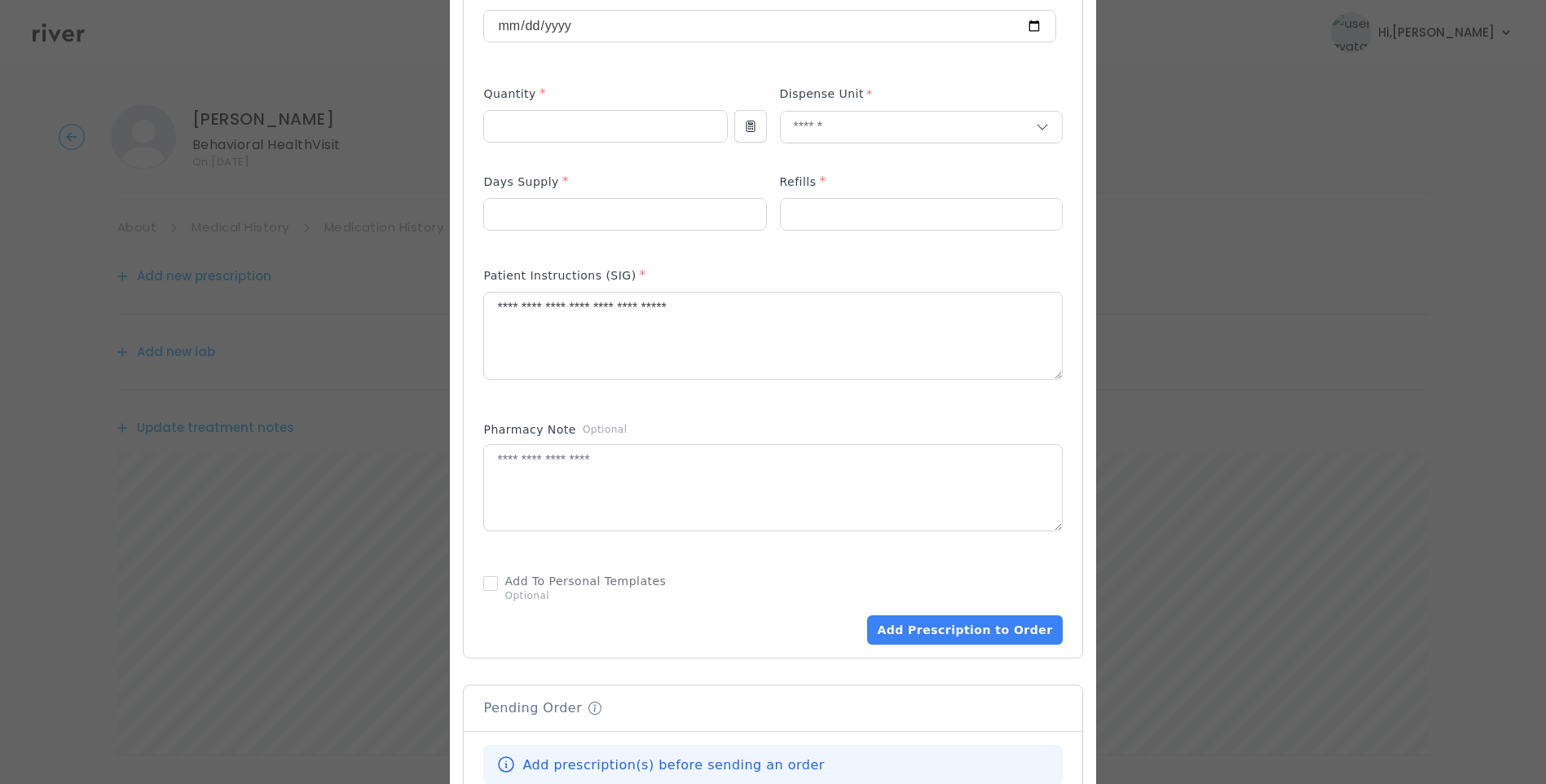
scroll to position [571, 0]
click at [790, 316] on textarea "**********" at bounding box center [773, 331] width 577 height 86
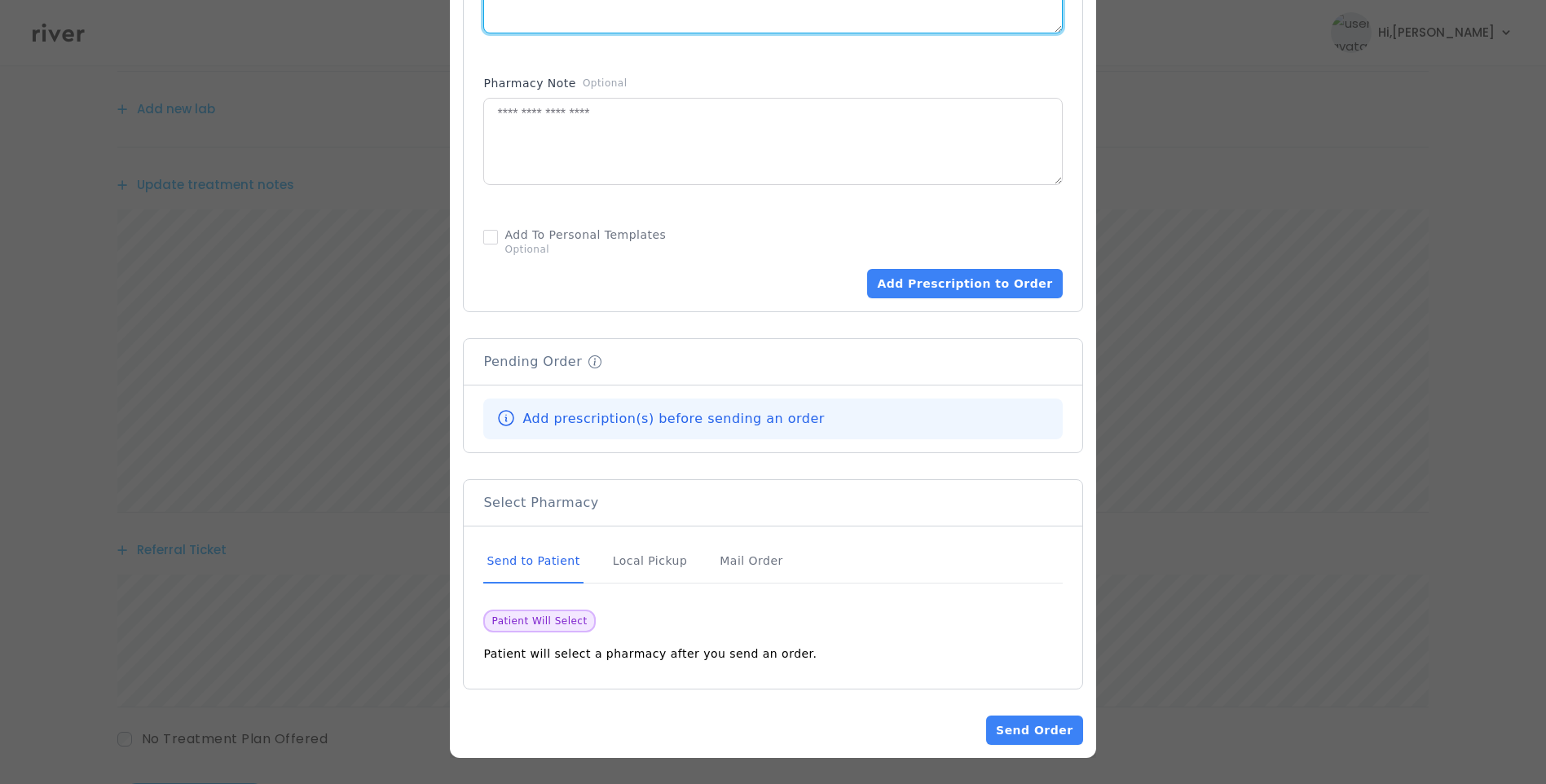
scroll to position [244, 0]
click at [535, 567] on div "Send to Patient" at bounding box center [533, 562] width 100 height 44
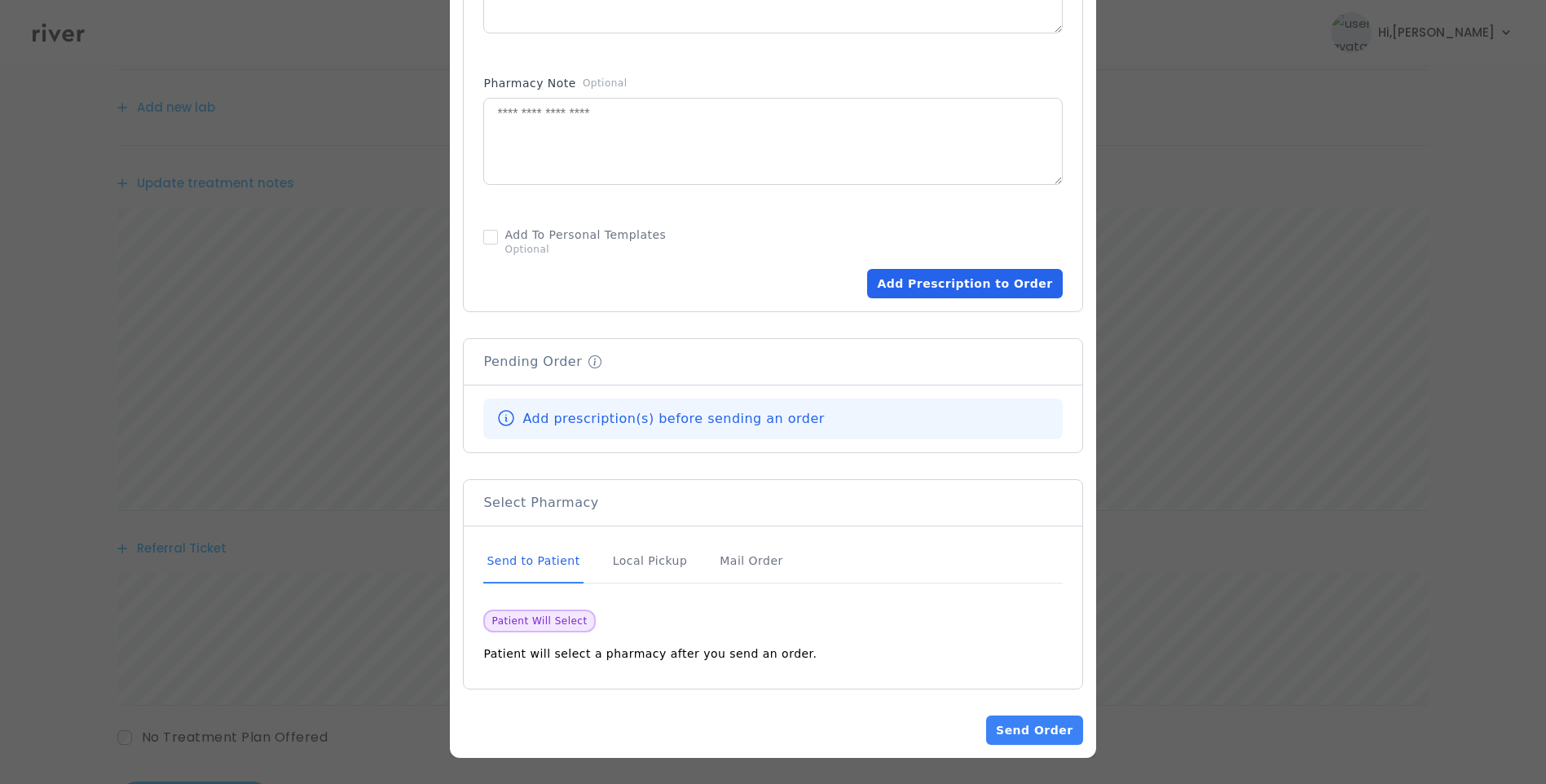
click at [903, 295] on button "Add Prescription to Order" at bounding box center [965, 283] width 195 height 30
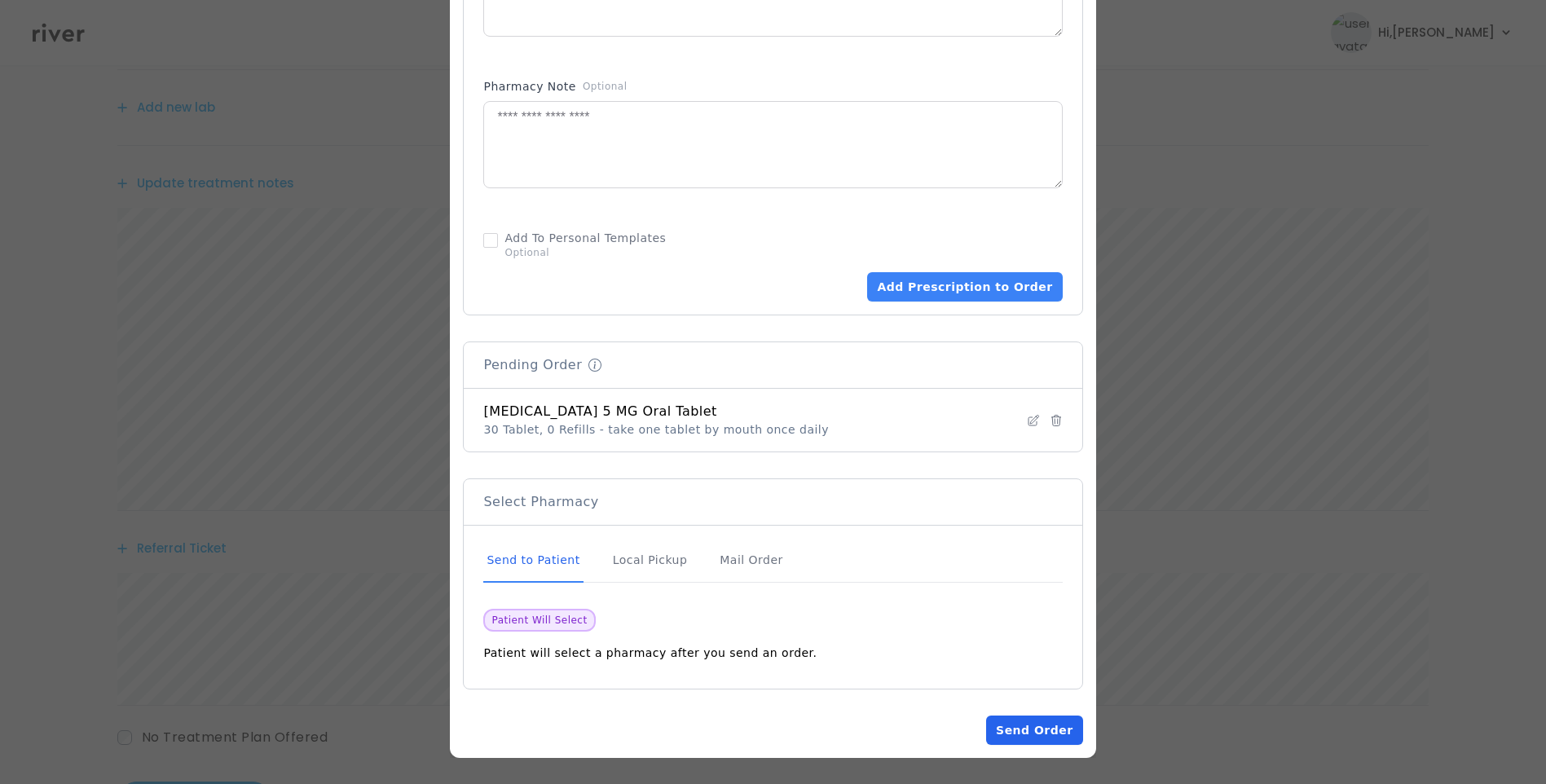
click at [1006, 728] on button "Send Order" at bounding box center [1034, 730] width 96 height 30
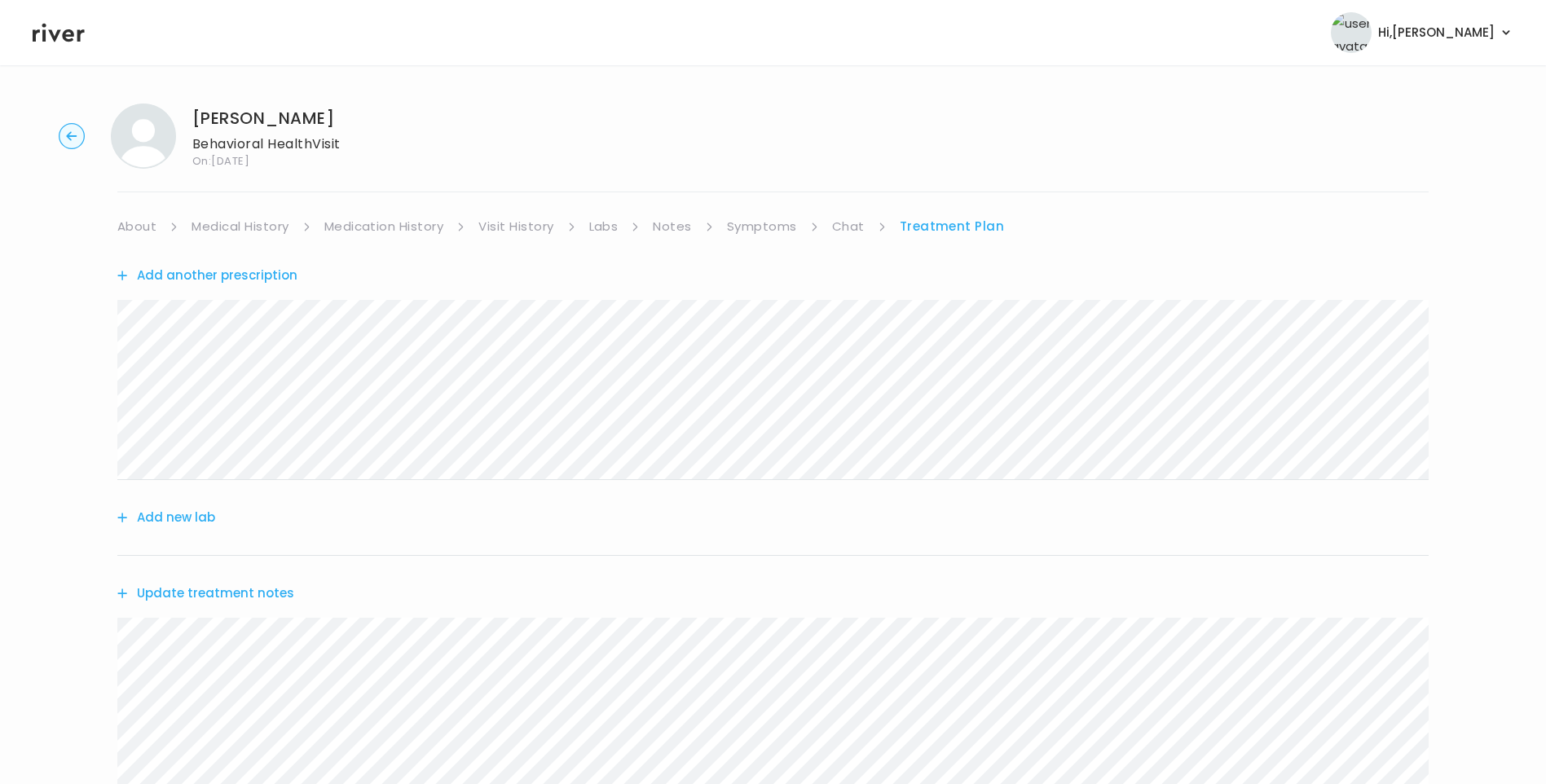
scroll to position [0, 0]
click at [146, 219] on link "About" at bounding box center [137, 228] width 39 height 23
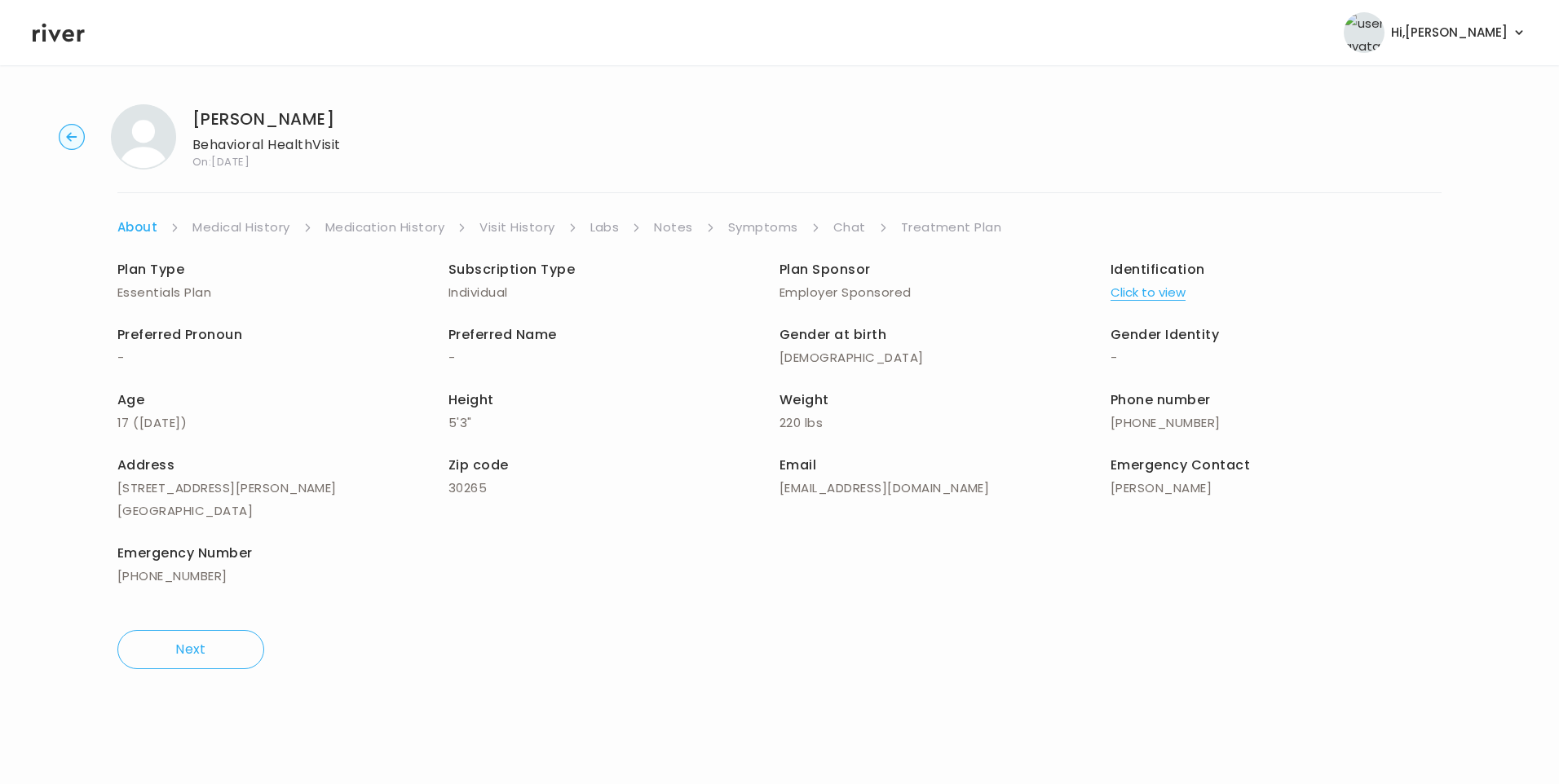
click at [963, 222] on link "Treatment Plan" at bounding box center [952, 228] width 102 height 23
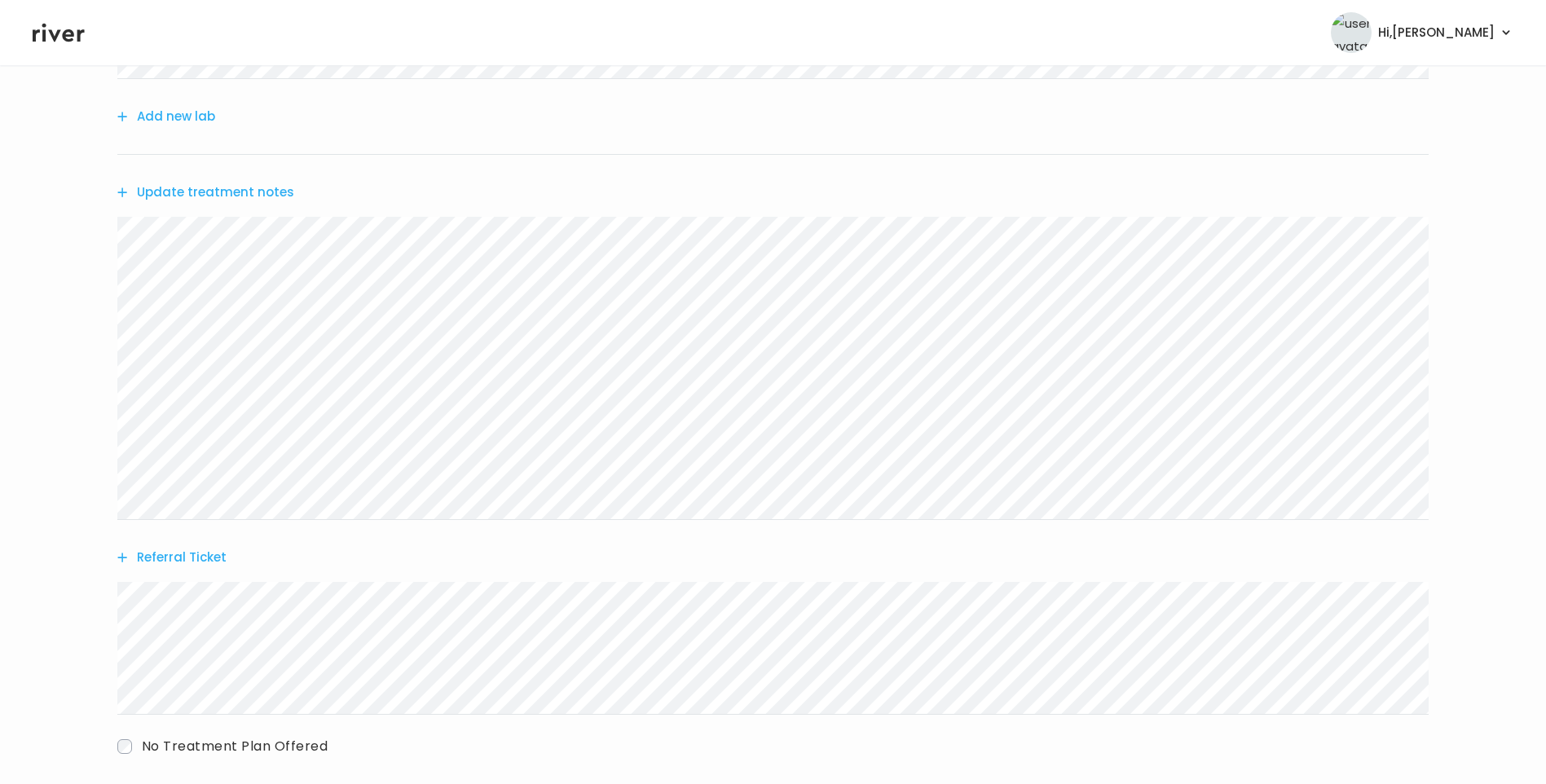
scroll to position [486, 0]
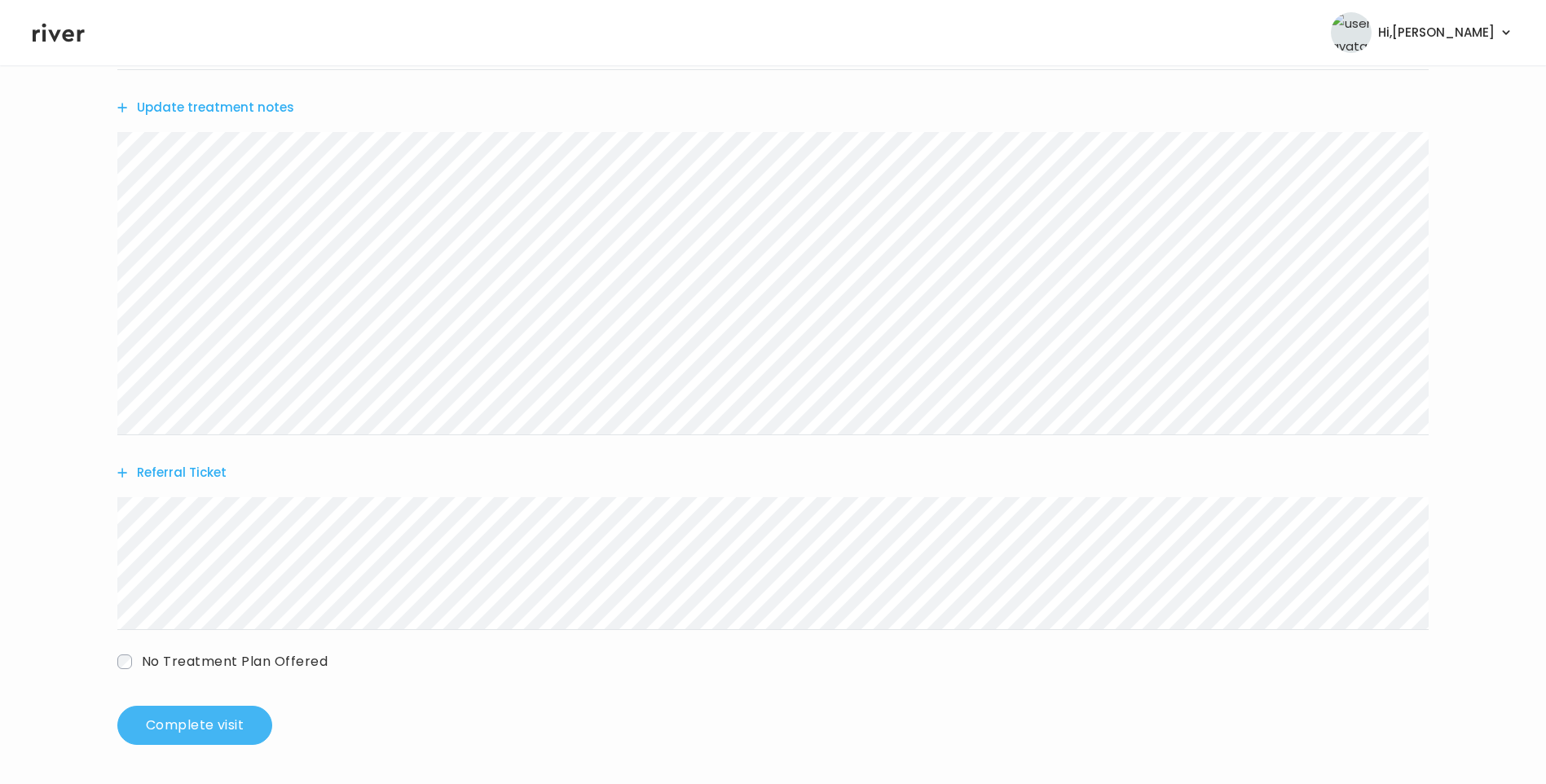
click at [222, 725] on button "Complete visit" at bounding box center [195, 725] width 155 height 39
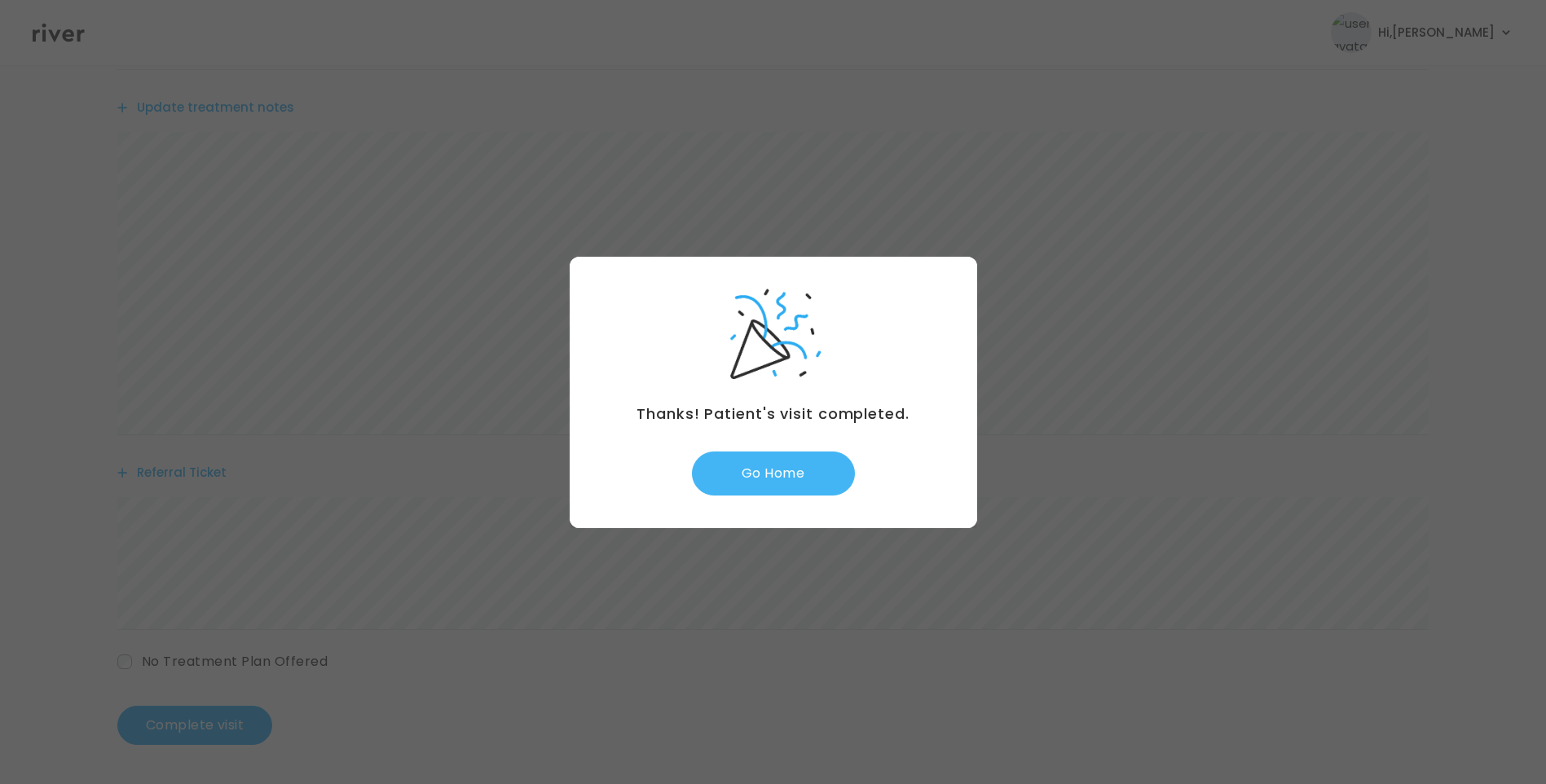
click at [810, 477] on button "Go Home" at bounding box center [773, 474] width 163 height 44
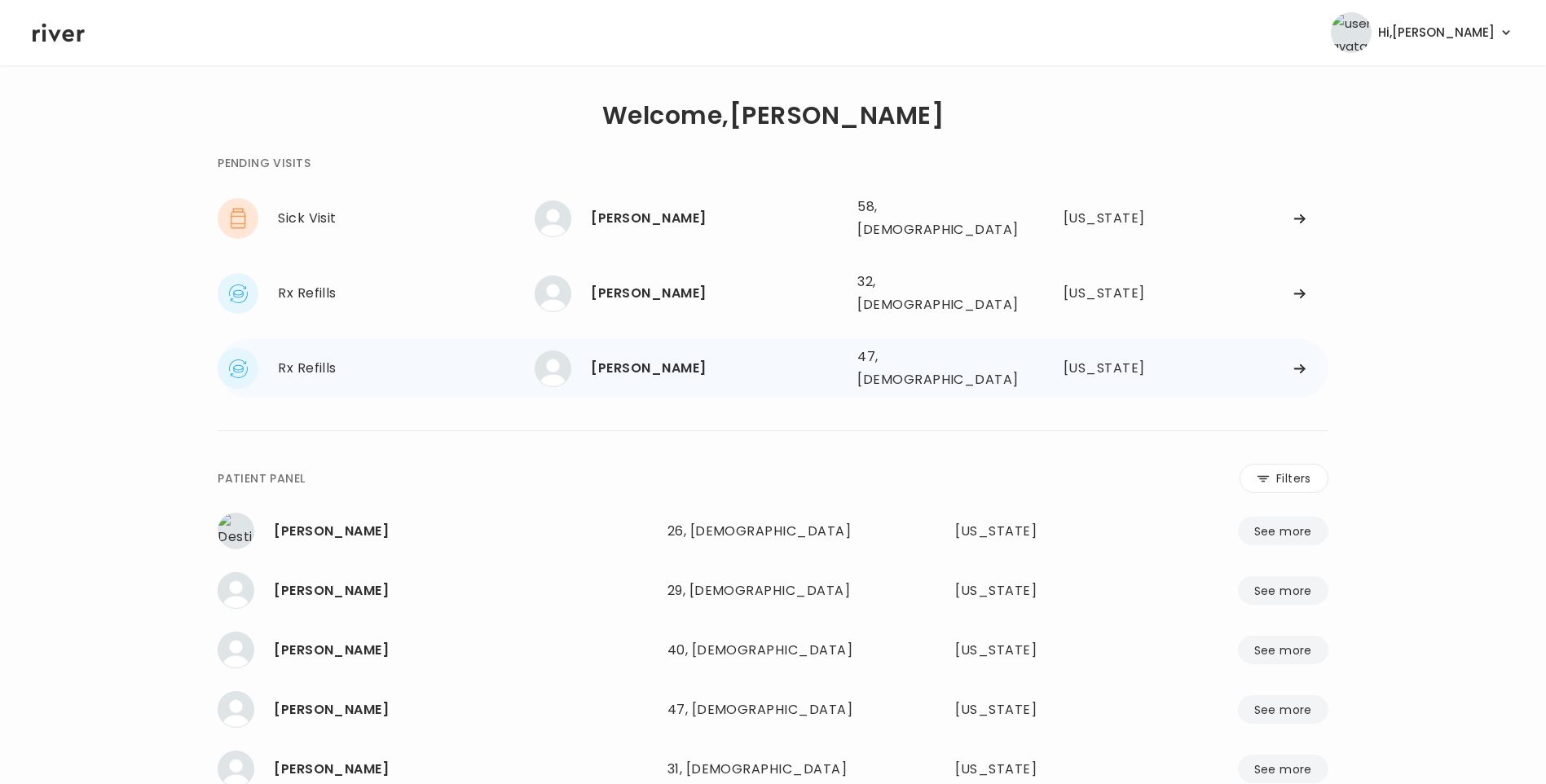
click at [643, 357] on div "[PERSON_NAME]" at bounding box center [717, 369] width 254 height 23
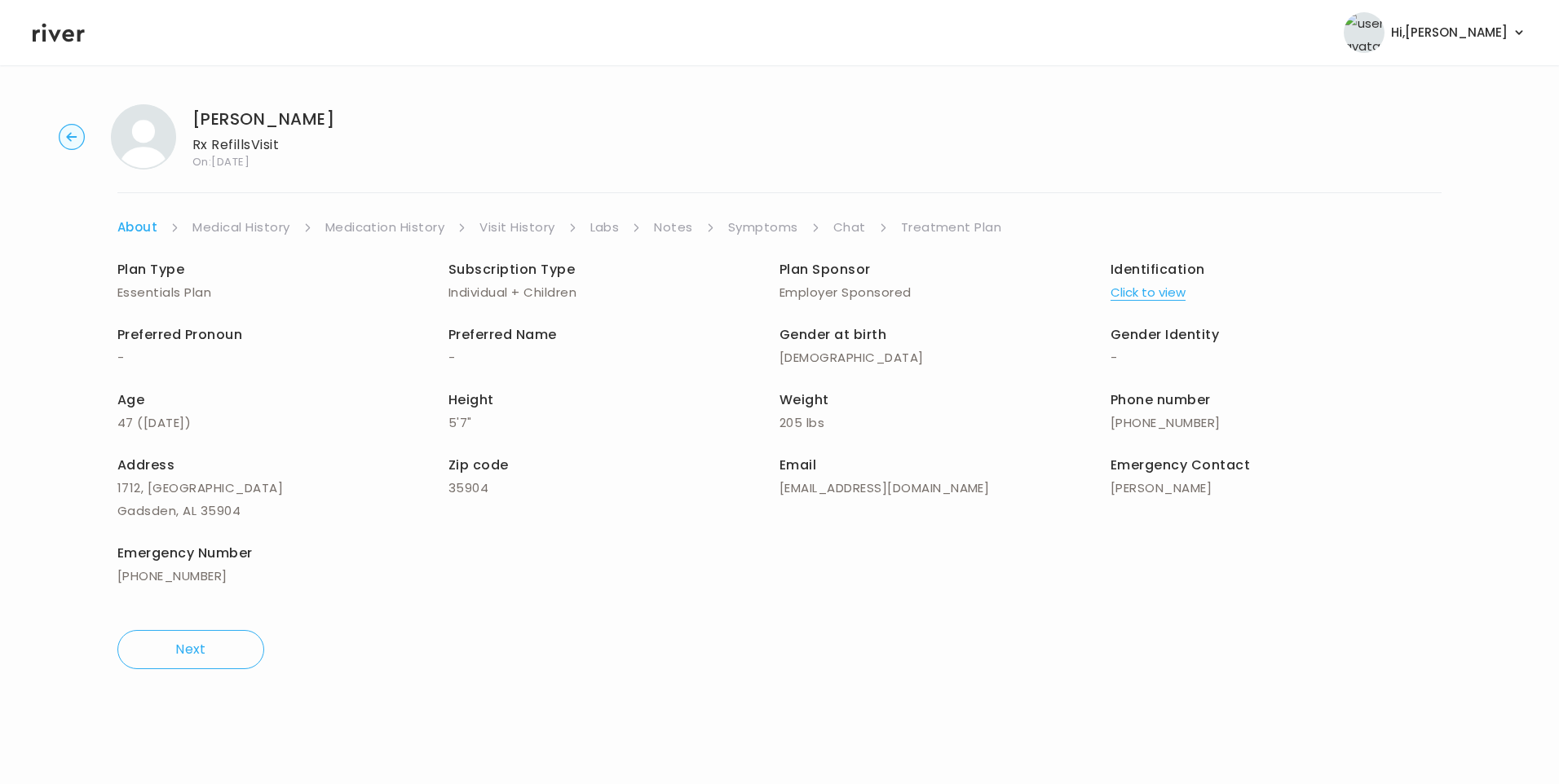
click at [79, 26] on icon at bounding box center [58, 33] width 52 height 25
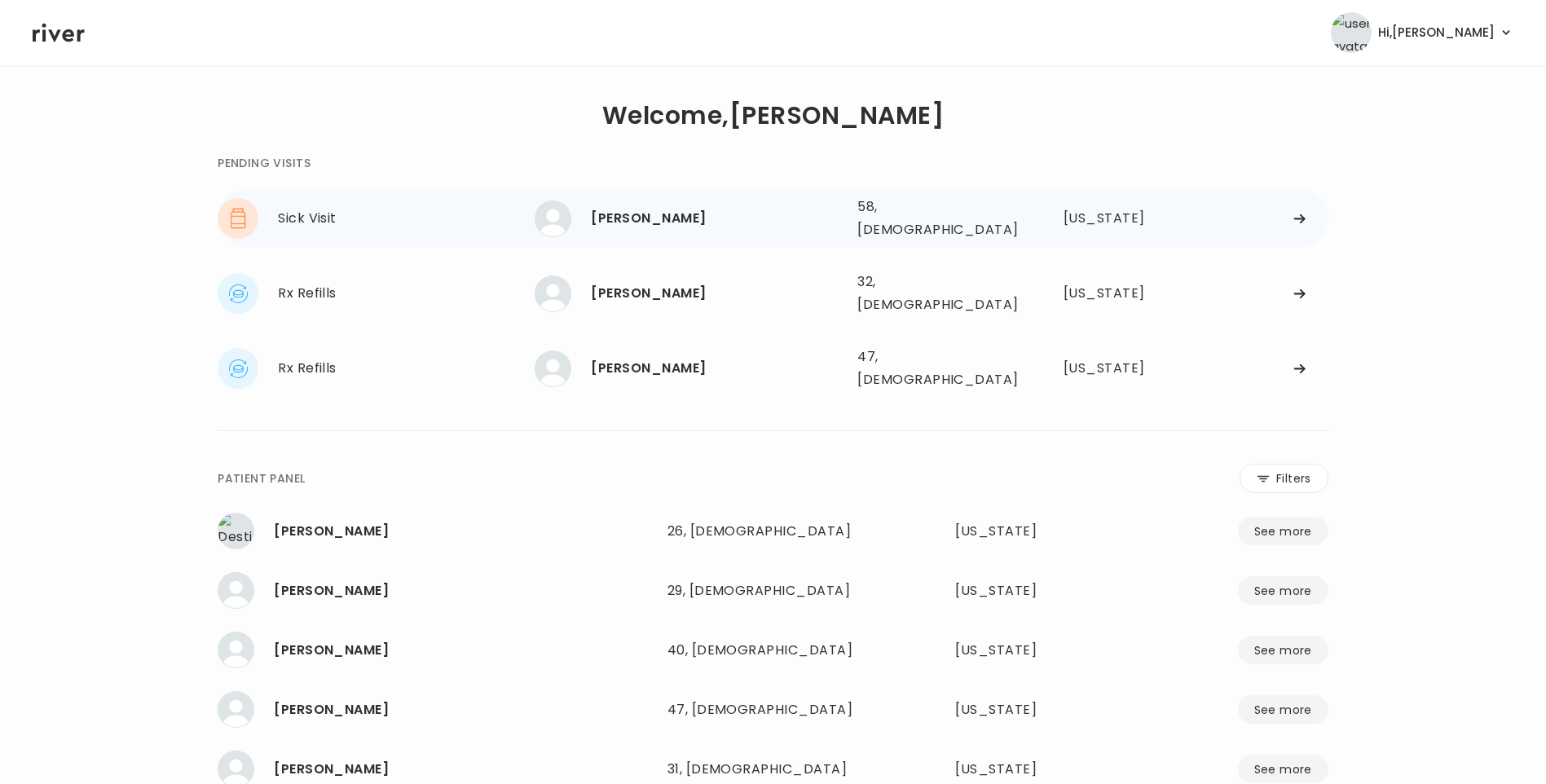
click at [640, 201] on div "[PERSON_NAME] 58, [DEMOGRAPHIC_DATA] See more" at bounding box center [690, 218] width 310 height 36
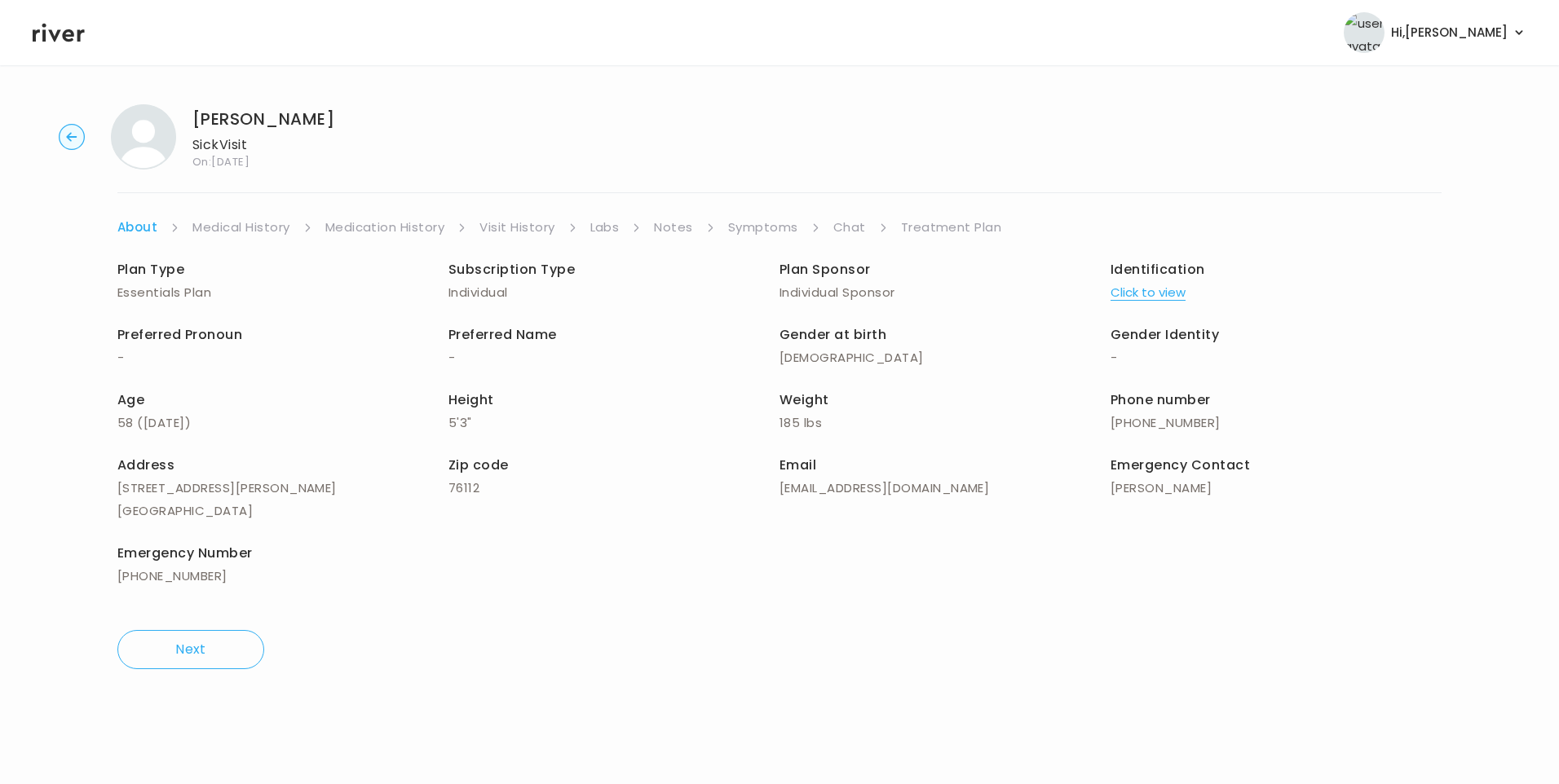
click at [780, 229] on link "Symptoms" at bounding box center [762, 228] width 70 height 23
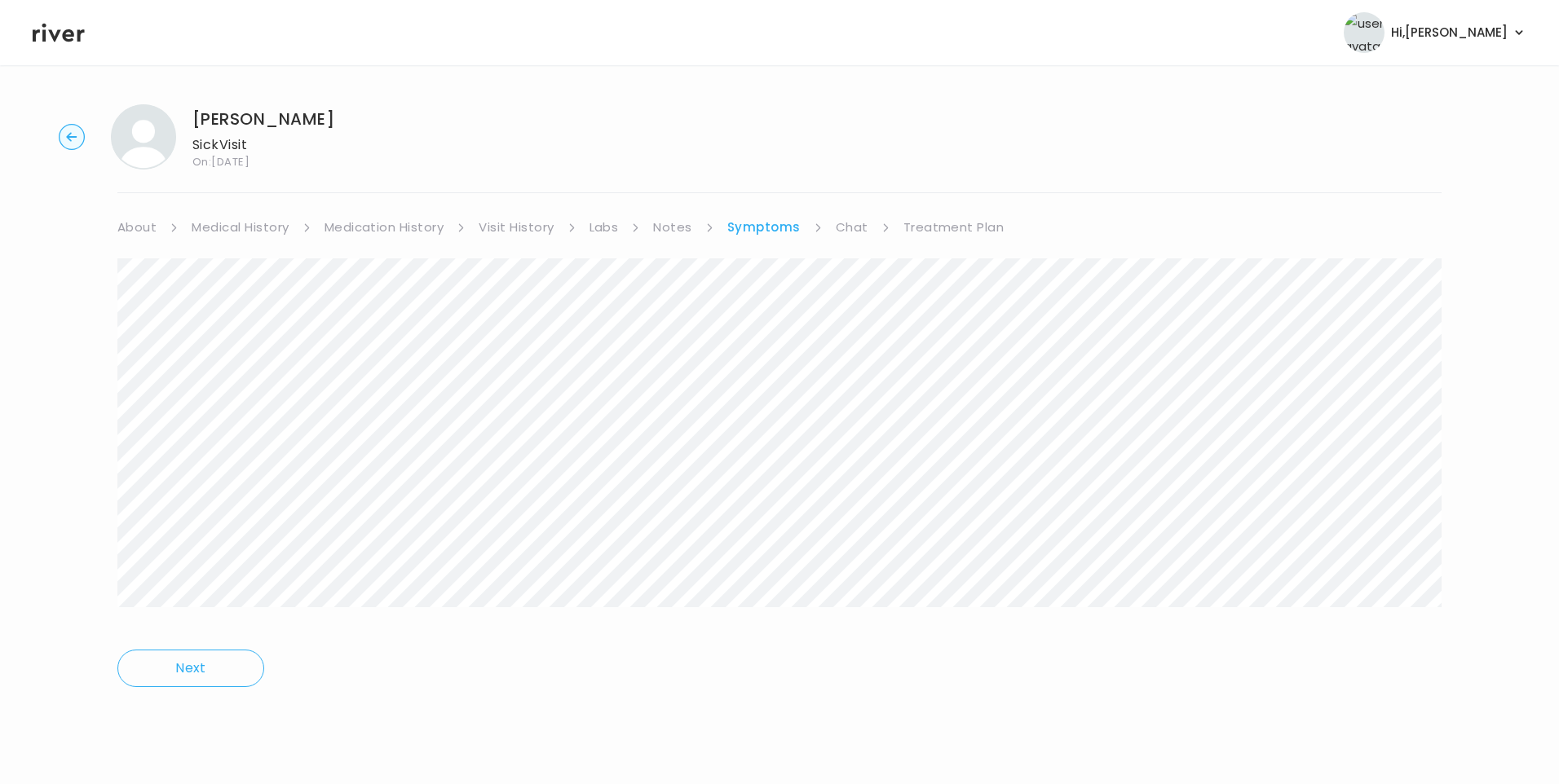
click at [854, 231] on link "Chat" at bounding box center [852, 228] width 33 height 23
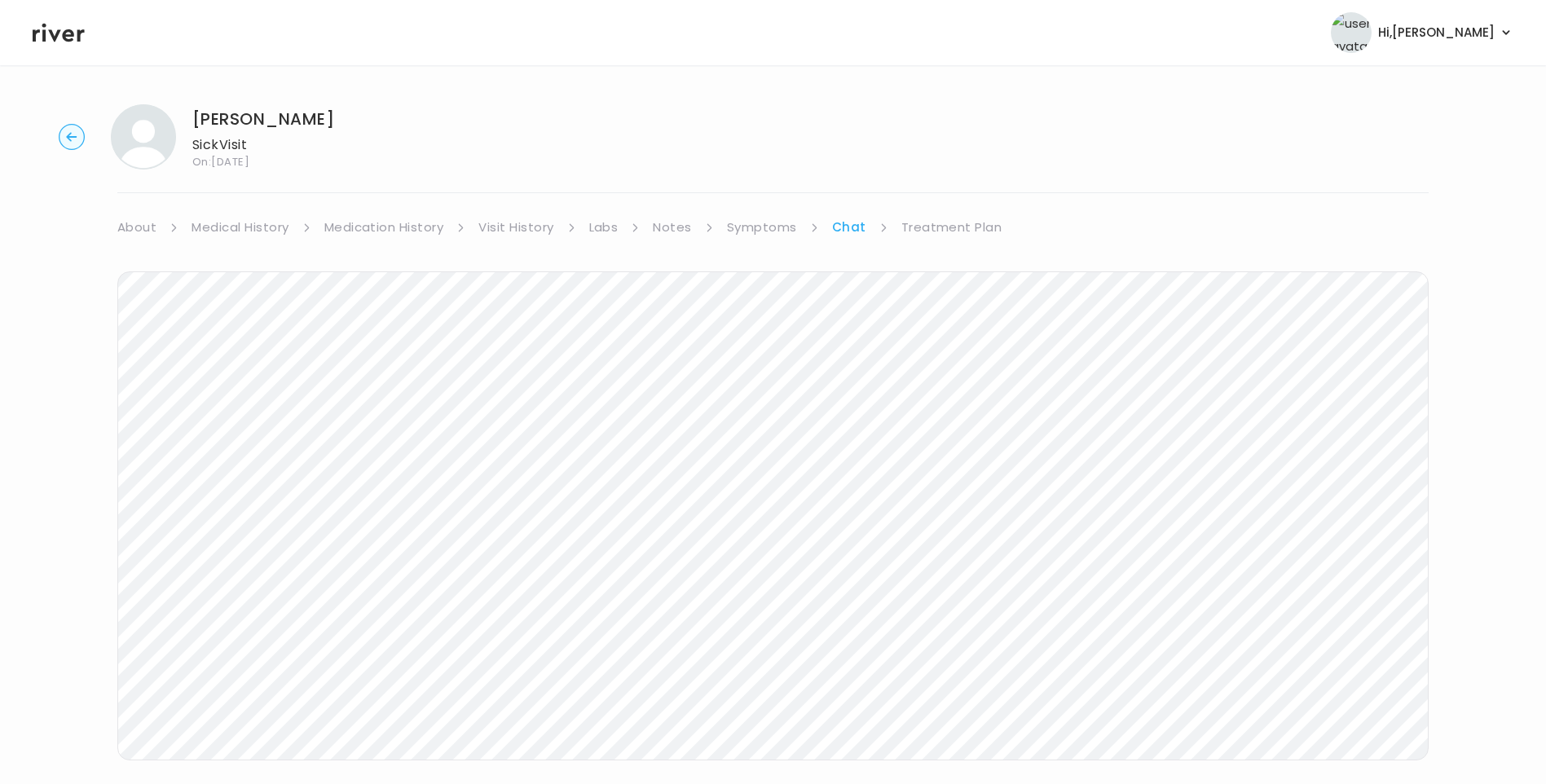
click at [930, 225] on link "Treatment Plan" at bounding box center [952, 228] width 101 height 23
click at [263, 426] on button "Update treatment notes" at bounding box center [206, 428] width 177 height 23
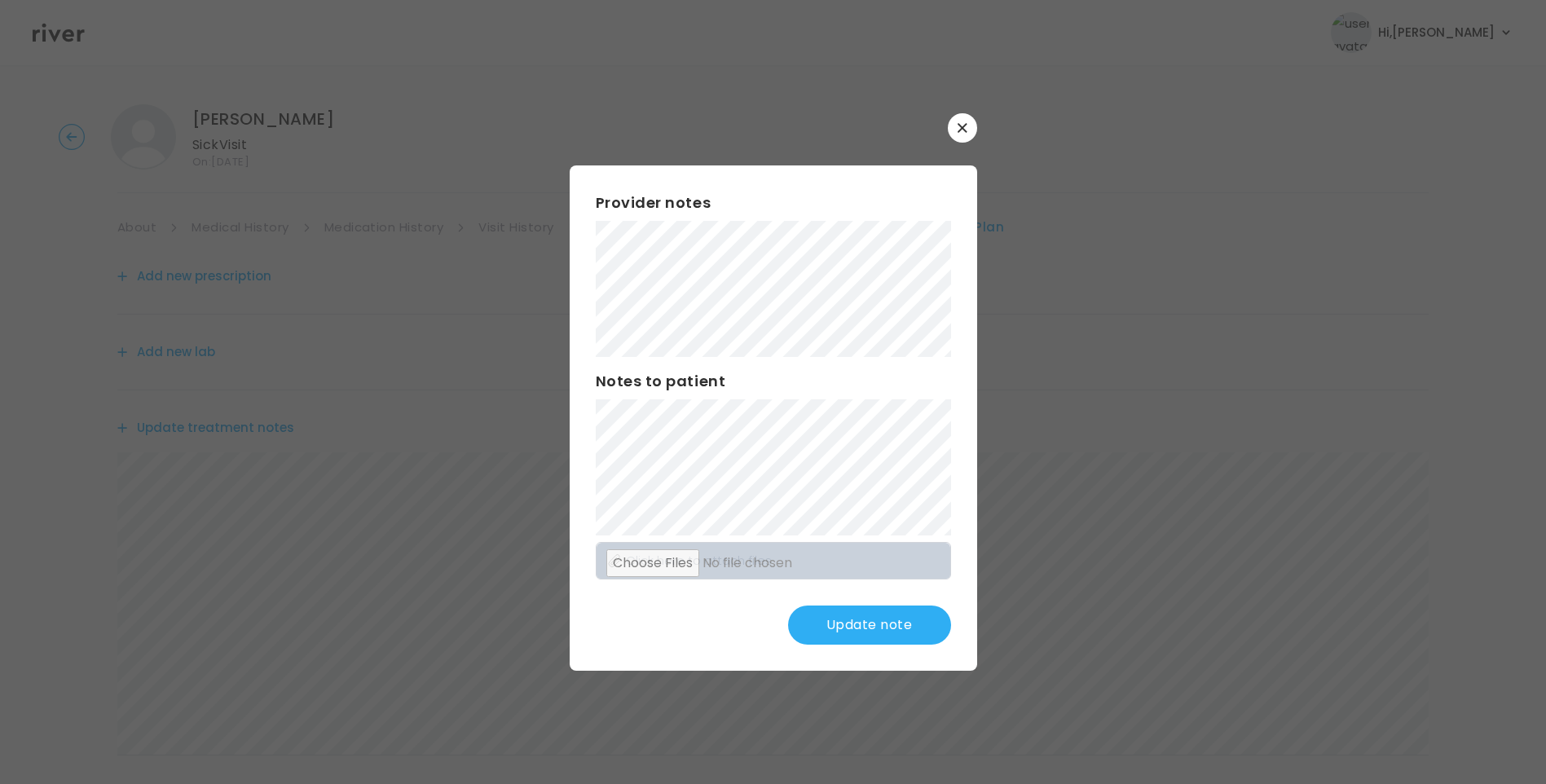
scroll to position [81, 0]
click at [873, 615] on button "Update note" at bounding box center [869, 625] width 163 height 39
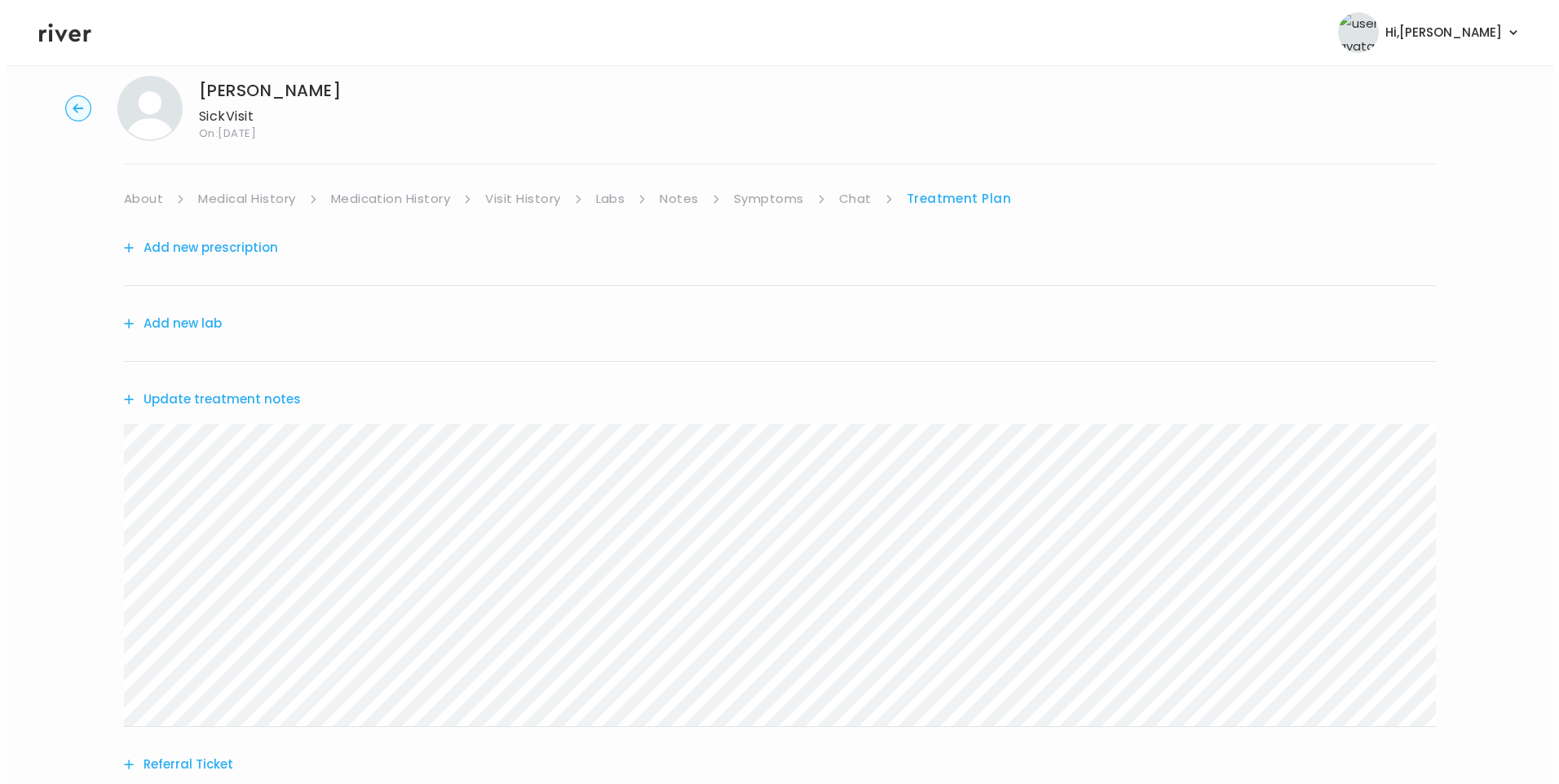
scroll to position [0, 0]
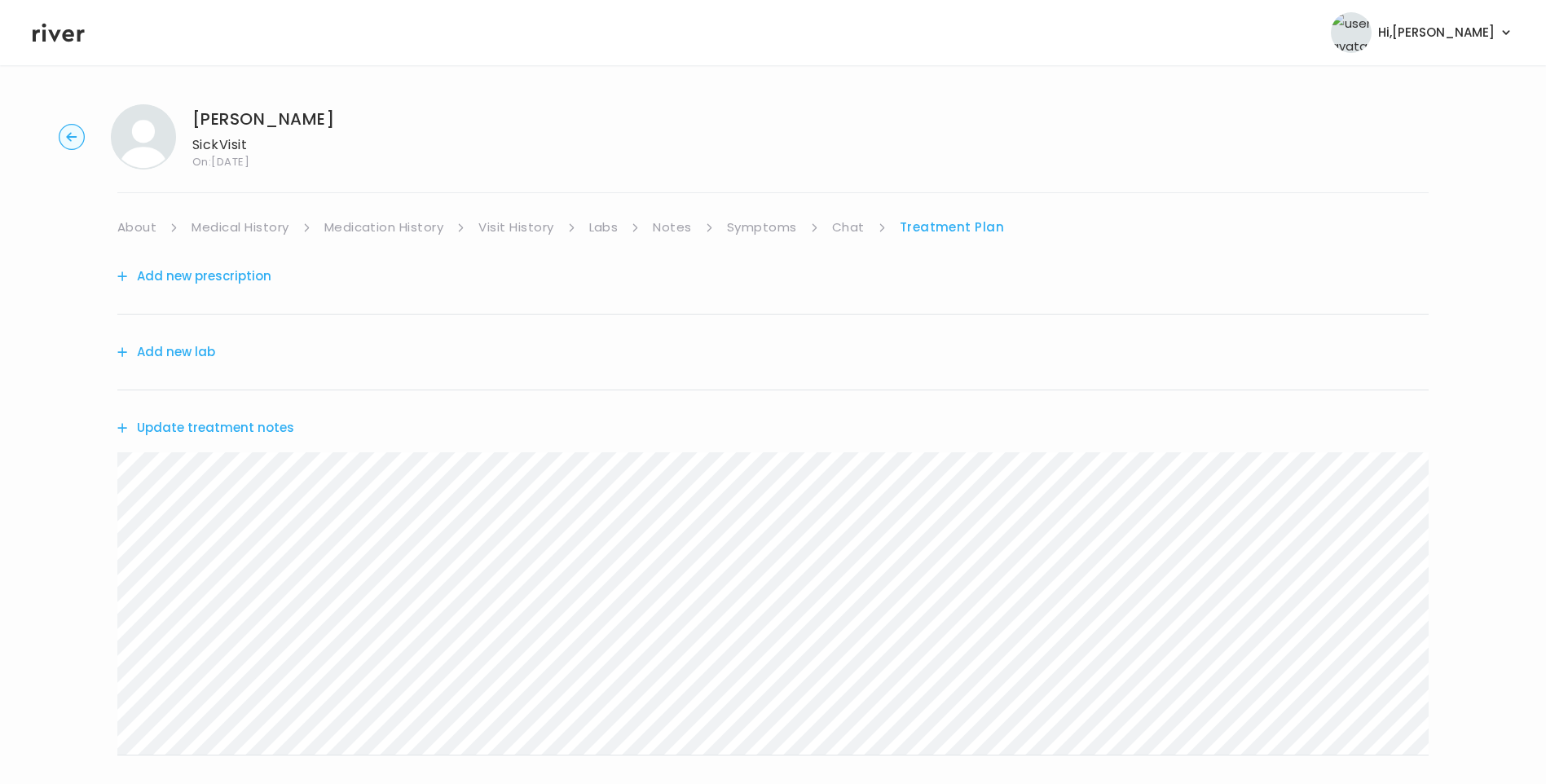
click at [747, 215] on div "[PERSON_NAME] Sick Visit On: [DATE] About Medical History Medication History Vi…" at bounding box center [773, 525] width 1546 height 868
click at [758, 222] on link "Symptoms" at bounding box center [762, 228] width 70 height 23
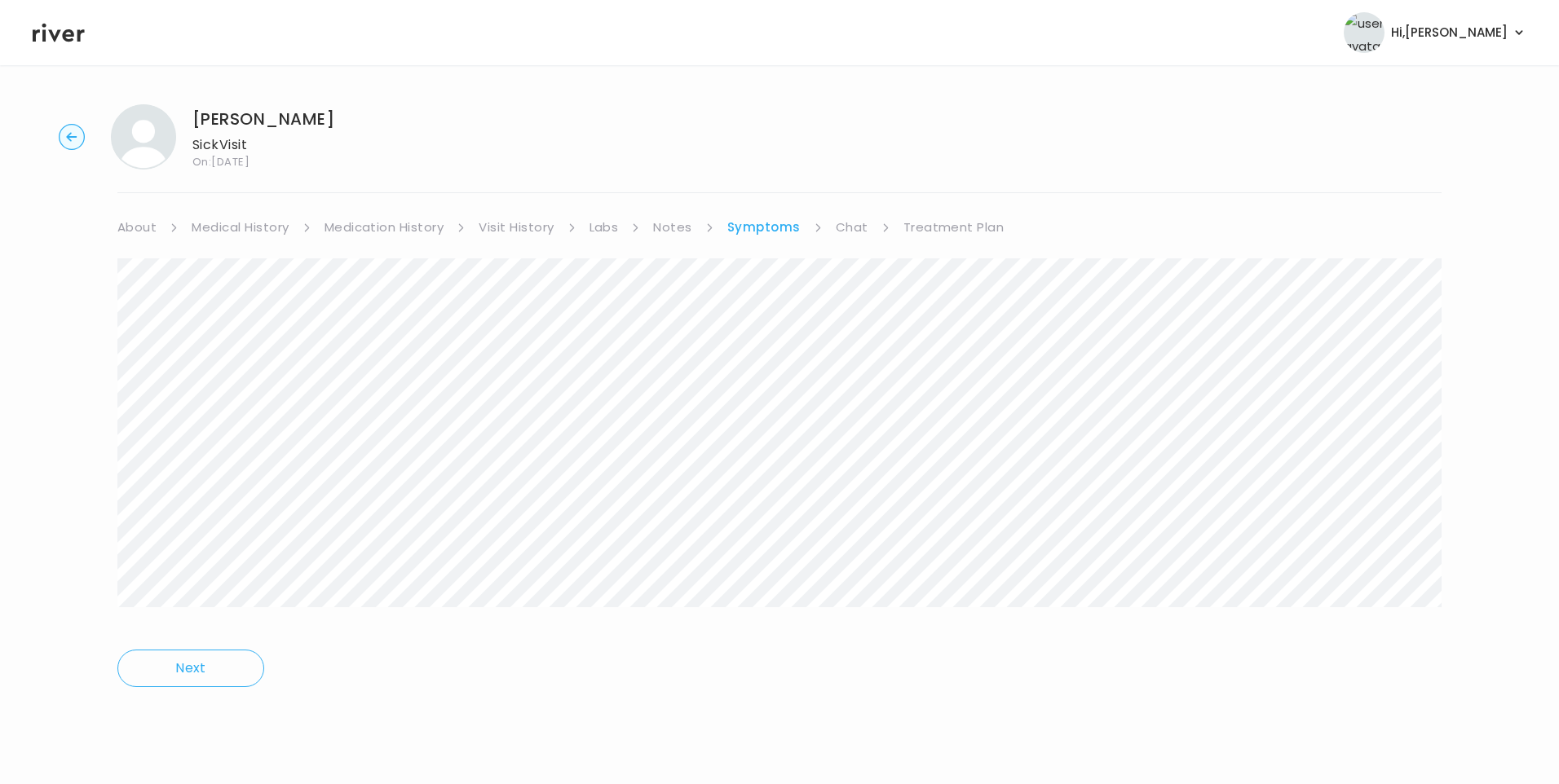
click at [846, 227] on link "Chat" at bounding box center [852, 228] width 33 height 23
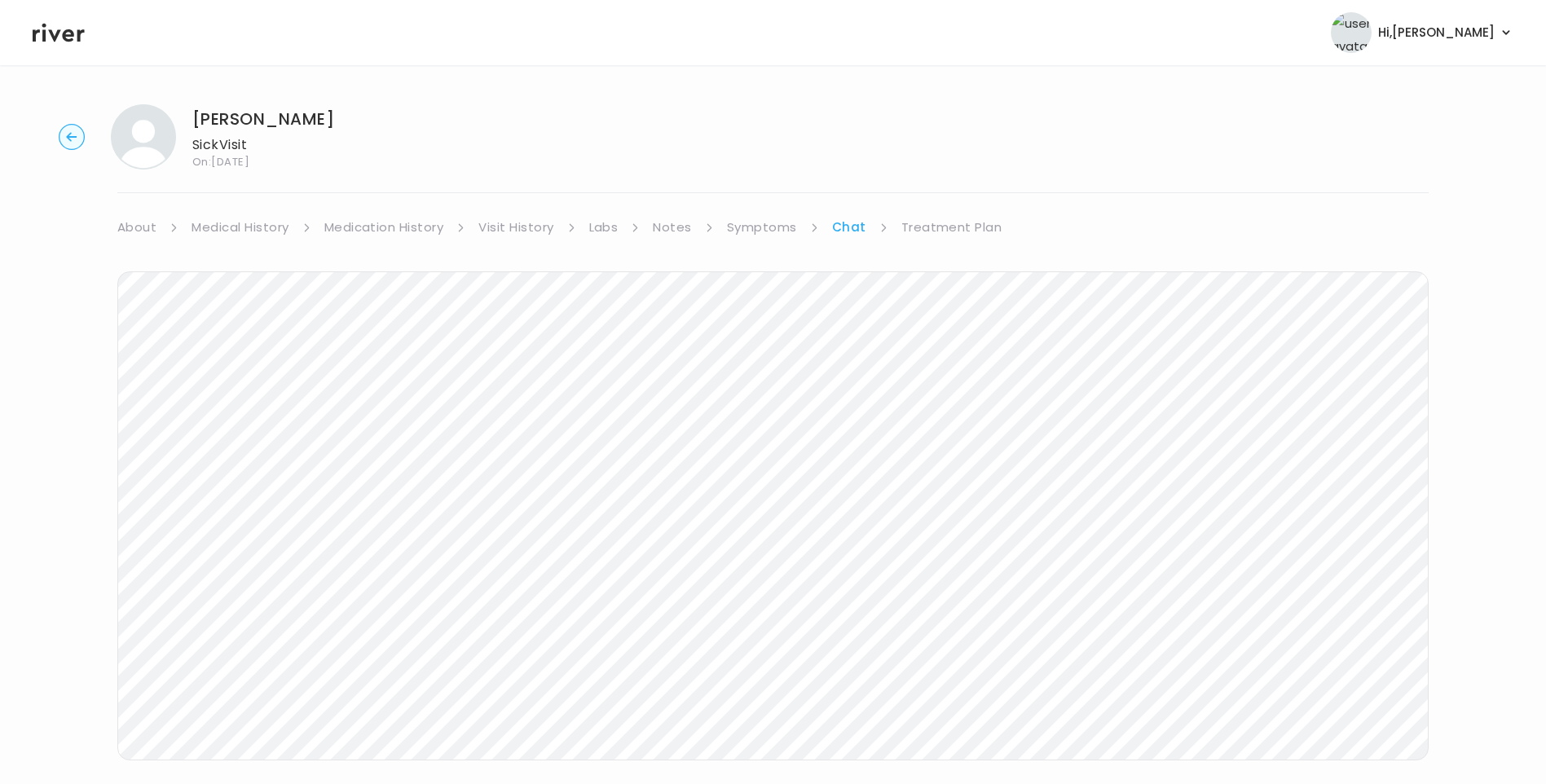
click at [757, 224] on link "Symptoms" at bounding box center [762, 228] width 70 height 23
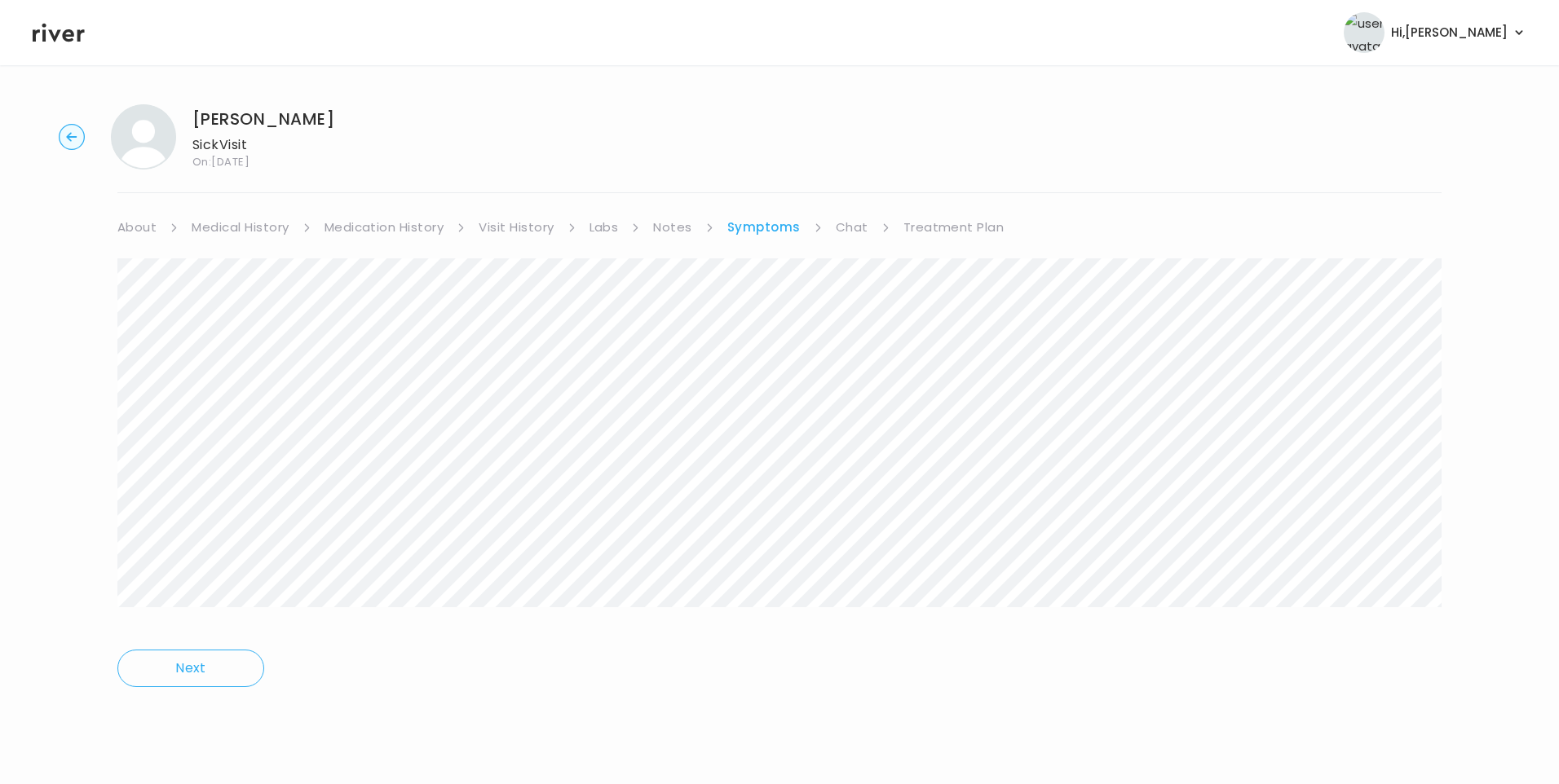
click at [954, 228] on link "Treatment Plan" at bounding box center [954, 228] width 102 height 23
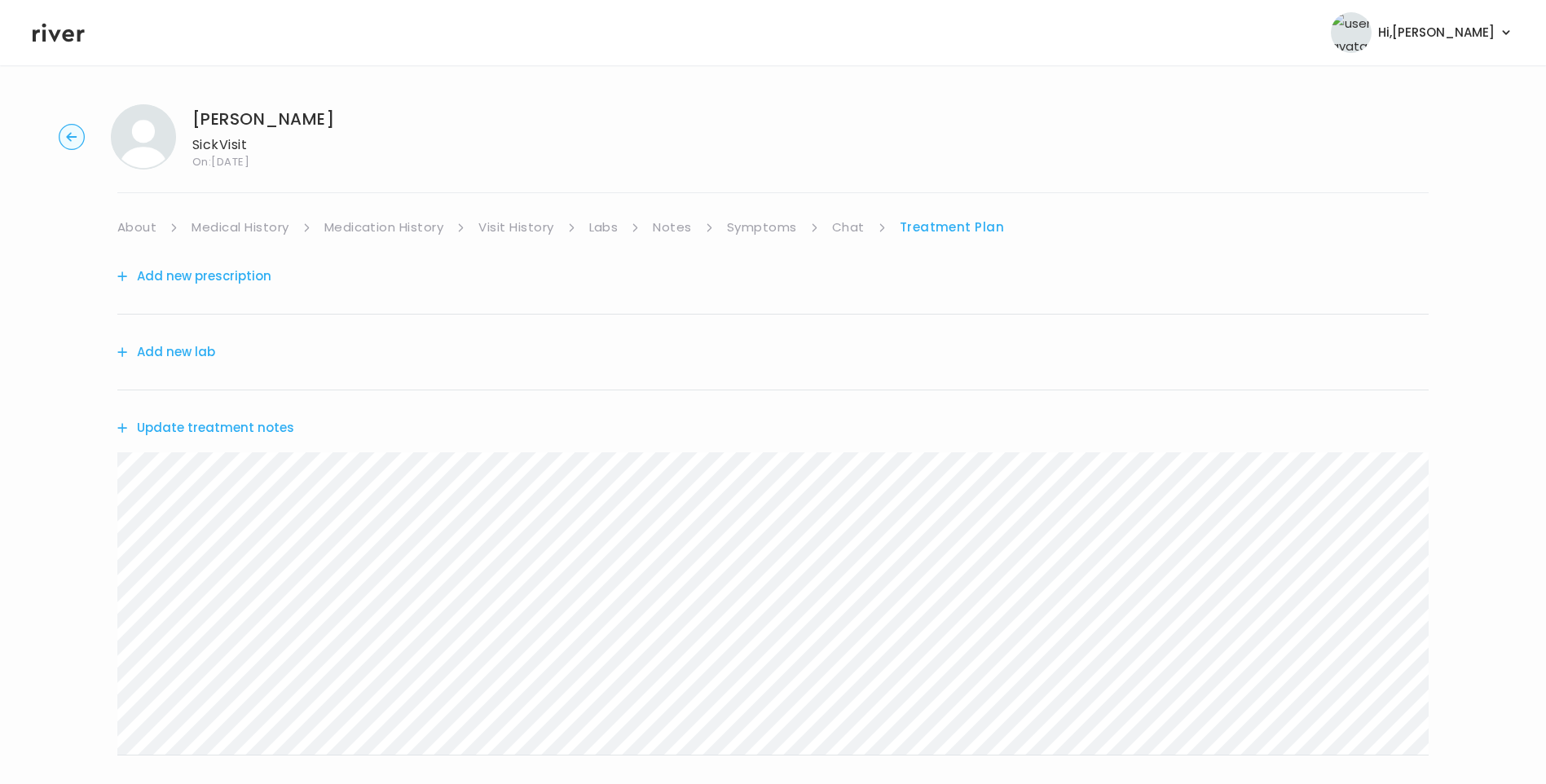
click at [137, 220] on link "About" at bounding box center [137, 228] width 39 height 23
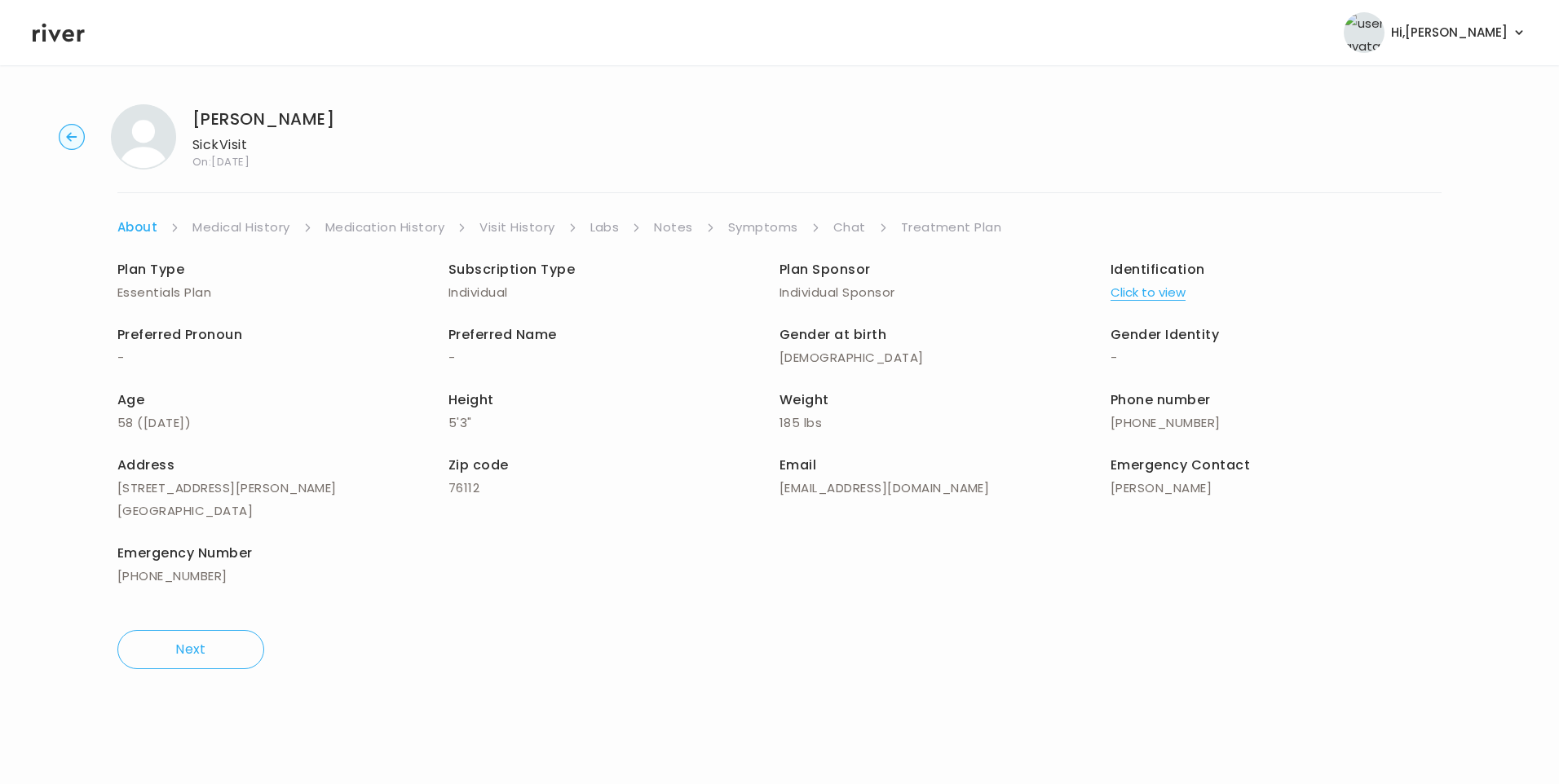
click at [931, 224] on link "Treatment Plan" at bounding box center [952, 228] width 102 height 23
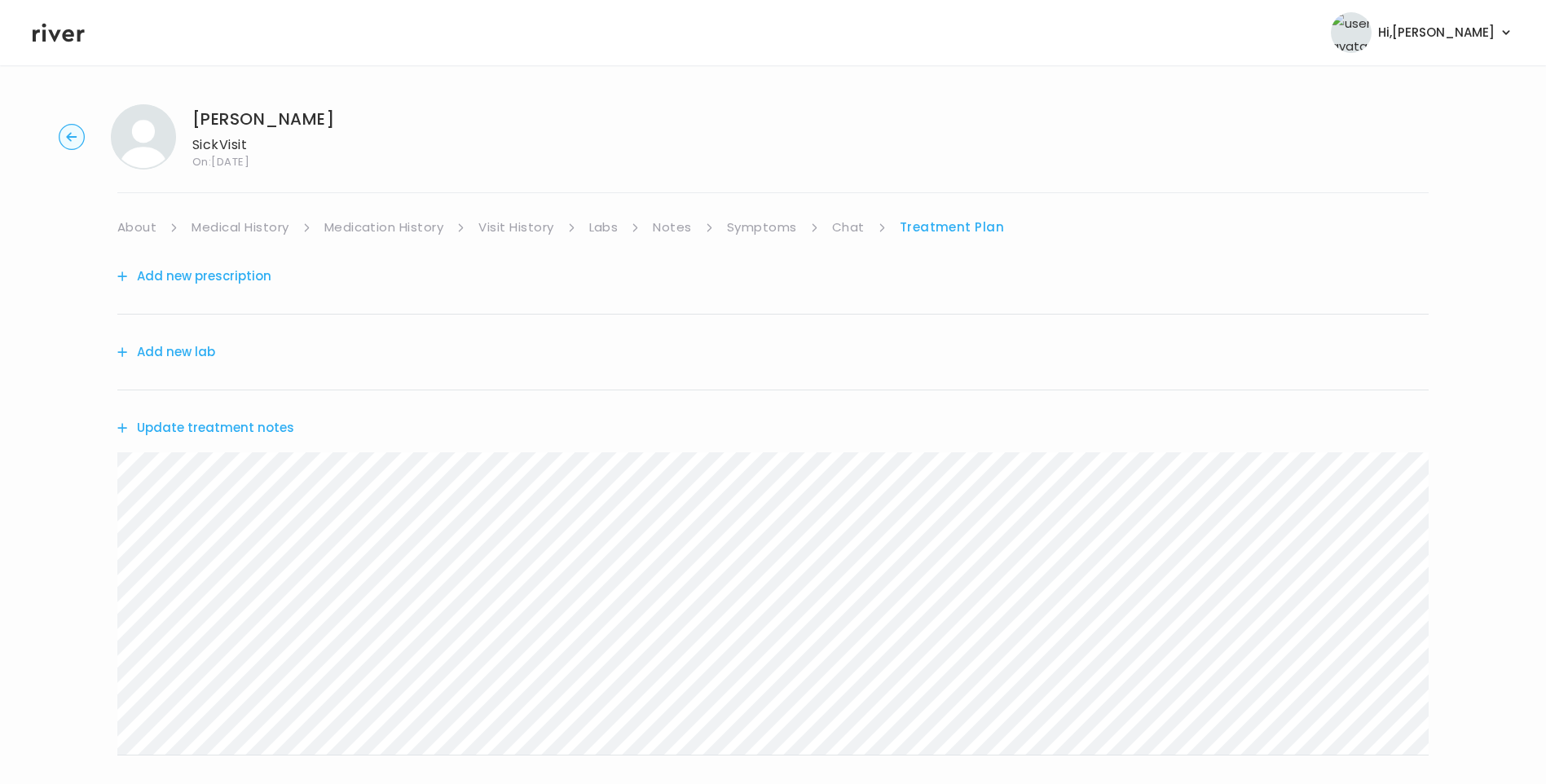
click at [202, 437] on button "Update treatment notes" at bounding box center [206, 428] width 177 height 23
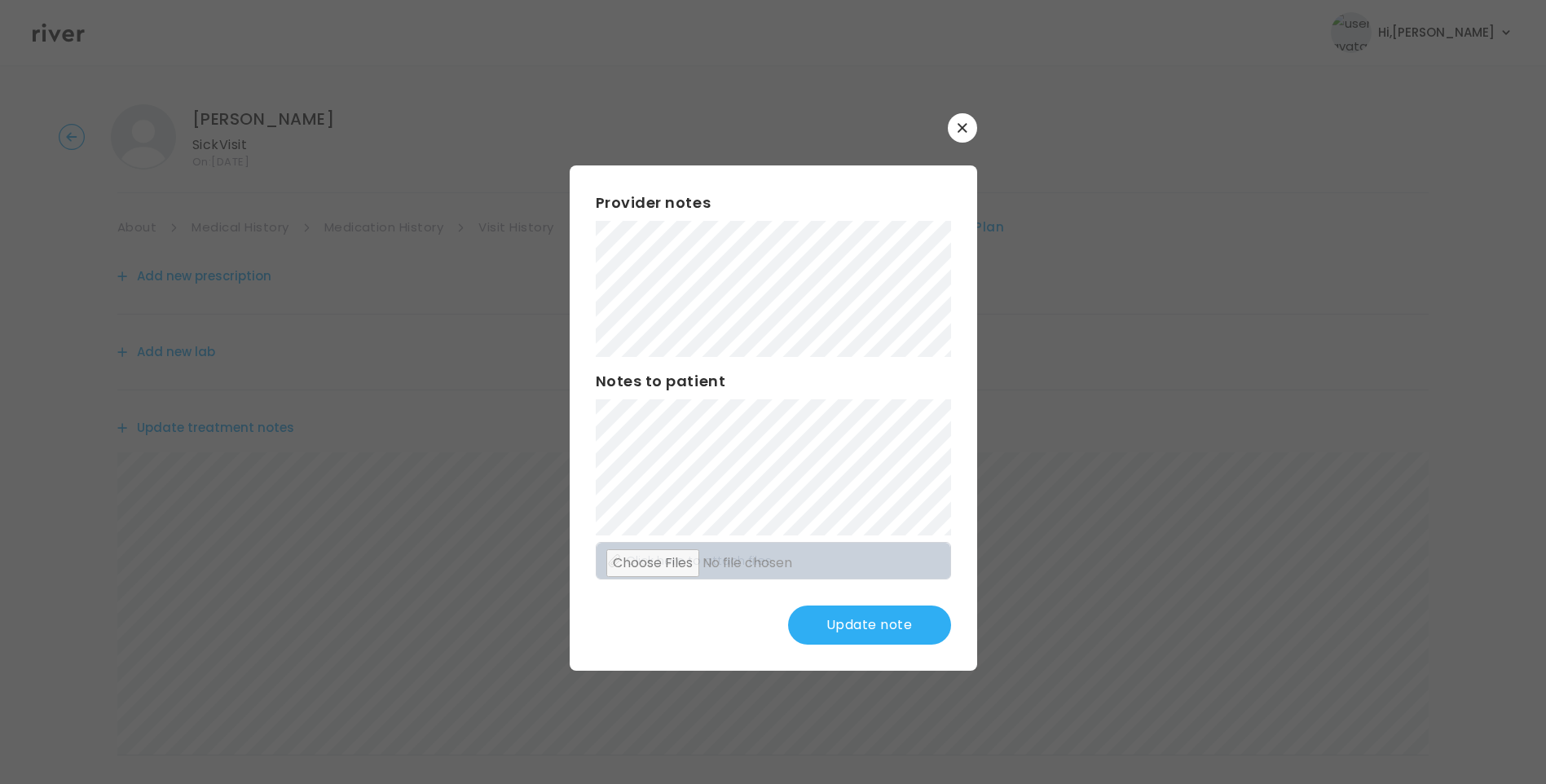
drag, startPoint x: 849, startPoint y: 607, endPoint x: 842, endPoint y: 601, distance: 9.2
click at [850, 607] on button "Update note" at bounding box center [869, 625] width 163 height 39
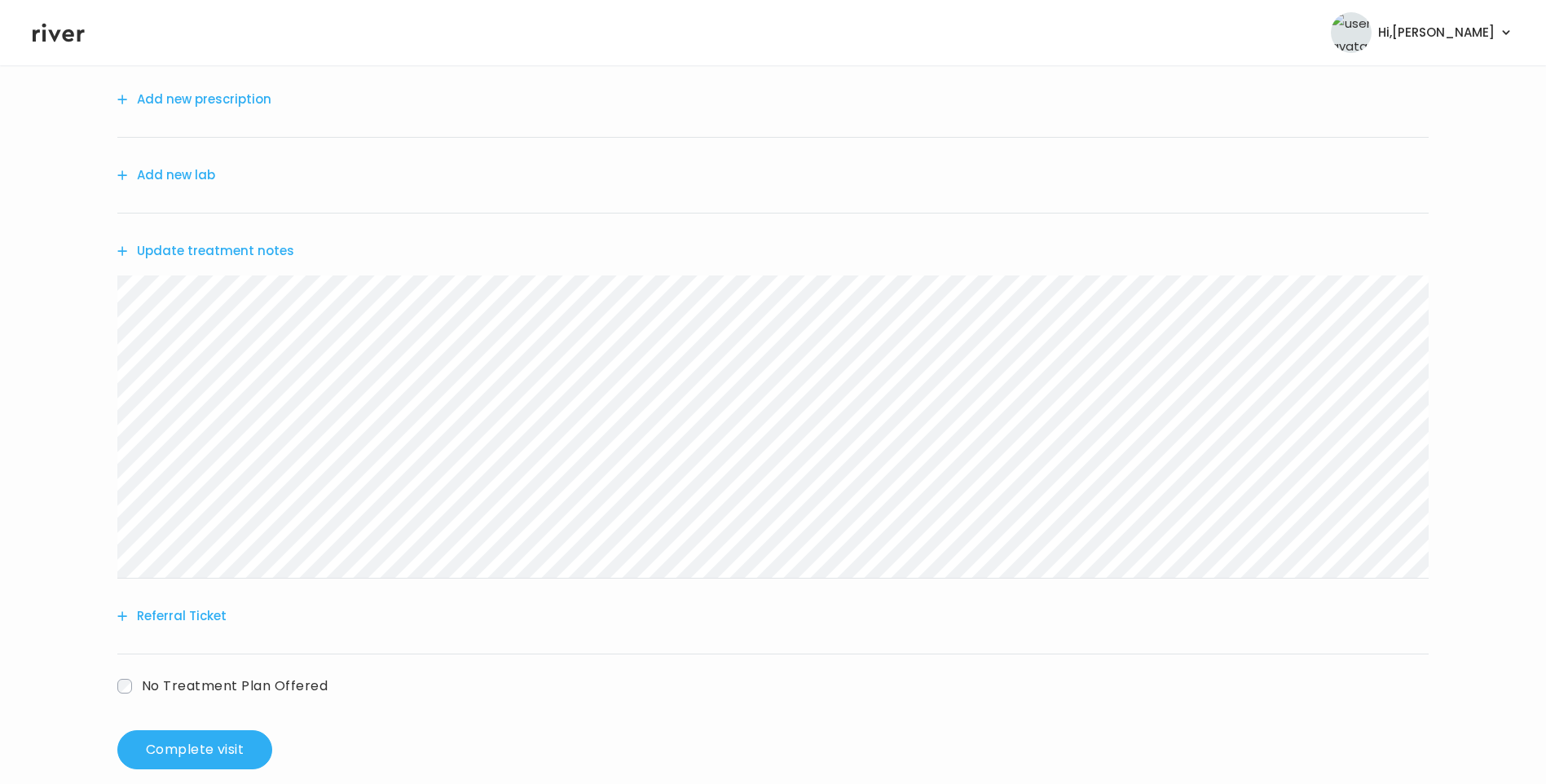
scroll to position [201, 0]
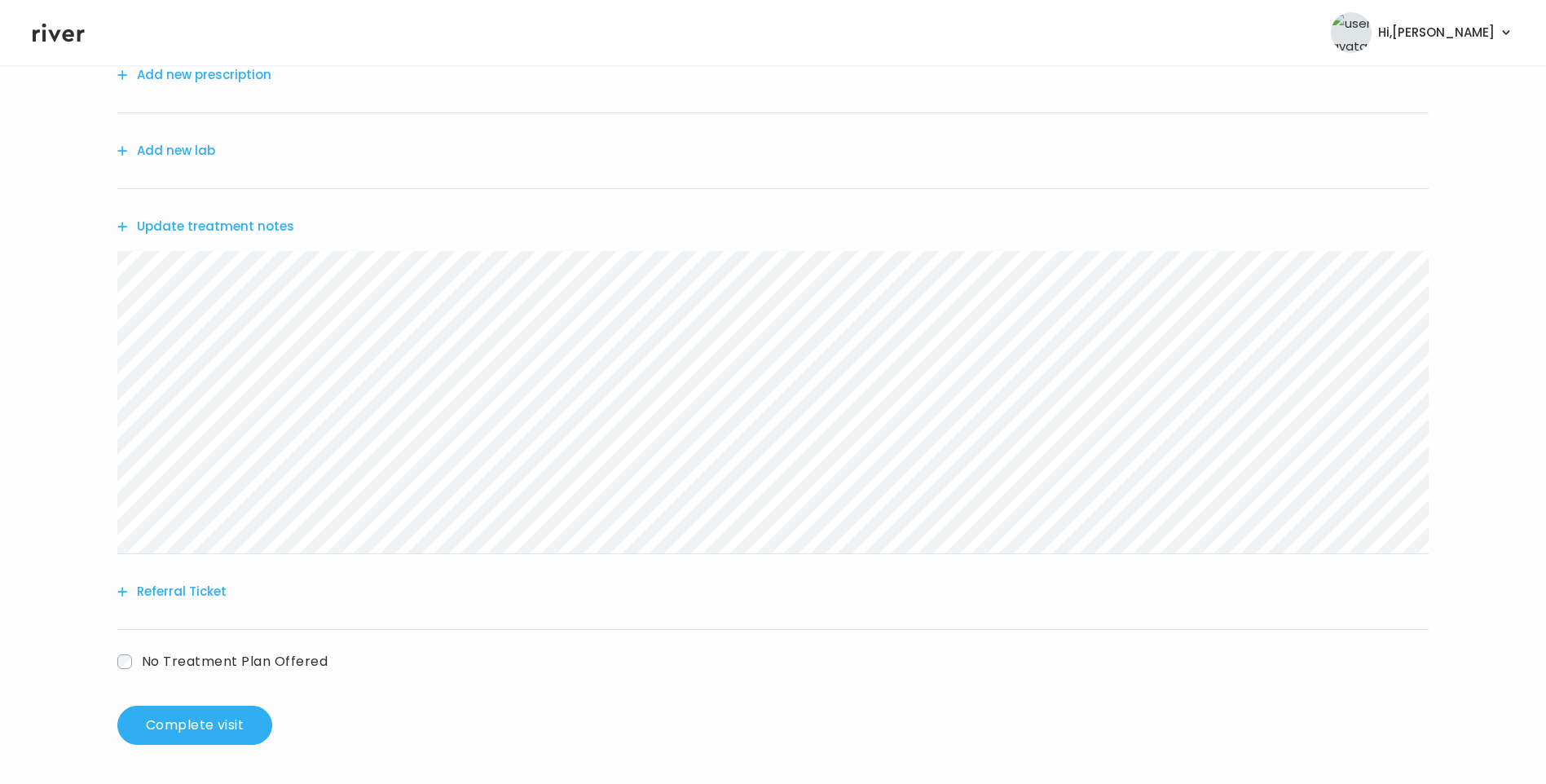
click at [258, 220] on button "Update treatment notes" at bounding box center [206, 227] width 177 height 23
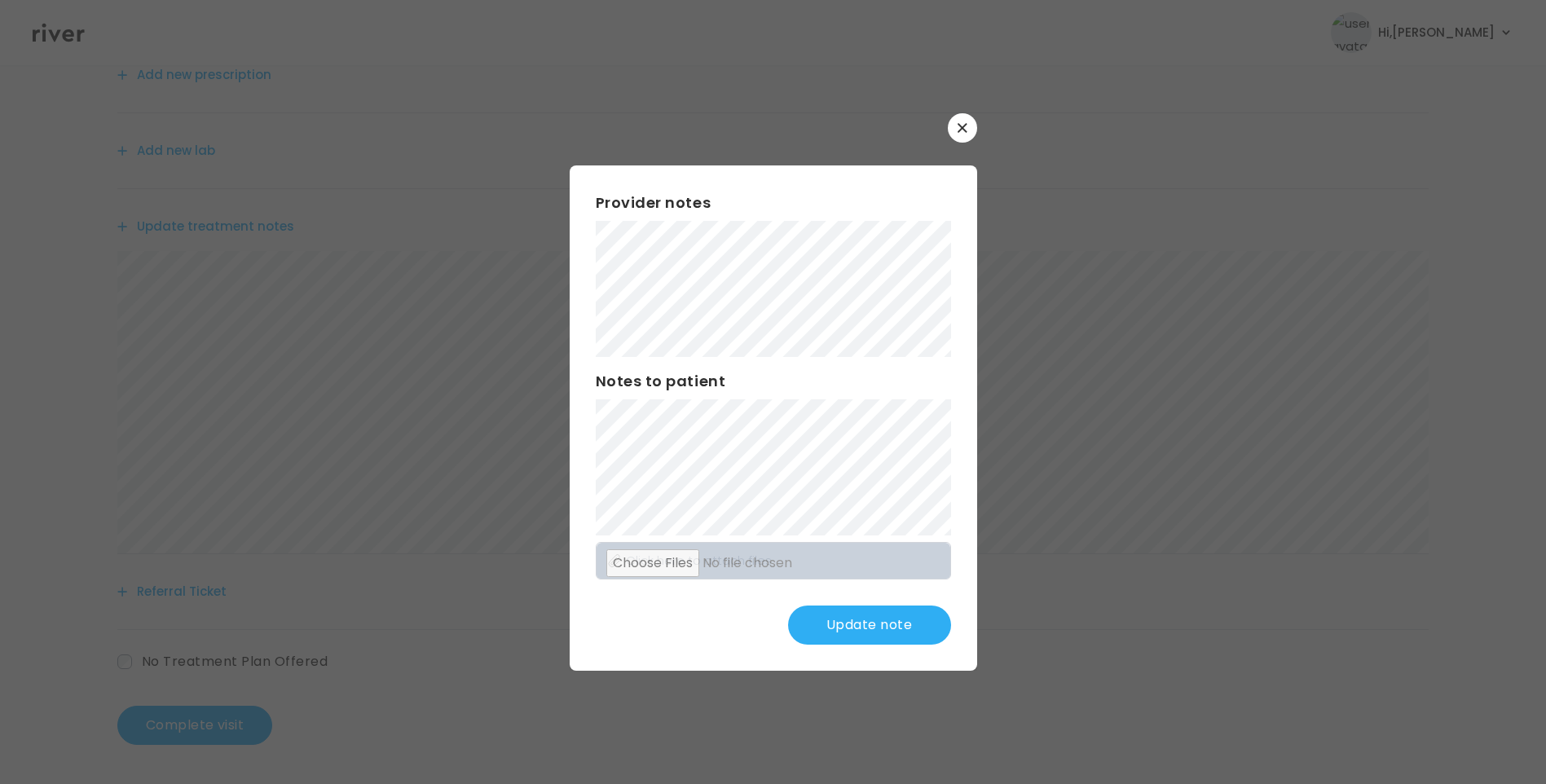
click at [912, 629] on button "Update note" at bounding box center [869, 625] width 163 height 39
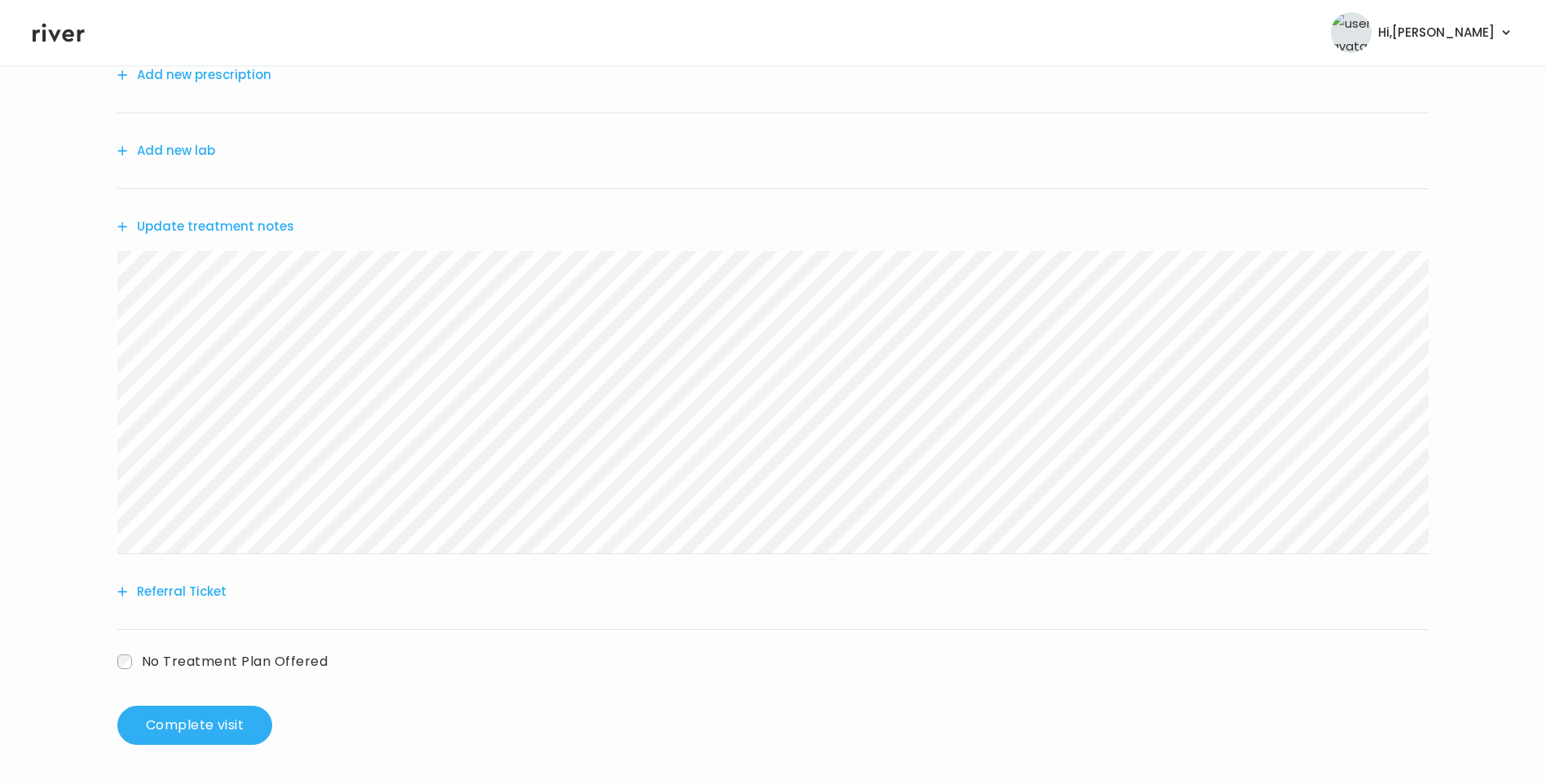
click at [228, 675] on div "Add new prescription Add new lab Update treatment notes Referral Ticket No Trea…" at bounding box center [773, 371] width 1311 height 668
click at [229, 654] on span "No Treatment Plan Offered" at bounding box center [235, 661] width 186 height 19
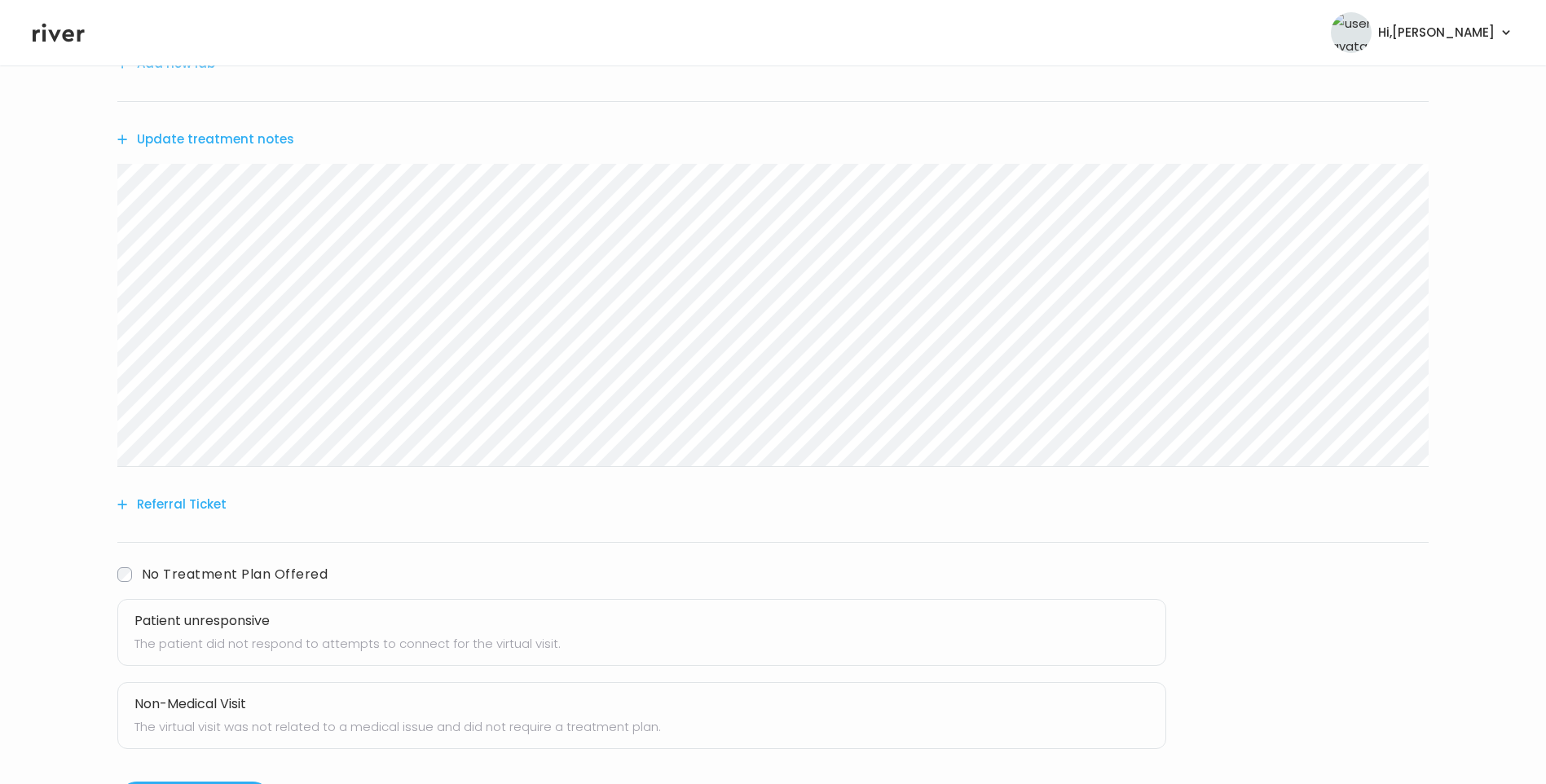
scroll to position [365, 0]
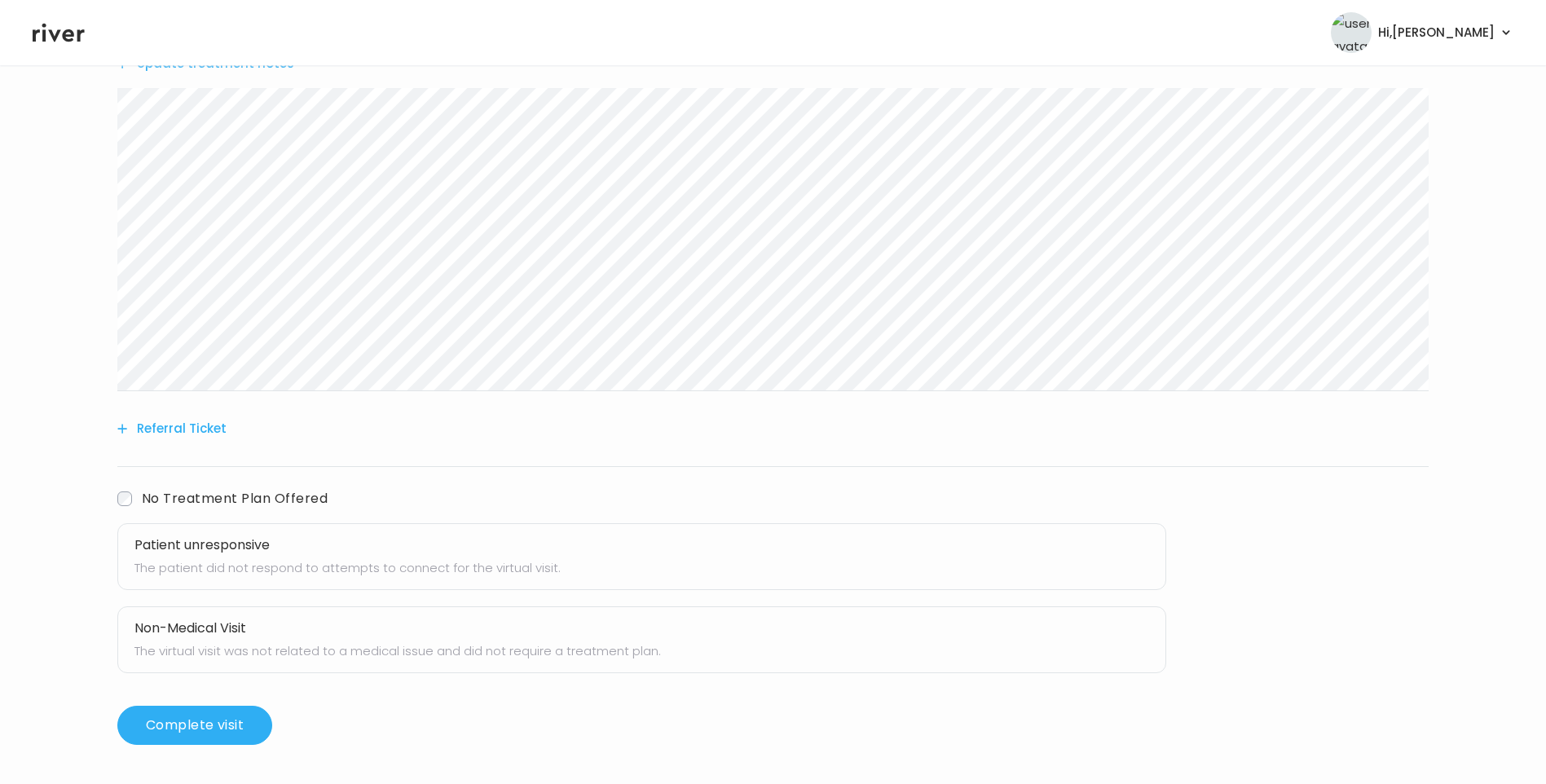
click at [325, 566] on p "The patient did not respond to attempts to connect for the virtual visit." at bounding box center [641, 569] width 1015 height 23
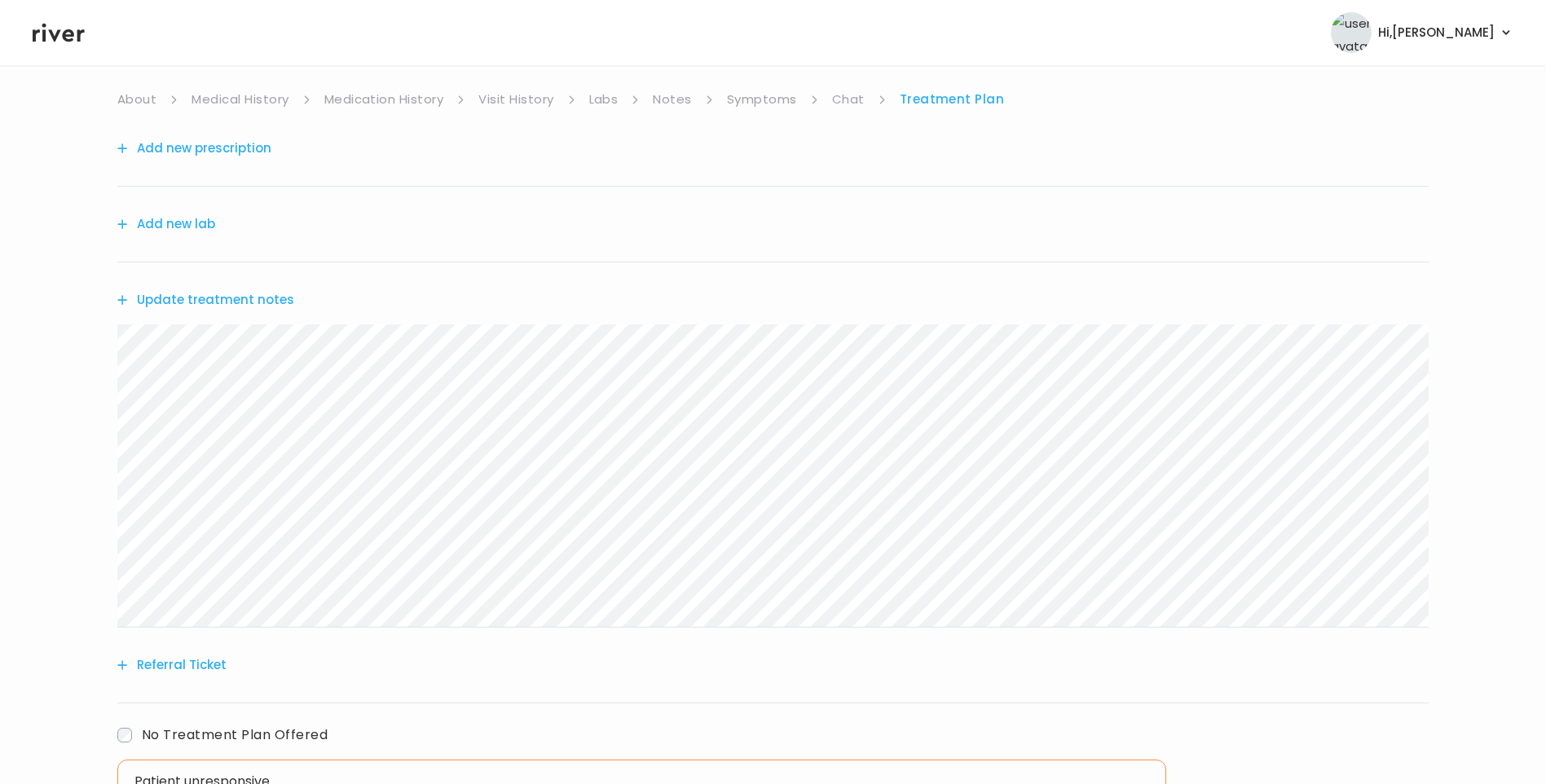
scroll to position [120, 0]
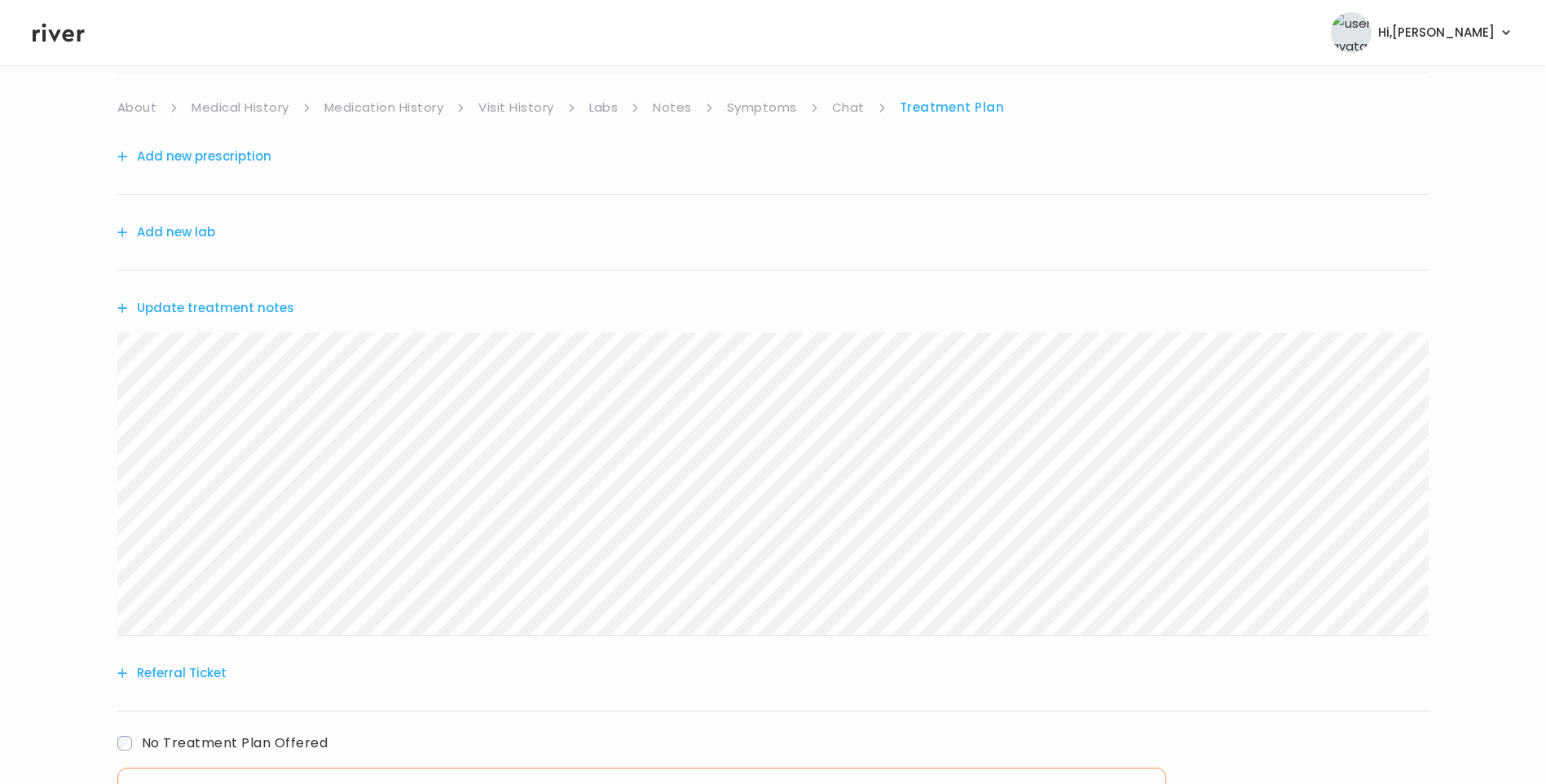
click at [842, 111] on link "Chat" at bounding box center [848, 107] width 33 height 23
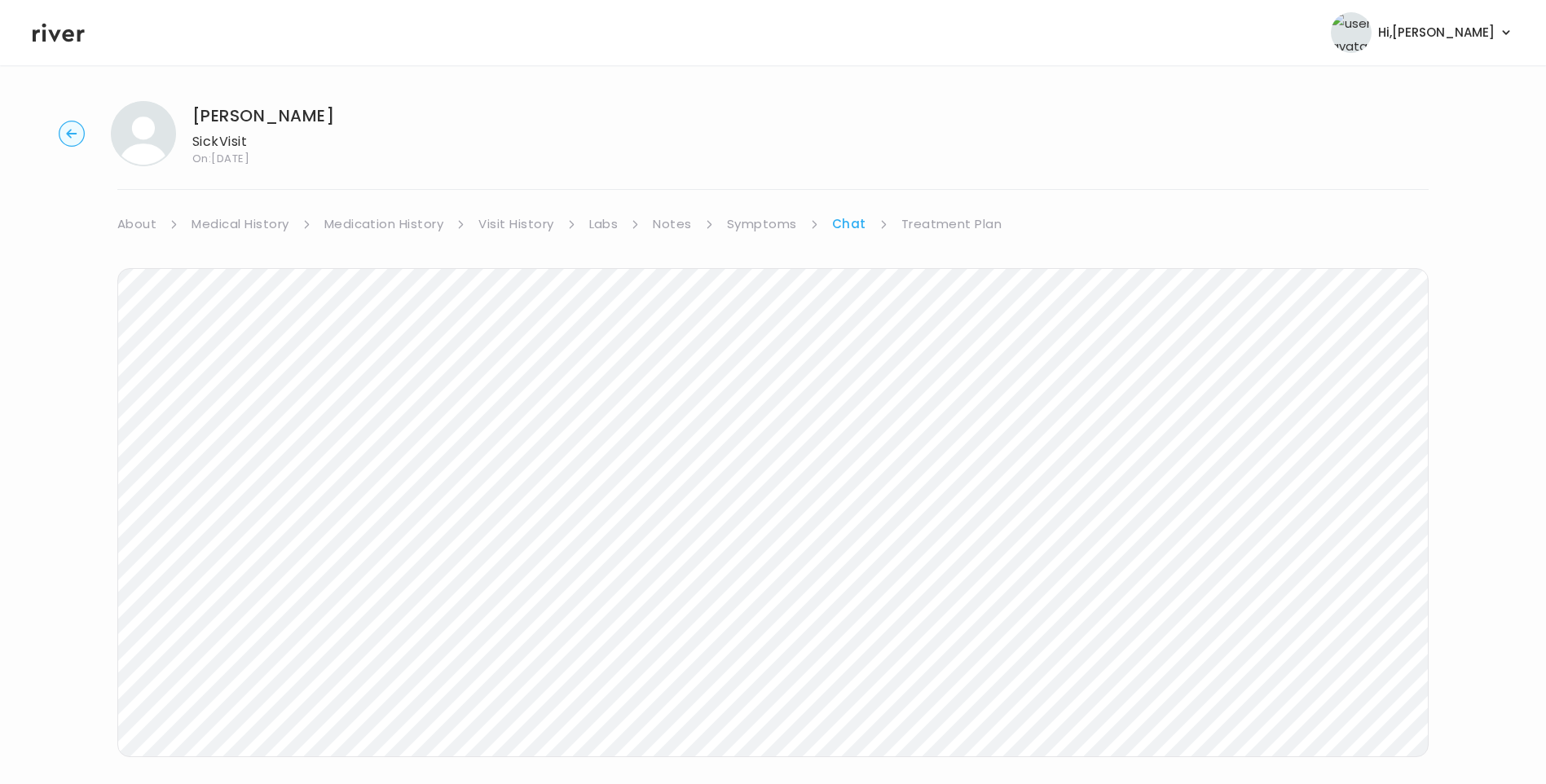
scroll to position [122, 0]
click at [949, 101] on link "Treatment Plan" at bounding box center [952, 106] width 101 height 23
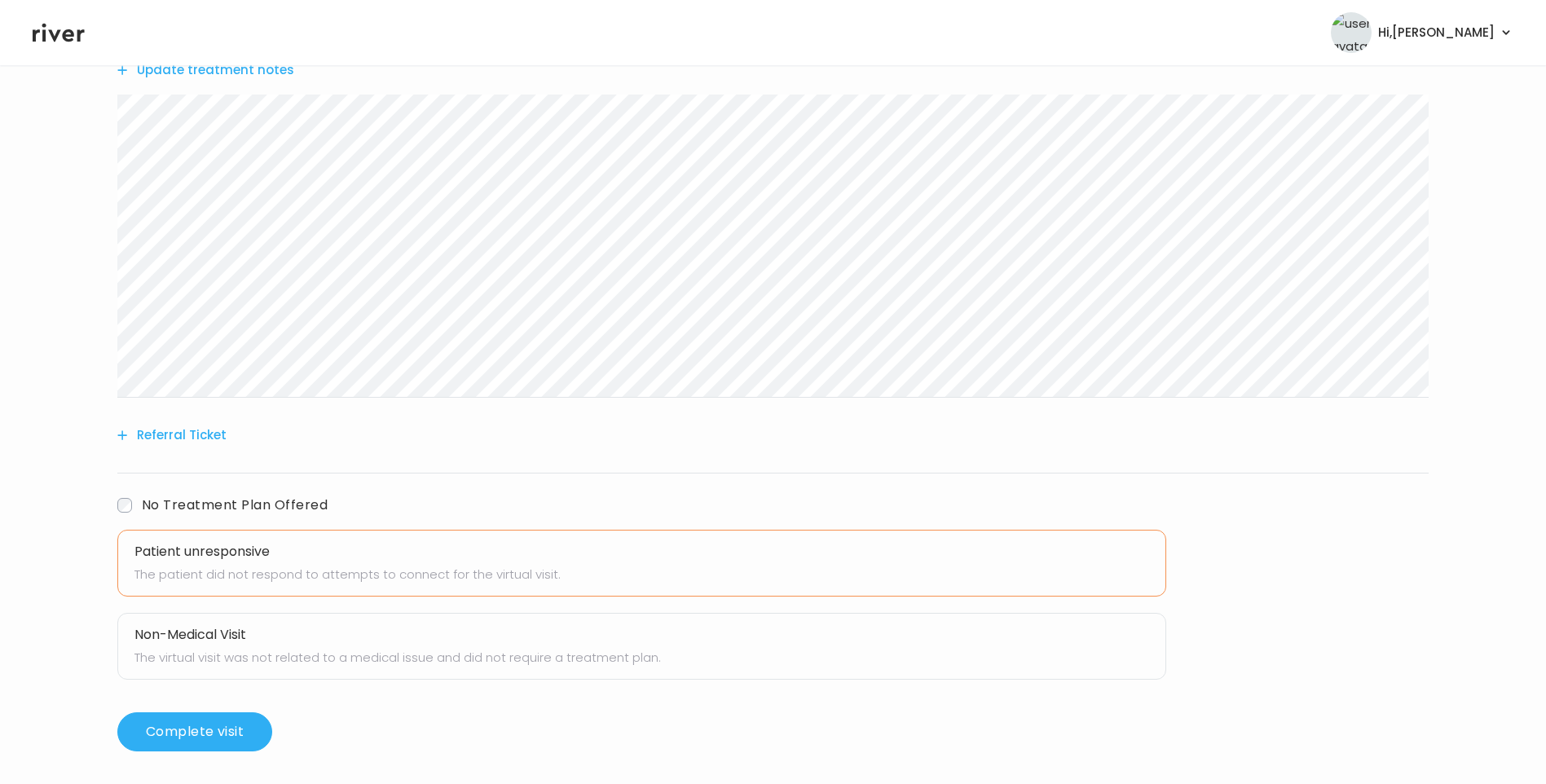
scroll to position [365, 0]
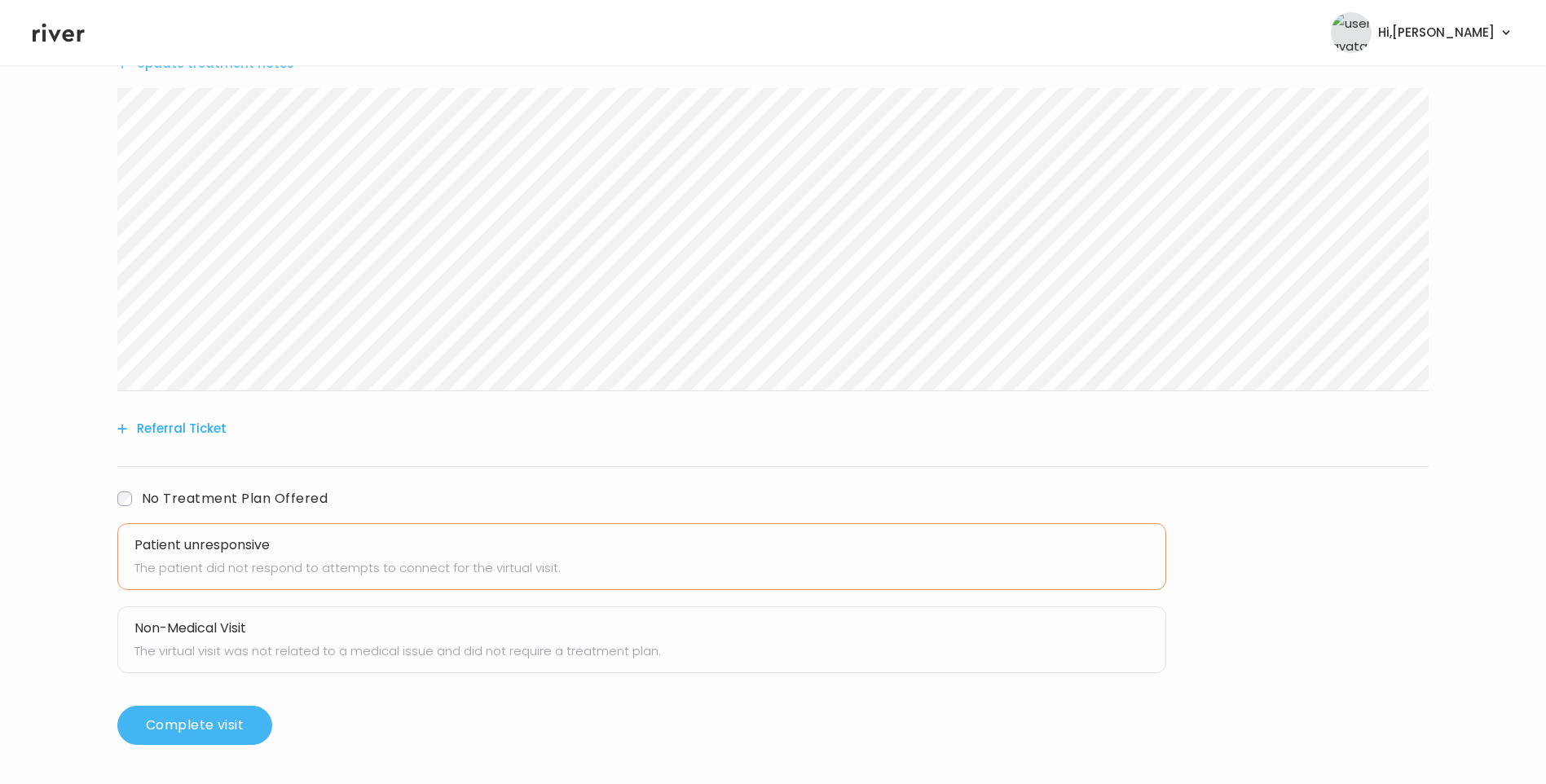
click at [244, 737] on button "Complete visit" at bounding box center [195, 725] width 155 height 39
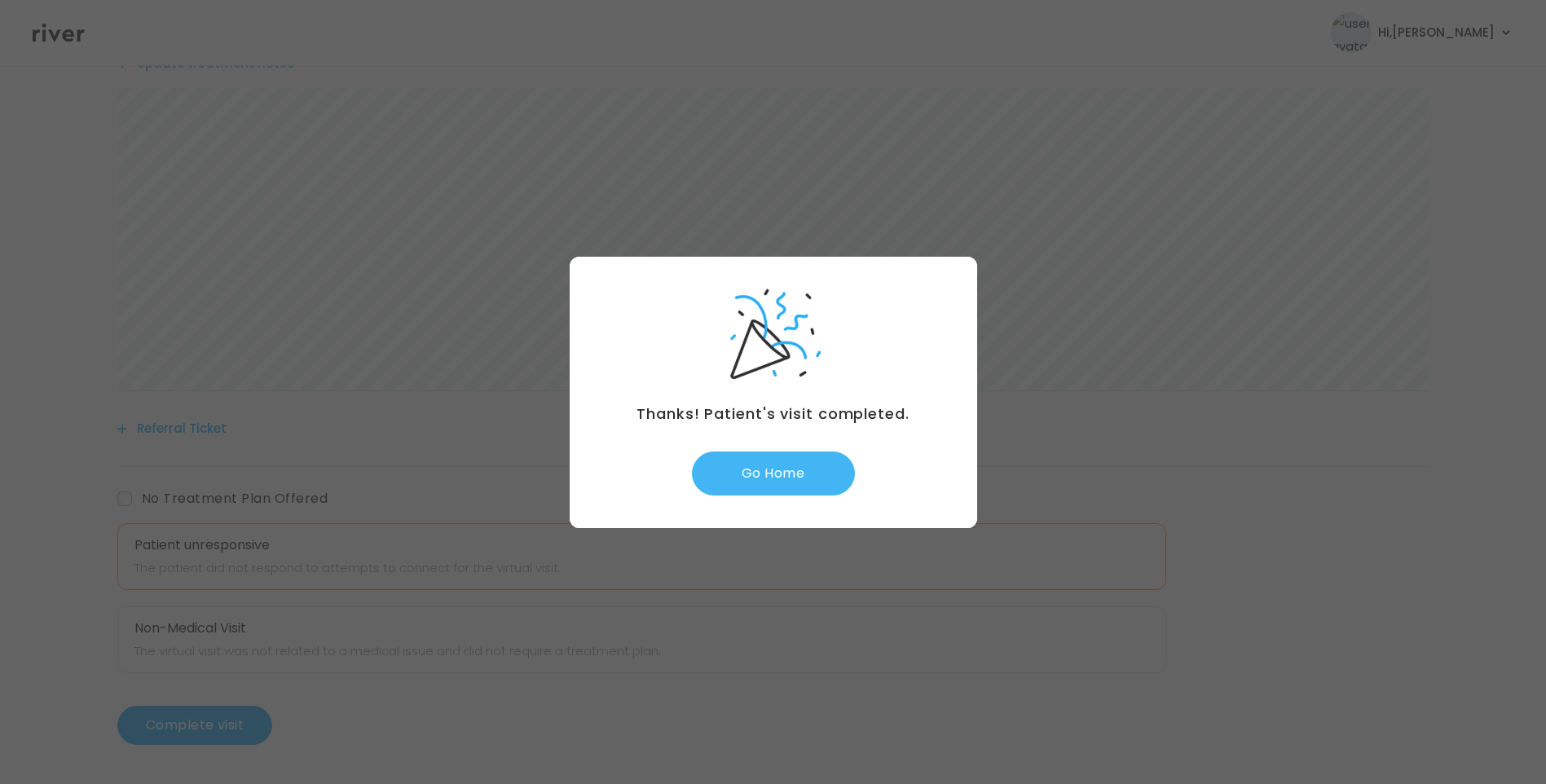
click at [795, 481] on button "Go Home" at bounding box center [773, 474] width 163 height 44
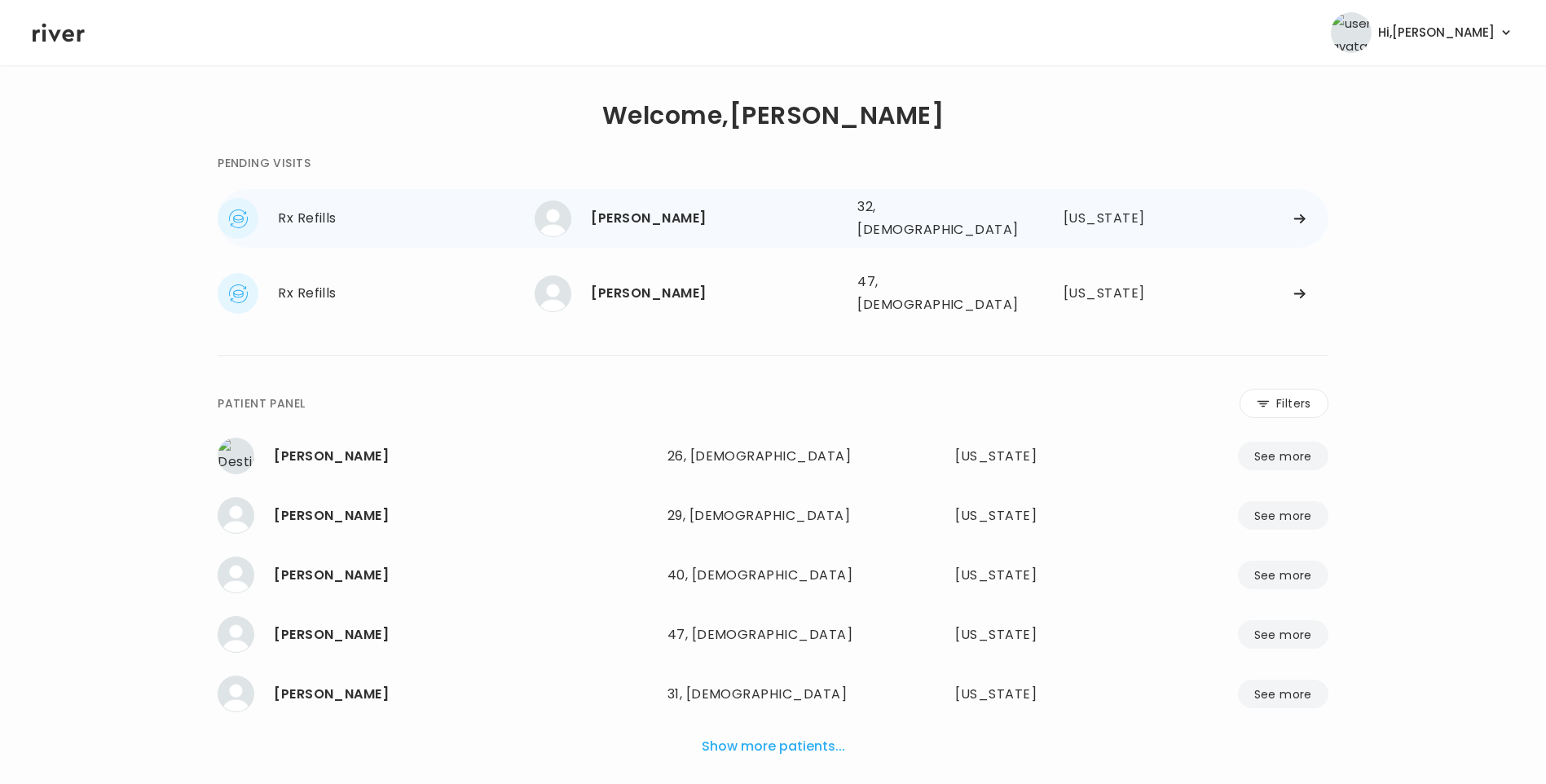
click at [623, 207] on div "[PERSON_NAME]" at bounding box center [717, 218] width 254 height 23
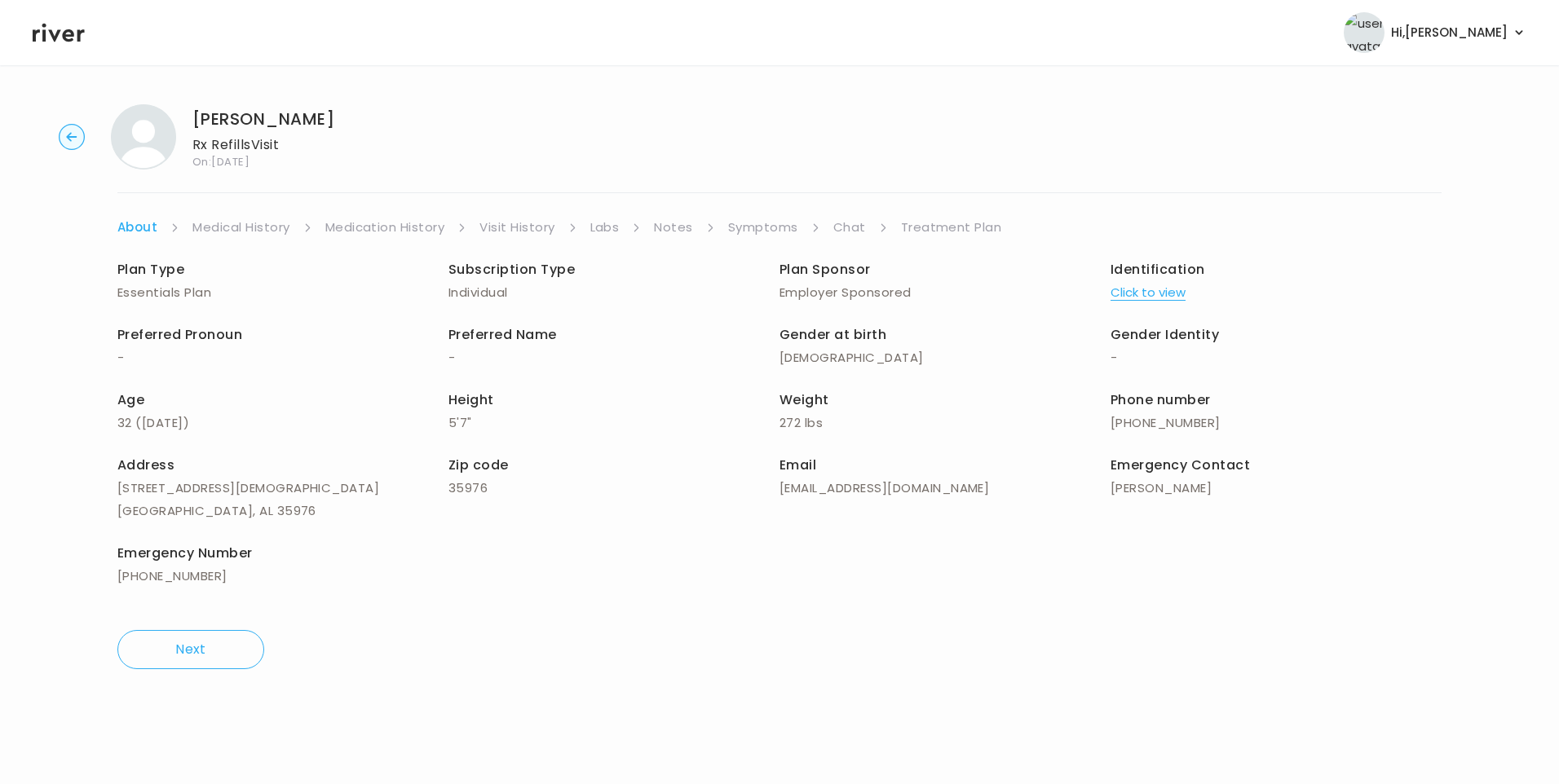
drag, startPoint x: 847, startPoint y: 218, endPoint x: 866, endPoint y: 236, distance: 26.2
click at [848, 221] on link "Chat" at bounding box center [849, 228] width 33 height 23
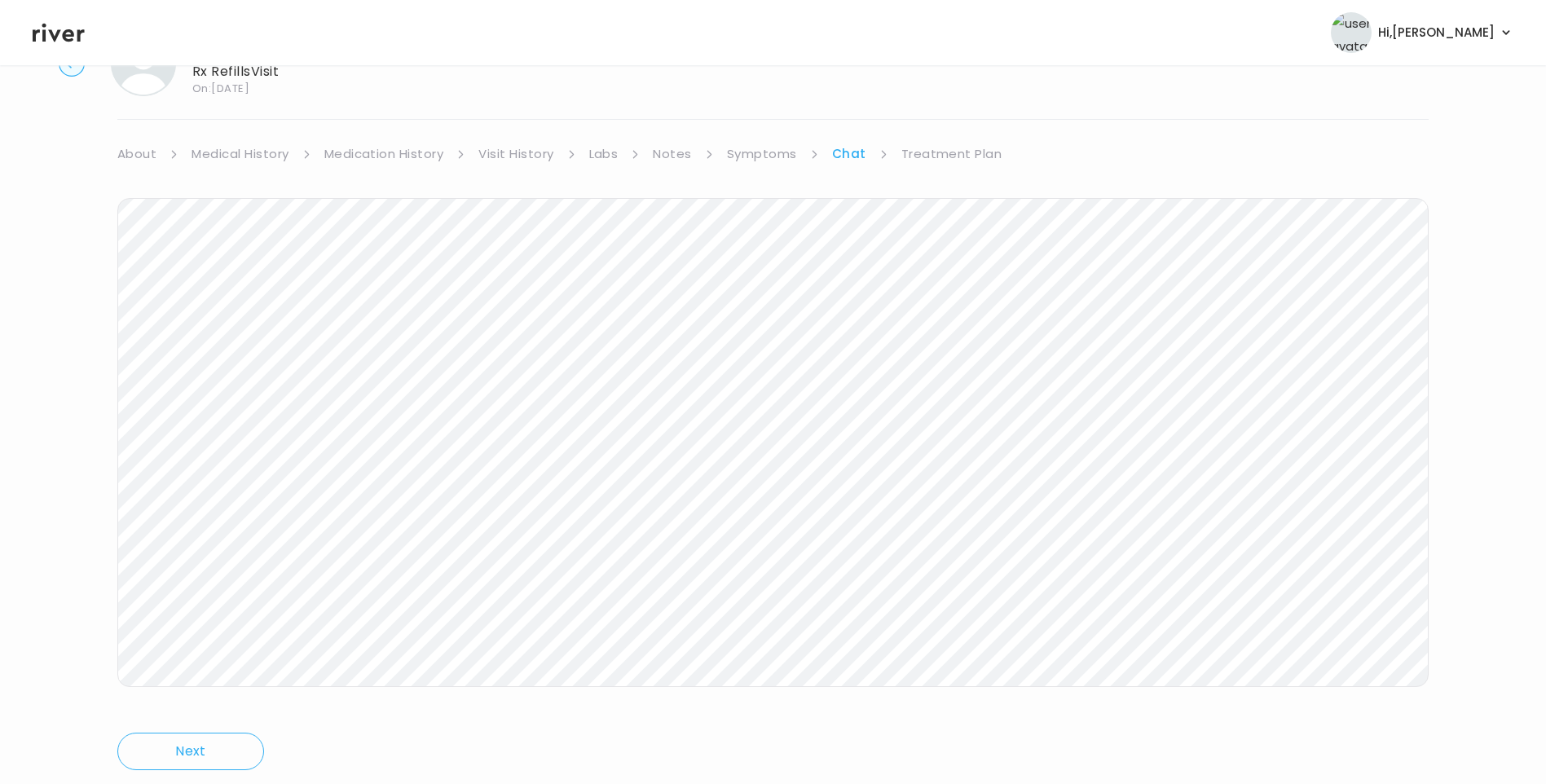
scroll to position [122, 0]
click at [56, 37] on icon at bounding box center [58, 34] width 52 height 19
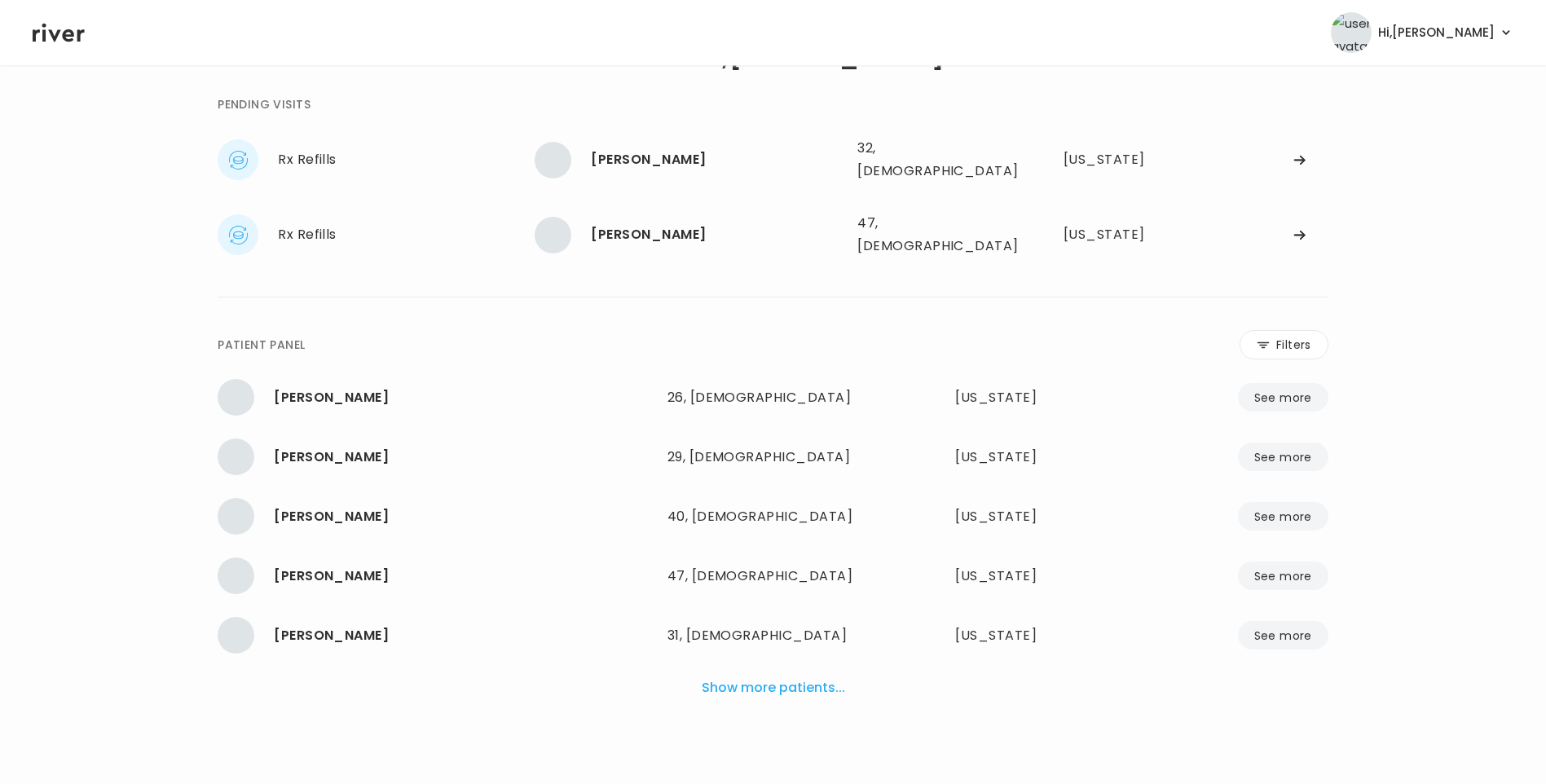
scroll to position [41, 0]
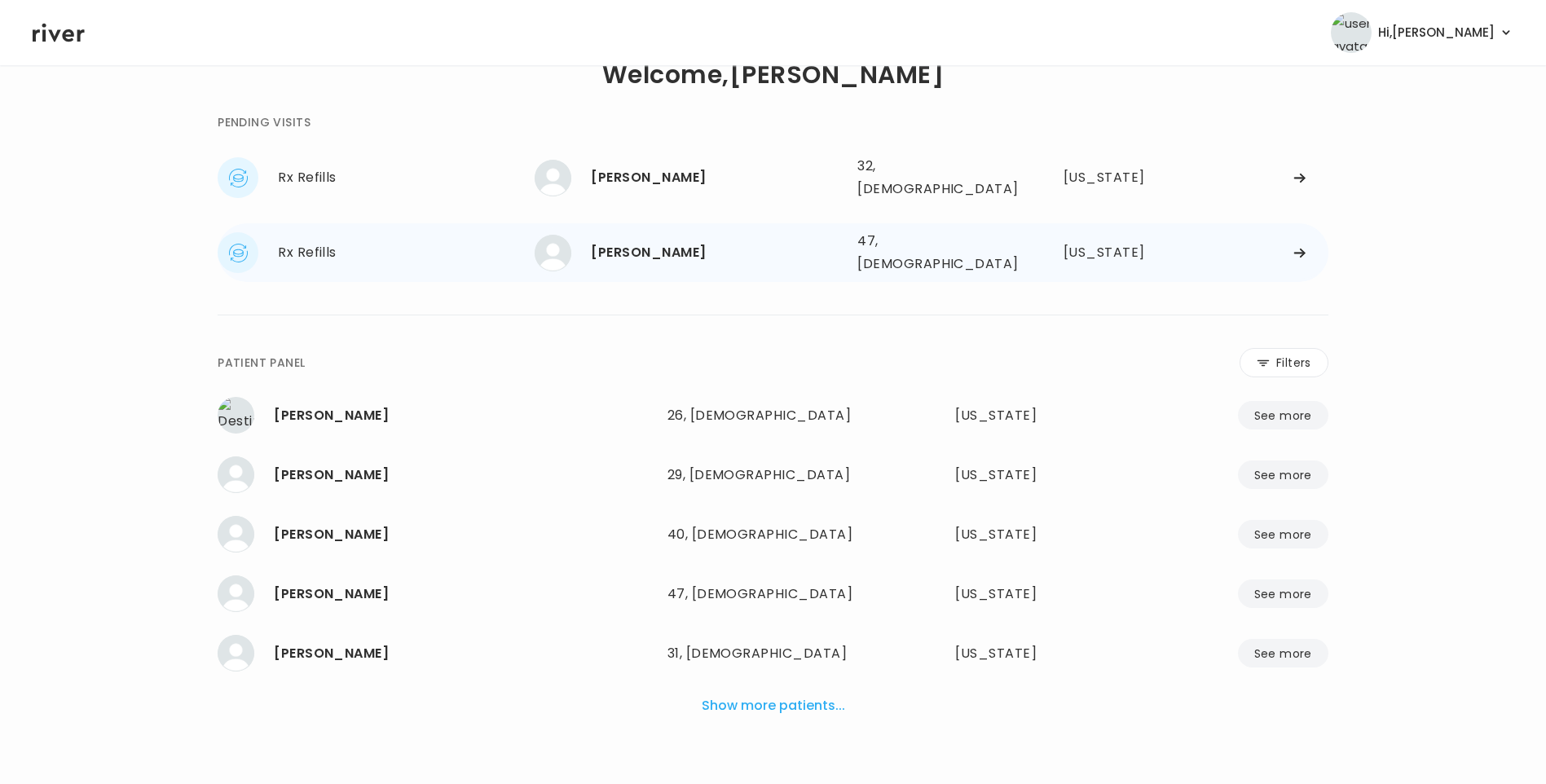
click at [683, 249] on div "[PERSON_NAME]" at bounding box center [717, 253] width 254 height 23
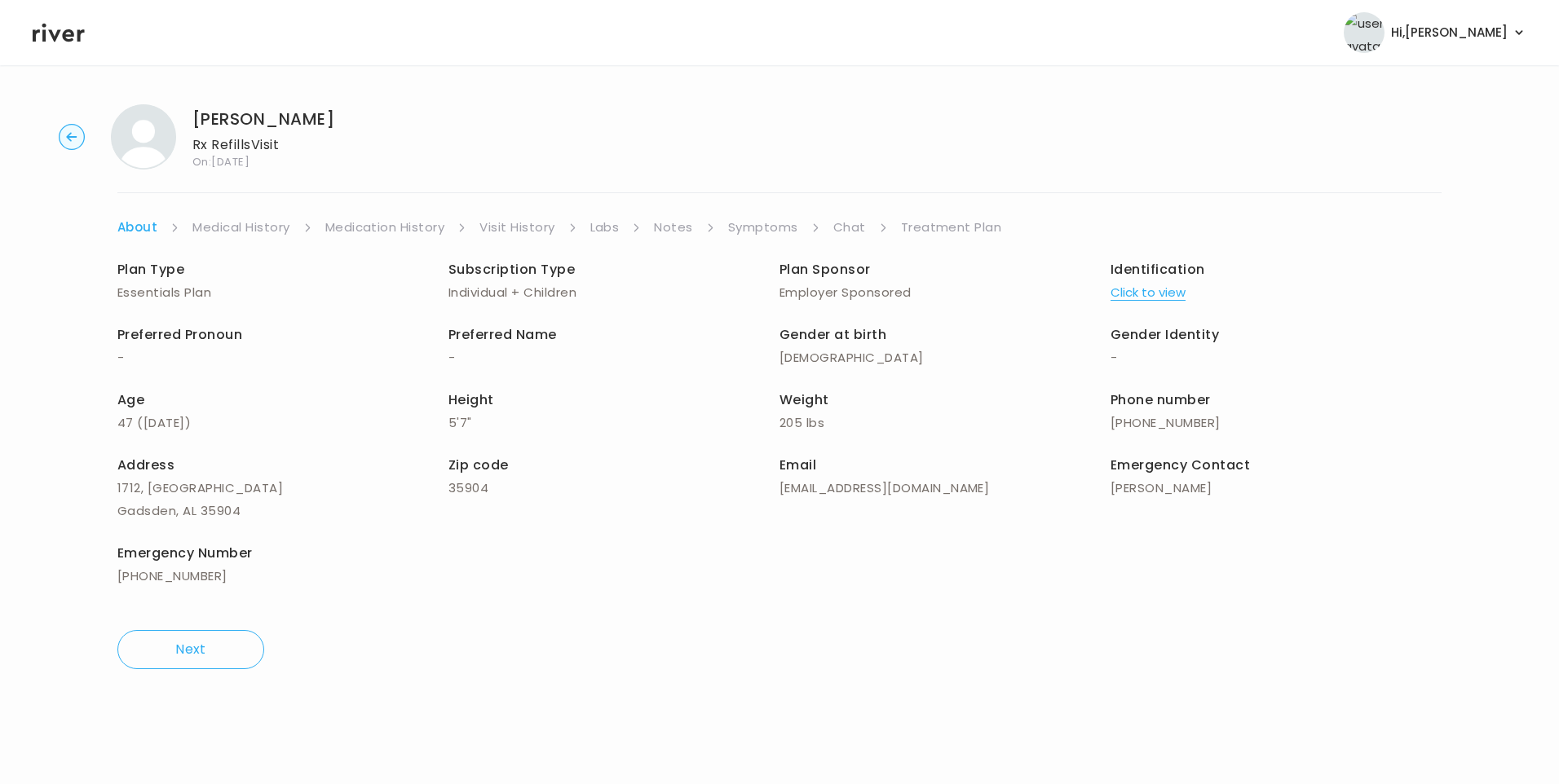
click at [852, 216] on link "Chat" at bounding box center [849, 228] width 33 height 23
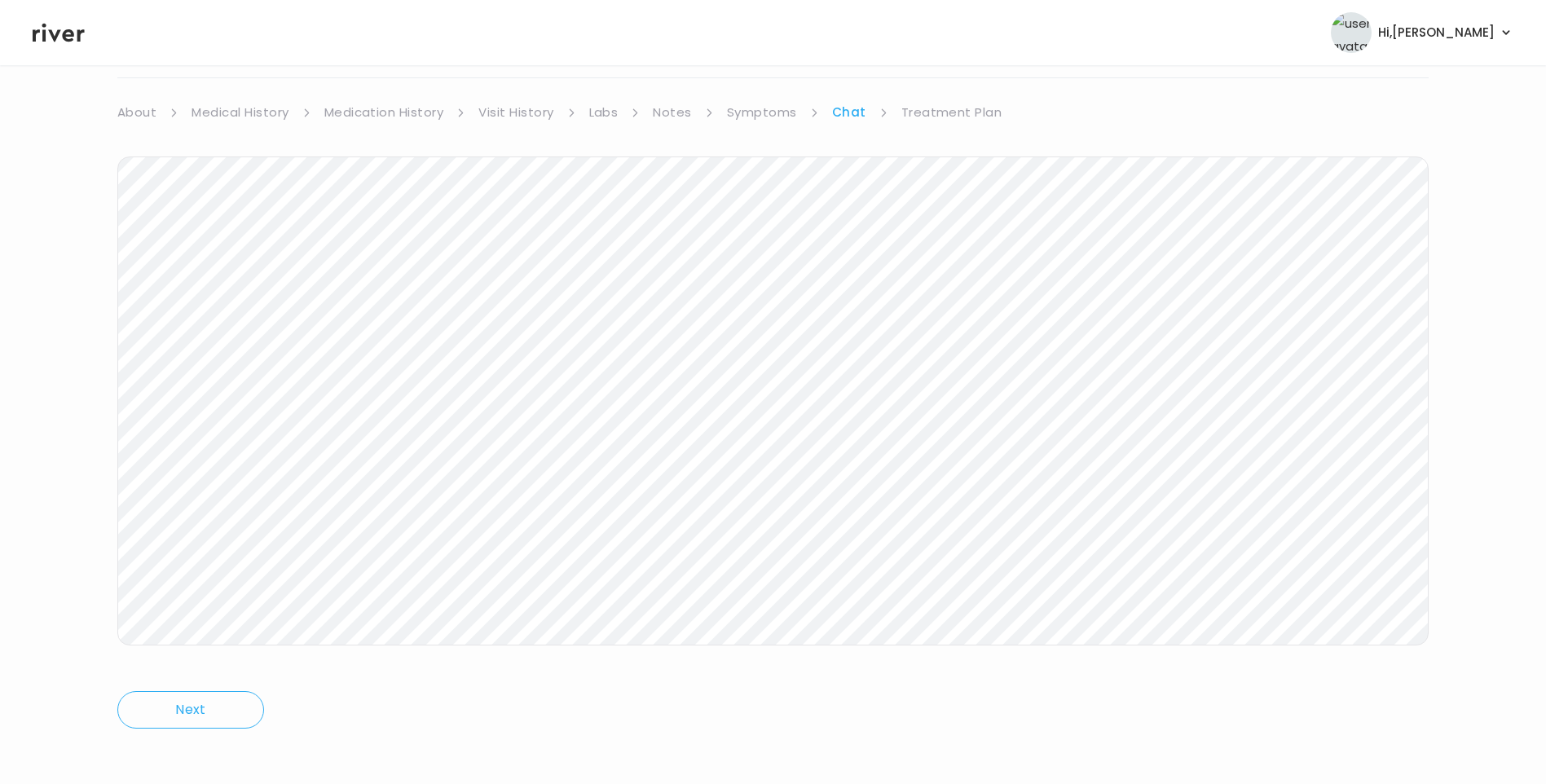
scroll to position [122, 0]
click at [63, 32] on icon at bounding box center [58, 33] width 52 height 25
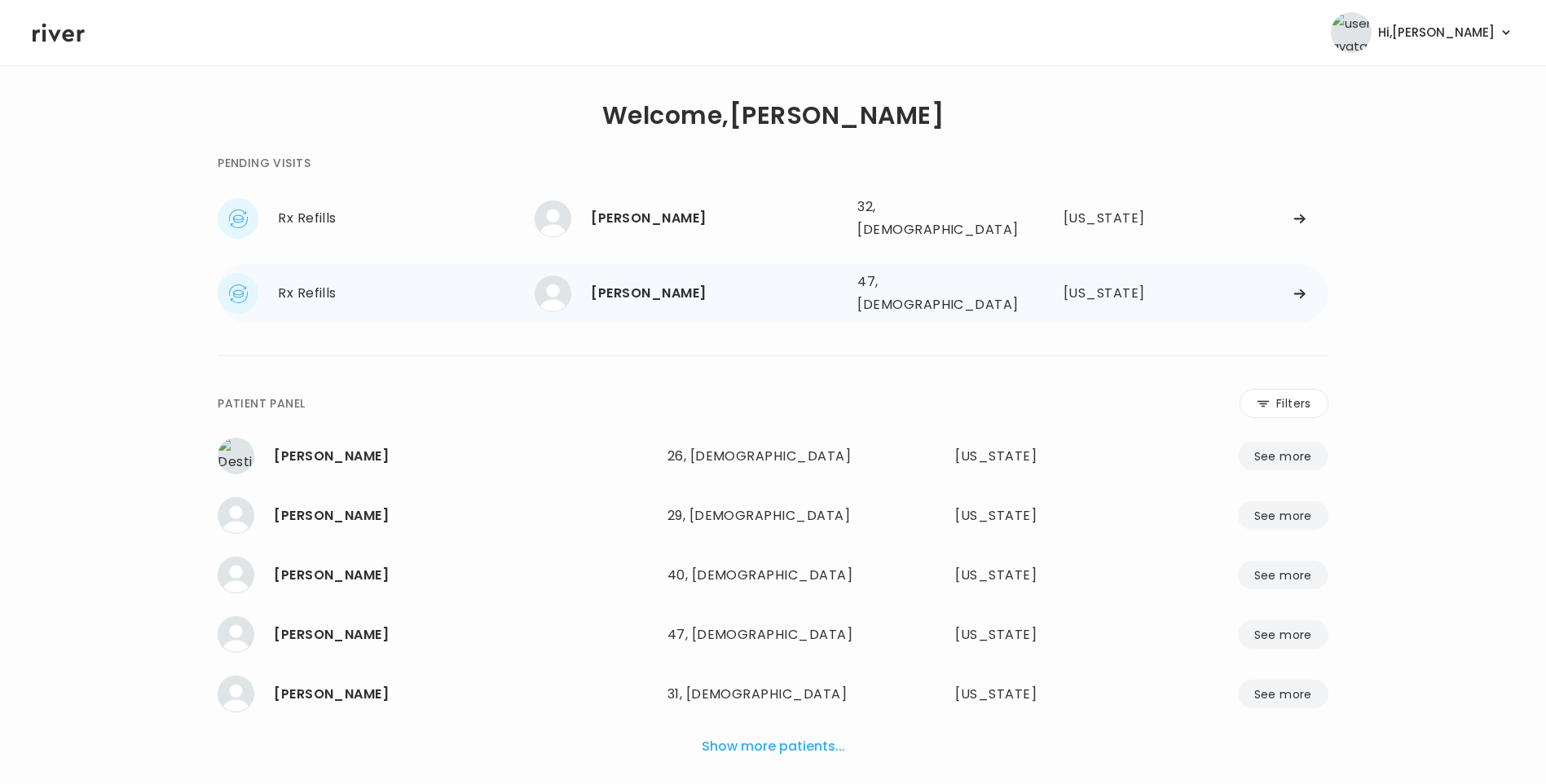
click at [677, 282] on div "[PERSON_NAME]" at bounding box center [717, 294] width 254 height 23
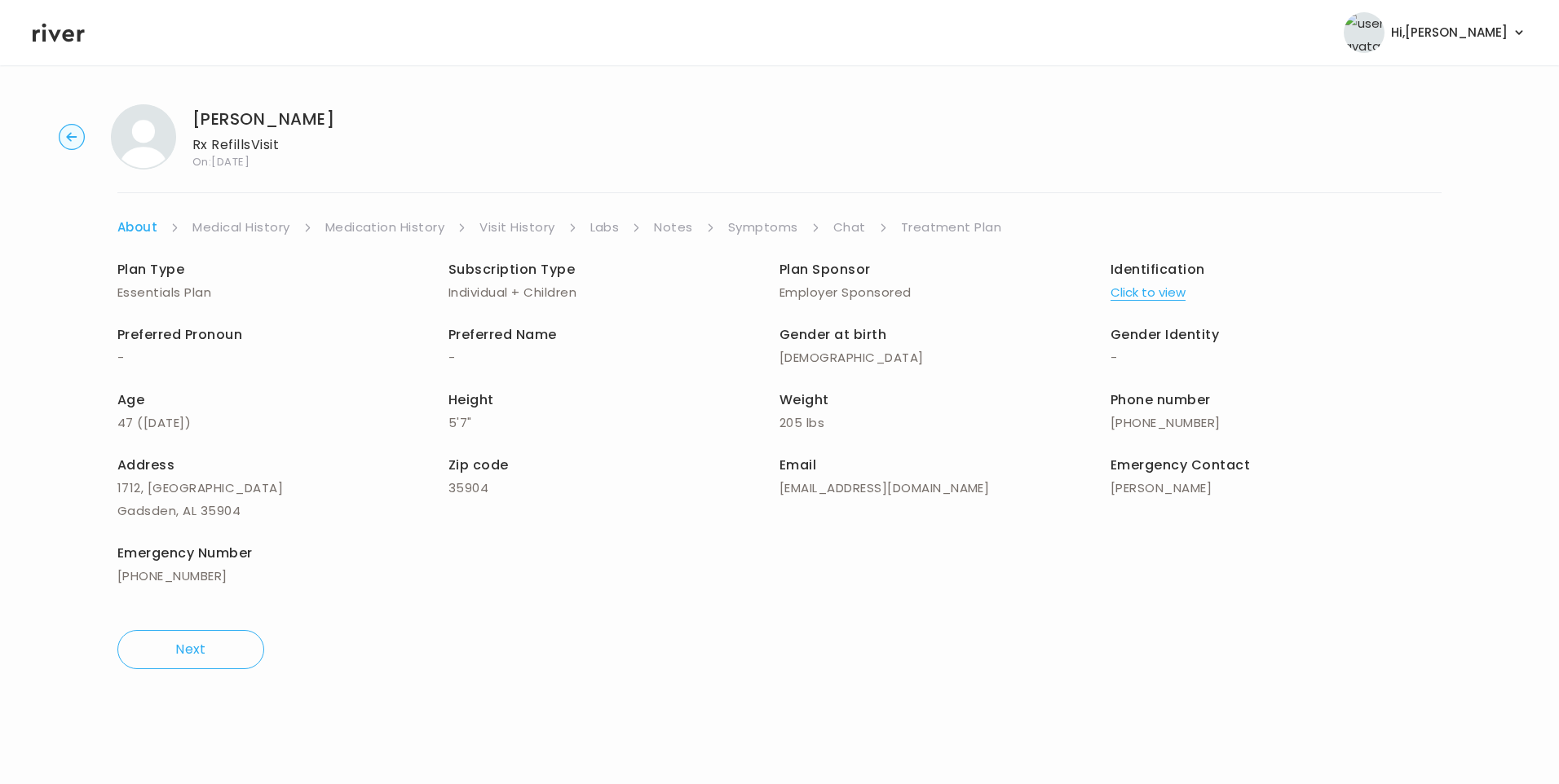
click at [857, 220] on link "Chat" at bounding box center [849, 228] width 33 height 23
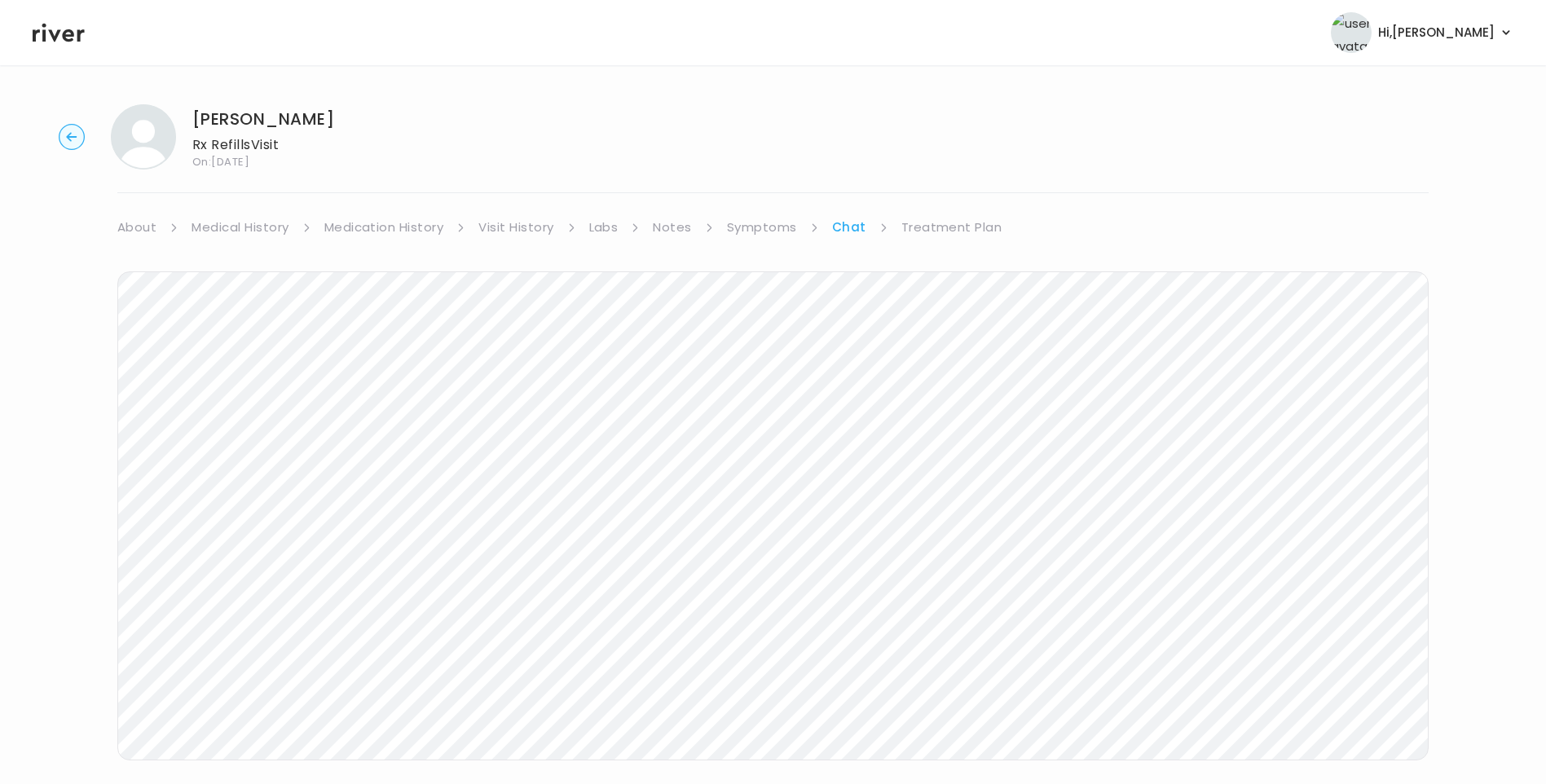
scroll to position [27, 0]
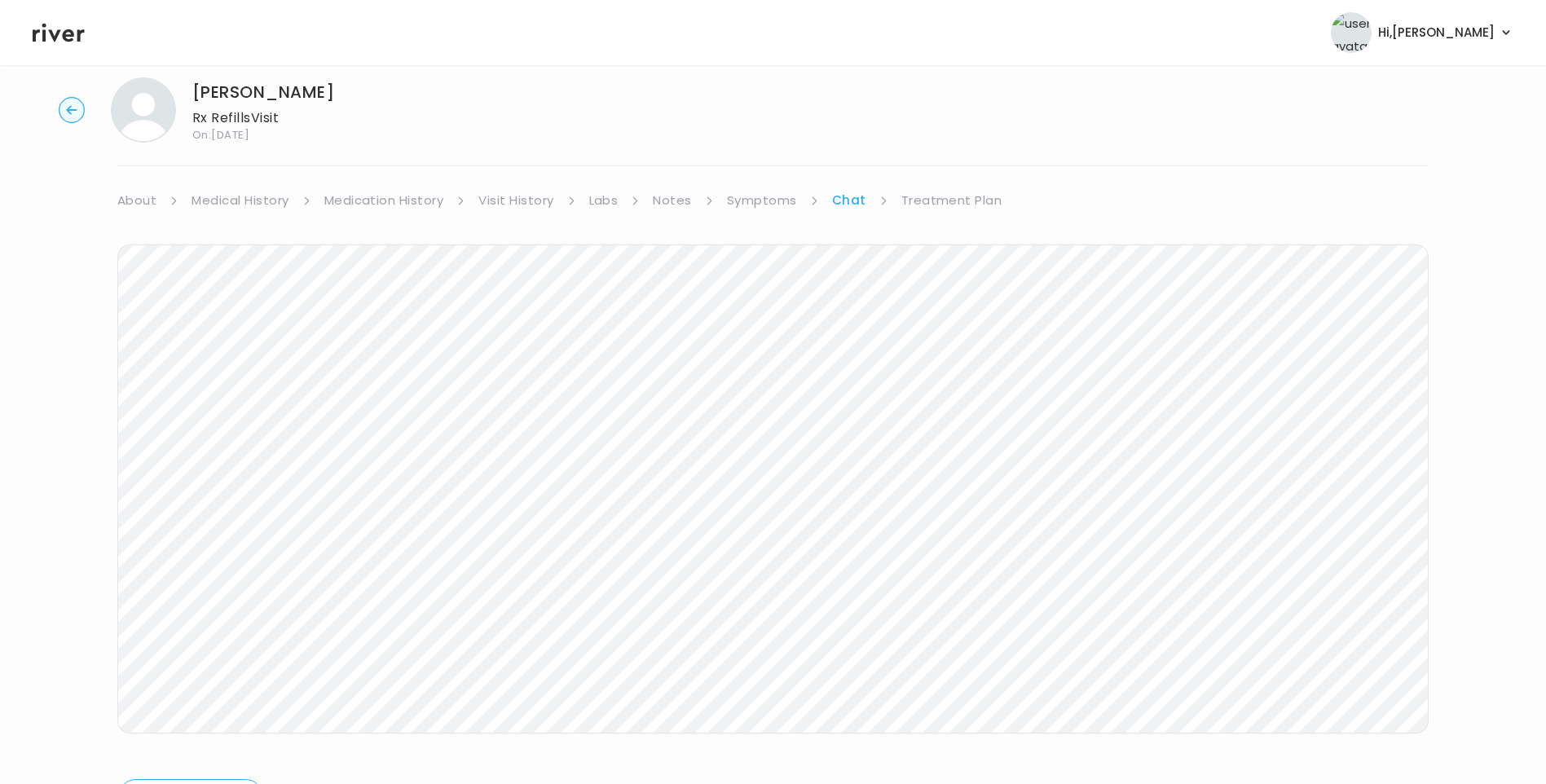
click at [68, 38] on icon at bounding box center [58, 33] width 52 height 25
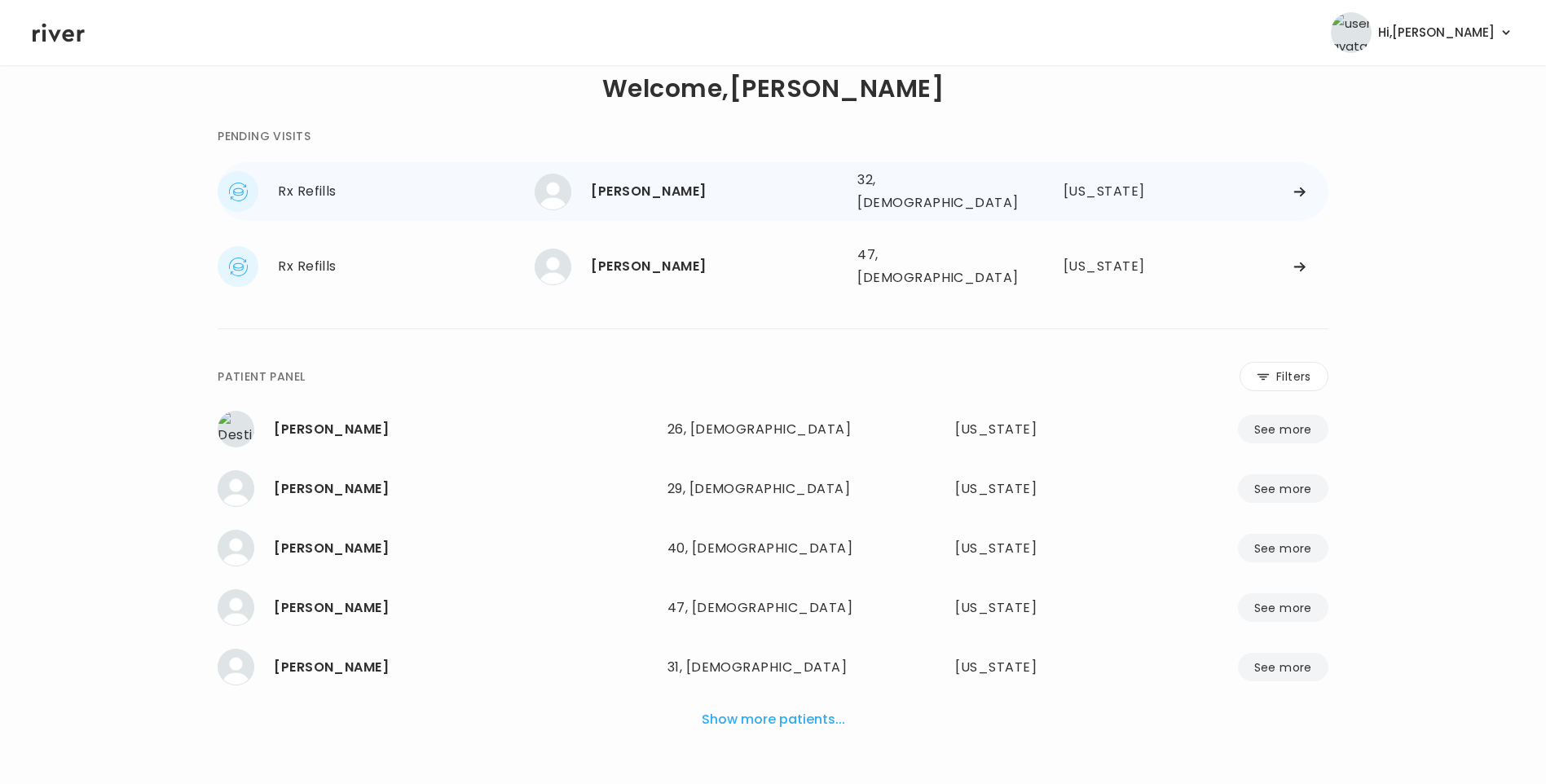
click at [661, 185] on div "[PERSON_NAME]" at bounding box center [717, 191] width 254 height 23
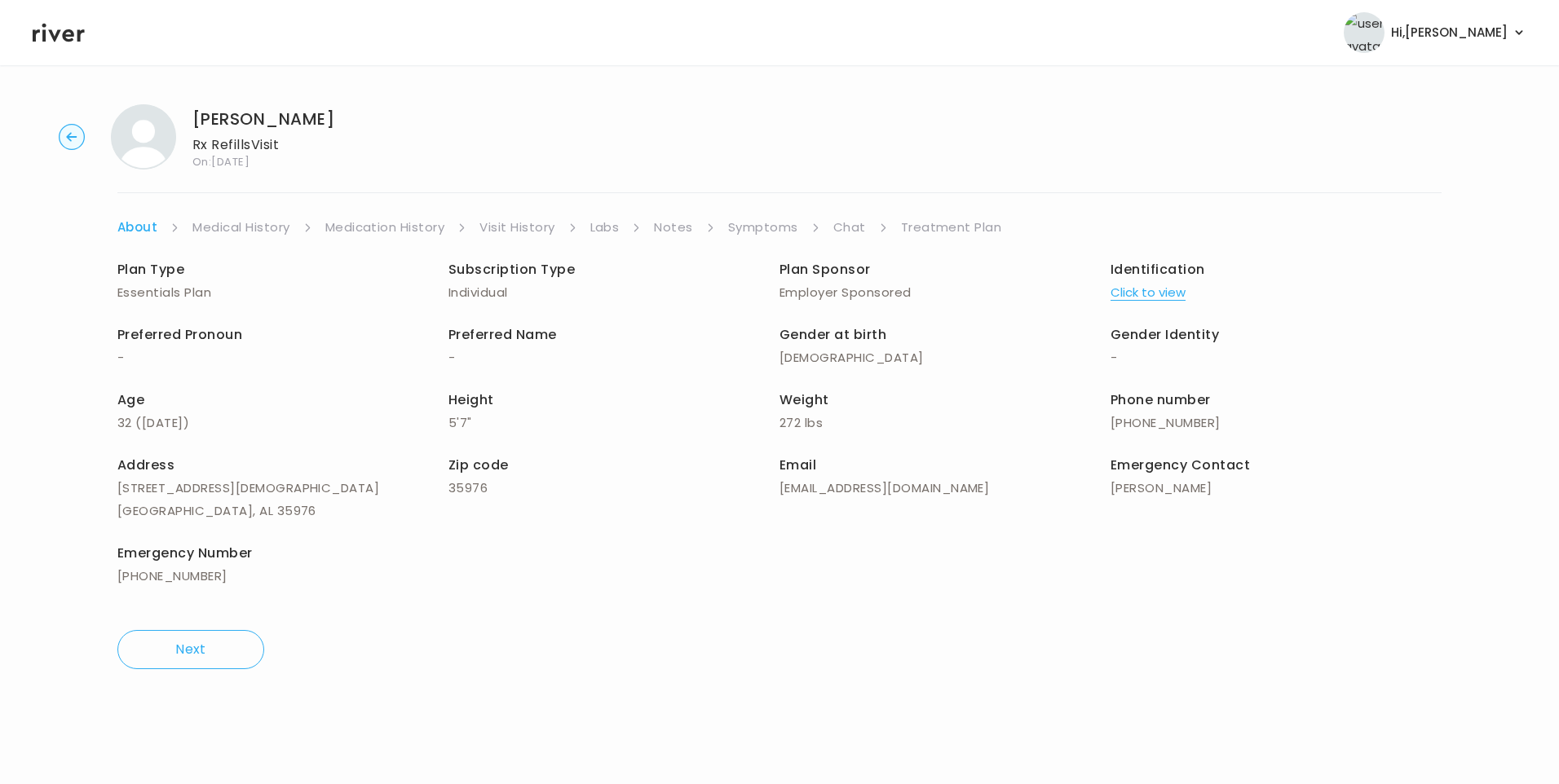
click at [856, 229] on link "Chat" at bounding box center [849, 228] width 33 height 23
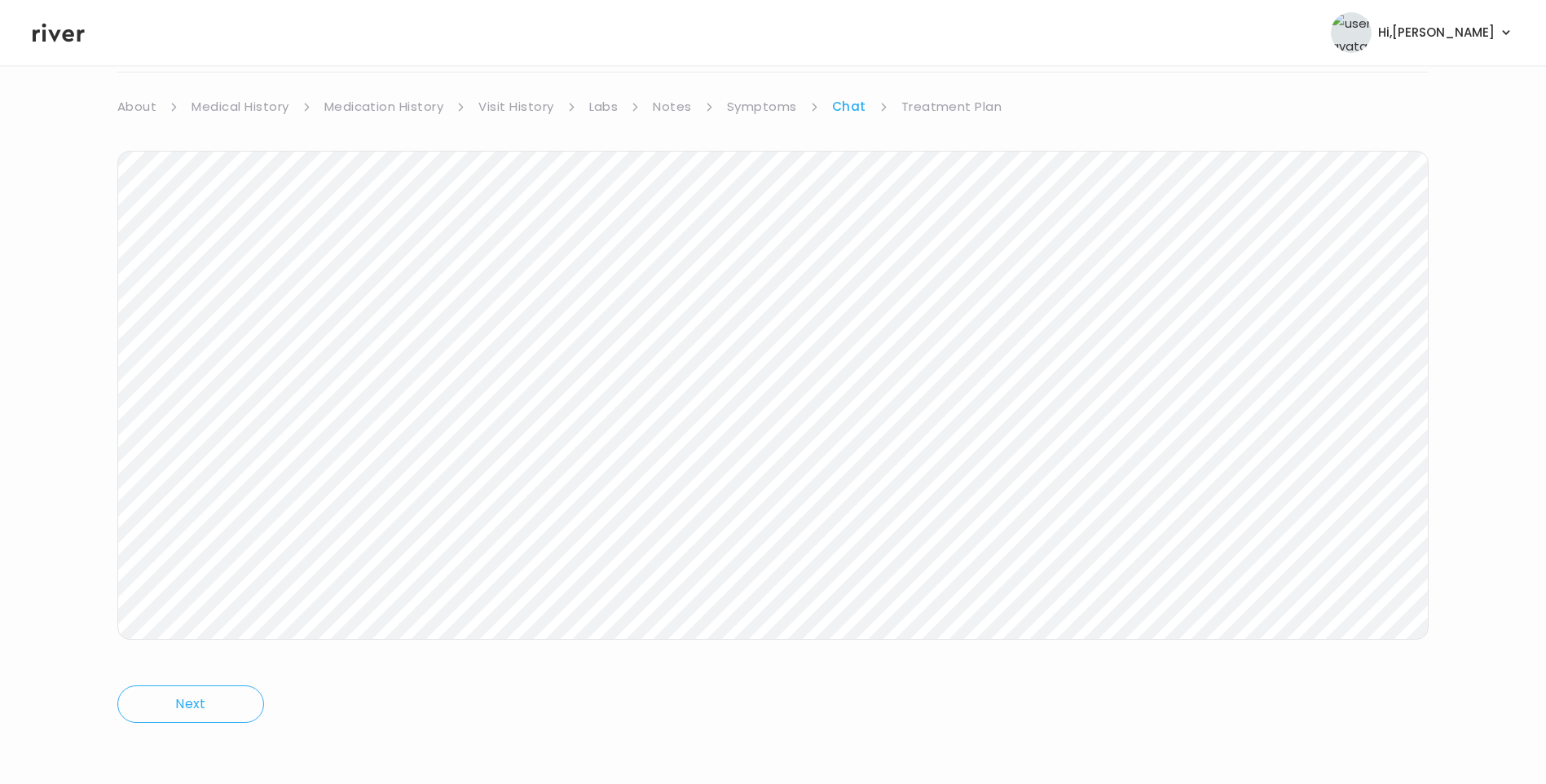
scroll to position [122, 0]
click at [63, 31] on icon at bounding box center [58, 33] width 52 height 25
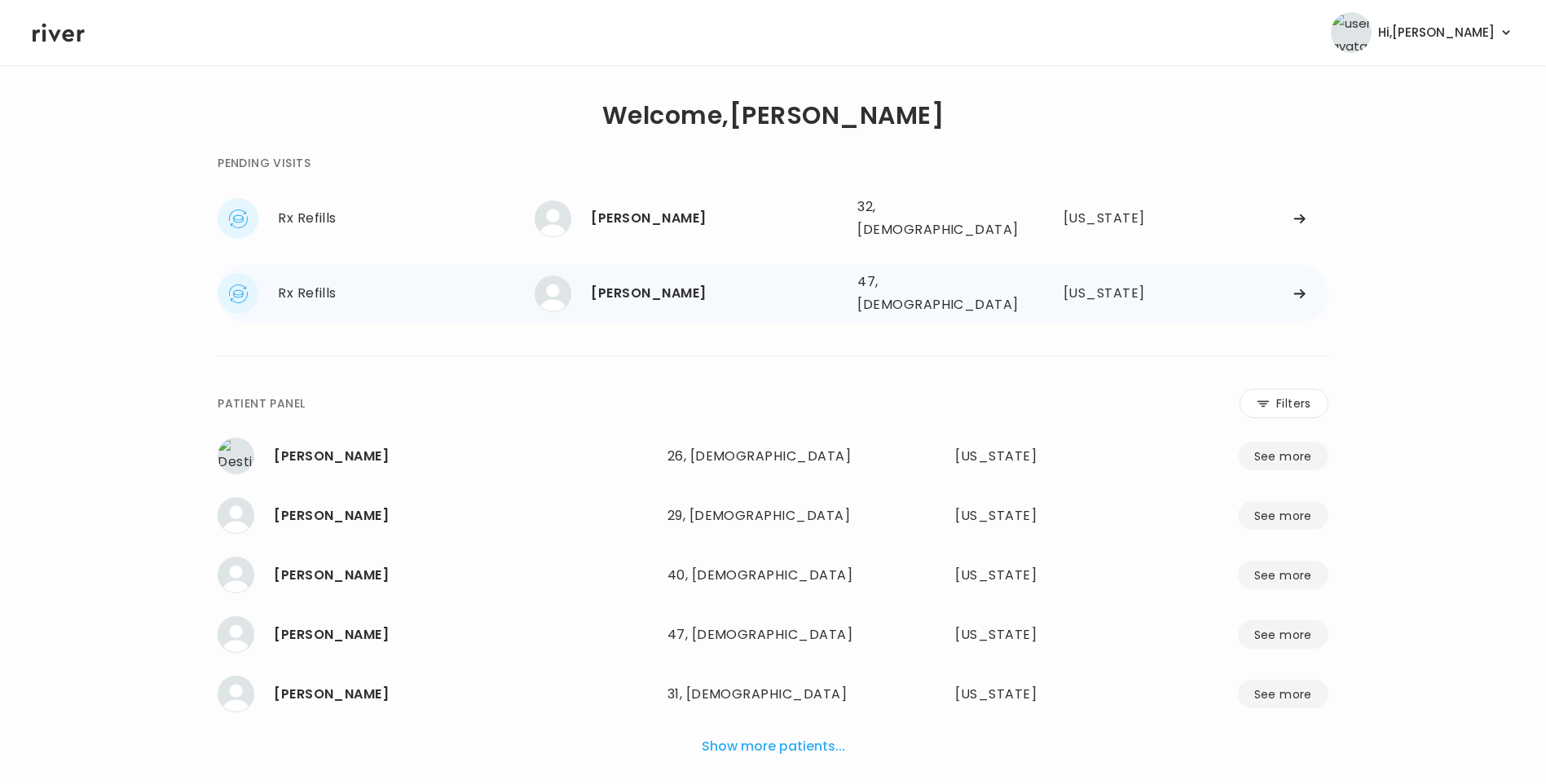
click at [636, 288] on div "[PERSON_NAME]" at bounding box center [717, 294] width 254 height 23
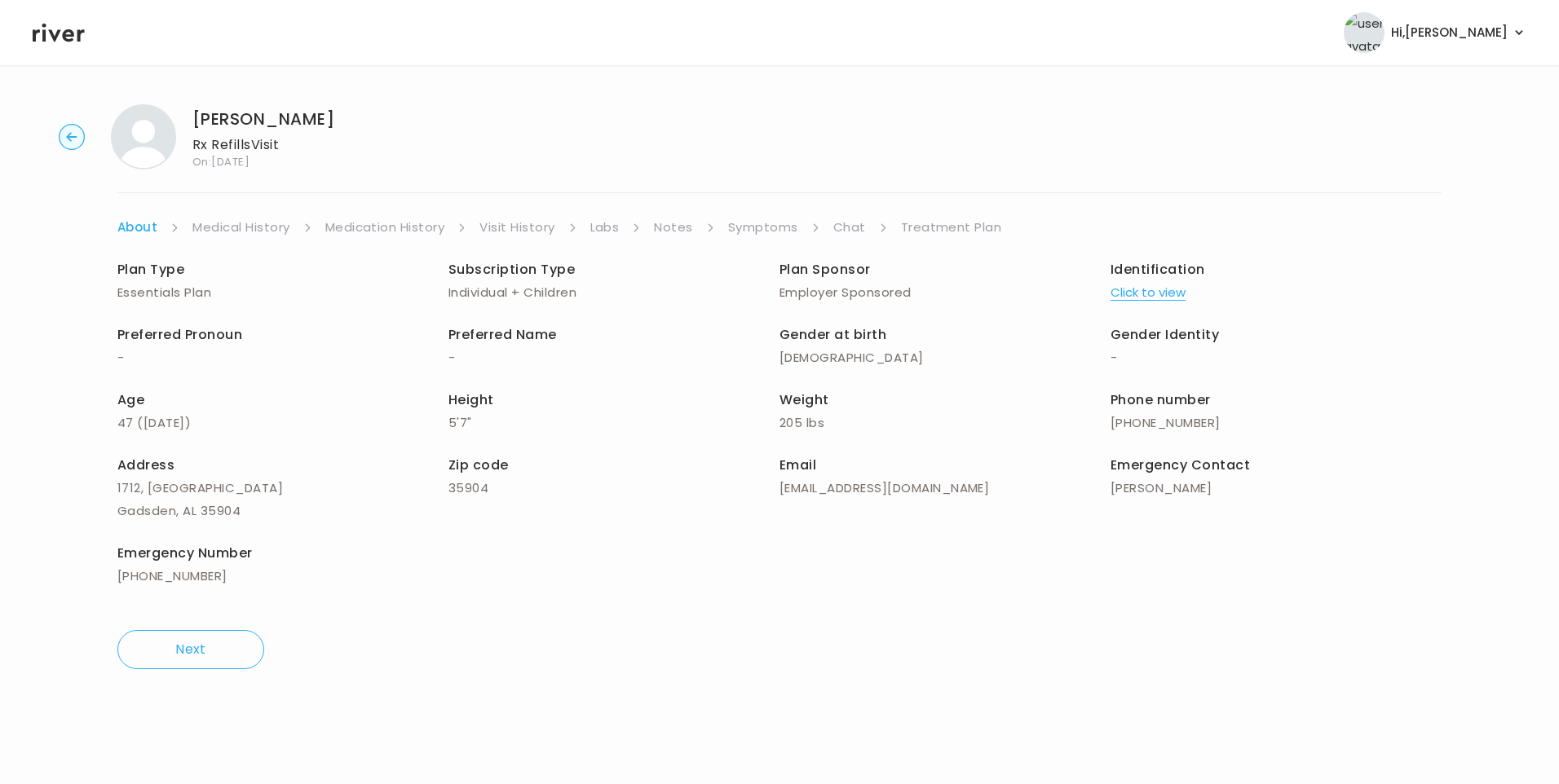
click at [851, 223] on link "Chat" at bounding box center [849, 228] width 33 height 23
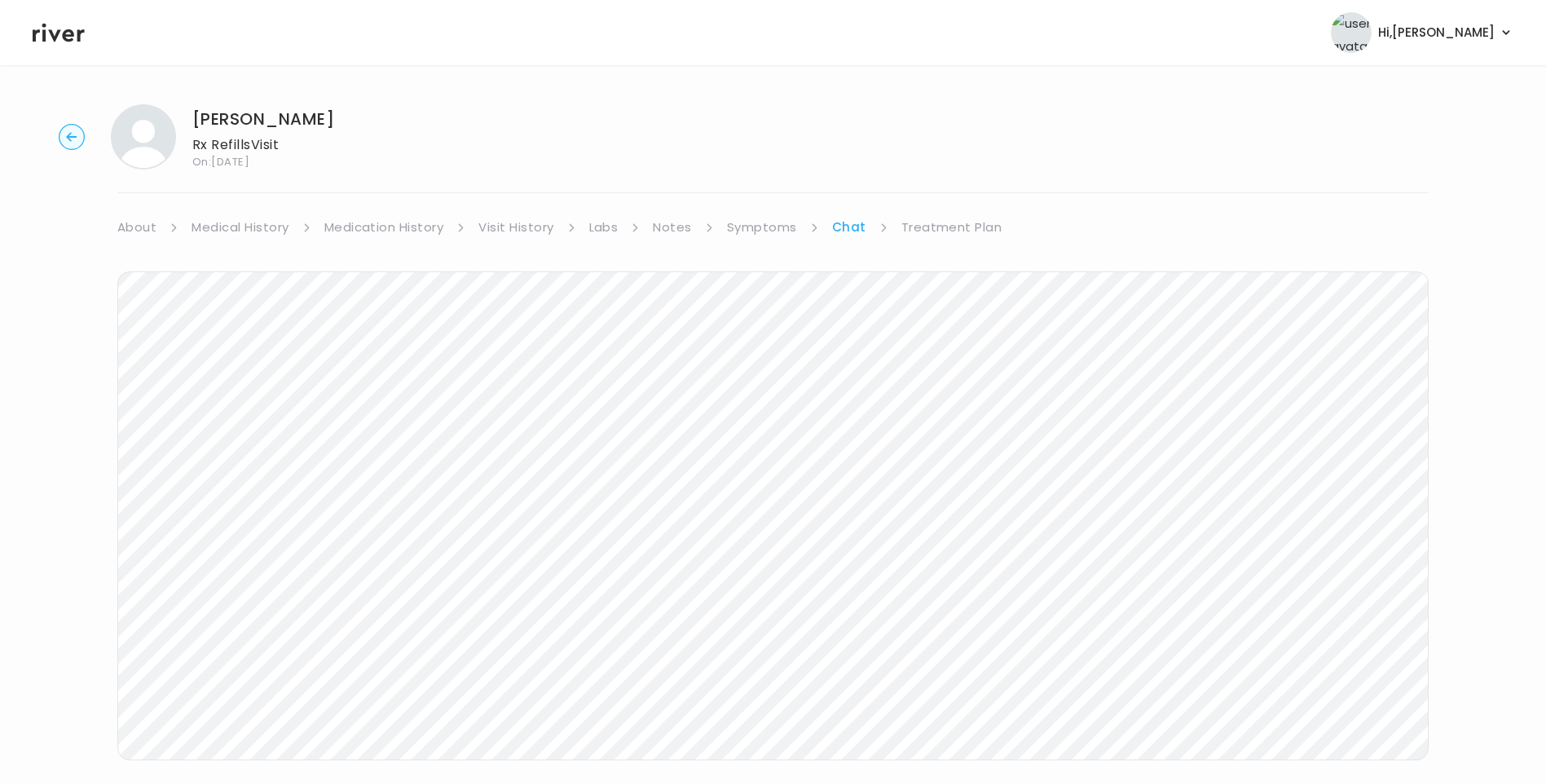
scroll to position [15, 0]
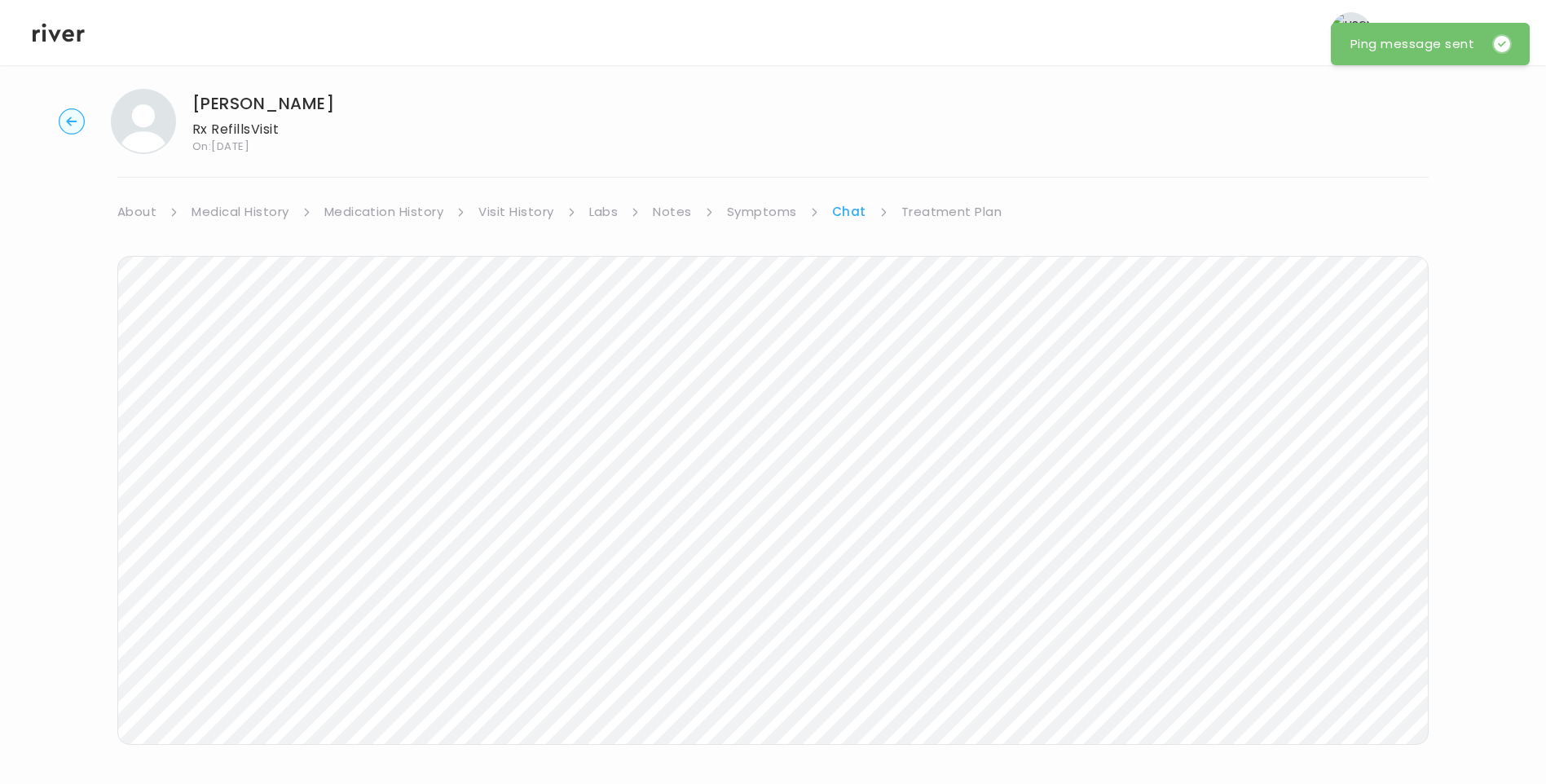
click at [59, 34] on icon at bounding box center [58, 33] width 52 height 25
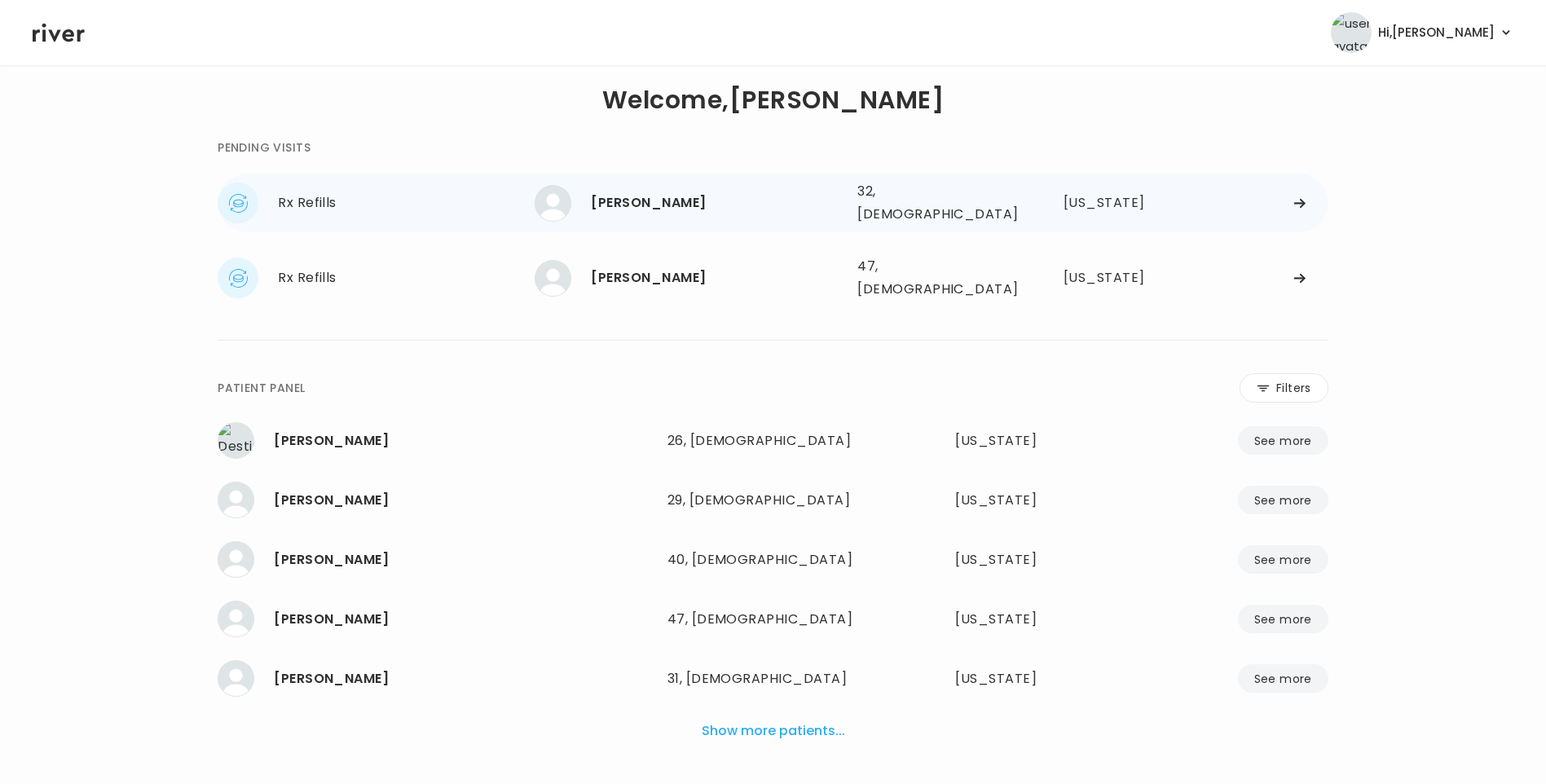
click at [615, 185] on div "[PERSON_NAME] 32, [DEMOGRAPHIC_DATA] See more" at bounding box center [690, 203] width 310 height 36
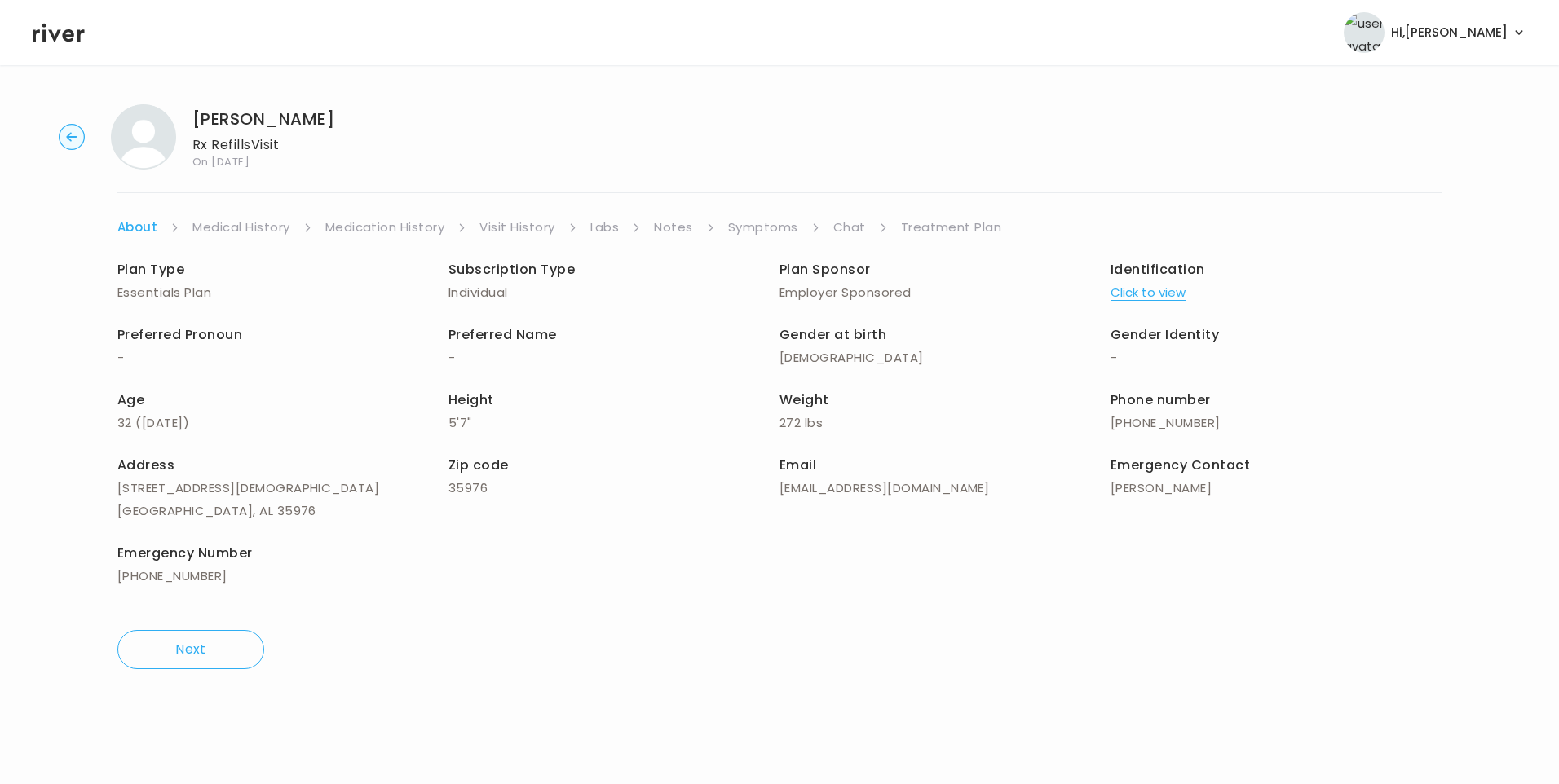
click at [841, 229] on link "Chat" at bounding box center [849, 228] width 33 height 23
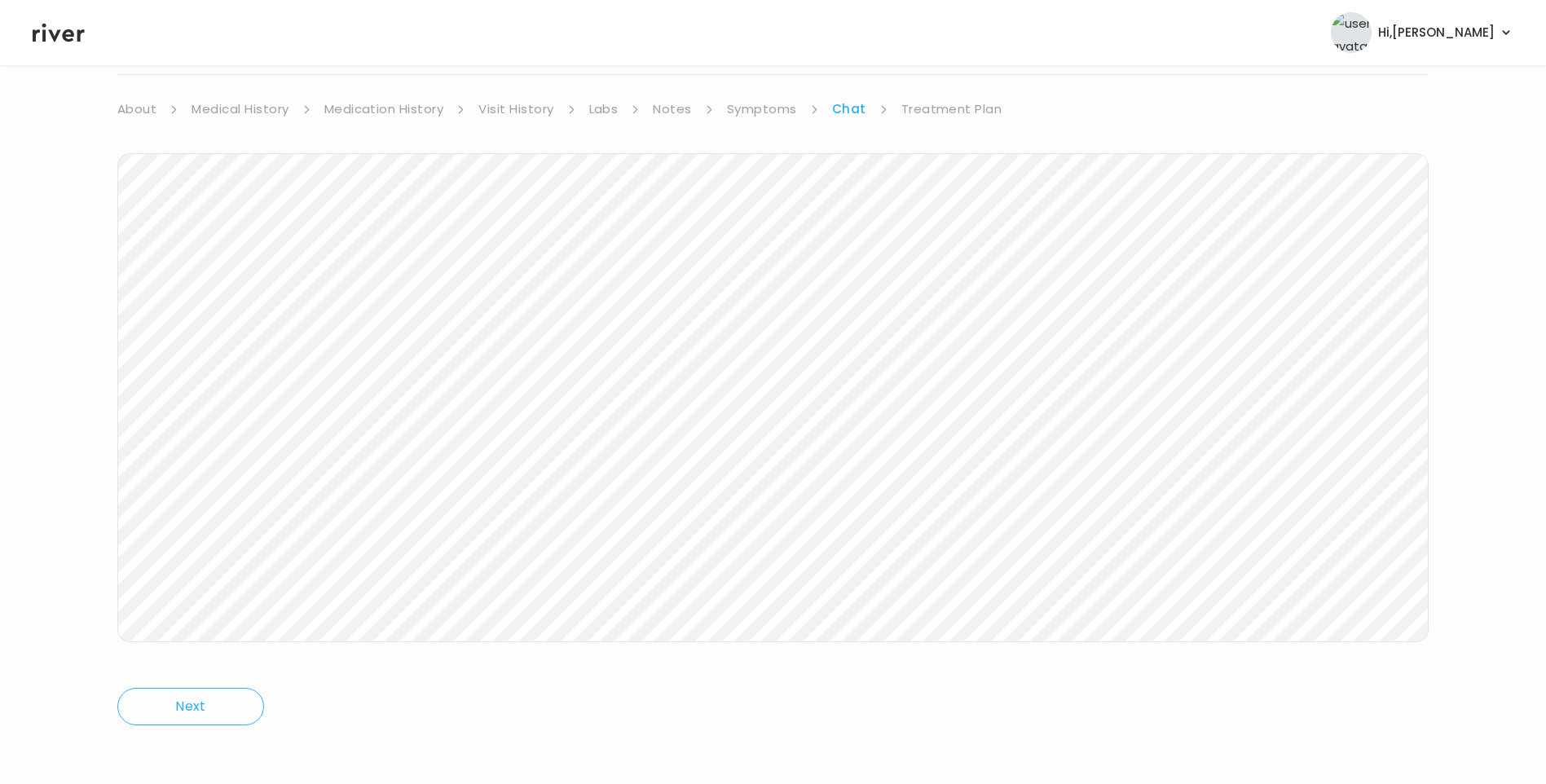
scroll to position [122, 0]
click at [132, 107] on link "About" at bounding box center [137, 106] width 39 height 23
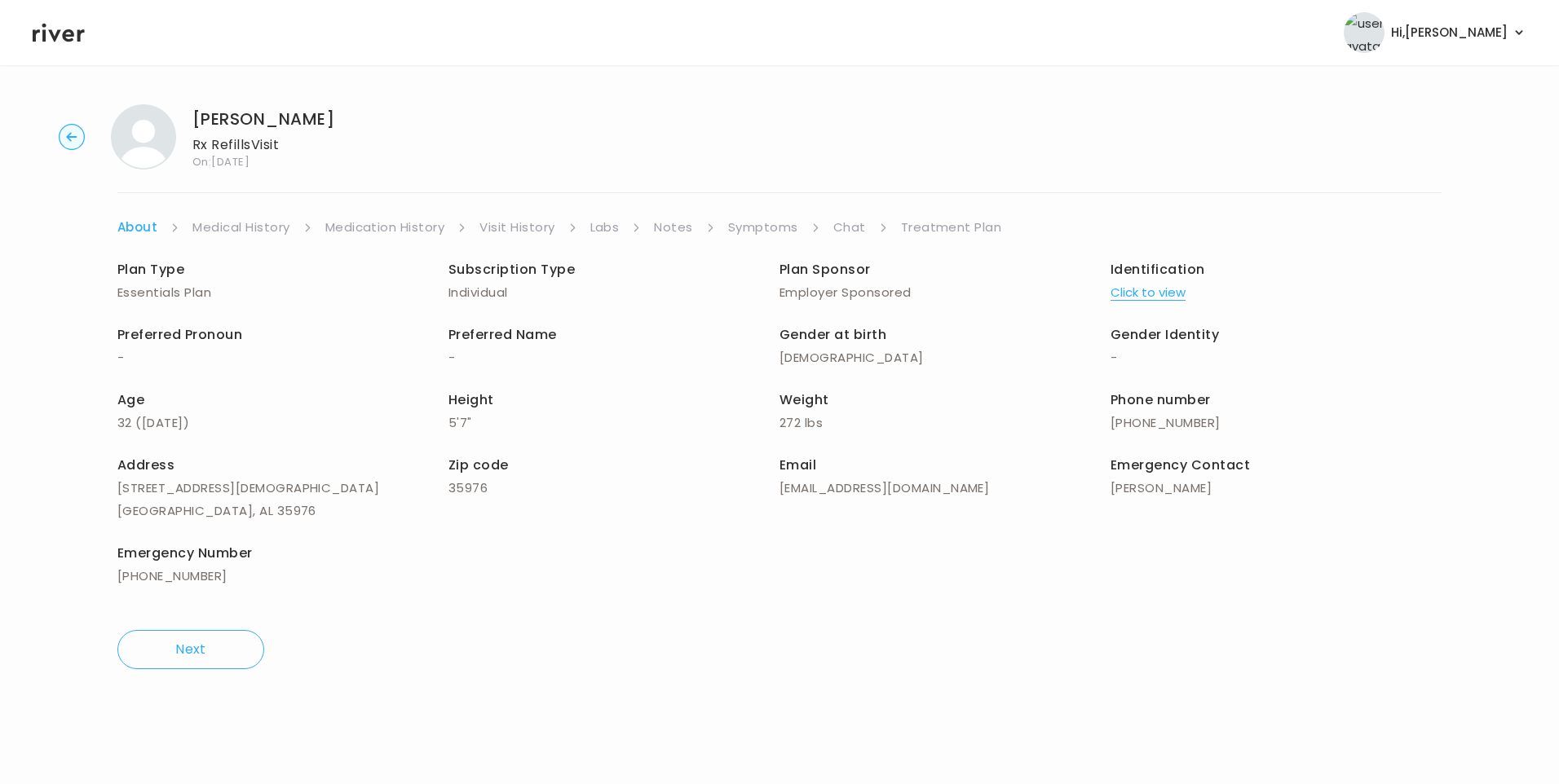
click at [76, 44] on icon at bounding box center [58, 33] width 52 height 25
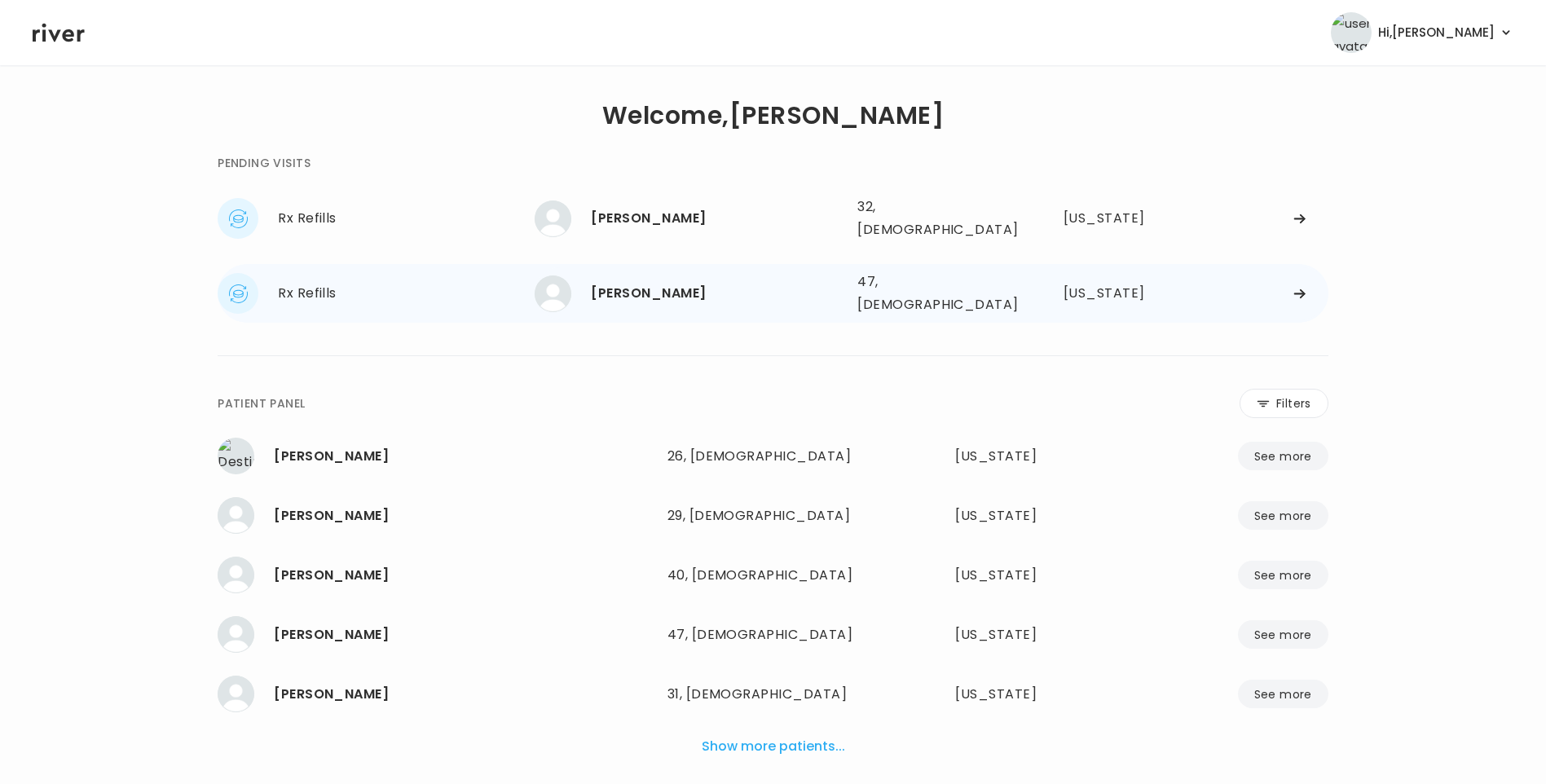
click at [736, 288] on div "[PERSON_NAME]" at bounding box center [717, 294] width 254 height 23
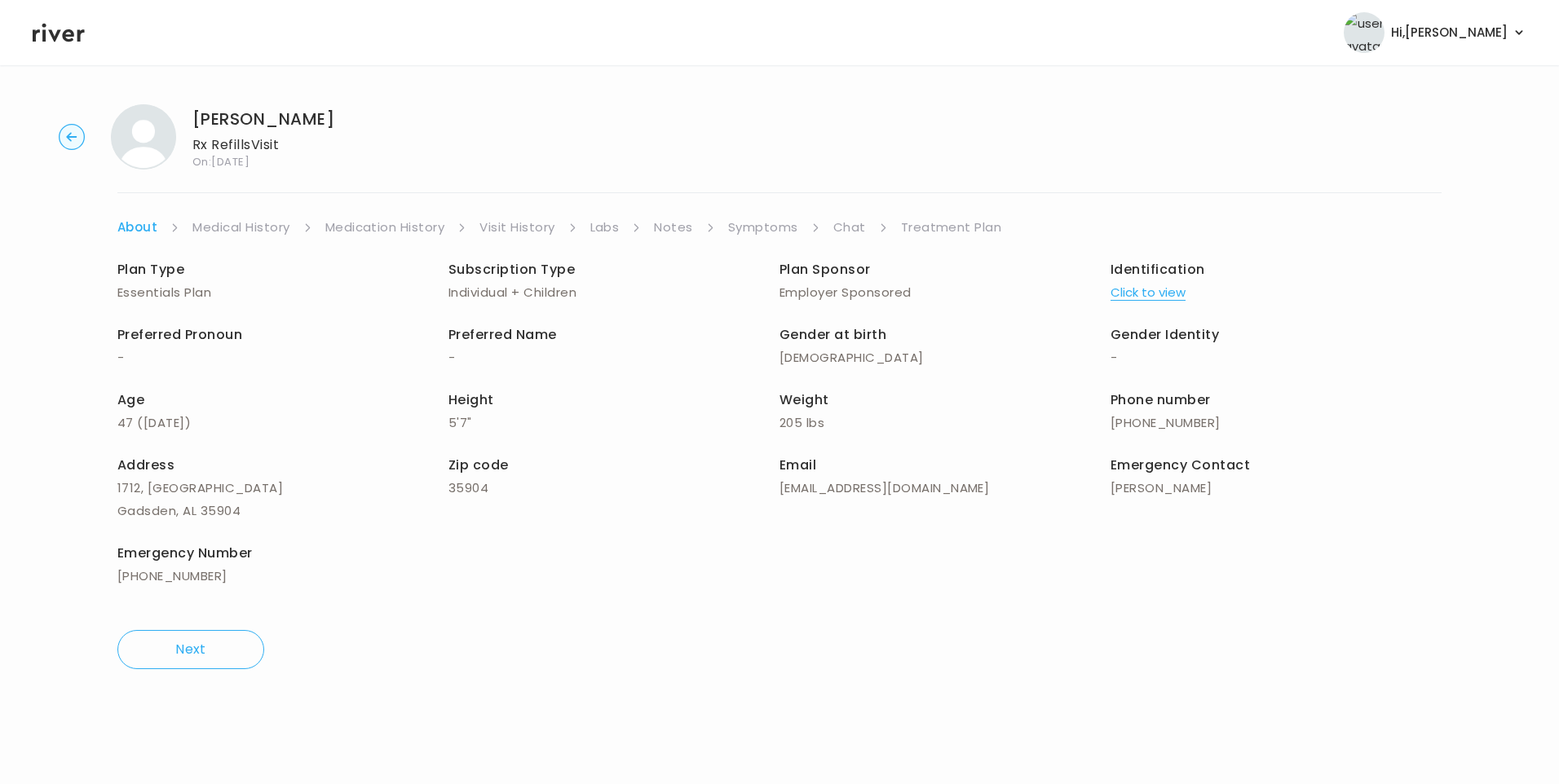
click at [848, 222] on link "Chat" at bounding box center [849, 228] width 33 height 23
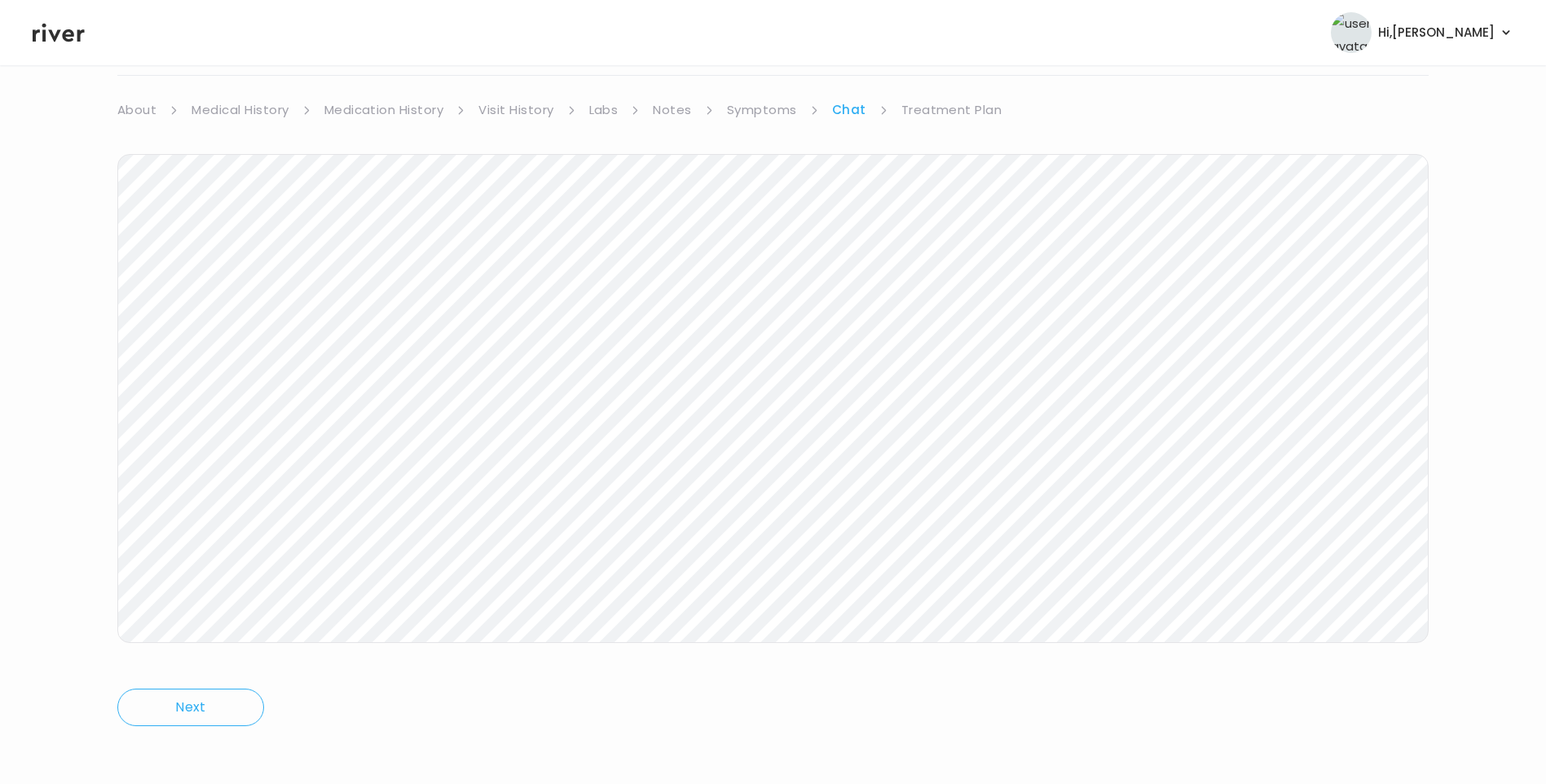
scroll to position [122, 0]
drag, startPoint x: 30, startPoint y: 47, endPoint x: 48, endPoint y: 52, distance: 18.7
click at [39, 50] on header "Hi, Lisa Profile Logout" at bounding box center [773, 33] width 1546 height 65
click at [63, 23] on icon at bounding box center [58, 33] width 52 height 25
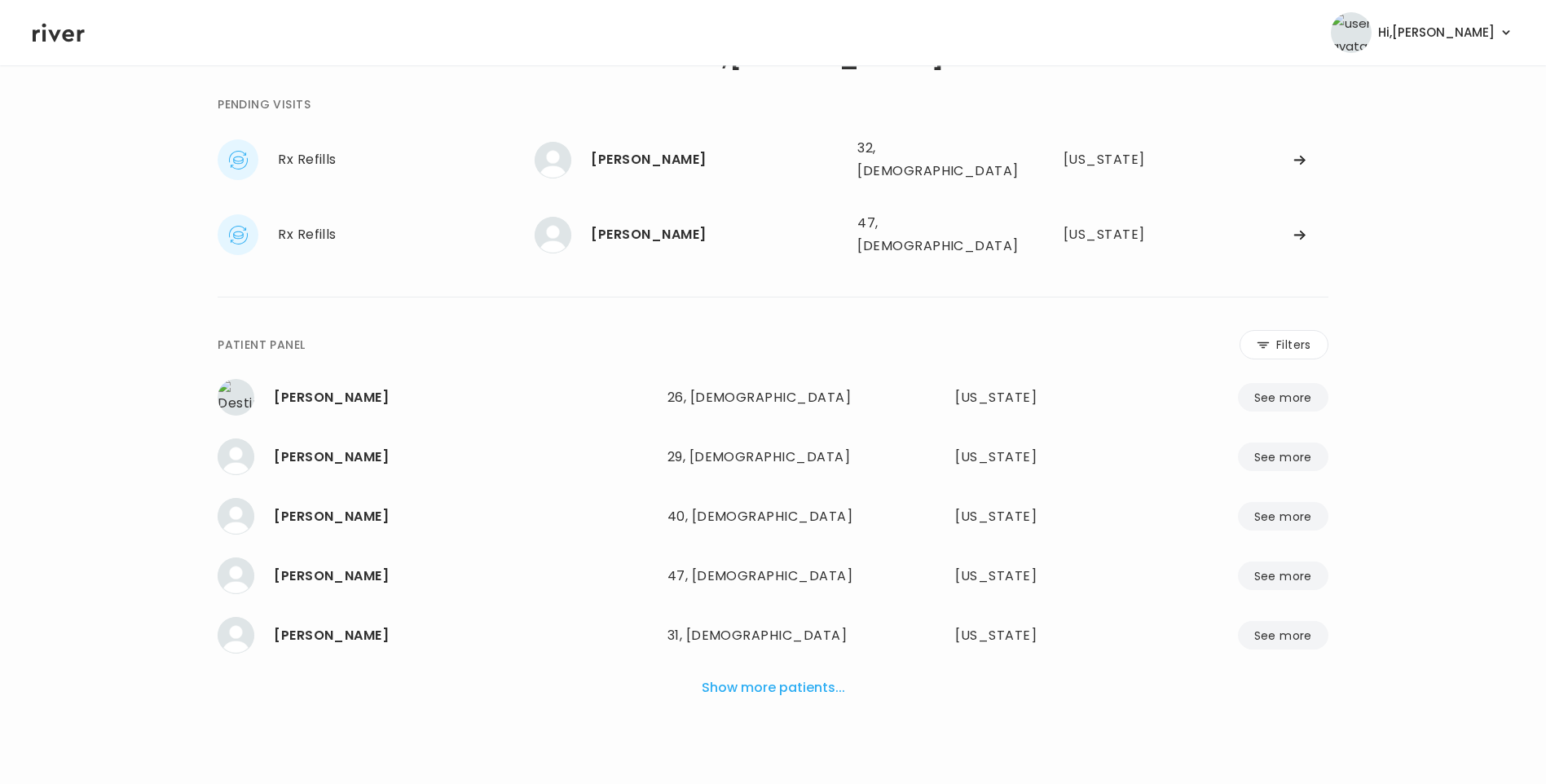
scroll to position [41, 0]
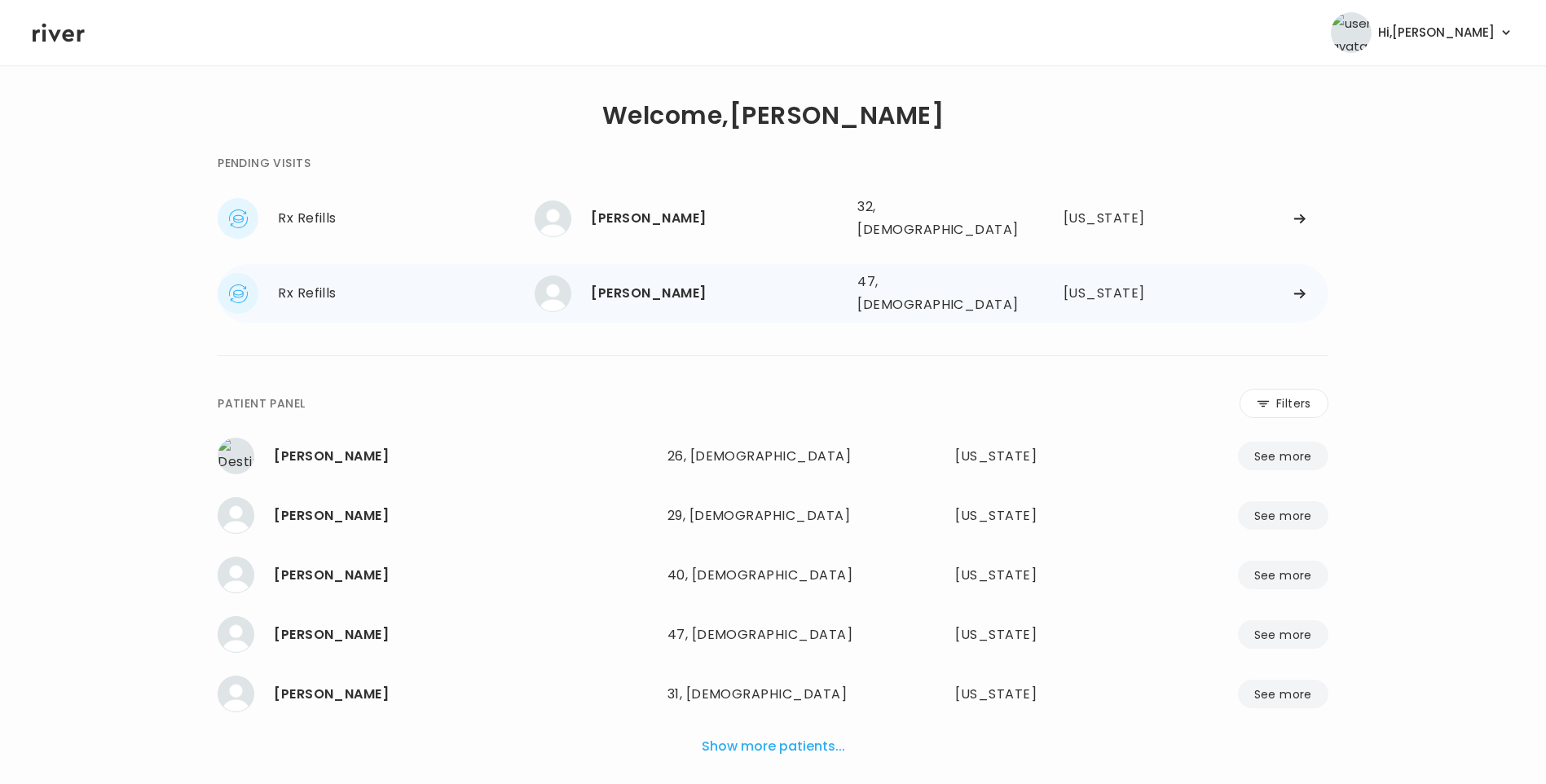
click at [677, 286] on div "[PERSON_NAME]" at bounding box center [717, 294] width 254 height 23
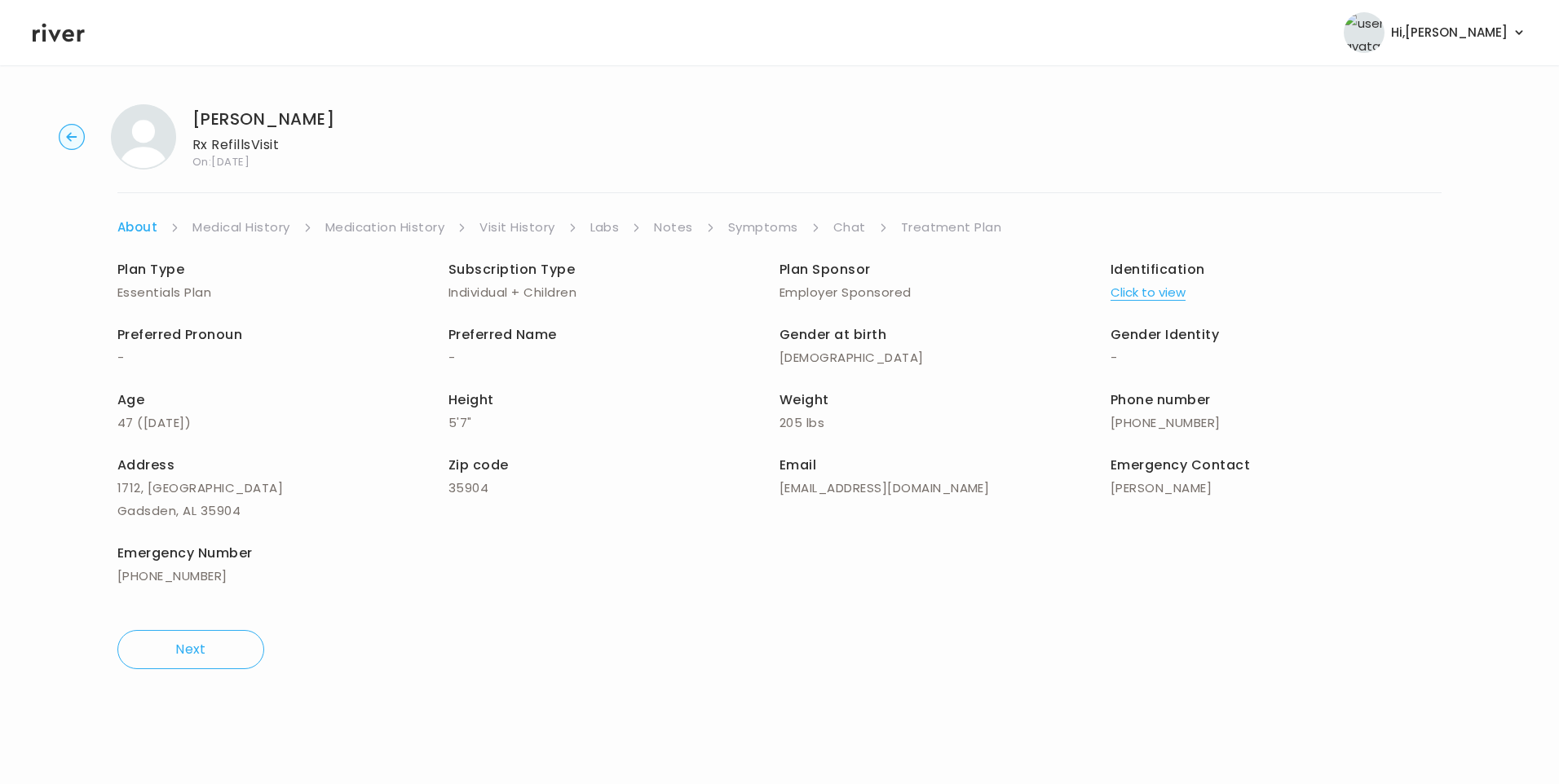
click at [860, 224] on link "Chat" at bounding box center [849, 228] width 33 height 23
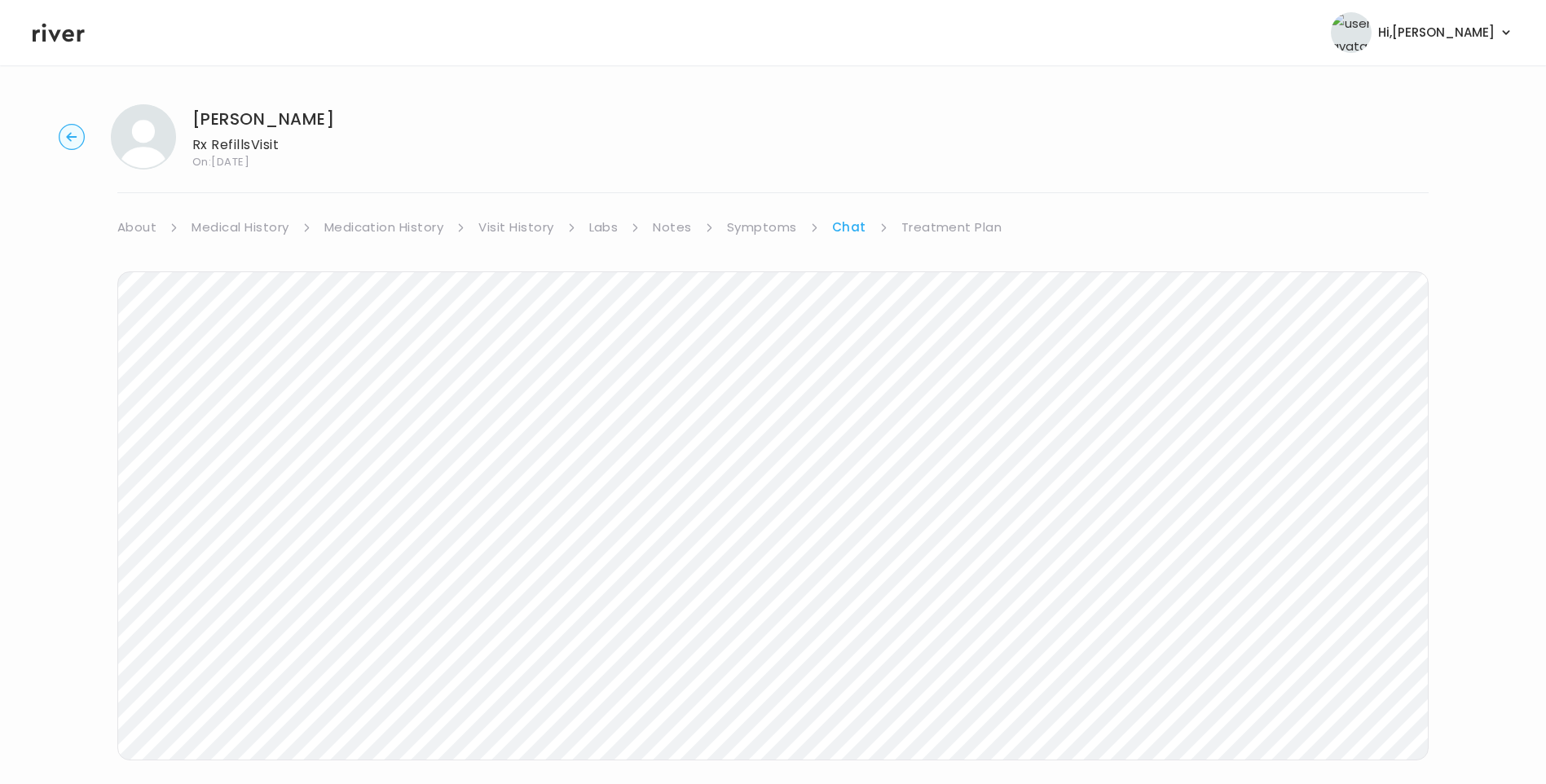
scroll to position [42, 0]
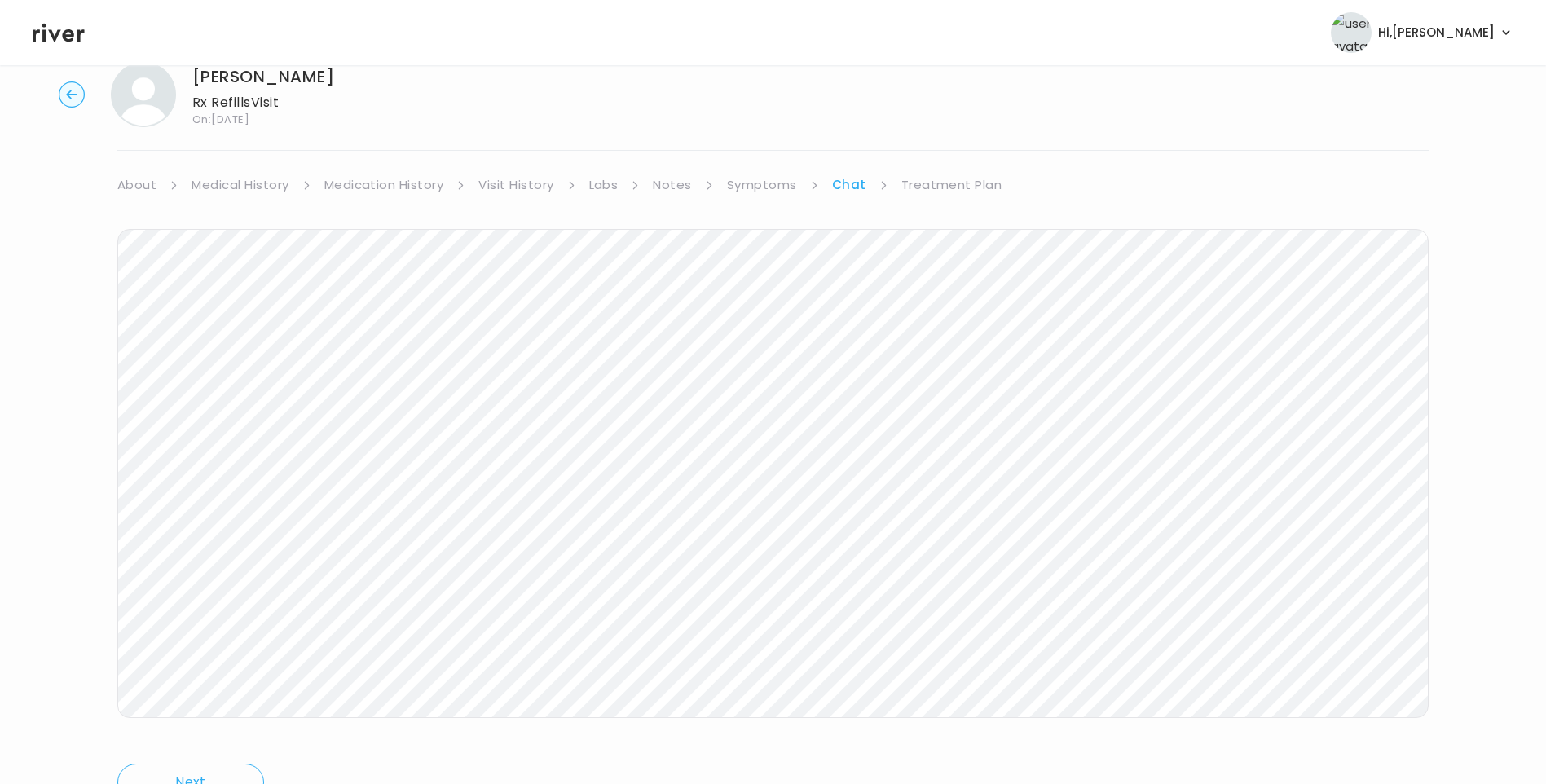
click at [51, 36] on icon at bounding box center [58, 33] width 52 height 25
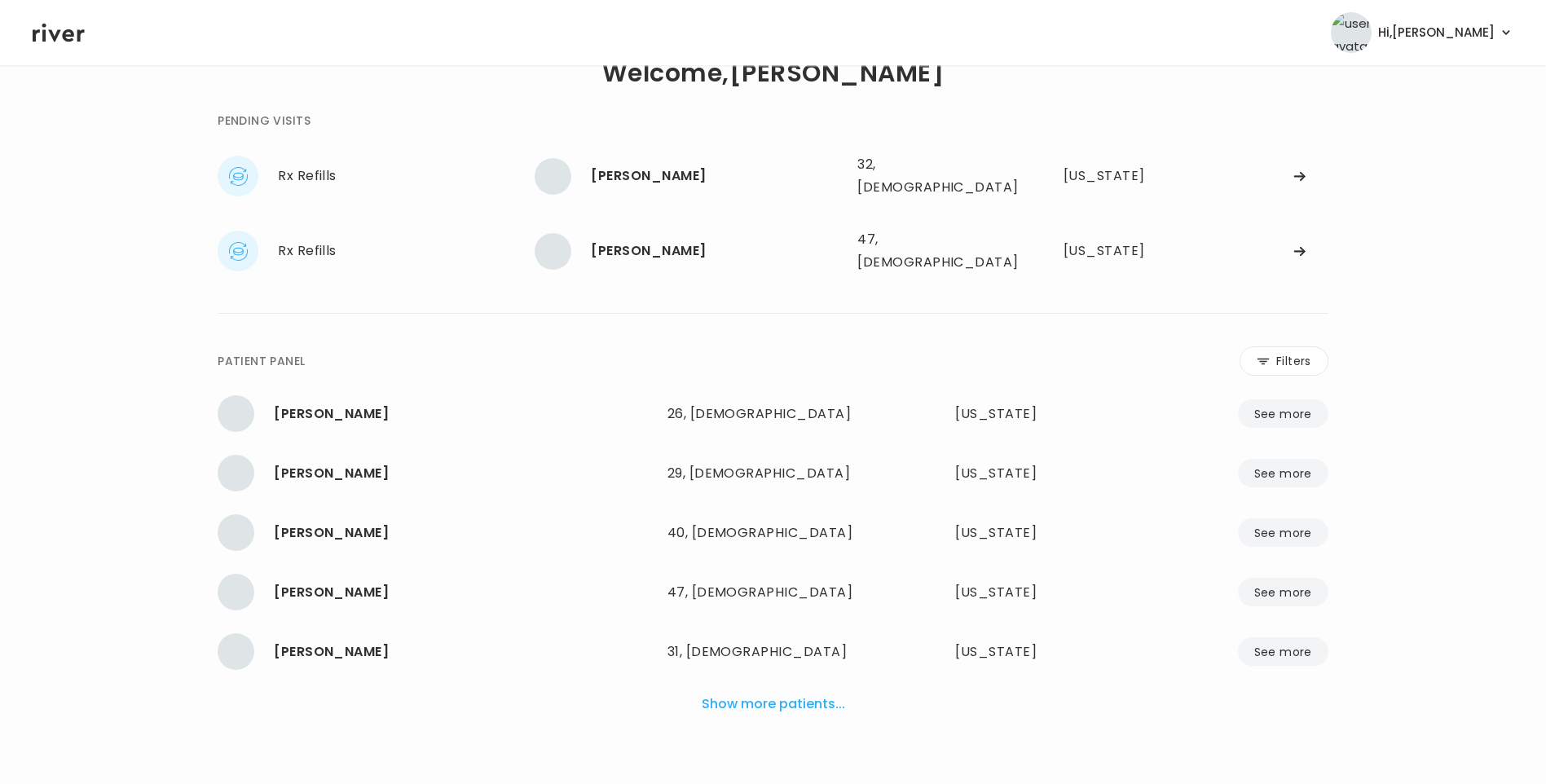
scroll to position [41, 0]
